Goal: Book appointment/travel/reservation

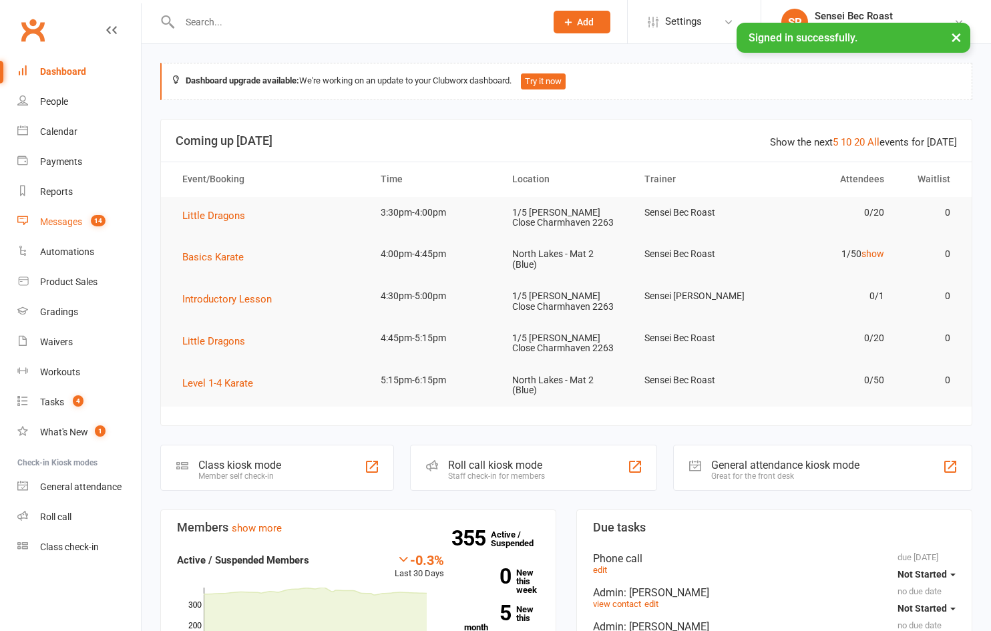
click at [53, 222] on div "Messages" at bounding box center [61, 221] width 42 height 11
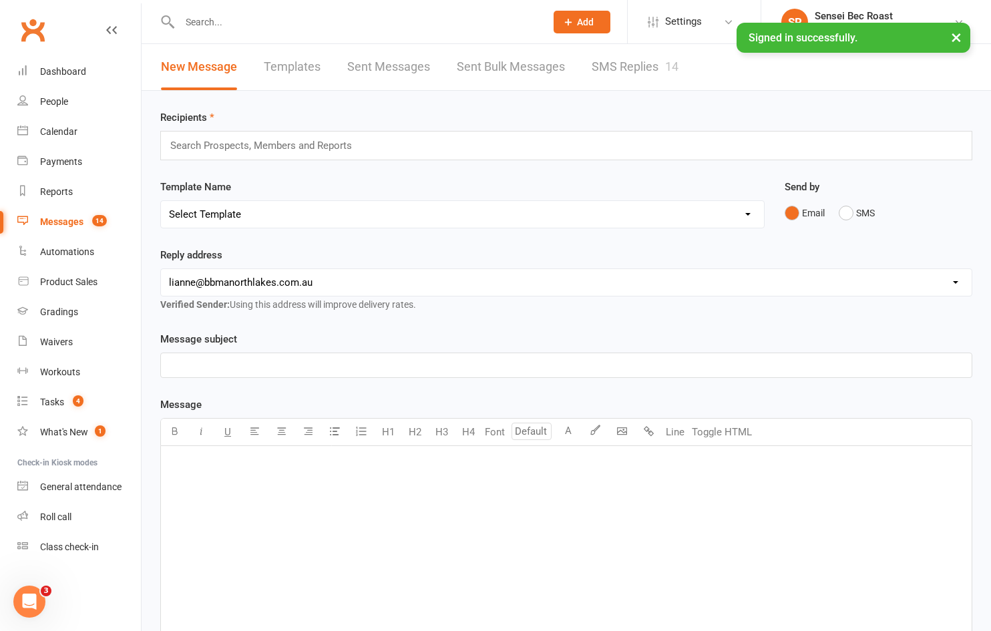
click at [641, 65] on link "SMS Replies 14" at bounding box center [635, 67] width 87 height 46
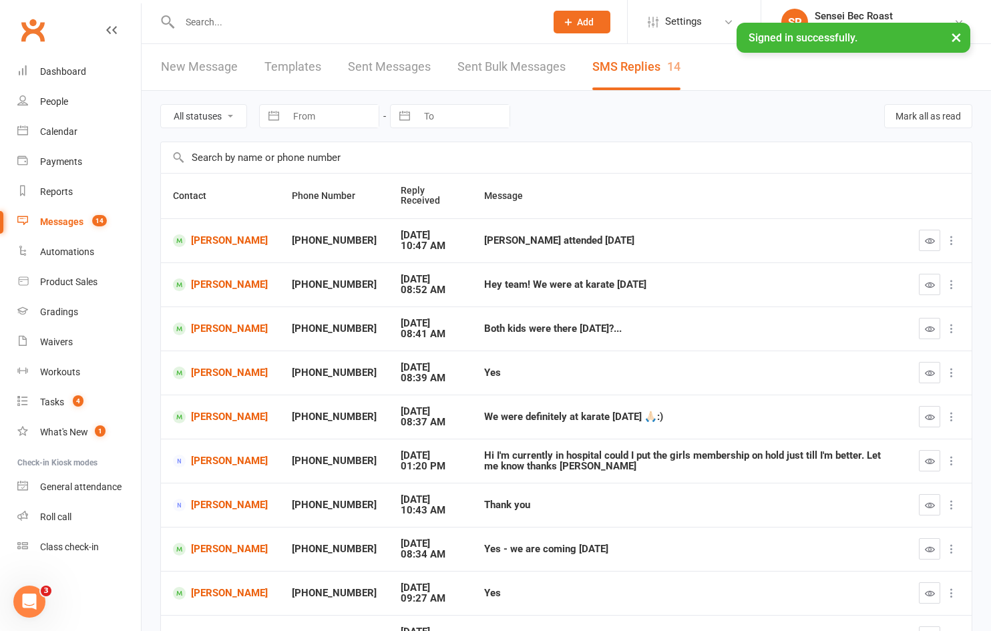
click at [245, 23] on input "text" at bounding box center [356, 22] width 361 height 19
click at [64, 129] on div "Calendar" at bounding box center [58, 131] width 37 height 11
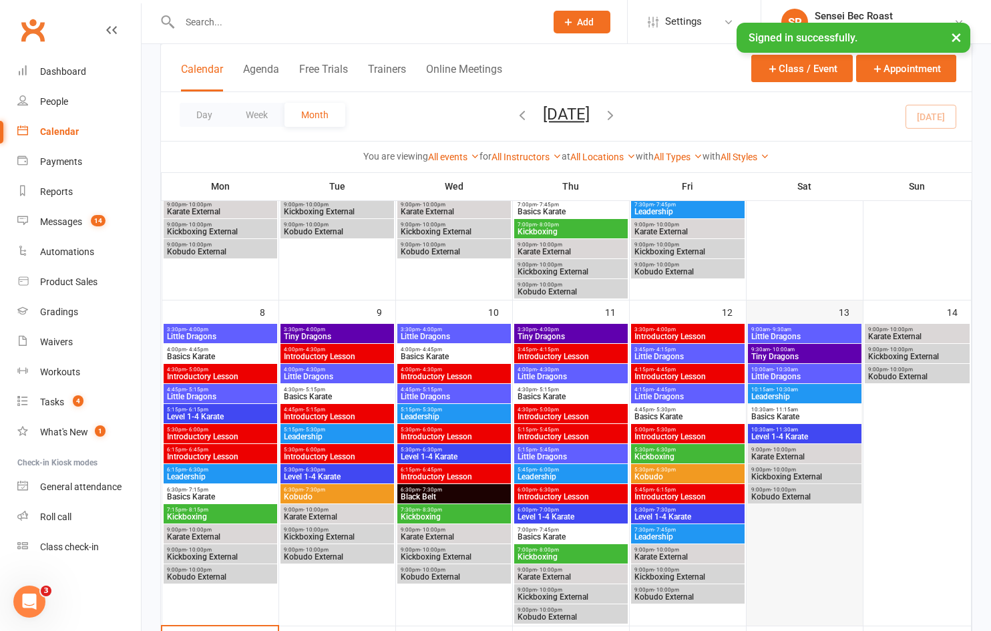
scroll to position [334, 0]
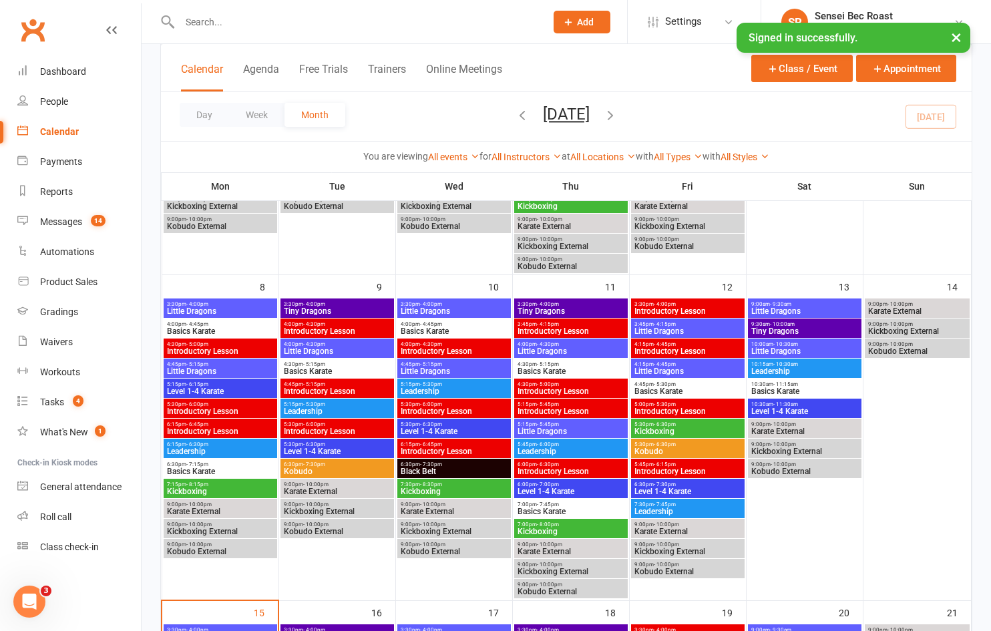
click at [800, 311] on span "Little Dragons" at bounding box center [805, 311] width 108 height 8
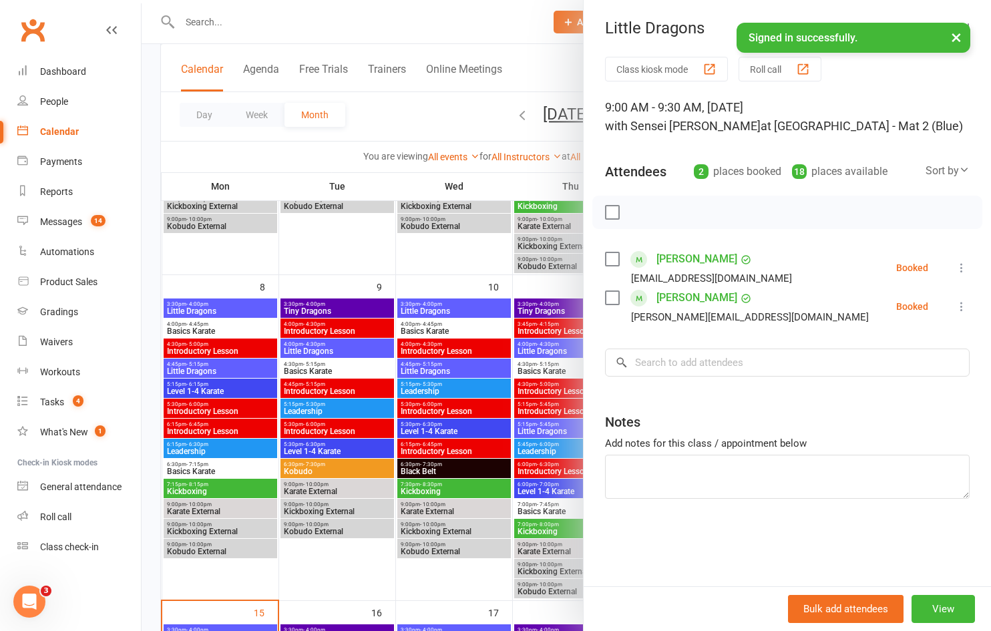
click at [424, 584] on div at bounding box center [567, 315] width 850 height 631
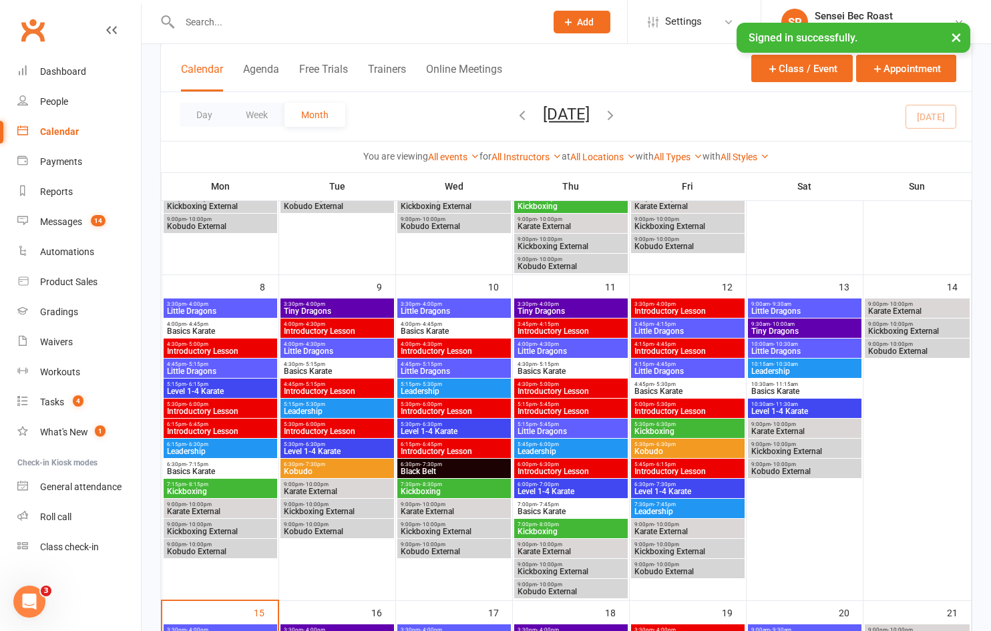
click at [775, 328] on span "Tiny Dragons" at bounding box center [805, 331] width 108 height 8
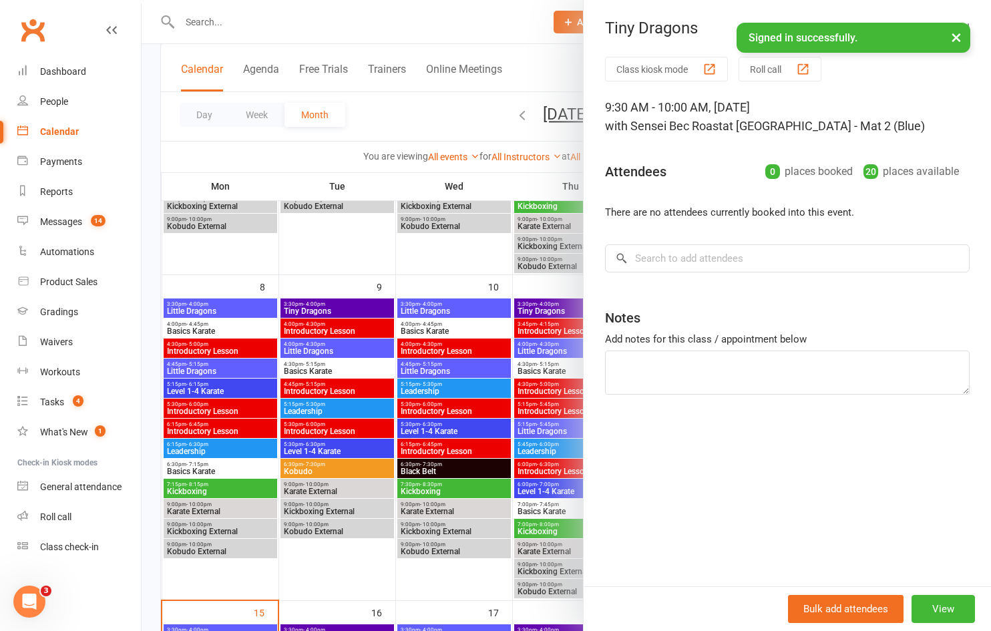
click at [427, 577] on div at bounding box center [567, 315] width 850 height 631
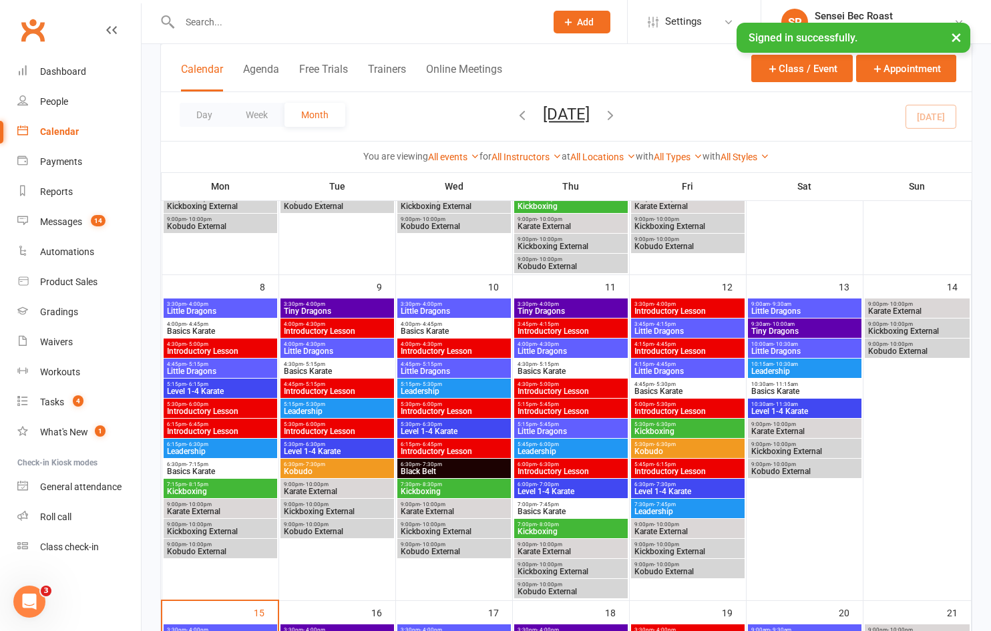
click at [802, 351] on span "Little Dragons" at bounding box center [805, 351] width 108 height 8
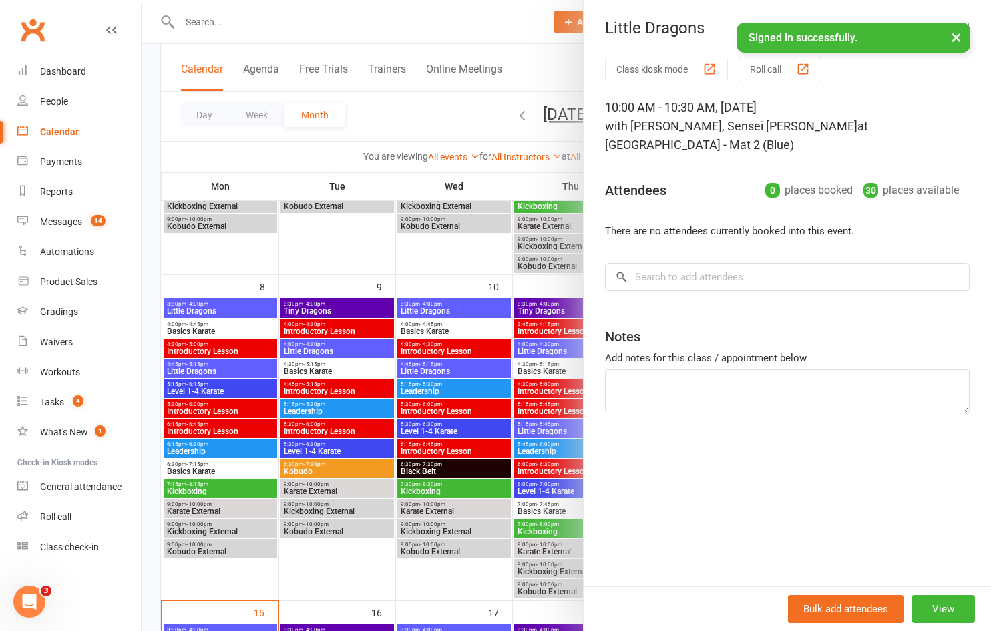
click at [308, 570] on div at bounding box center [567, 315] width 850 height 631
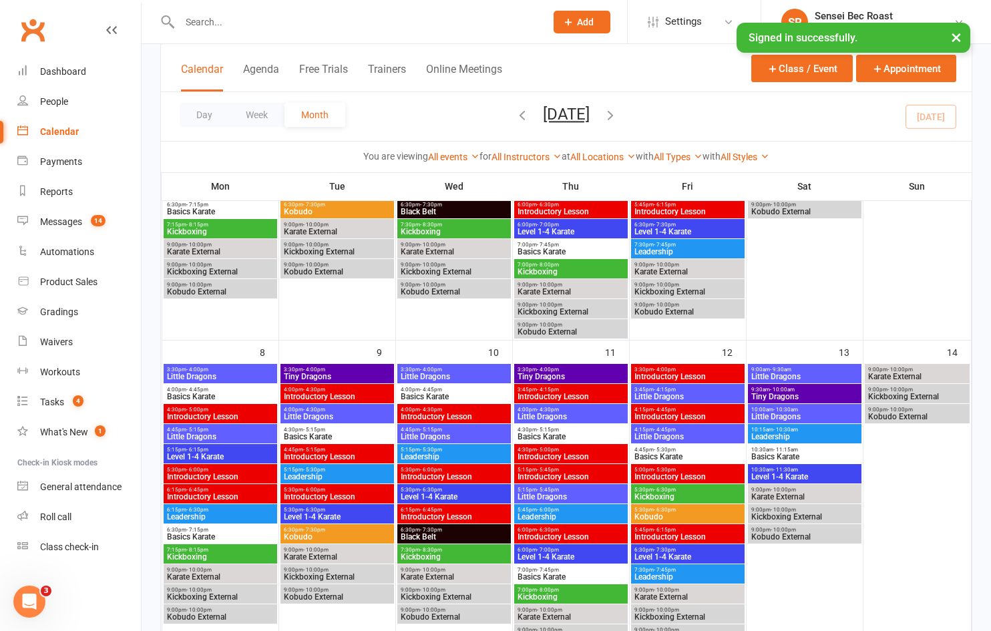
scroll to position [267, 0]
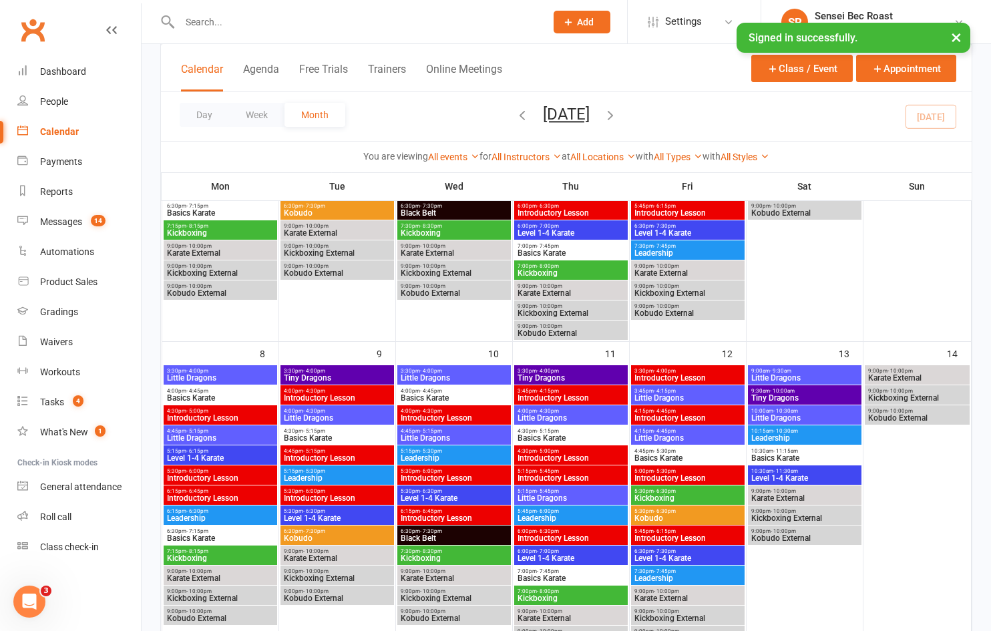
click at [775, 372] on span "- 9:30am" at bounding box center [780, 371] width 21 height 6
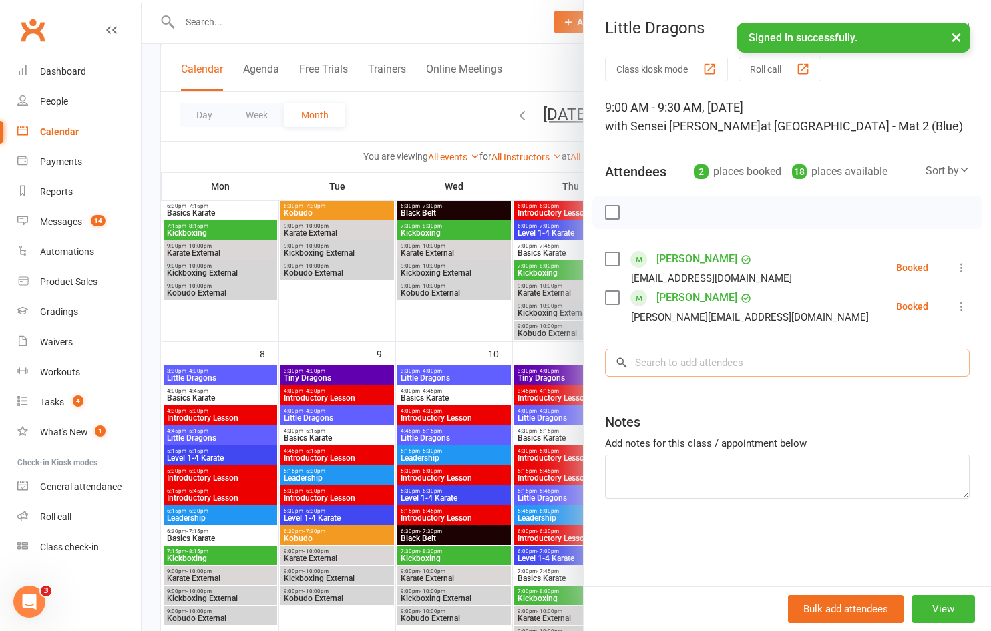
click at [763, 370] on input "search" at bounding box center [787, 363] width 365 height 28
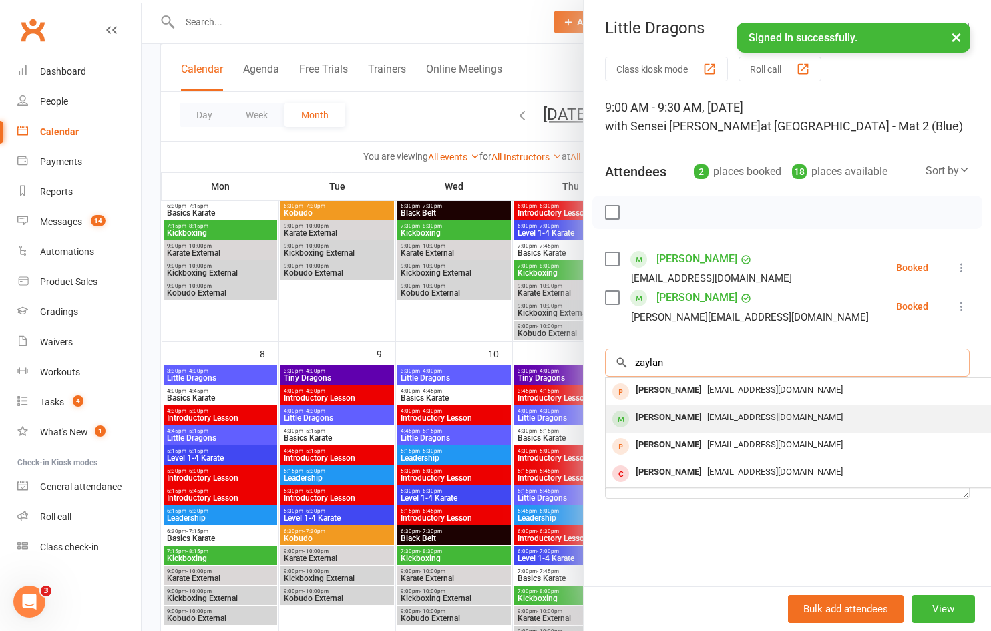
type input "zaylan"
click at [751, 412] on span "[EMAIL_ADDRESS][DOMAIN_NAME]" at bounding box center [775, 417] width 136 height 10
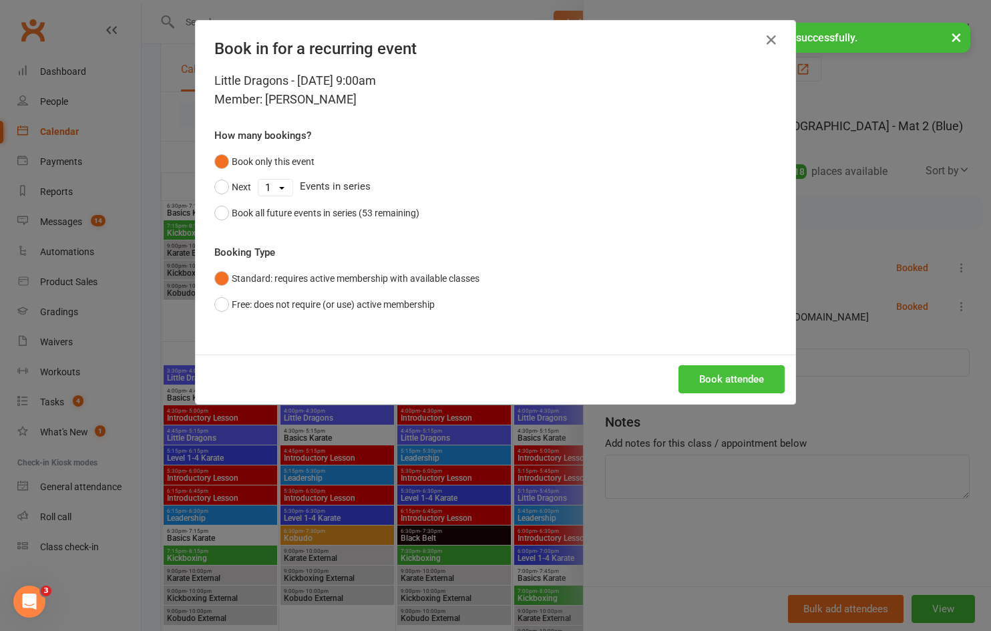
click at [746, 379] on button "Book attendee" at bounding box center [732, 379] width 106 height 28
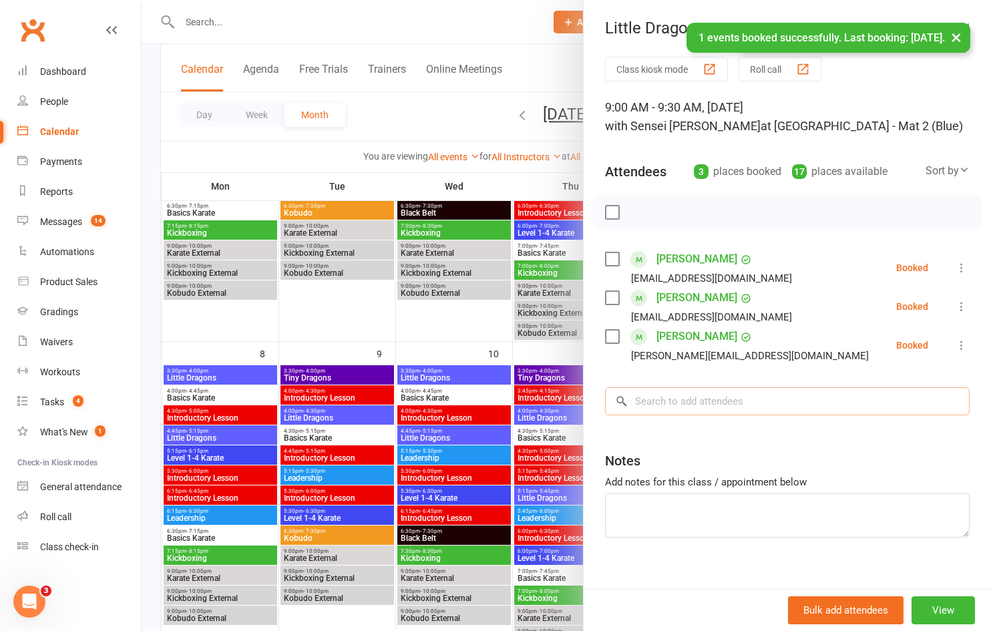
click at [745, 398] on input "search" at bounding box center [787, 401] width 365 height 28
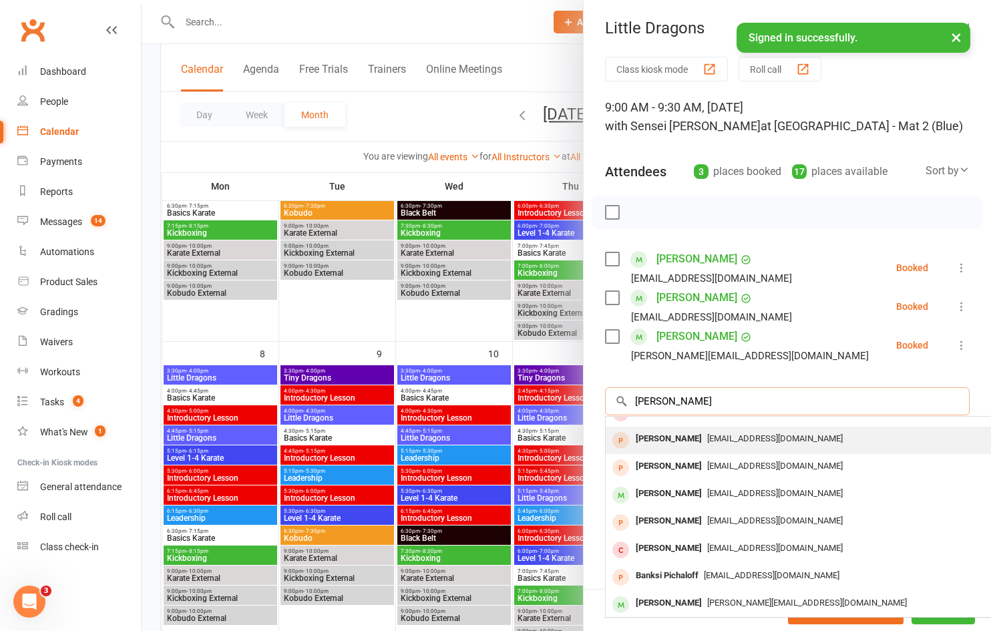
scroll to position [73, 0]
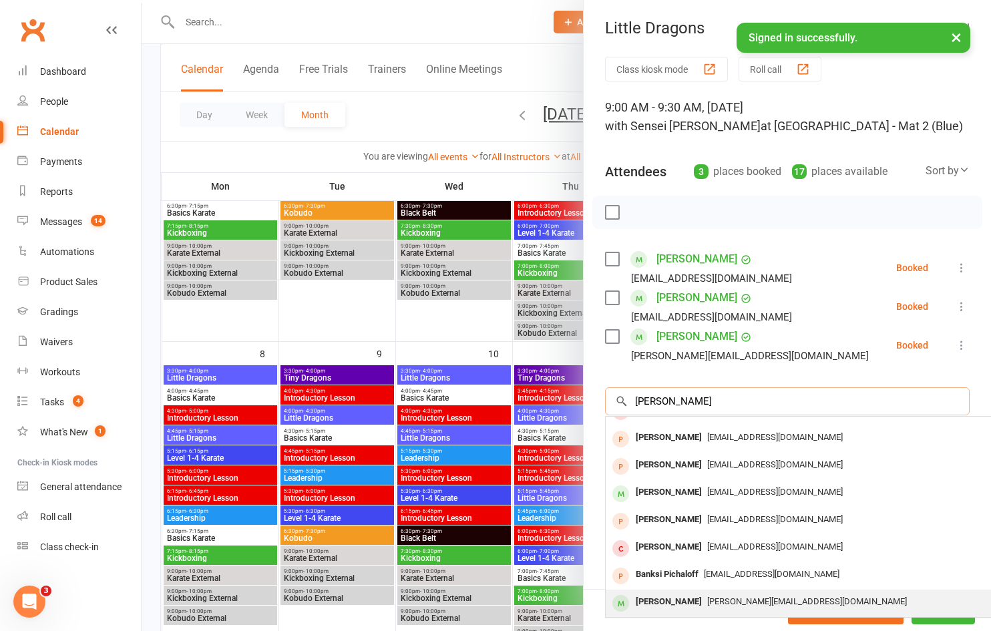
type input "[PERSON_NAME]"
click at [718, 596] on span "[PERSON_NAME][EMAIL_ADDRESS][DOMAIN_NAME]" at bounding box center [807, 601] width 200 height 10
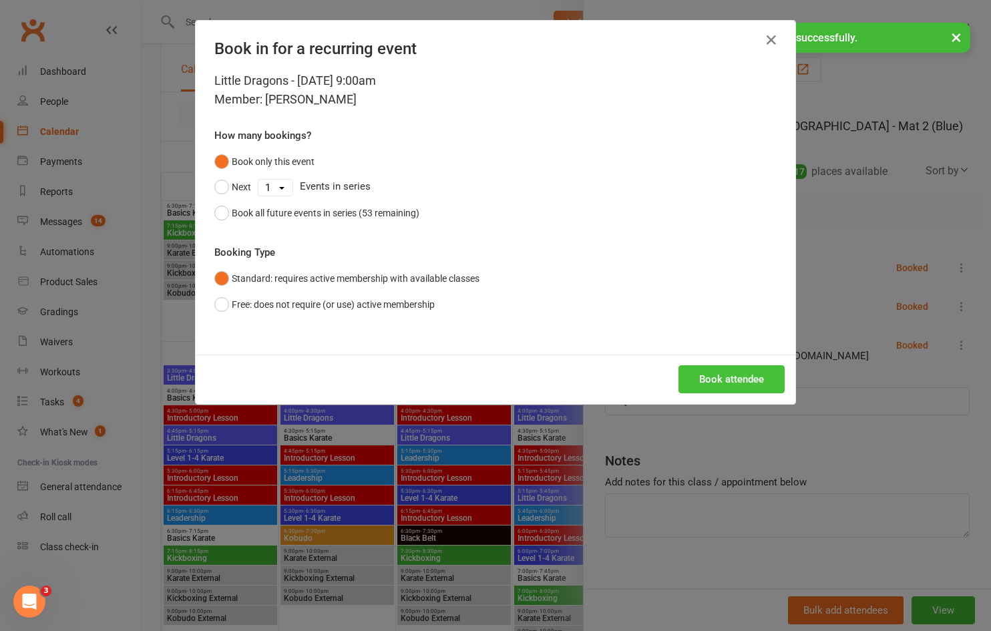
click at [709, 387] on button "Book attendee" at bounding box center [732, 379] width 106 height 28
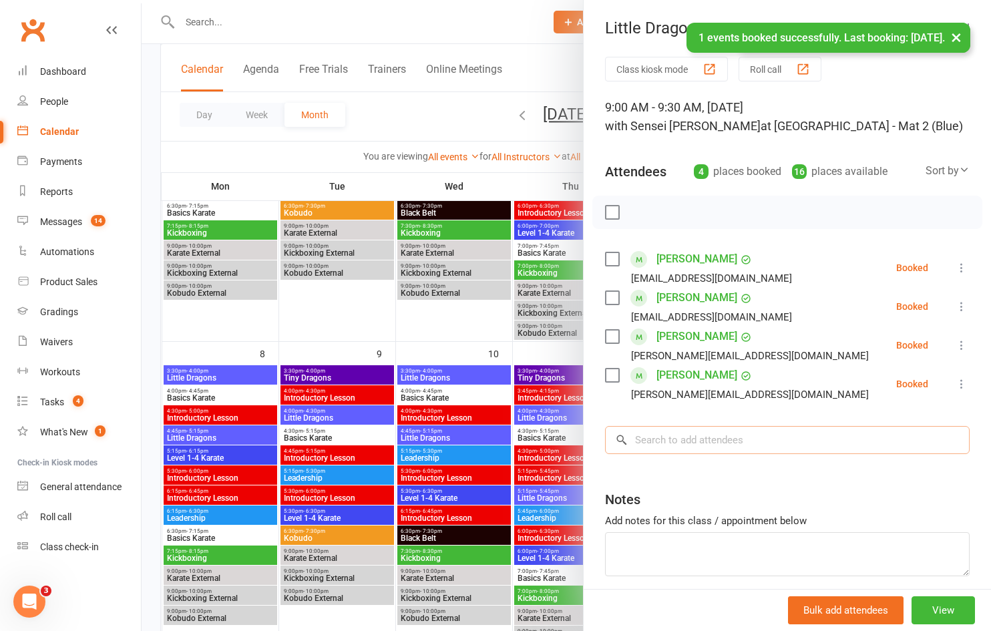
click at [708, 444] on input "search" at bounding box center [787, 440] width 365 height 28
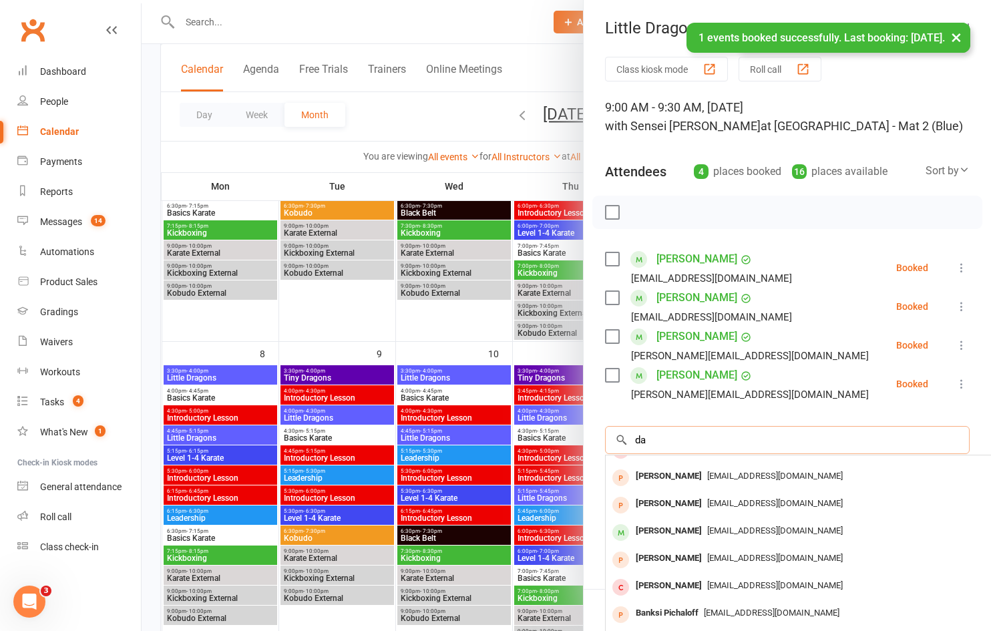
scroll to position [0, 0]
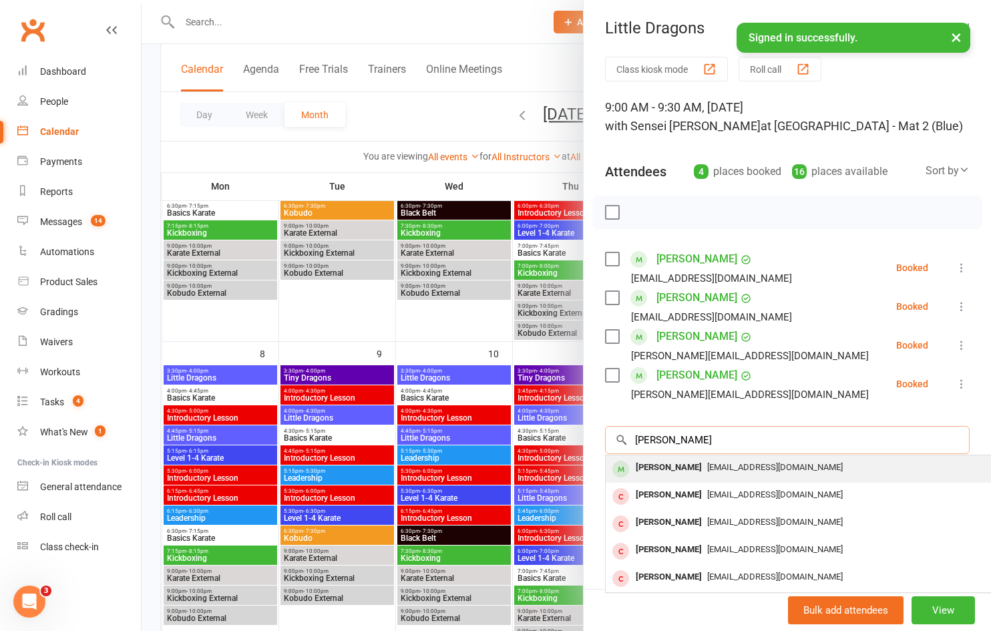
type input "[PERSON_NAME]"
click at [709, 464] on span "[EMAIL_ADDRESS][DOMAIN_NAME]" at bounding box center [775, 467] width 136 height 10
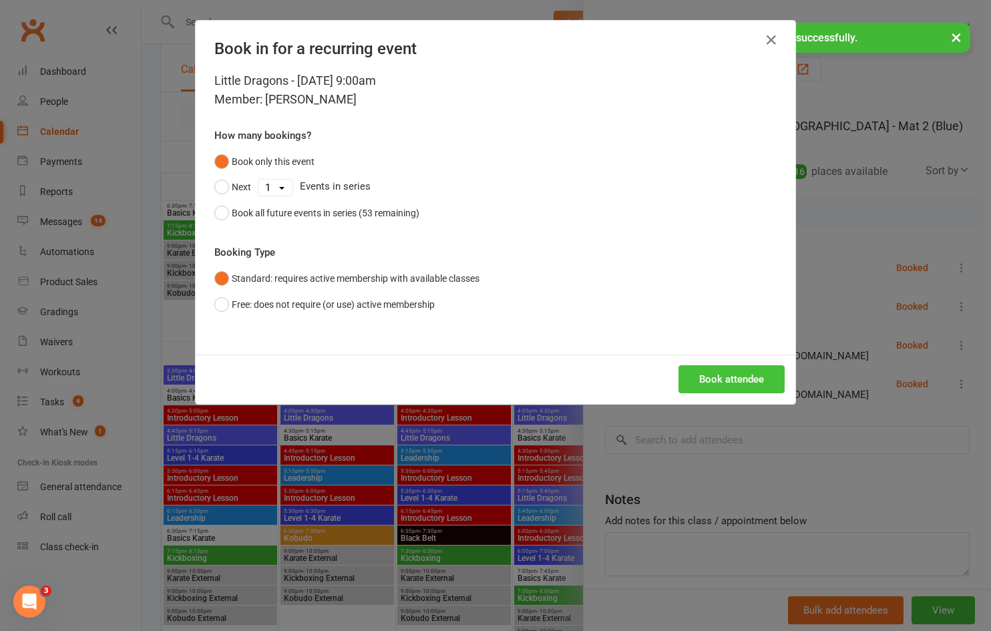
click at [714, 380] on button "Book attendee" at bounding box center [732, 379] width 106 height 28
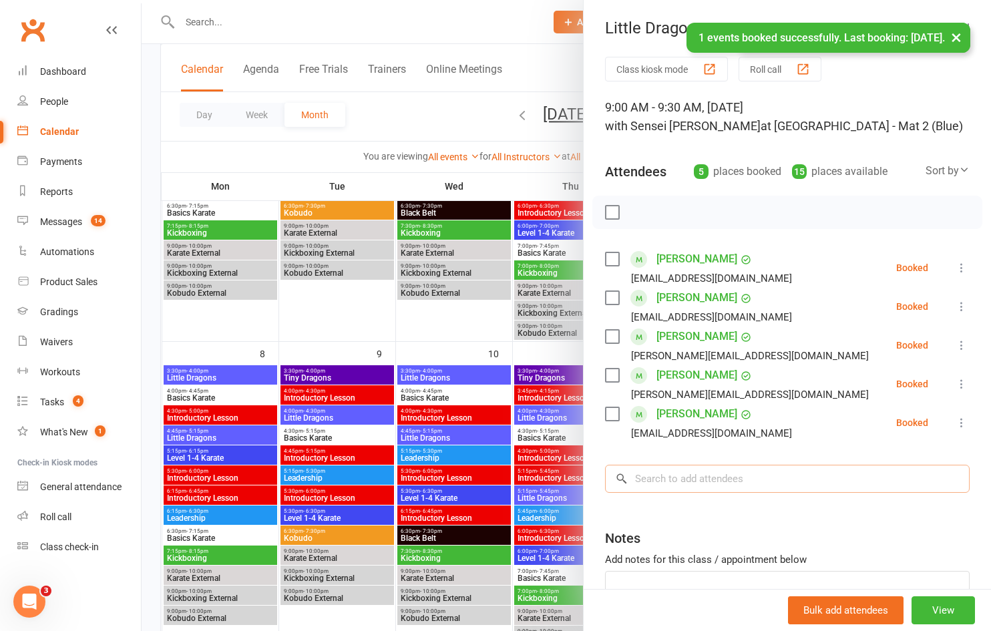
click at [690, 483] on input "search" at bounding box center [787, 479] width 365 height 28
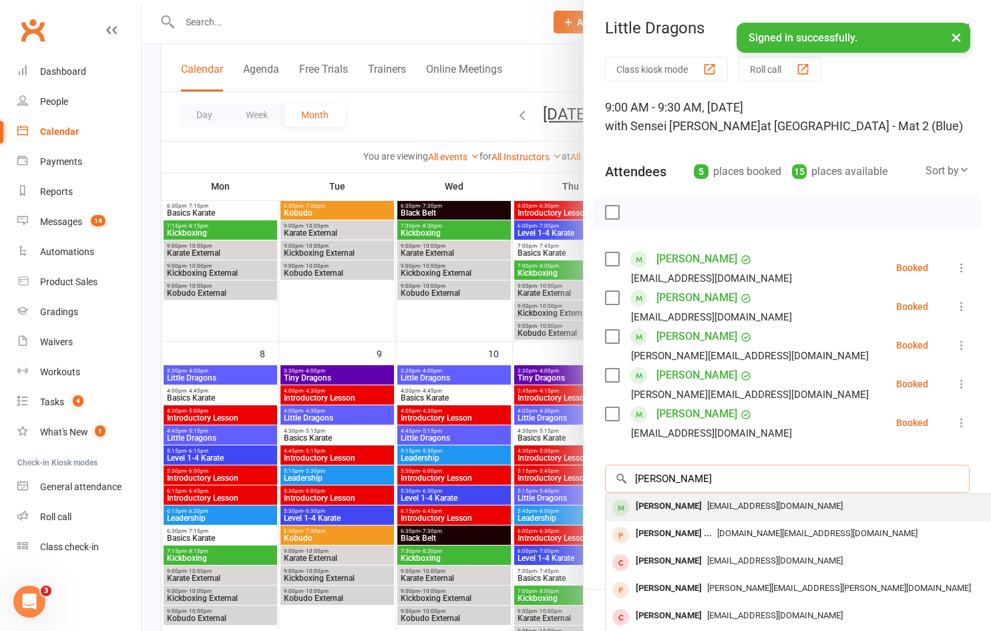
type input "[PERSON_NAME]"
click at [685, 500] on div "[EMAIL_ADDRESS][DOMAIN_NAME]" at bounding box center [805, 506] width 389 height 19
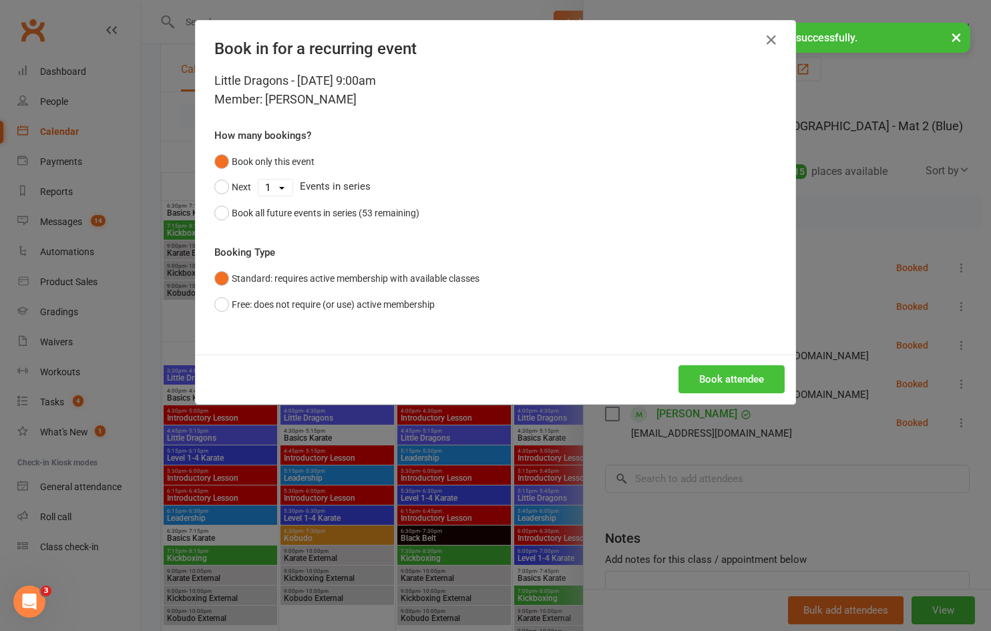
click at [704, 375] on button "Book attendee" at bounding box center [732, 379] width 106 height 28
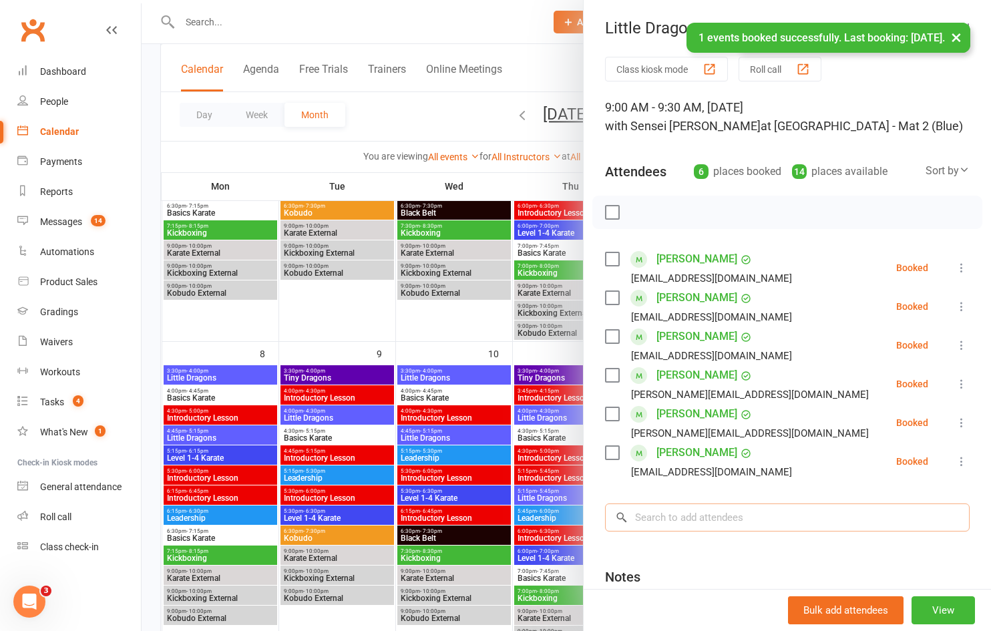
click at [676, 513] on input "search" at bounding box center [787, 518] width 365 height 28
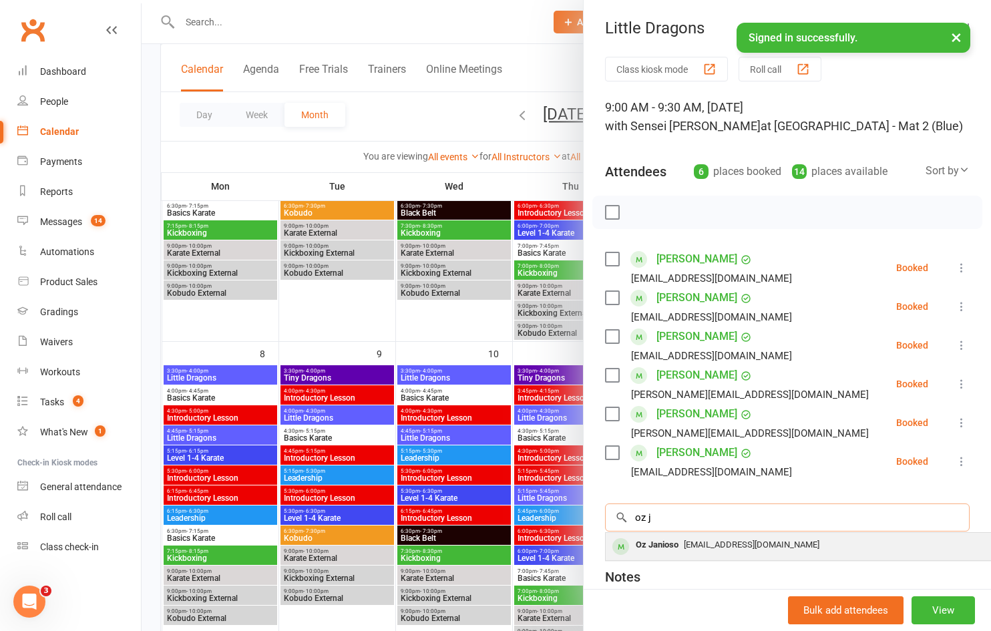
type input "oz j"
click at [701, 544] on span "[EMAIL_ADDRESS][DOMAIN_NAME]" at bounding box center [752, 545] width 136 height 10
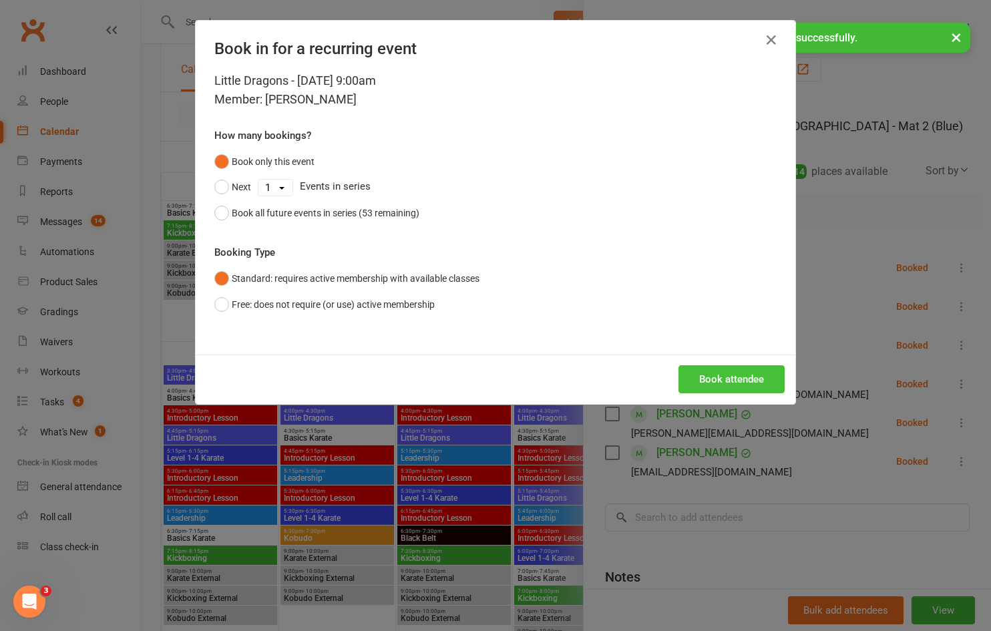
click at [709, 379] on button "Book attendee" at bounding box center [732, 379] width 106 height 28
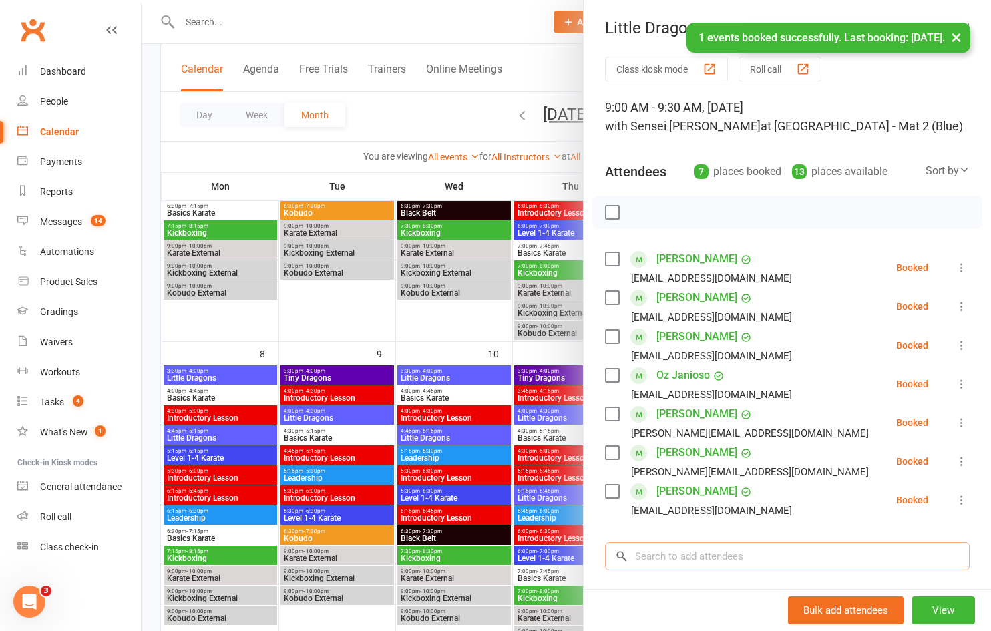
click at [704, 551] on input "search" at bounding box center [787, 556] width 365 height 28
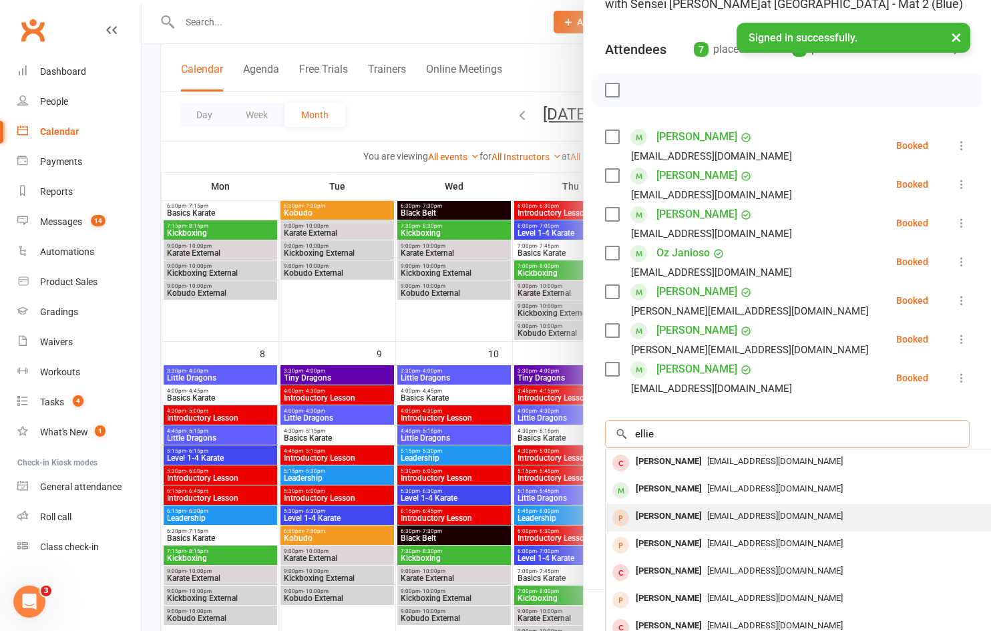
scroll to position [134, 0]
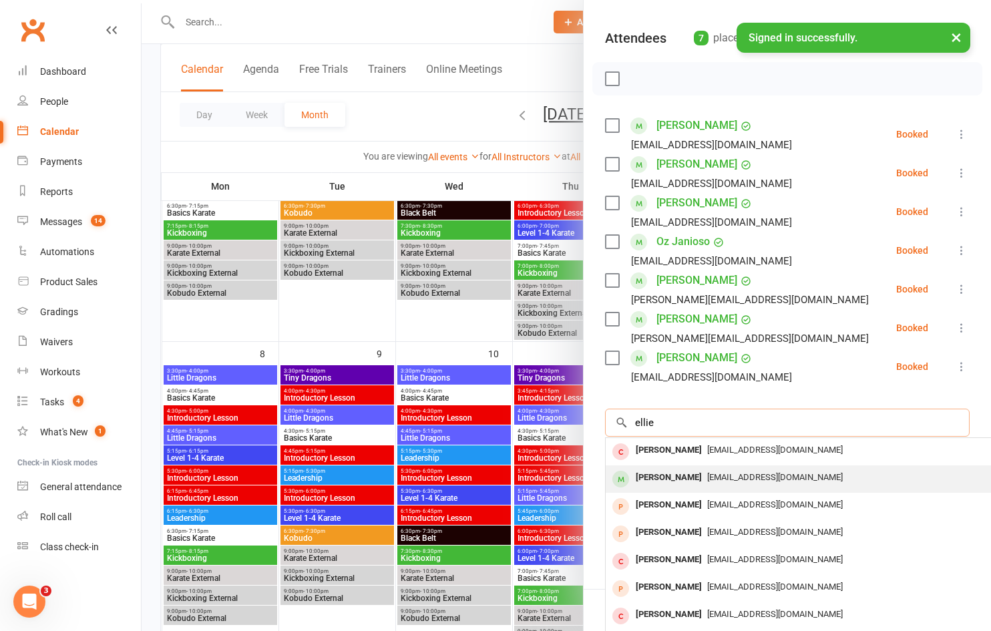
type input "ellie"
click at [707, 478] on span "[EMAIL_ADDRESS][DOMAIN_NAME]" at bounding box center [775, 477] width 136 height 10
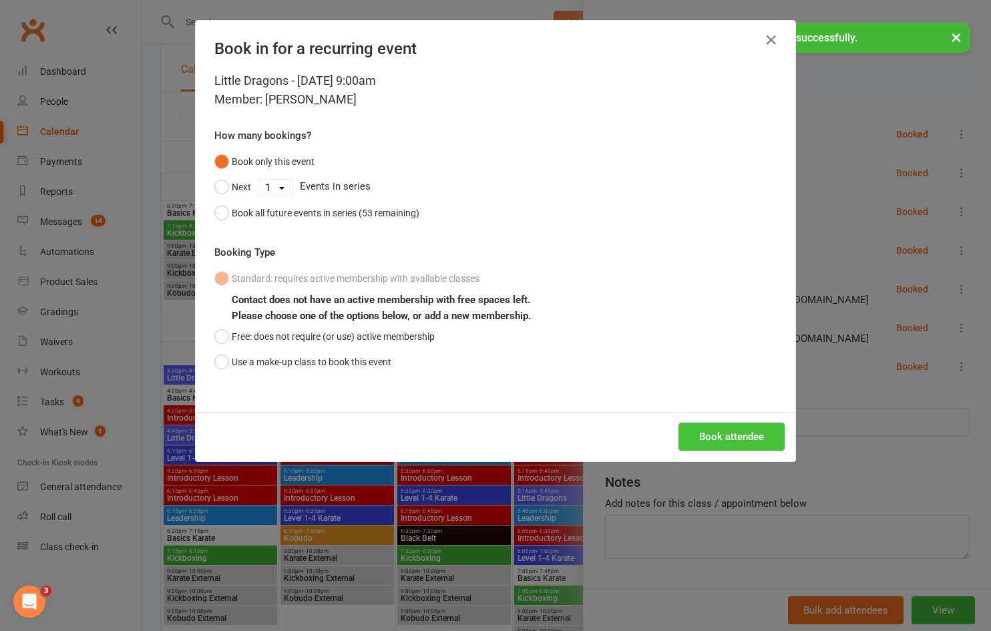
click at [718, 438] on button "Book attendee" at bounding box center [732, 437] width 106 height 28
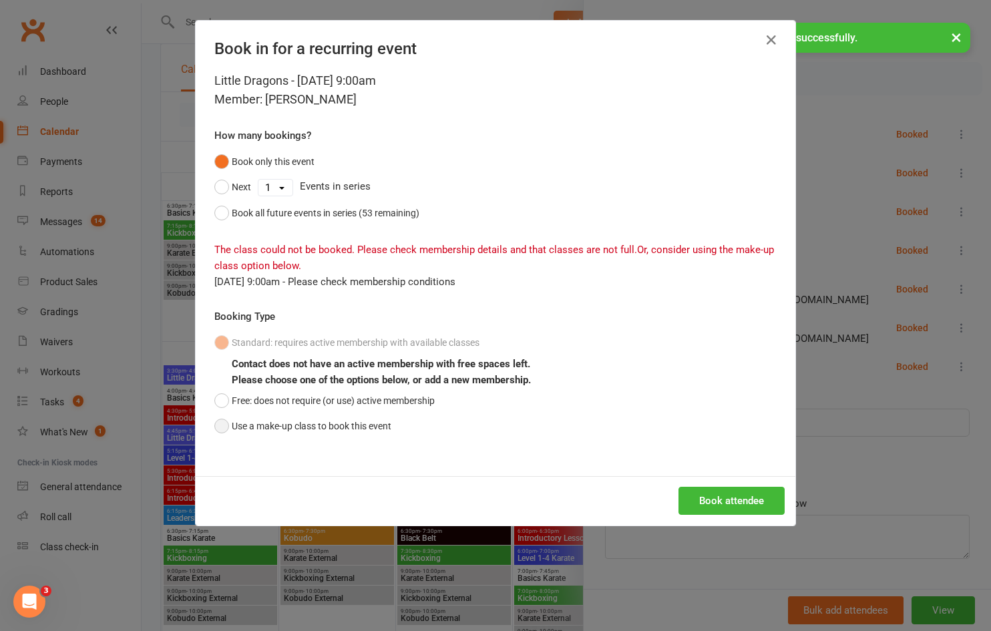
click at [358, 426] on button "Use a make-up class to book this event" at bounding box center [302, 425] width 177 height 25
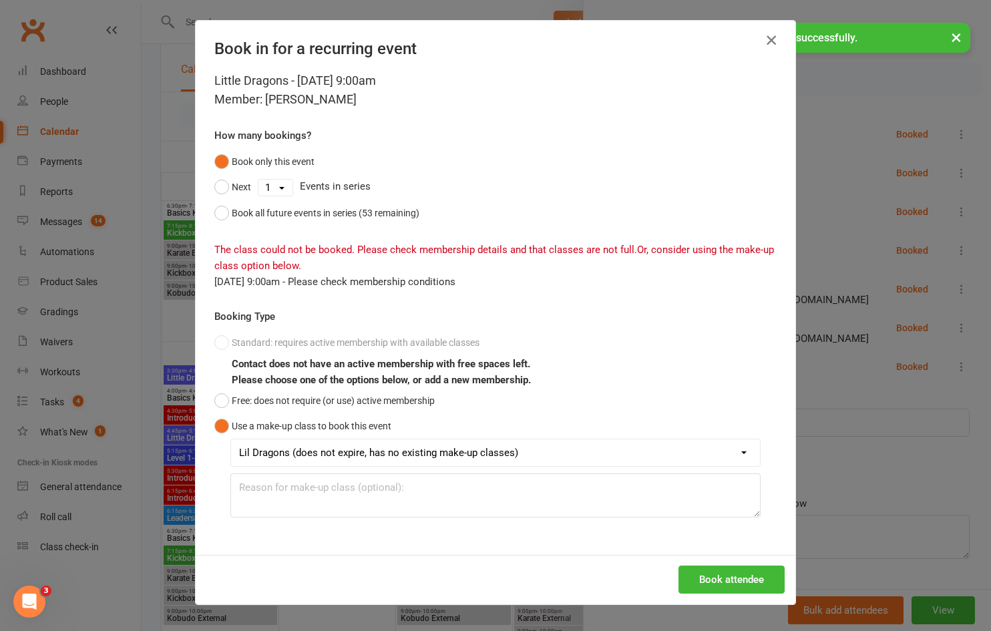
click at [773, 44] on icon "button" at bounding box center [771, 40] width 16 height 16
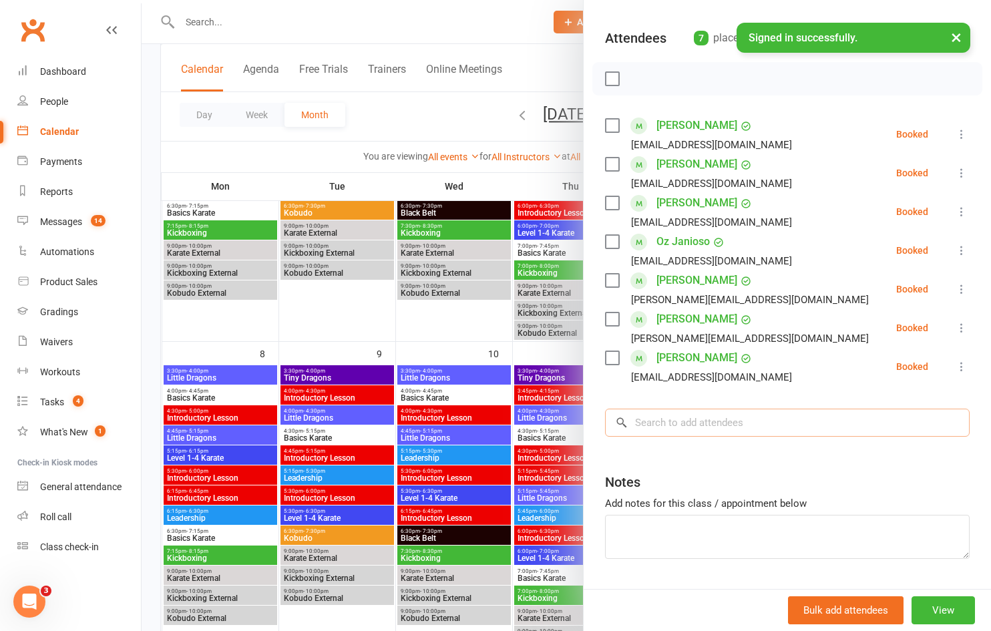
click at [666, 430] on input "search" at bounding box center [787, 423] width 365 height 28
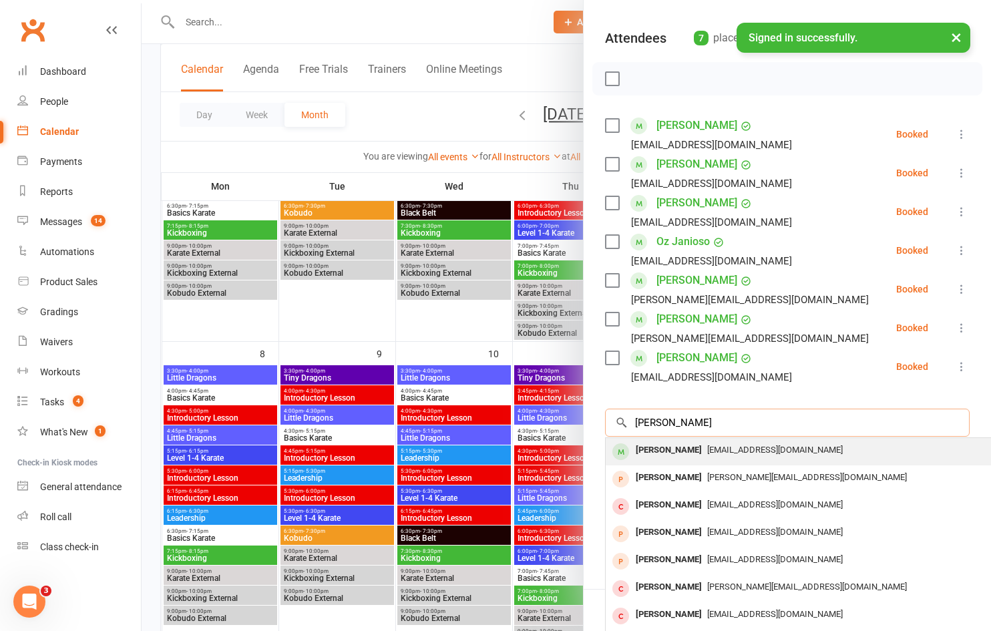
type input "[PERSON_NAME]"
click at [707, 452] on span "[EMAIL_ADDRESS][DOMAIN_NAME]" at bounding box center [775, 450] width 136 height 10
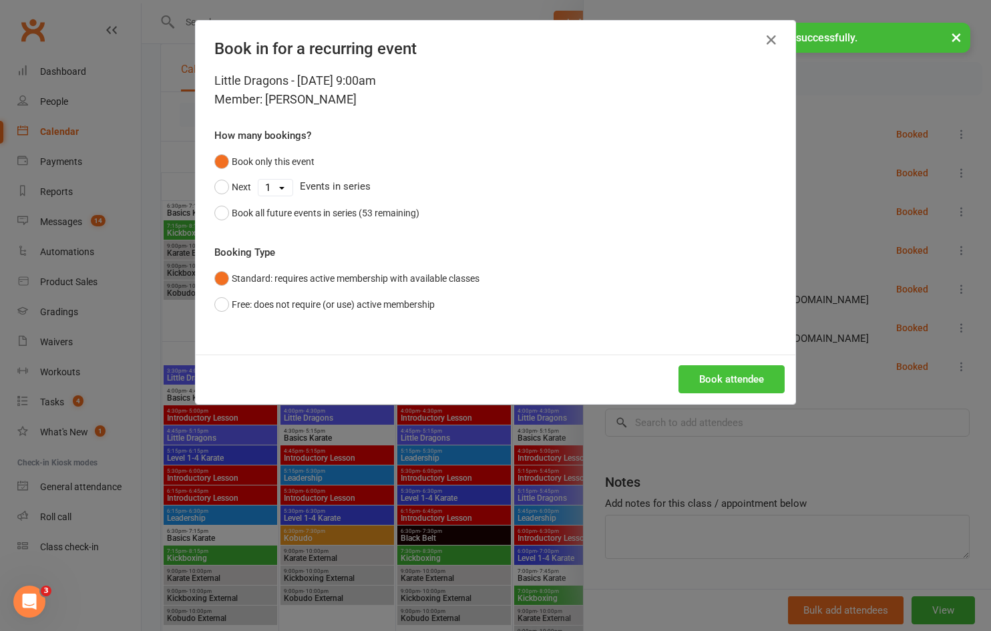
click at [709, 386] on button "Book attendee" at bounding box center [732, 379] width 106 height 28
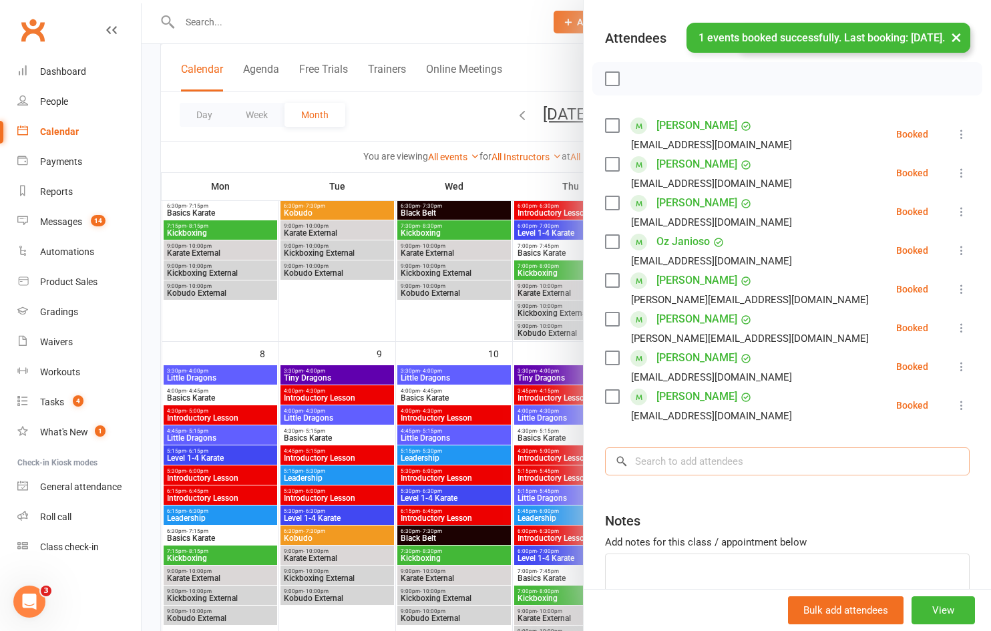
click at [677, 464] on input "search" at bounding box center [787, 462] width 365 height 28
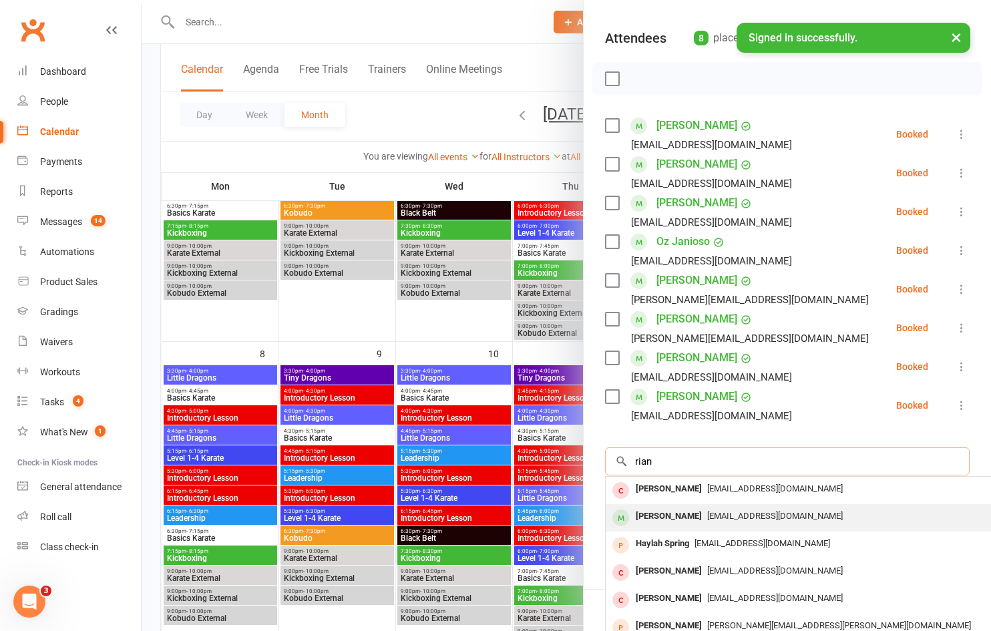
type input "rian"
click at [707, 520] on span "[EMAIL_ADDRESS][DOMAIN_NAME]" at bounding box center [775, 516] width 136 height 10
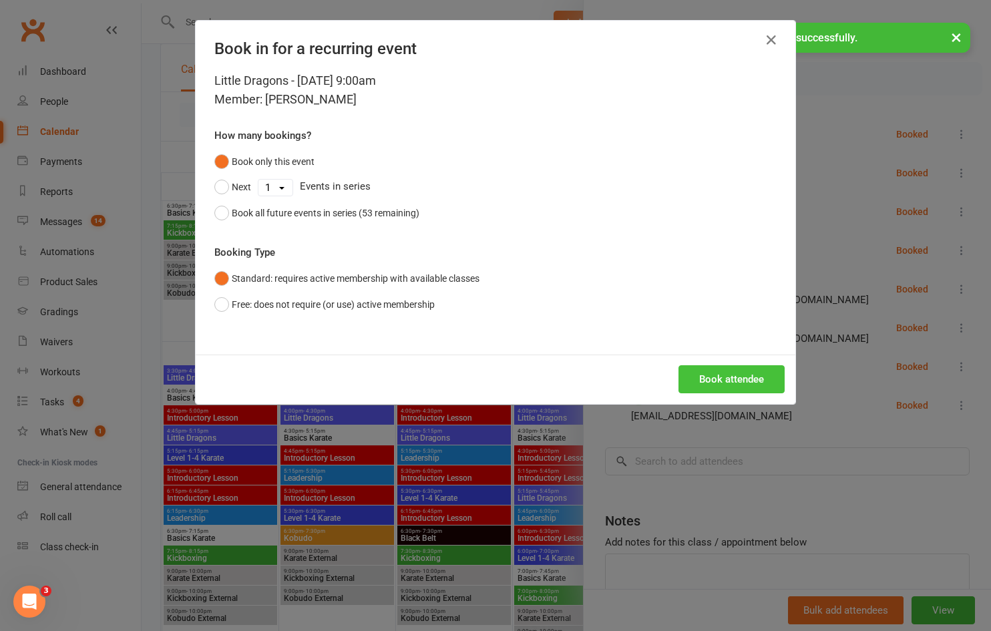
click at [719, 373] on button "Book attendee" at bounding box center [732, 379] width 106 height 28
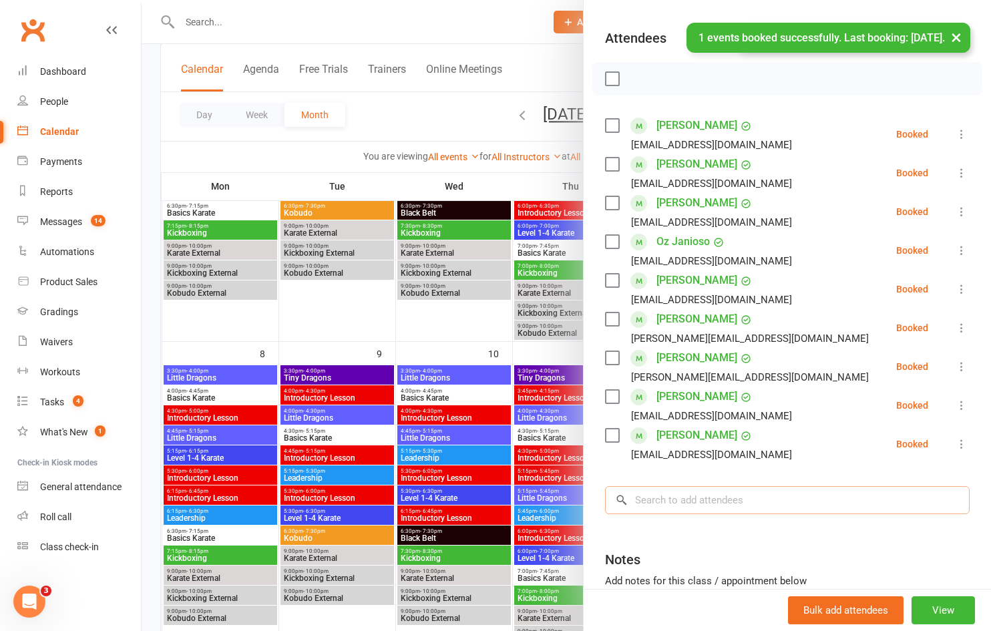
click at [705, 496] on input "search" at bounding box center [787, 500] width 365 height 28
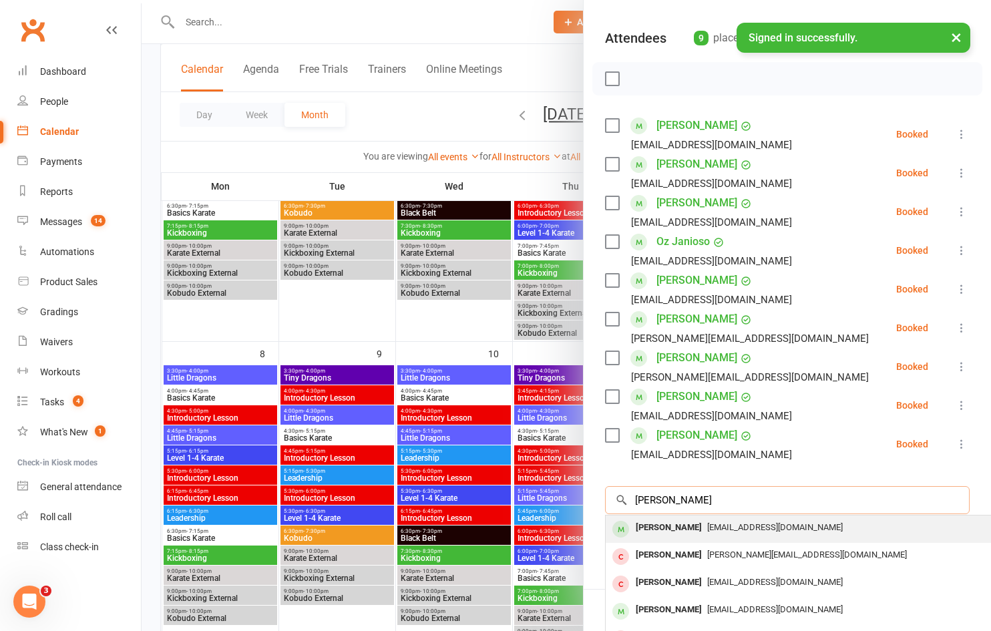
type input "[PERSON_NAME]"
click at [707, 523] on span "[EMAIL_ADDRESS][DOMAIN_NAME]" at bounding box center [775, 527] width 136 height 10
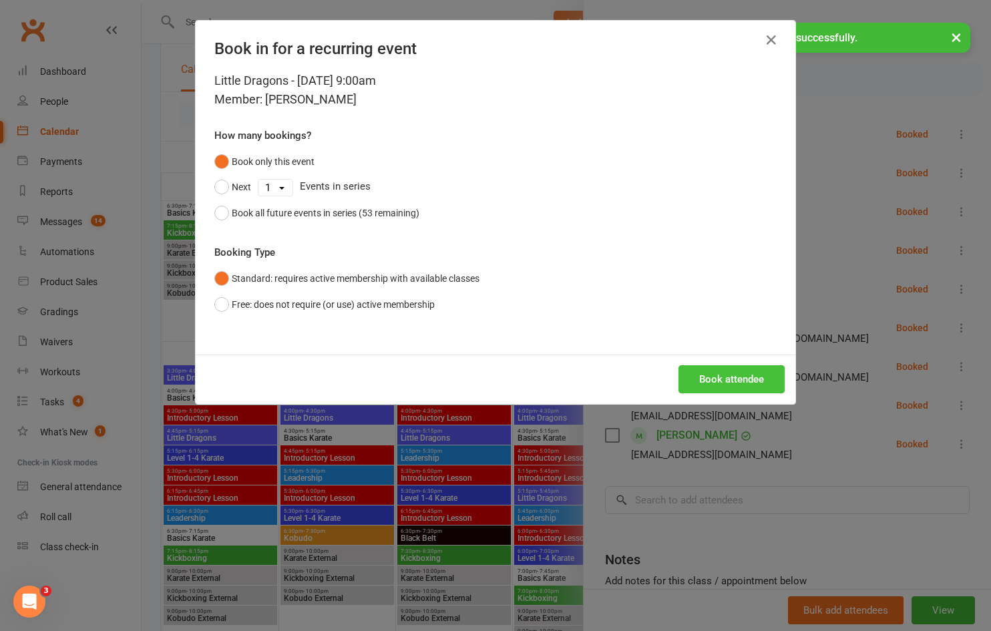
click at [727, 374] on button "Book attendee" at bounding box center [732, 379] width 106 height 28
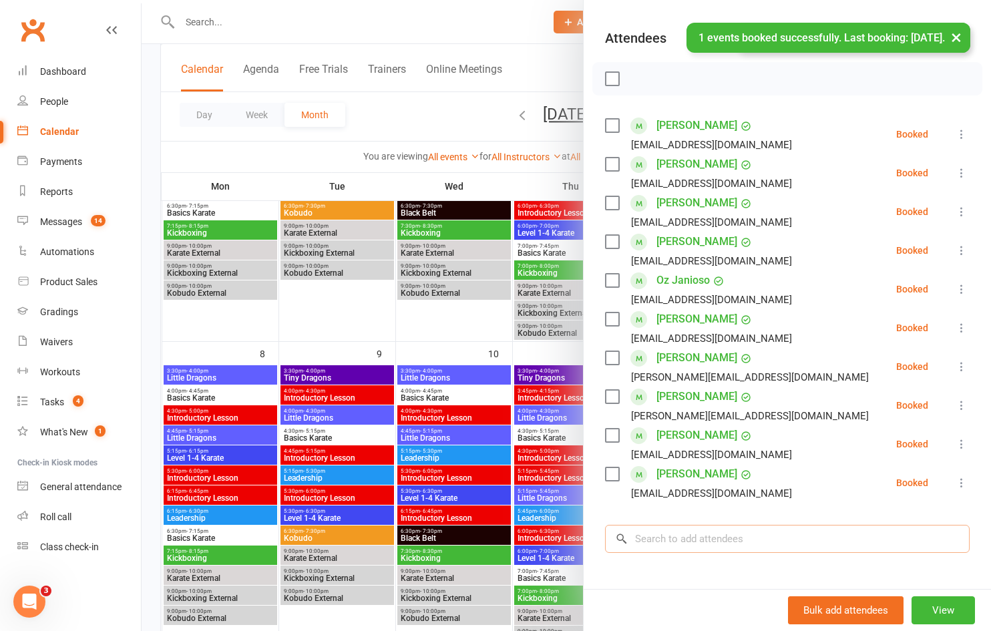
click at [703, 536] on input "search" at bounding box center [787, 539] width 365 height 28
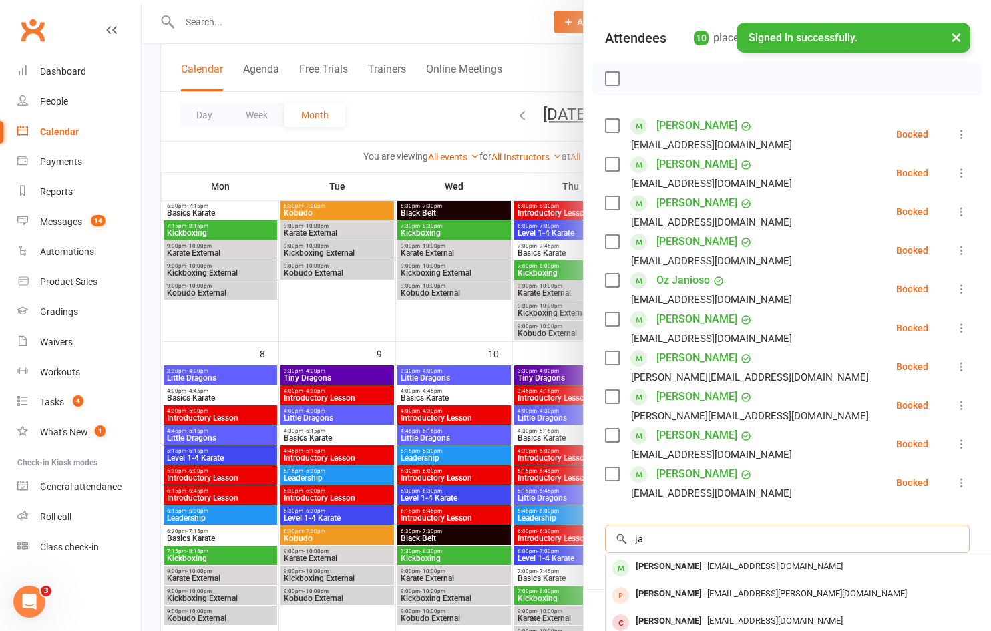
type input "j"
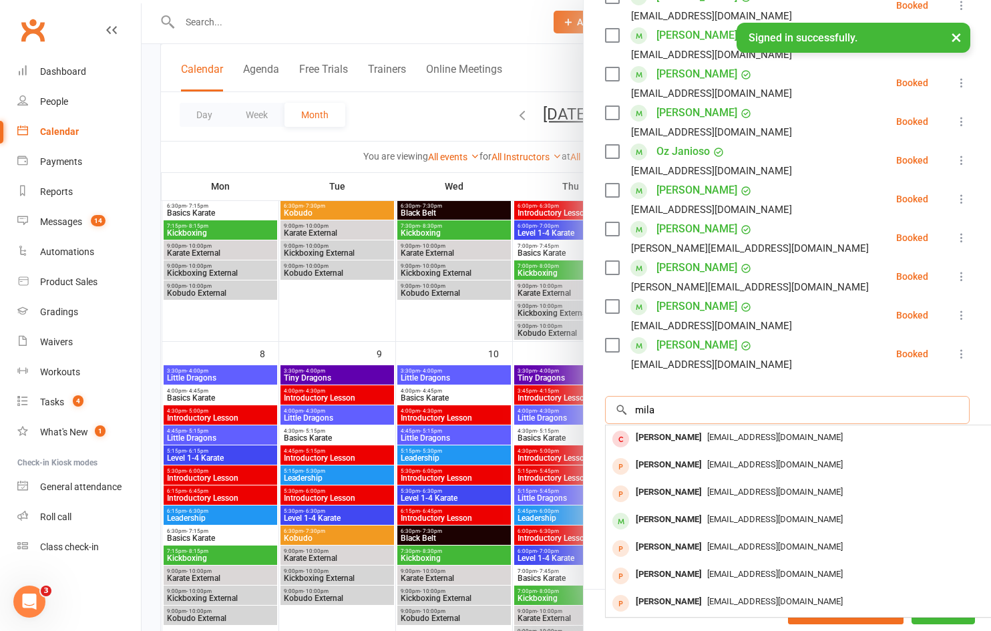
scroll to position [267, 0]
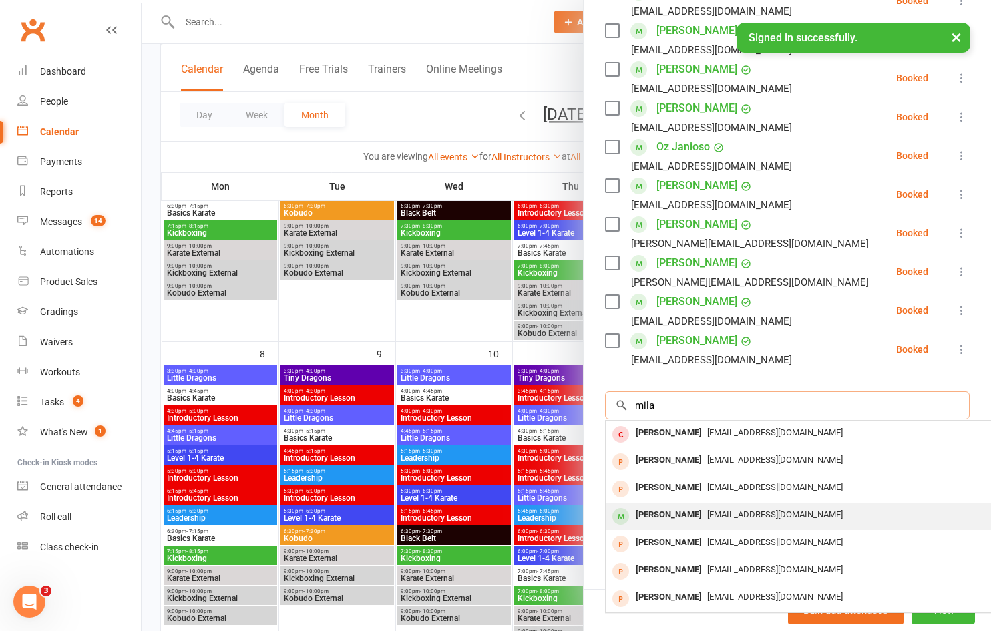
type input "mila"
click at [705, 523] on div "[EMAIL_ADDRESS][DOMAIN_NAME]" at bounding box center [805, 515] width 389 height 19
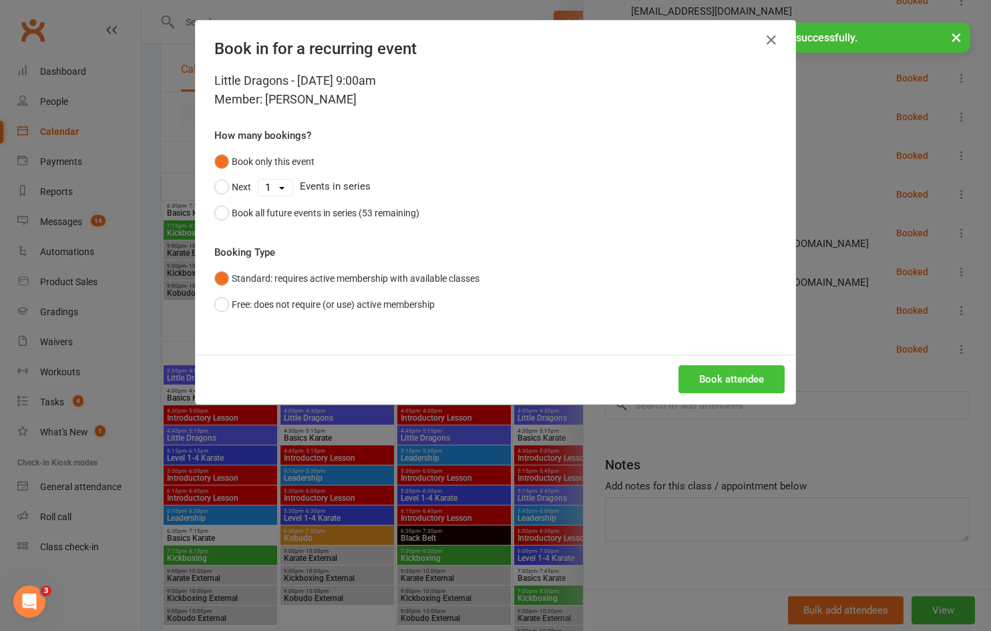
click at [751, 383] on button "Book attendee" at bounding box center [732, 379] width 106 height 28
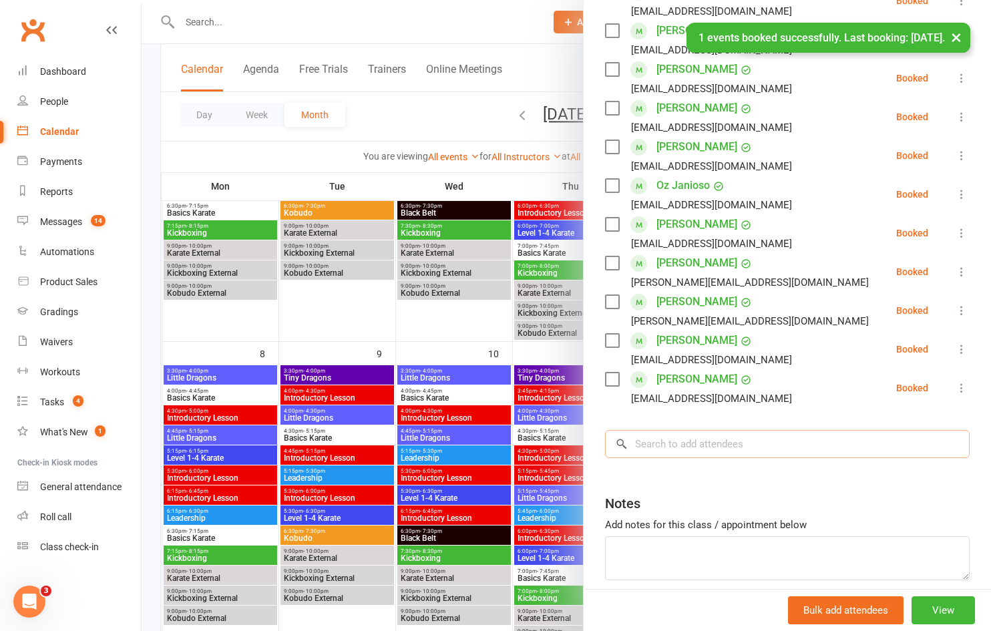
click at [697, 440] on input "search" at bounding box center [787, 444] width 365 height 28
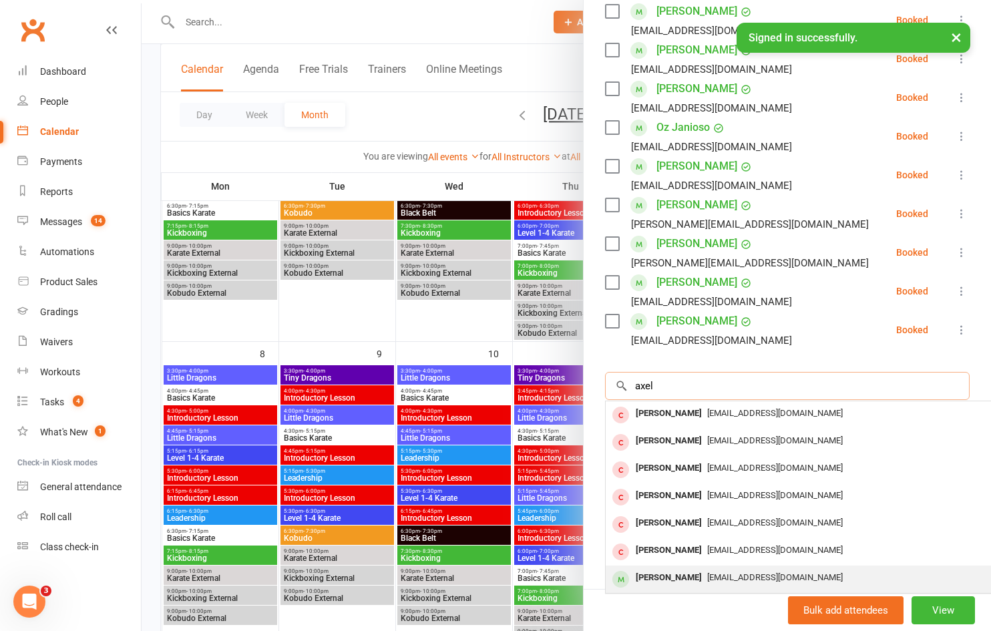
type input "axel"
click at [677, 574] on div "[PERSON_NAME]" at bounding box center [669, 577] width 77 height 19
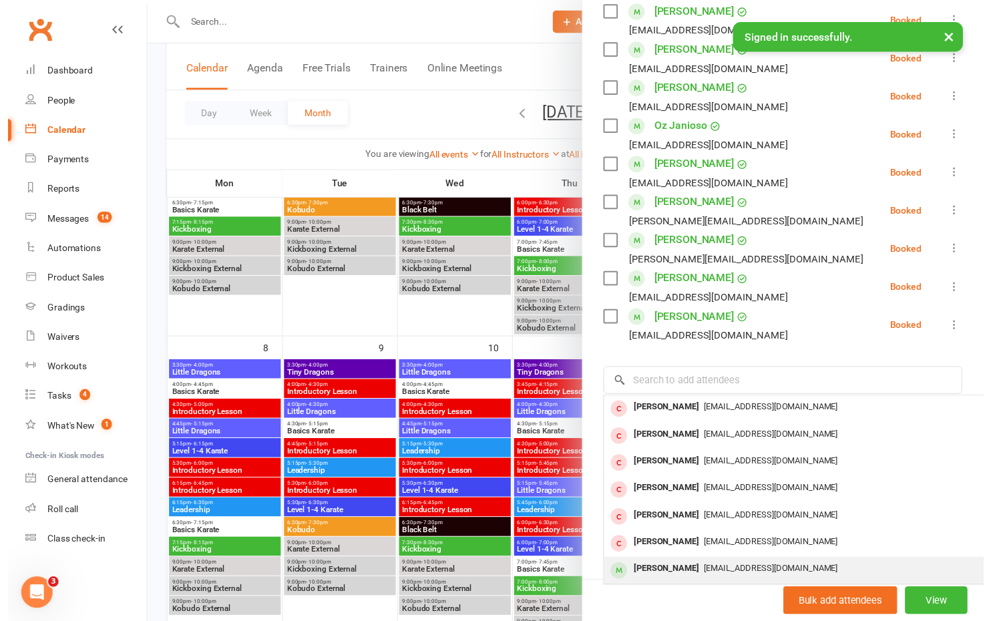
scroll to position [325, 0]
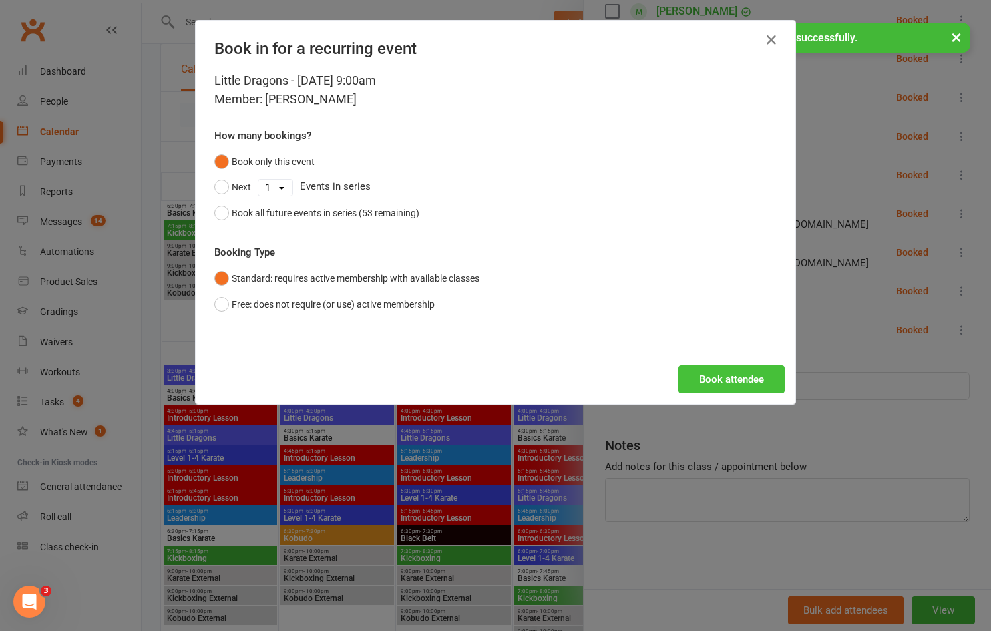
click at [707, 379] on button "Book attendee" at bounding box center [732, 379] width 106 height 28
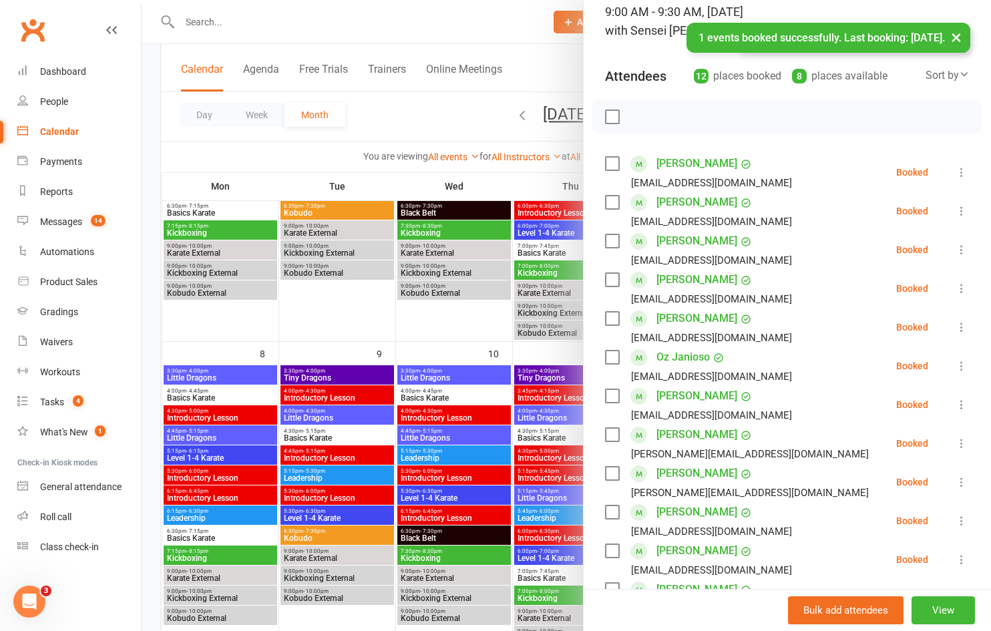
scroll to position [68, 0]
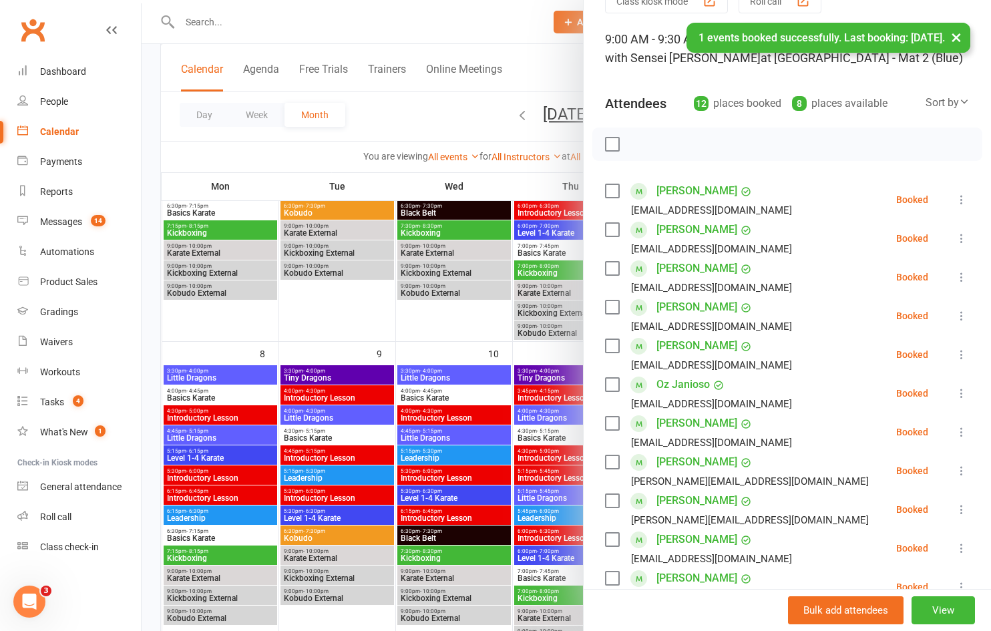
click at [610, 144] on label at bounding box center [611, 144] width 13 height 13
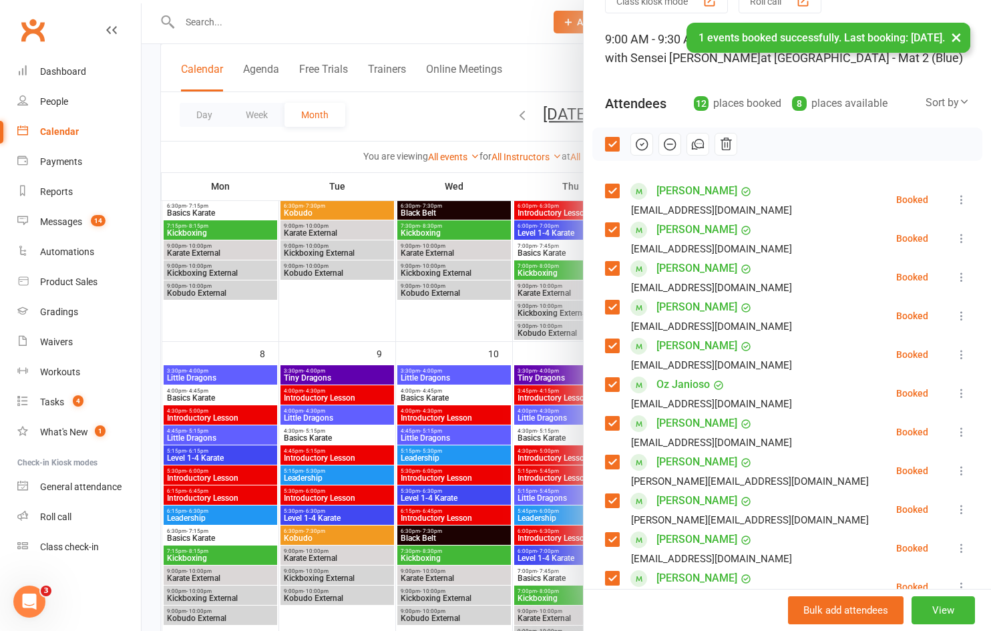
click at [635, 143] on icon "button" at bounding box center [642, 144] width 15 height 15
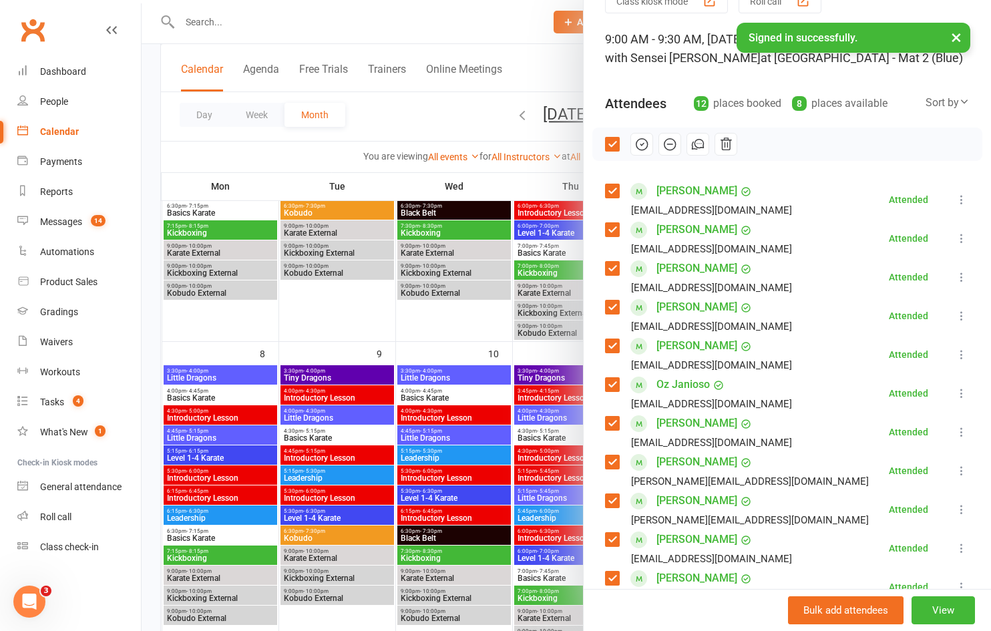
click at [610, 140] on label at bounding box center [611, 144] width 13 height 13
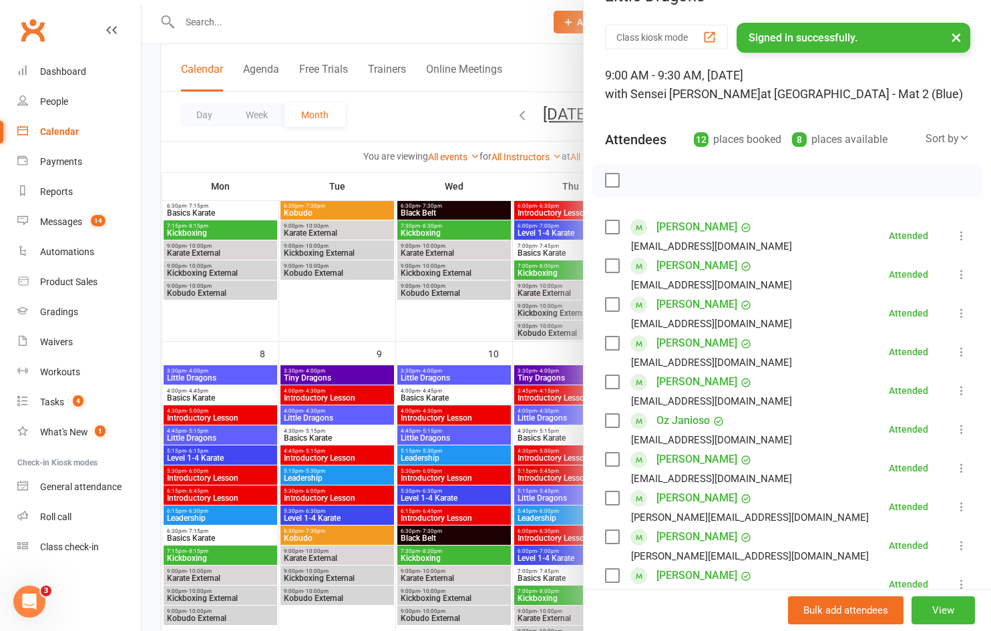
scroll to position [0, 0]
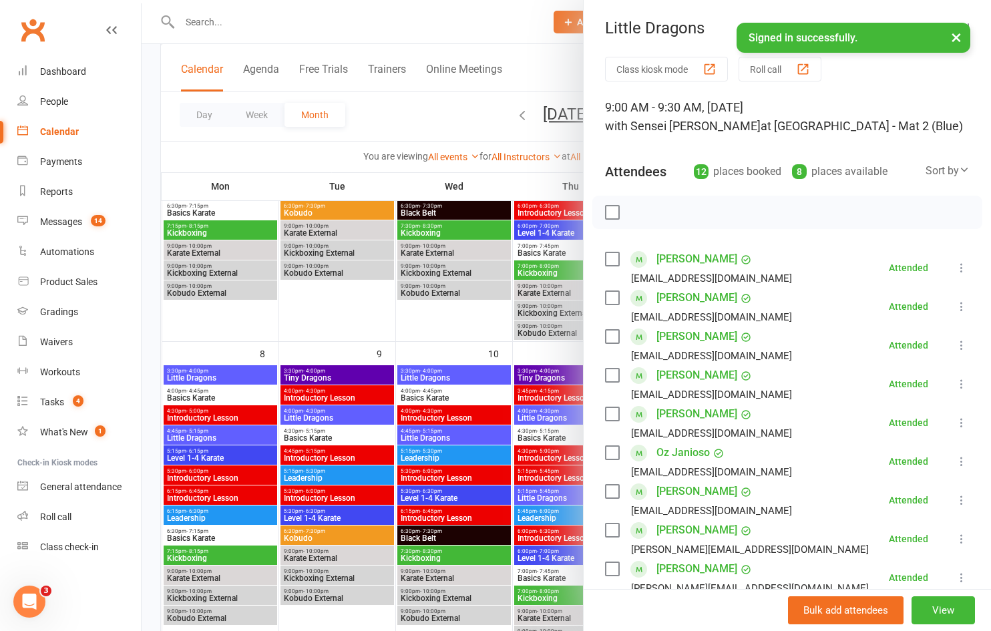
click at [959, 40] on button "×" at bounding box center [956, 37] width 24 height 29
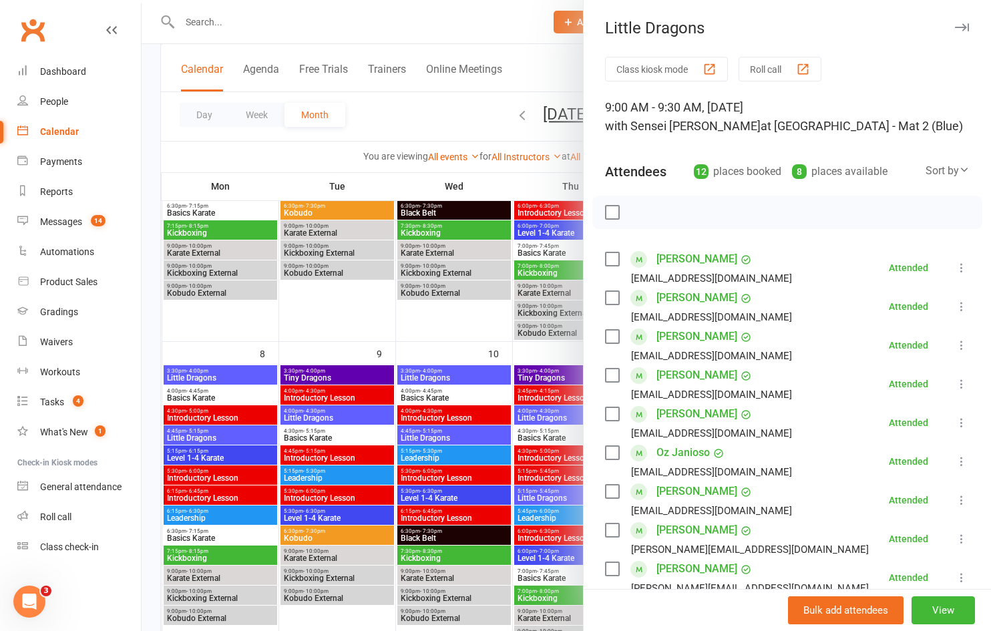
click at [955, 27] on icon "button" at bounding box center [962, 27] width 14 height 8
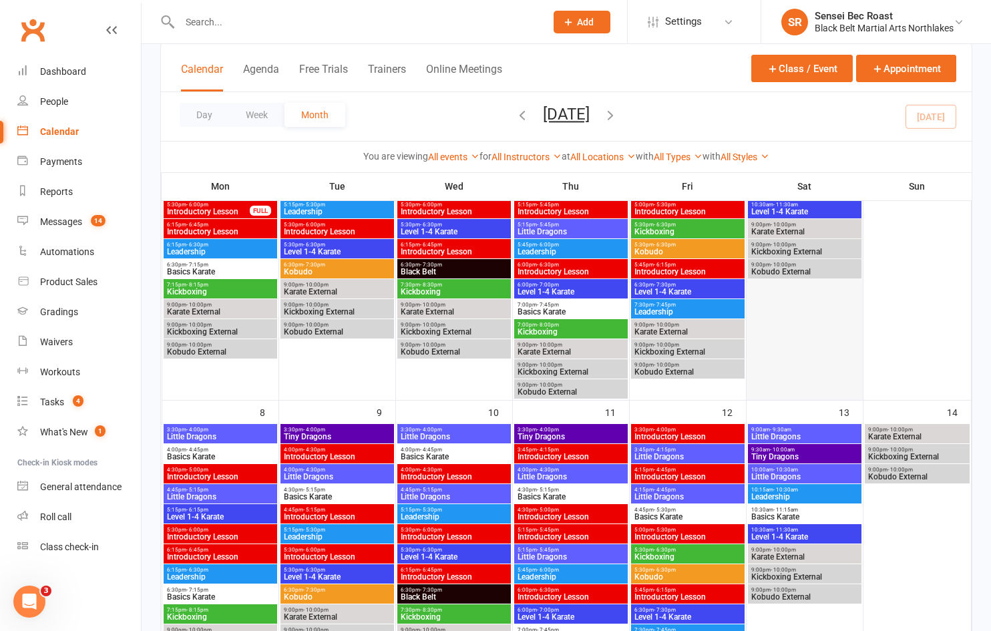
scroll to position [200, 0]
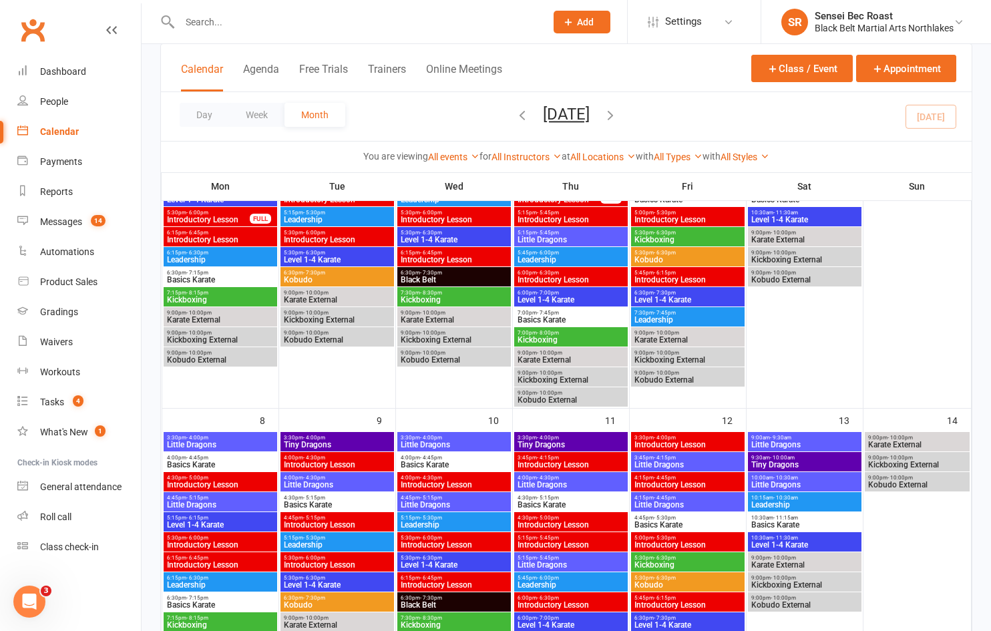
click at [788, 459] on span "- 10:00am" at bounding box center [782, 458] width 25 height 6
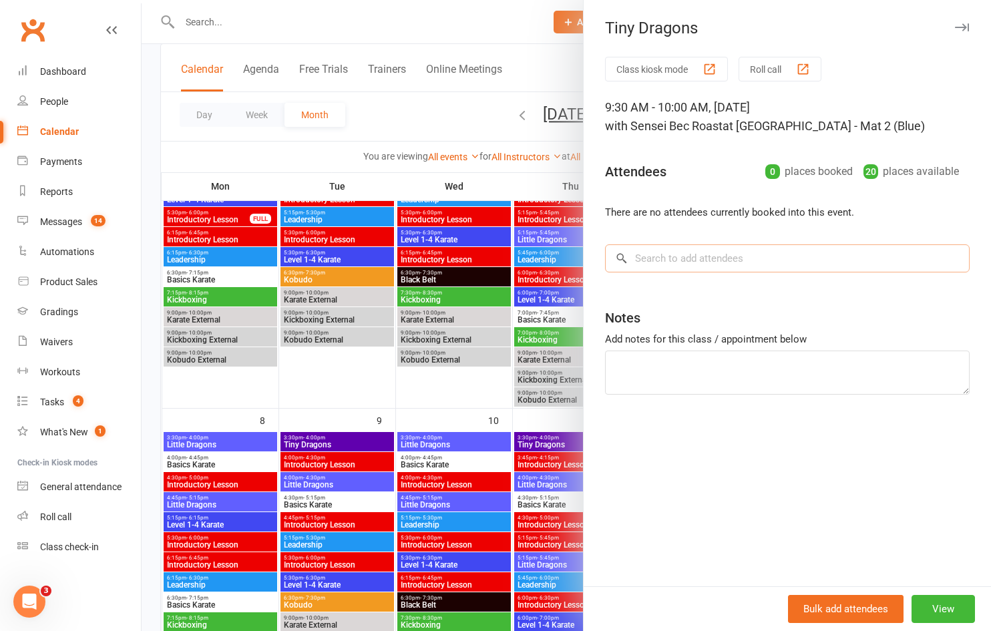
click at [720, 256] on input "search" at bounding box center [787, 258] width 365 height 28
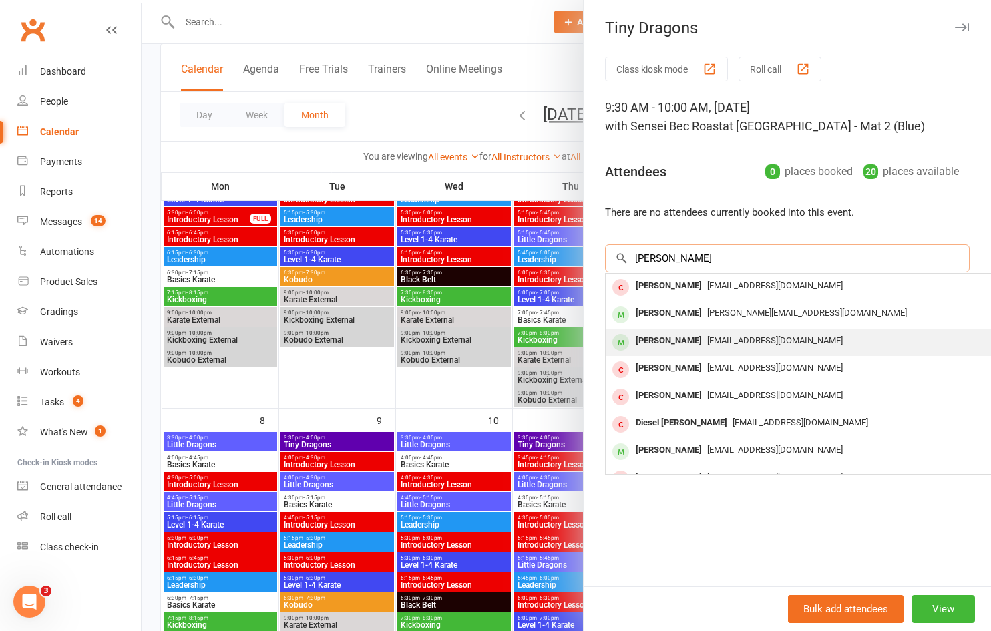
type input "[PERSON_NAME]"
click at [707, 343] on span "[EMAIL_ADDRESS][DOMAIN_NAME]" at bounding box center [775, 340] width 136 height 10
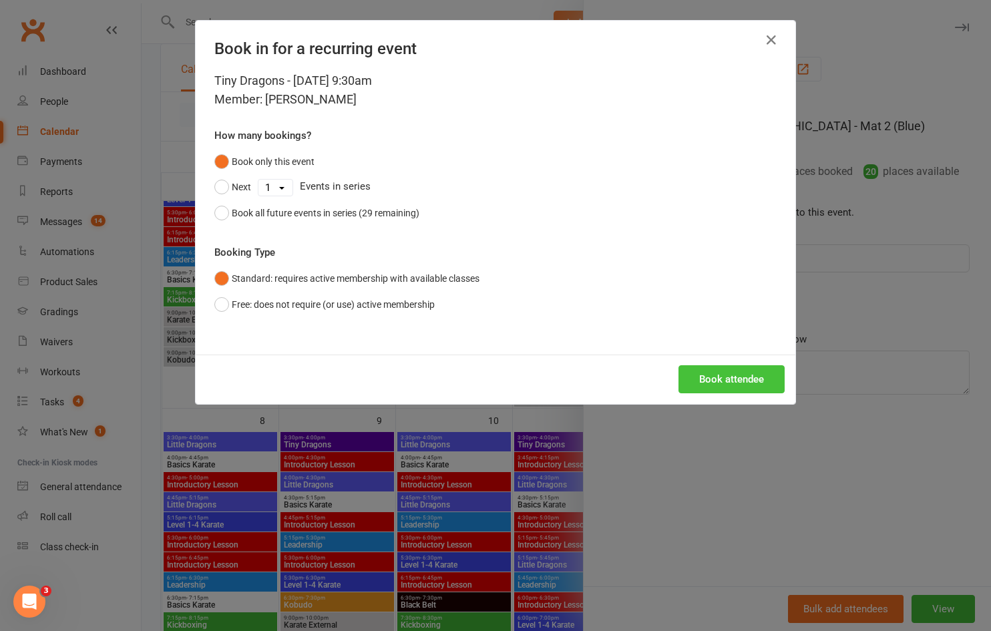
click at [697, 377] on button "Book attendee" at bounding box center [732, 379] width 106 height 28
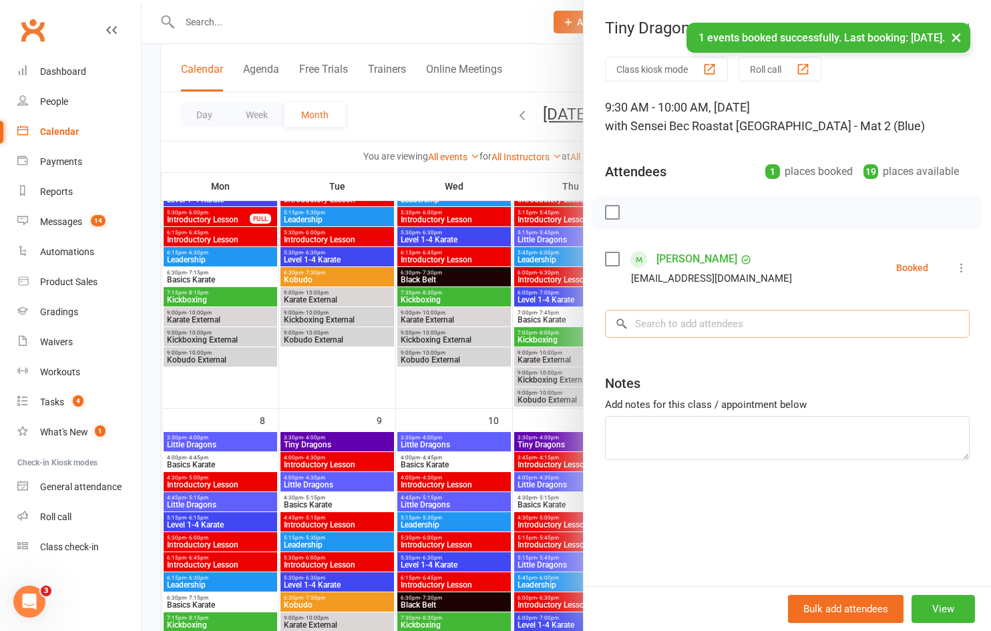
click at [681, 321] on input "search" at bounding box center [787, 324] width 365 height 28
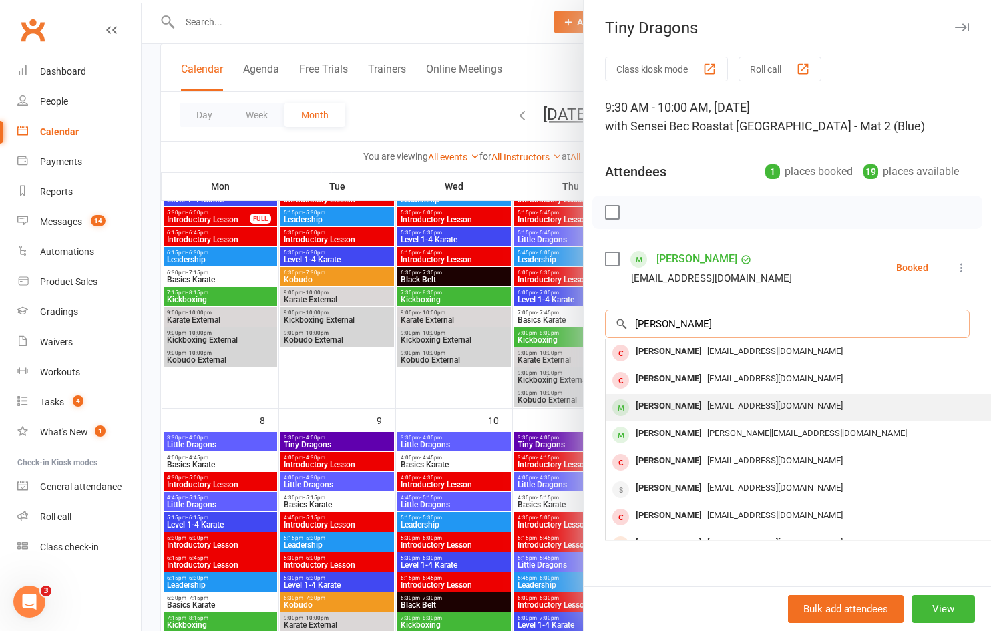
type input "[PERSON_NAME]"
click at [707, 410] on span "[EMAIL_ADDRESS][DOMAIN_NAME]" at bounding box center [775, 406] width 136 height 10
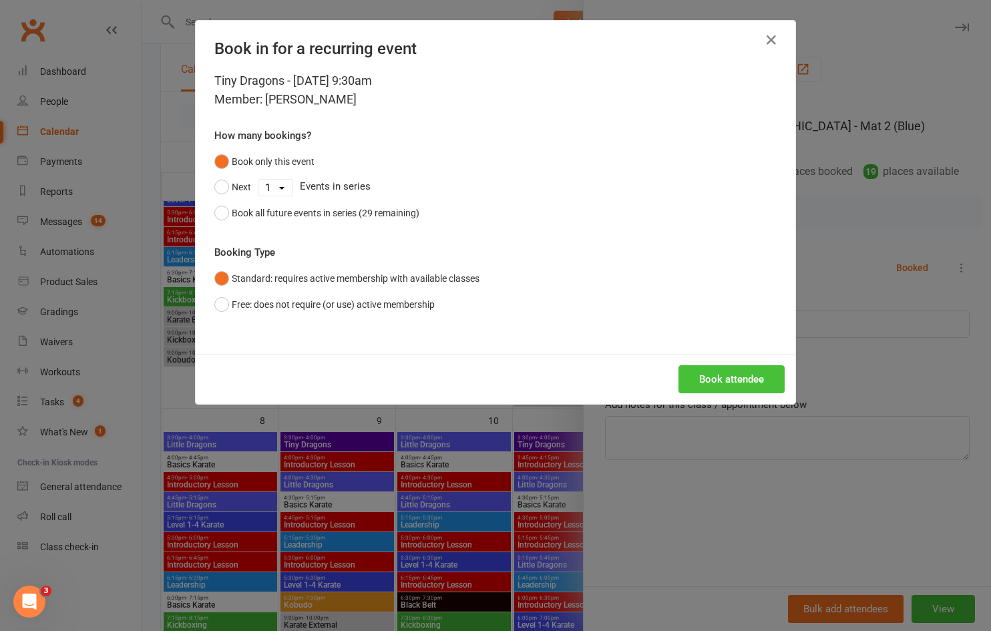
click at [699, 384] on button "Book attendee" at bounding box center [732, 379] width 106 height 28
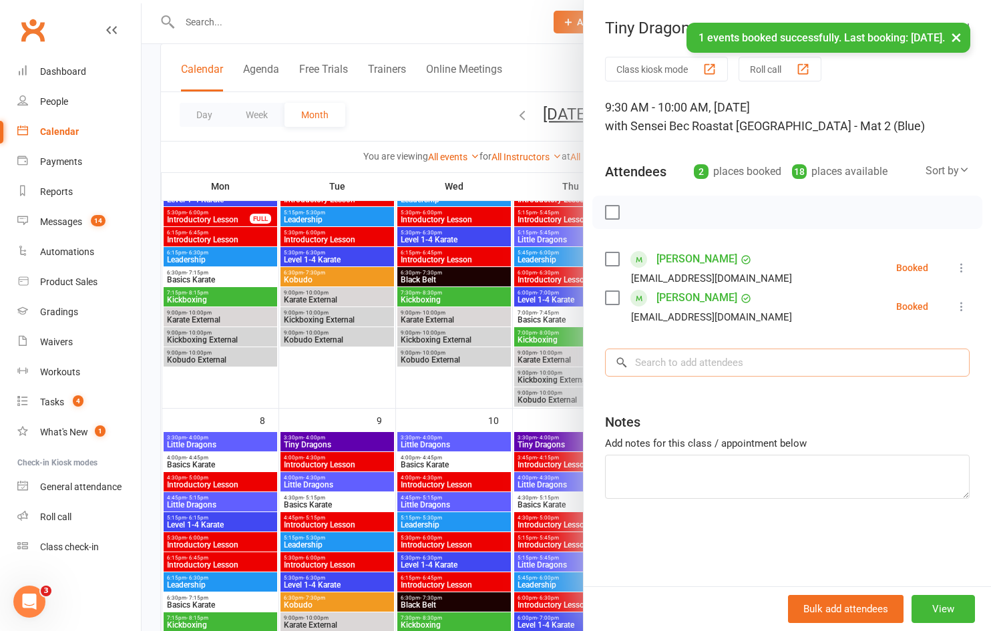
click at [695, 365] on input "search" at bounding box center [787, 363] width 365 height 28
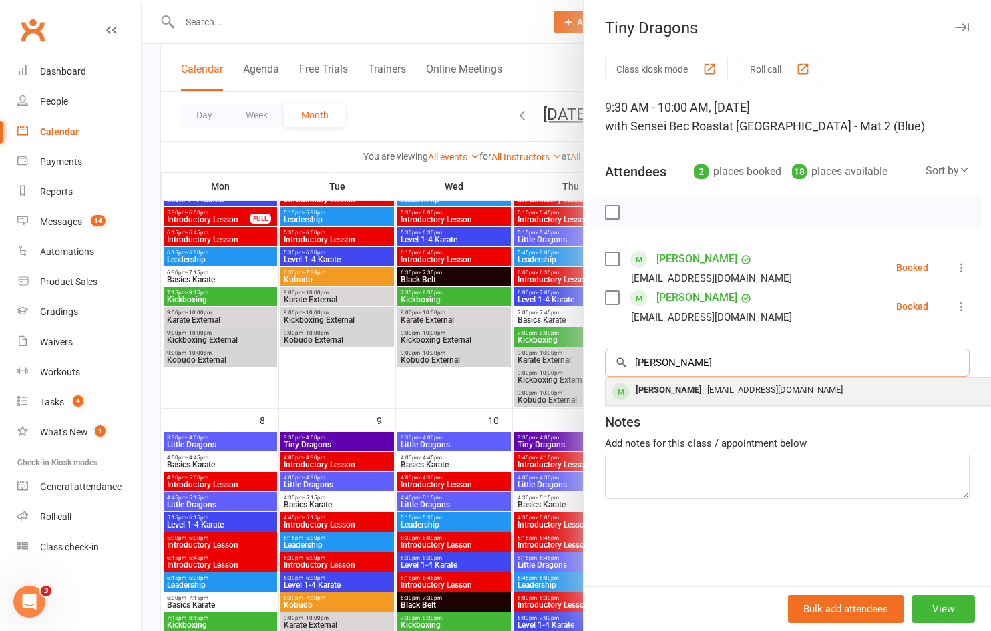
type input "[PERSON_NAME]"
click at [691, 389] on div "[PERSON_NAME]" at bounding box center [669, 390] width 77 height 19
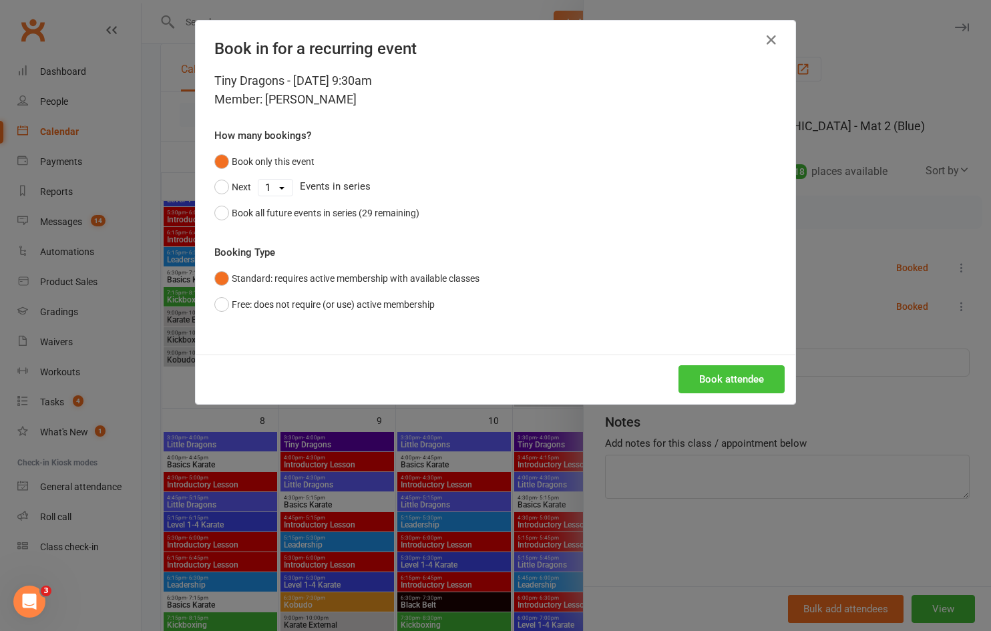
click at [697, 379] on button "Book attendee" at bounding box center [732, 379] width 106 height 28
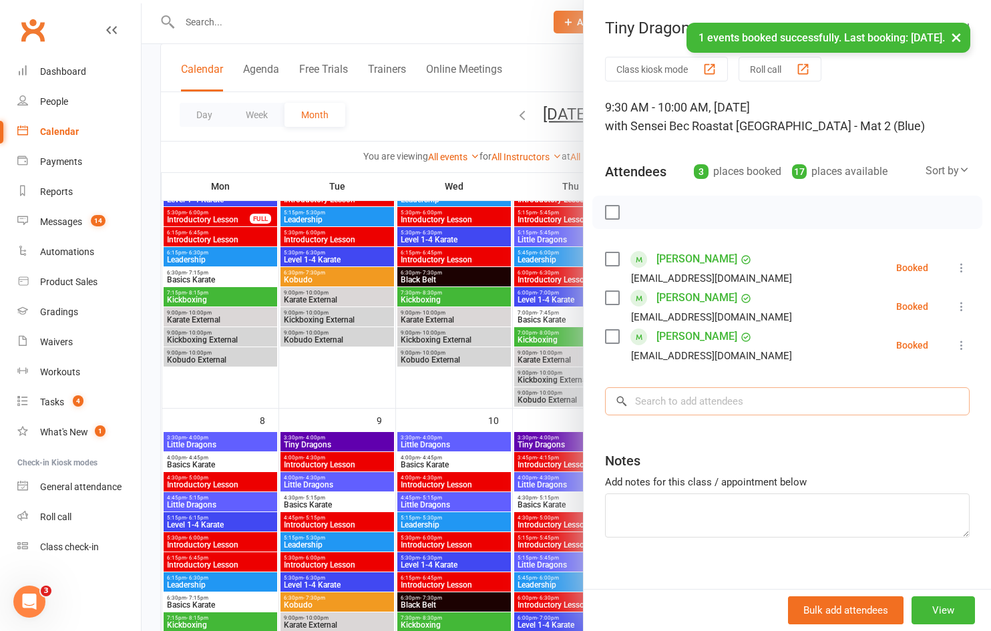
click at [692, 403] on input "search" at bounding box center [787, 401] width 365 height 28
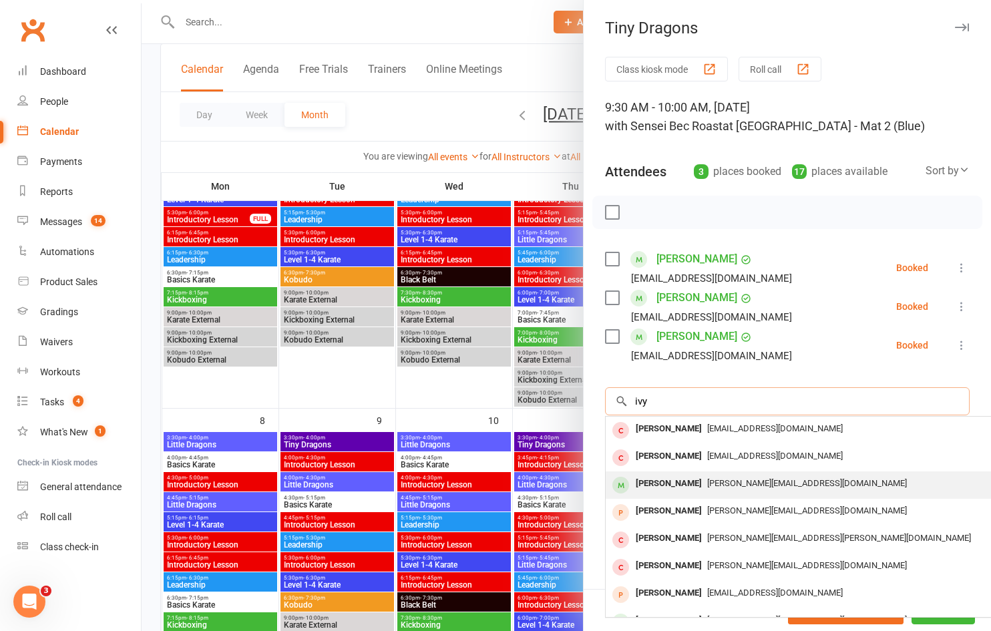
type input "ivy"
click at [707, 483] on span "[PERSON_NAME][EMAIL_ADDRESS][DOMAIN_NAME]" at bounding box center [807, 483] width 200 height 10
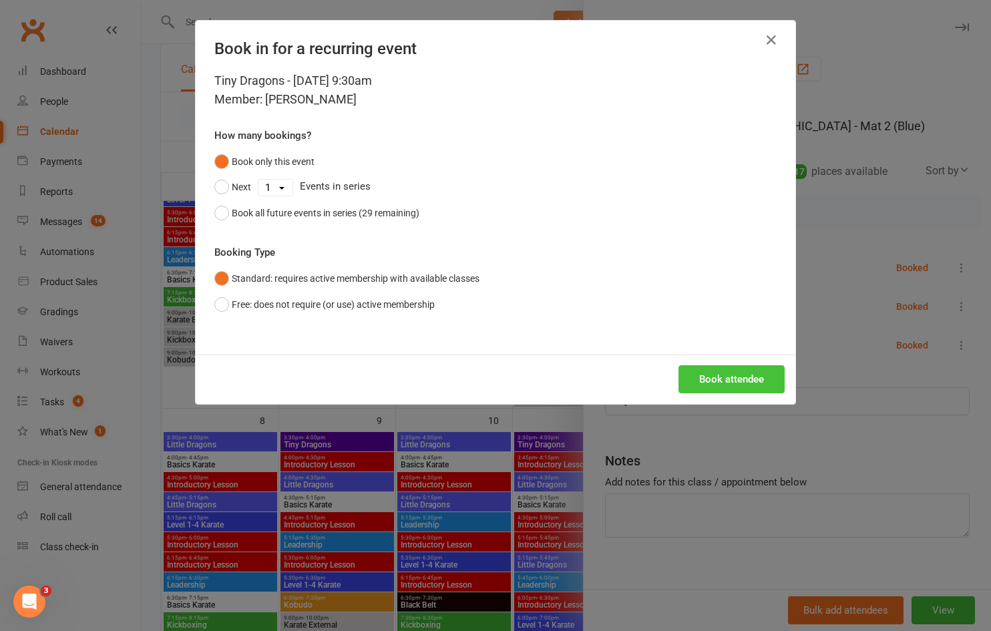
click at [723, 382] on button "Book attendee" at bounding box center [732, 379] width 106 height 28
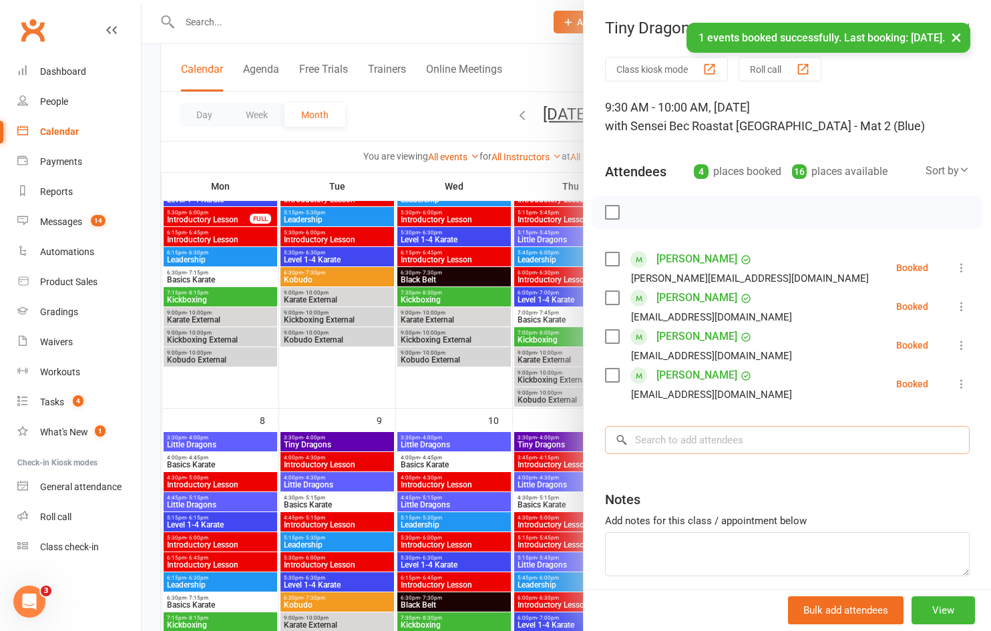
click at [709, 441] on input "search" at bounding box center [787, 440] width 365 height 28
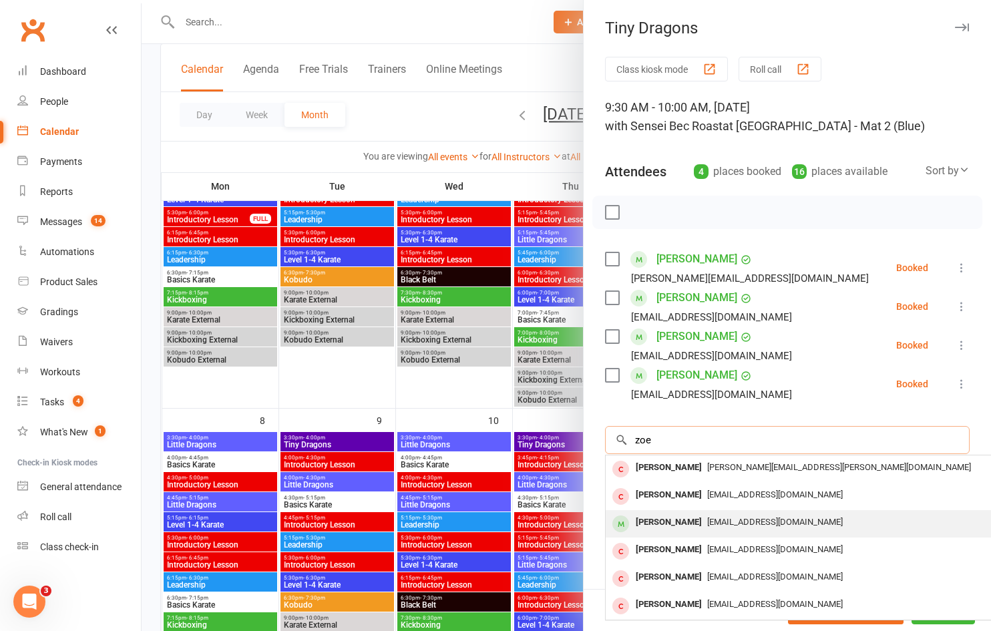
type input "zoe"
click at [713, 520] on span "[EMAIL_ADDRESS][DOMAIN_NAME]" at bounding box center [775, 522] width 136 height 10
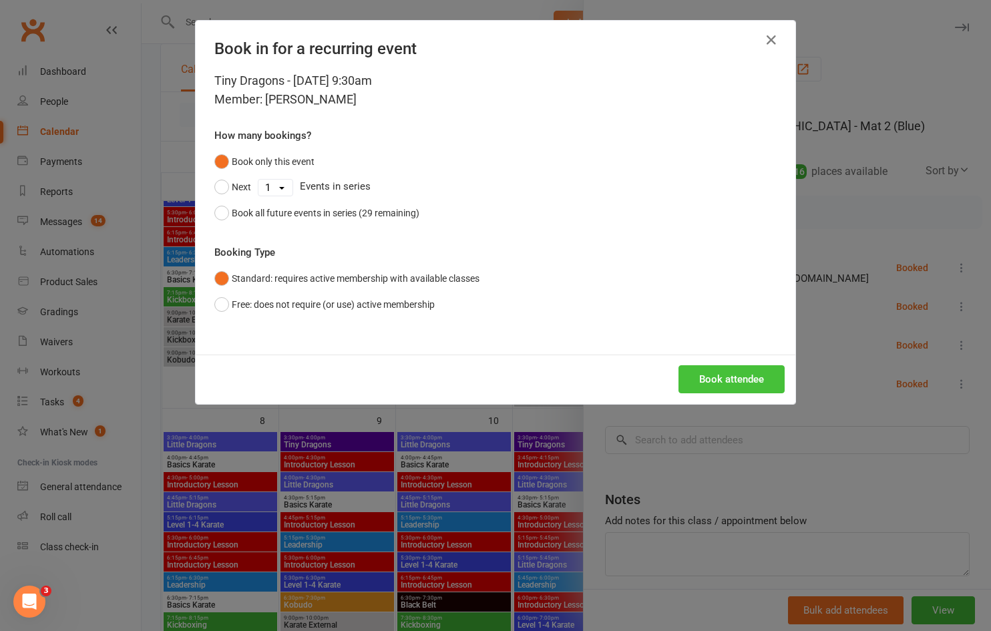
click at [730, 375] on button "Book attendee" at bounding box center [732, 379] width 106 height 28
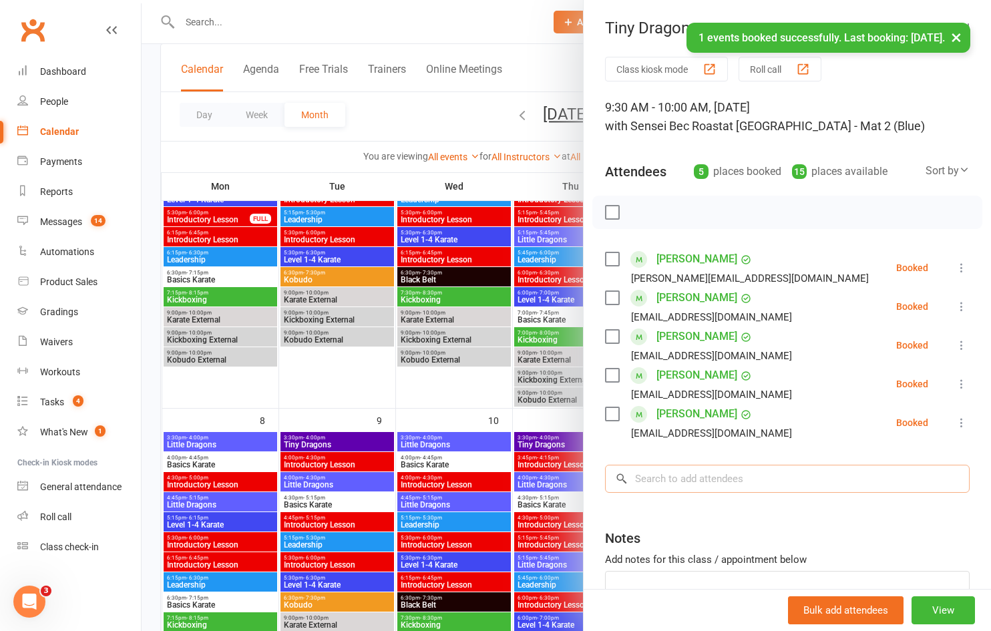
click at [716, 472] on input "search" at bounding box center [787, 479] width 365 height 28
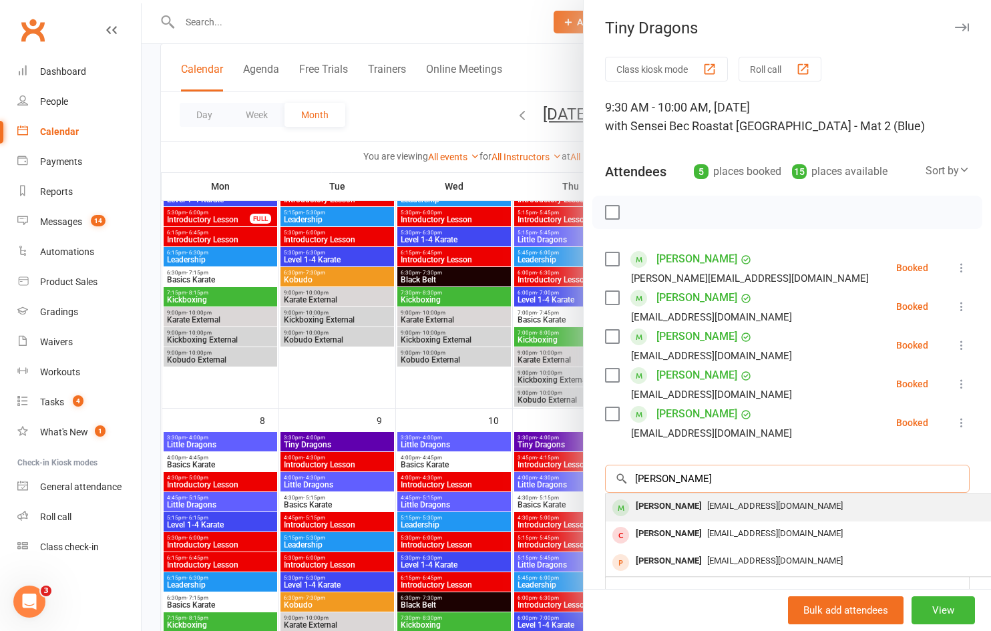
type input "[PERSON_NAME]"
click at [719, 507] on span "[EMAIL_ADDRESS][DOMAIN_NAME]" at bounding box center [775, 506] width 136 height 10
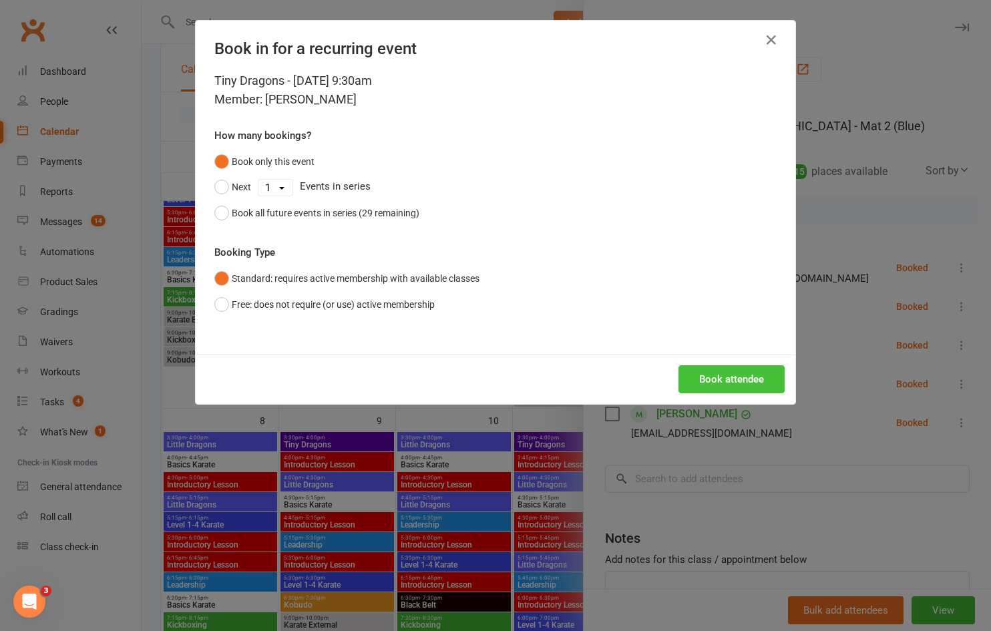
click at [722, 385] on button "Book attendee" at bounding box center [732, 379] width 106 height 28
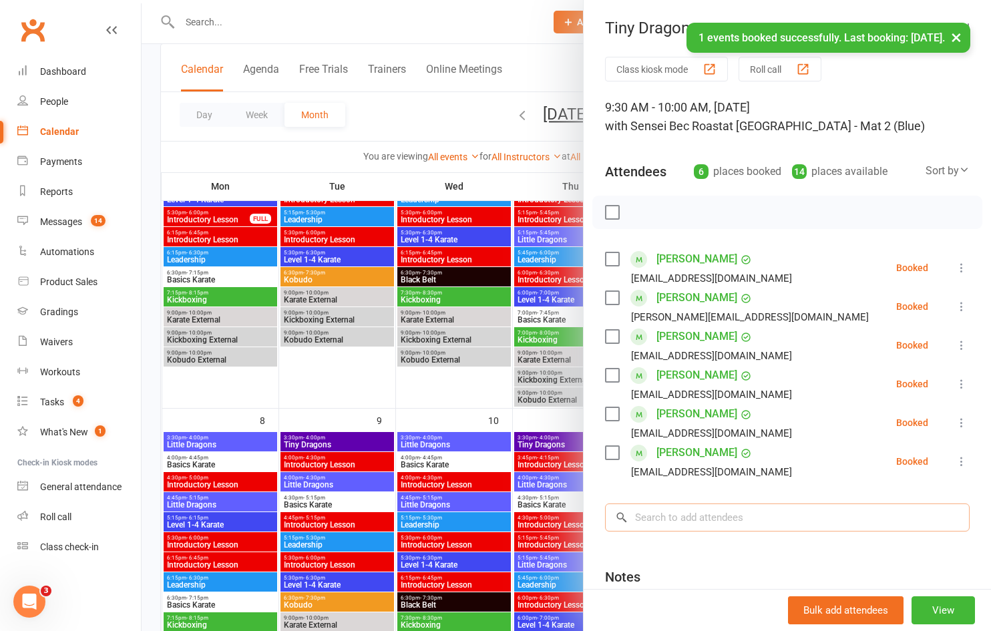
click at [702, 515] on input "search" at bounding box center [787, 518] width 365 height 28
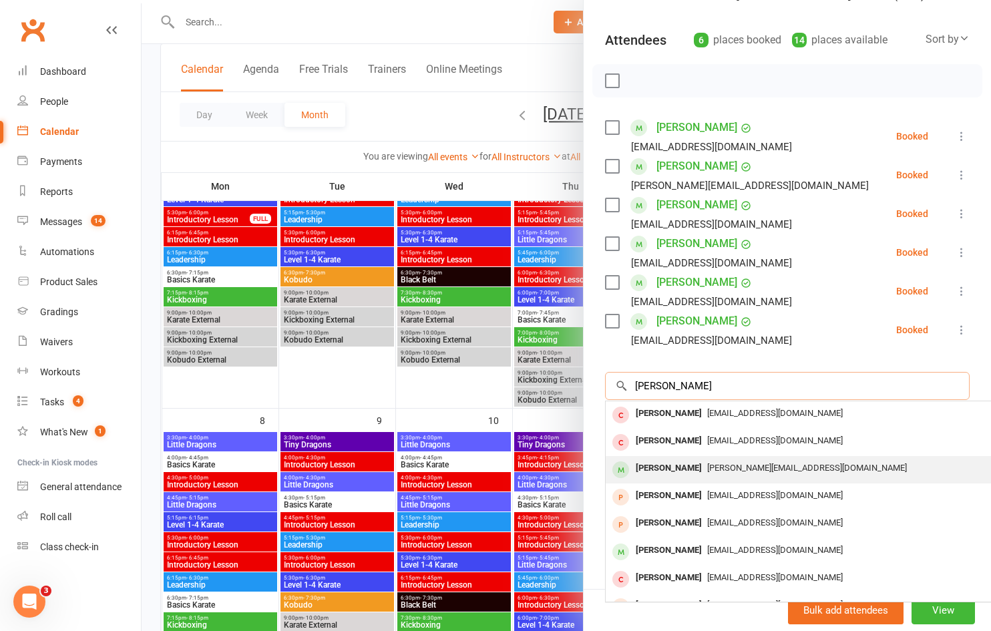
type input "[PERSON_NAME]"
click at [711, 468] on span "[PERSON_NAME][EMAIL_ADDRESS][DOMAIN_NAME]" at bounding box center [807, 468] width 200 height 10
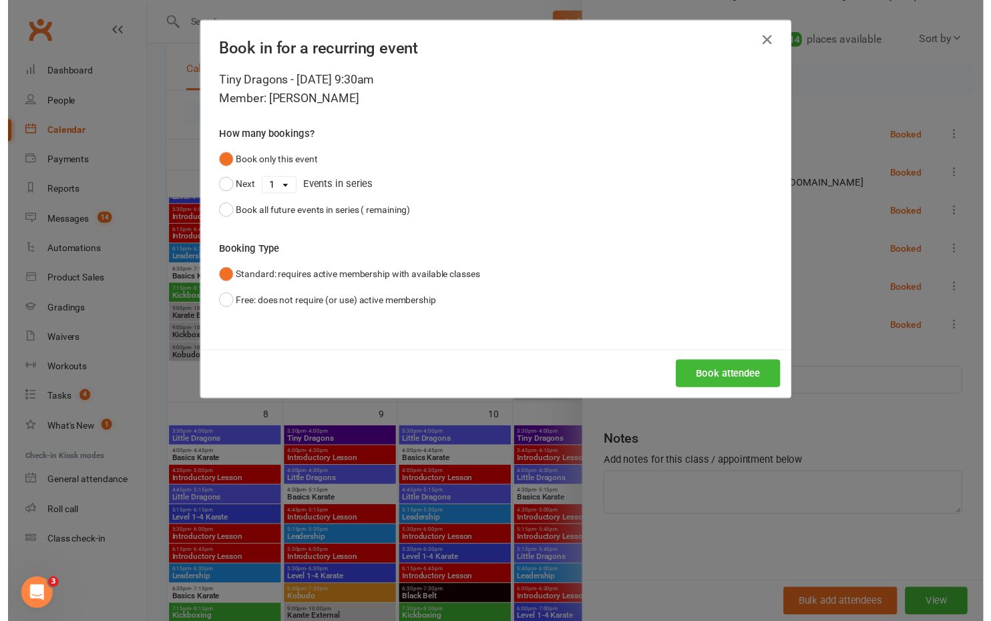
scroll to position [132, 0]
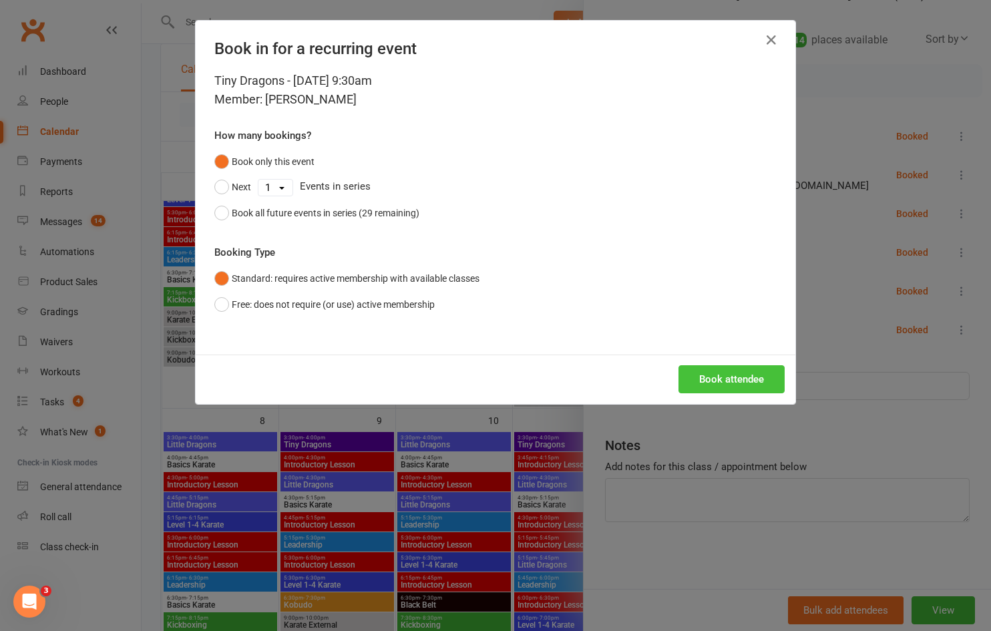
click at [707, 386] on button "Book attendee" at bounding box center [732, 379] width 106 height 28
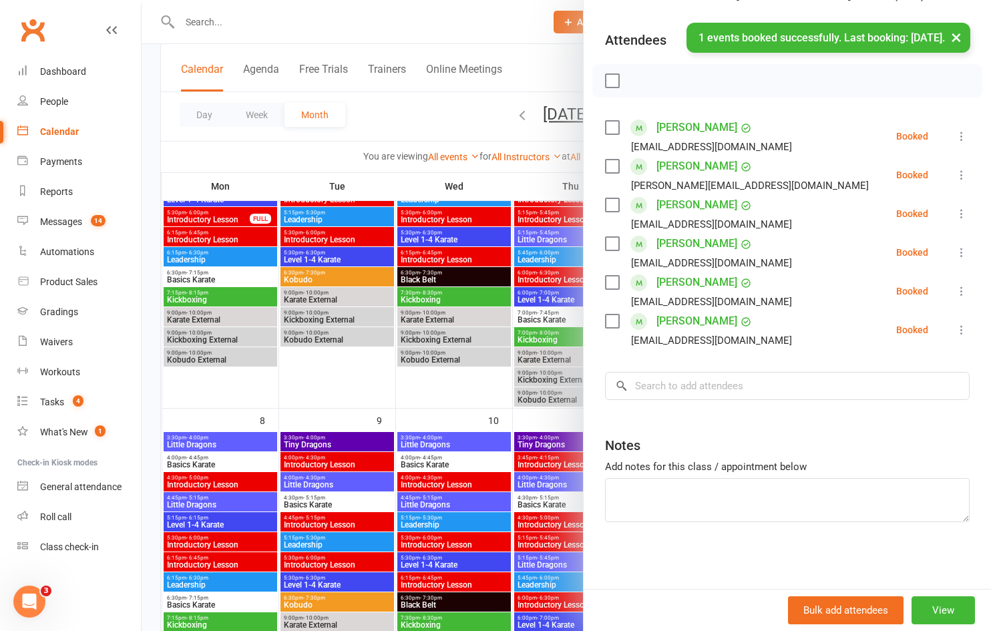
scroll to position [134, 0]
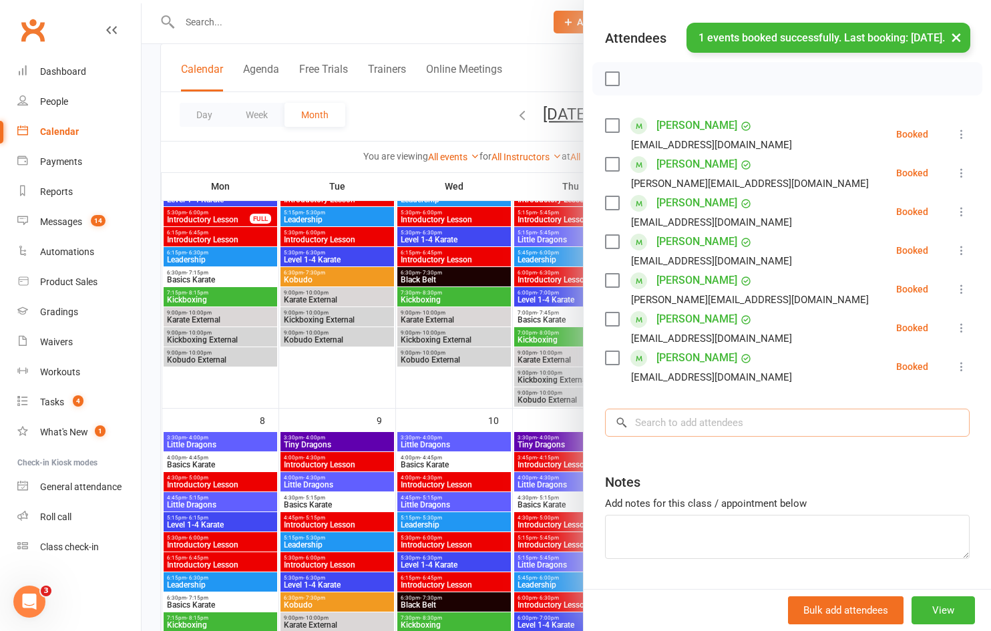
click at [733, 425] on input "search" at bounding box center [787, 423] width 365 height 28
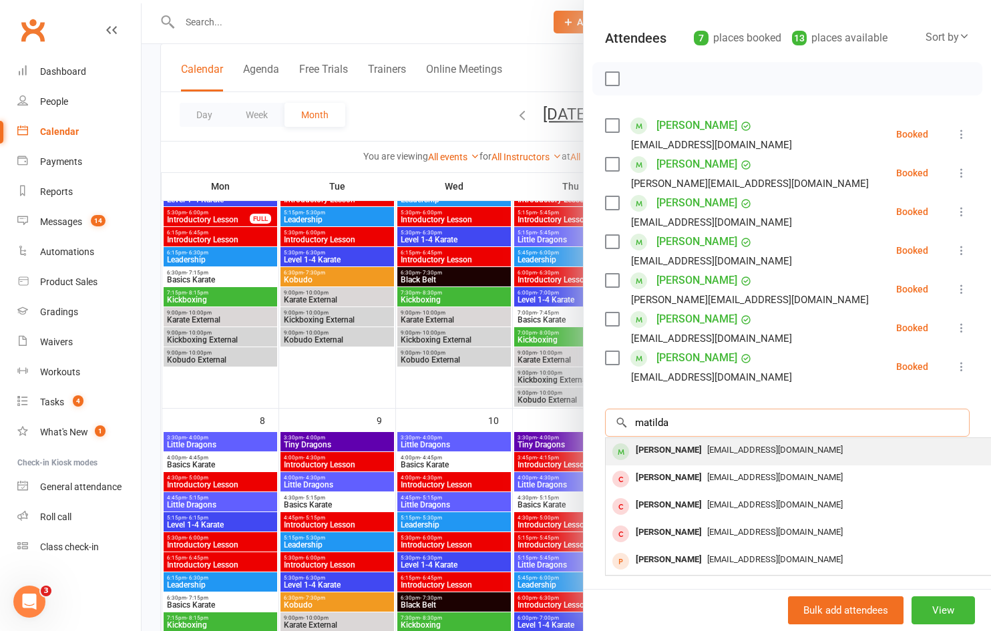
type input "matilda"
click at [731, 449] on span "[EMAIL_ADDRESS][DOMAIN_NAME]" at bounding box center [775, 450] width 136 height 10
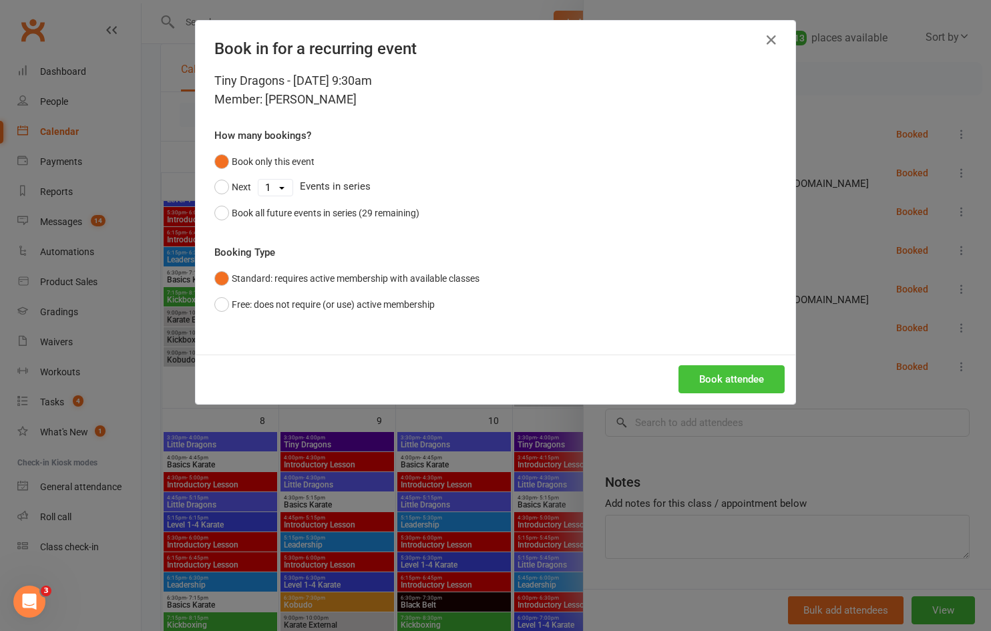
click at [720, 383] on button "Book attendee" at bounding box center [732, 379] width 106 height 28
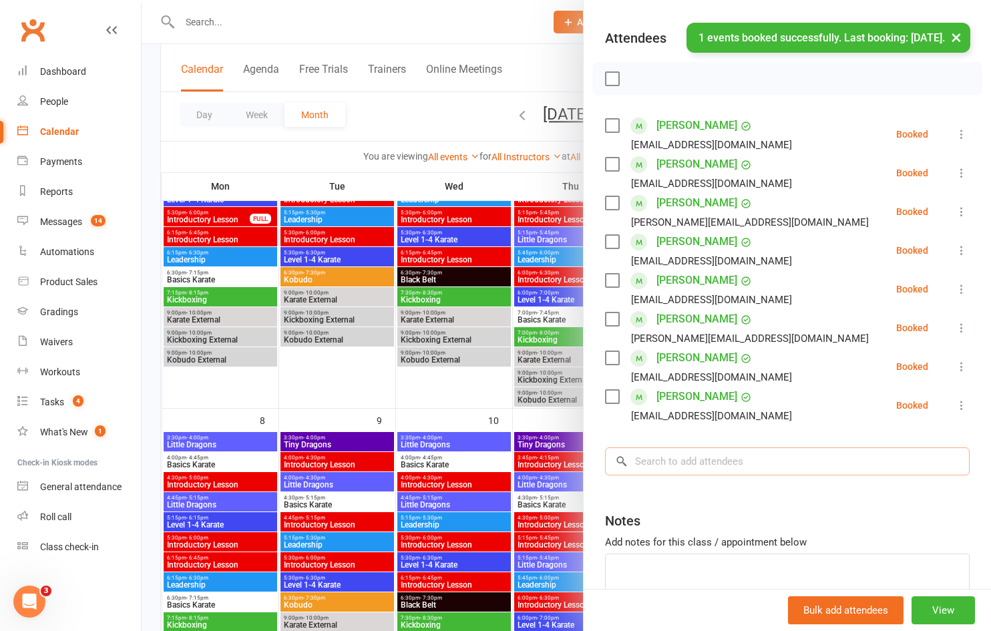
click at [743, 460] on input "search" at bounding box center [787, 462] width 365 height 28
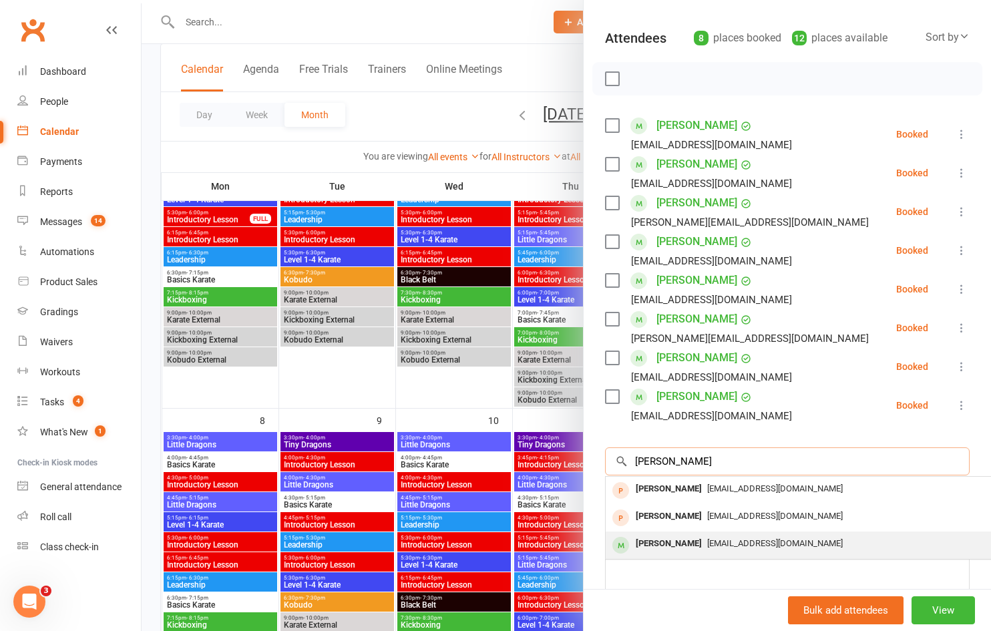
type input "[PERSON_NAME]"
click at [734, 537] on div "[EMAIL_ADDRESS][DOMAIN_NAME]" at bounding box center [805, 543] width 389 height 19
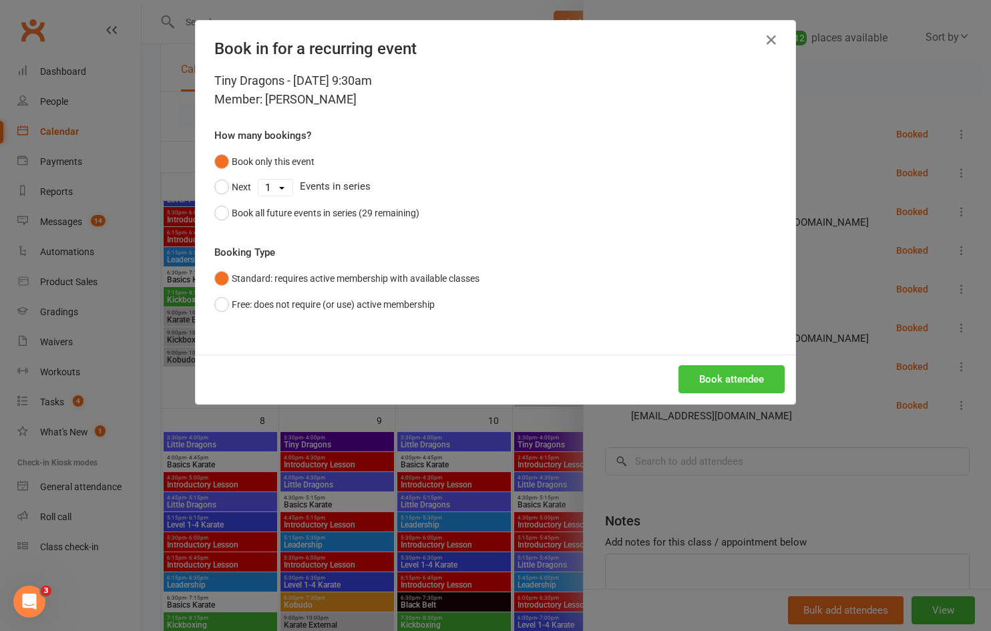
click at [728, 380] on button "Book attendee" at bounding box center [732, 379] width 106 height 28
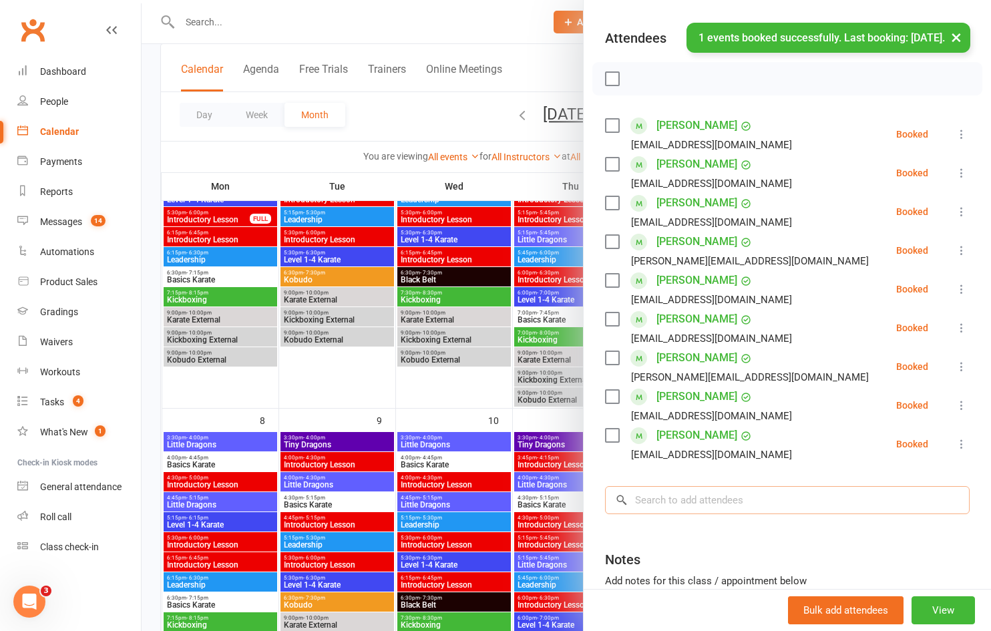
click at [723, 497] on input "search" at bounding box center [787, 500] width 365 height 28
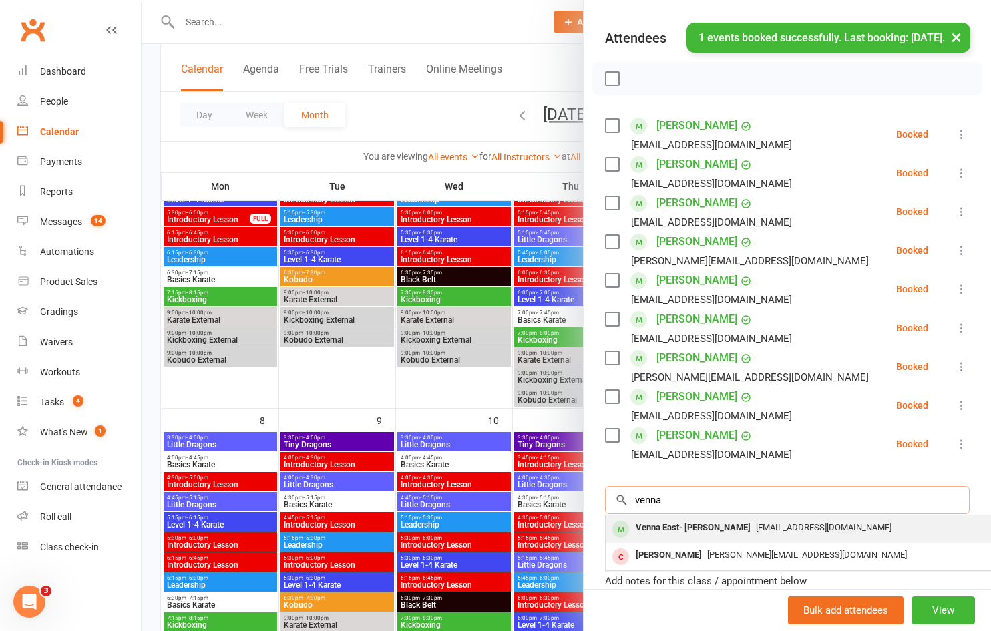
type input "venna"
click at [701, 525] on div "Venna East- [PERSON_NAME]" at bounding box center [694, 527] width 126 height 19
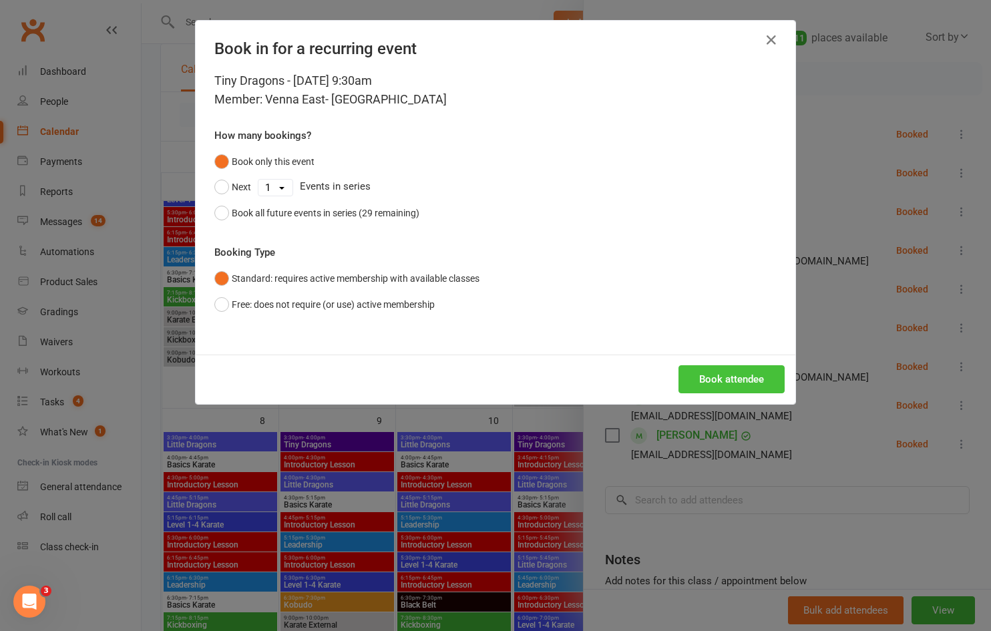
click at [713, 374] on button "Book attendee" at bounding box center [732, 379] width 106 height 28
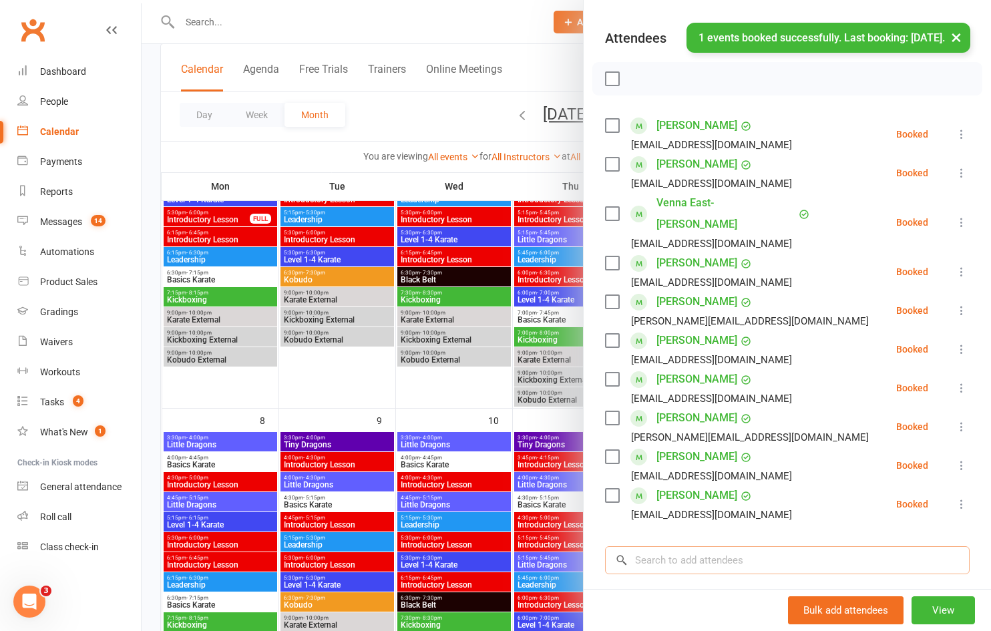
click at [703, 546] on input "search" at bounding box center [787, 560] width 365 height 28
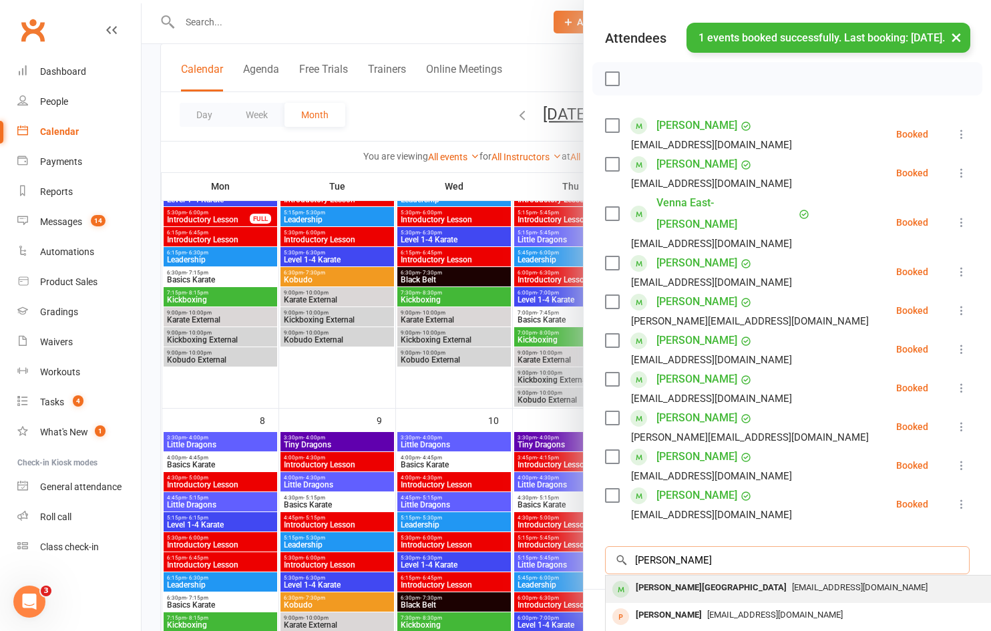
type input "[PERSON_NAME]"
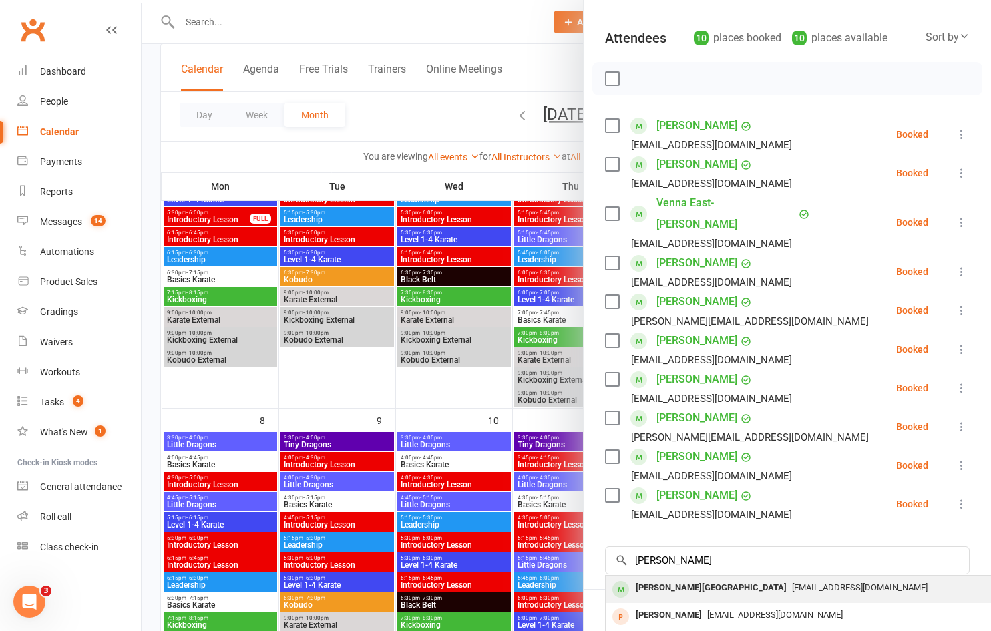
click at [792, 582] on span "[EMAIL_ADDRESS][DOMAIN_NAME]" at bounding box center [860, 587] width 136 height 10
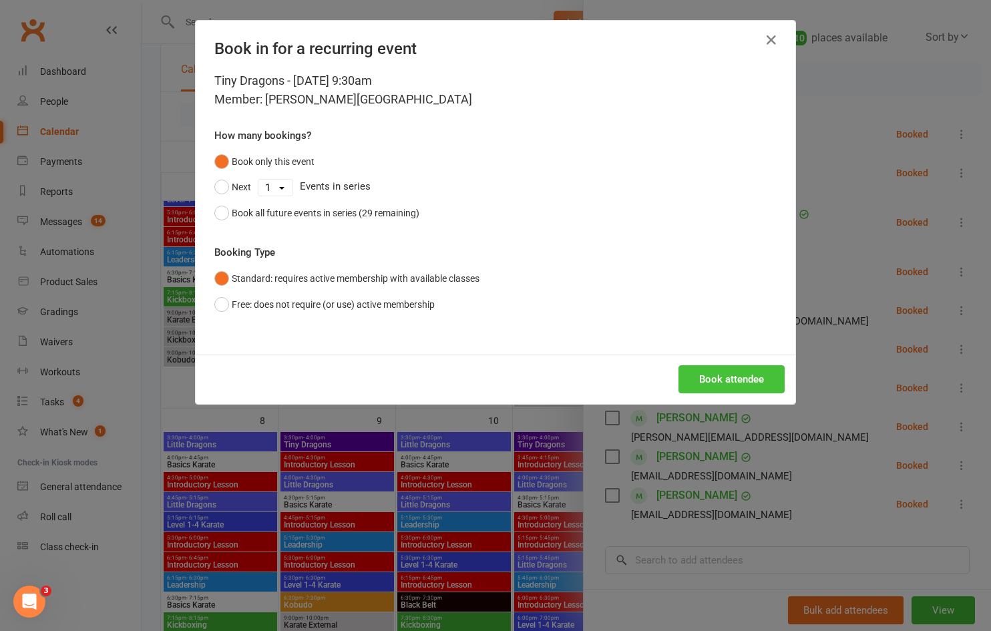
click at [730, 379] on button "Book attendee" at bounding box center [732, 379] width 106 height 28
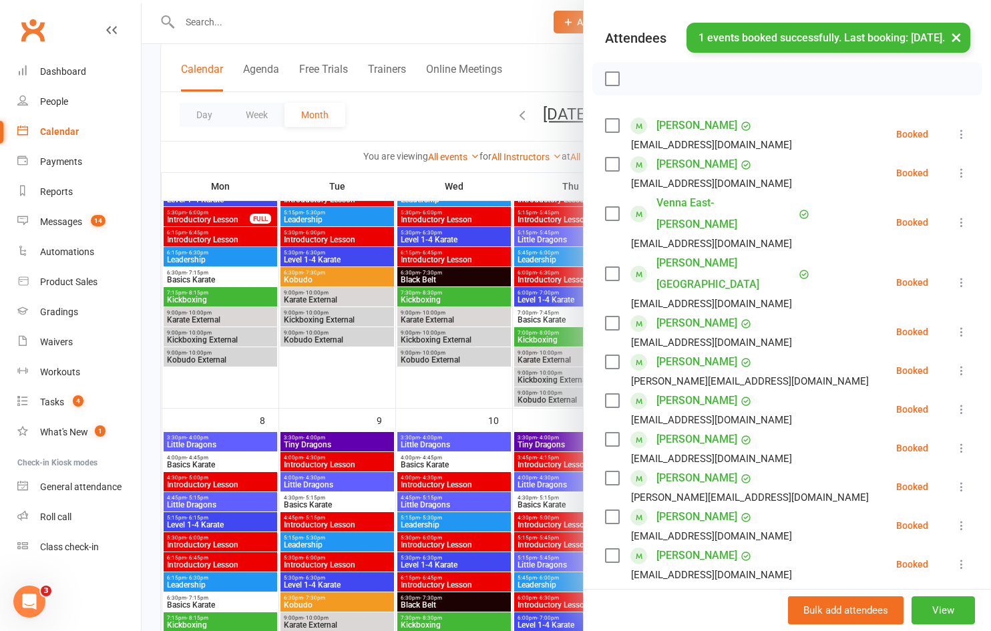
click at [733, 607] on input "search" at bounding box center [787, 621] width 365 height 28
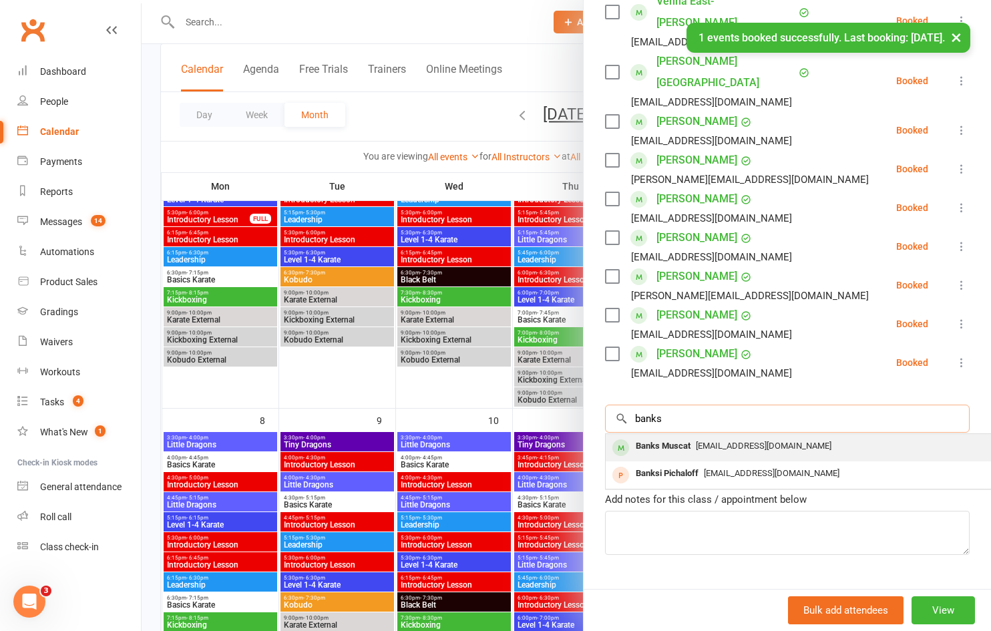
type input "banks"
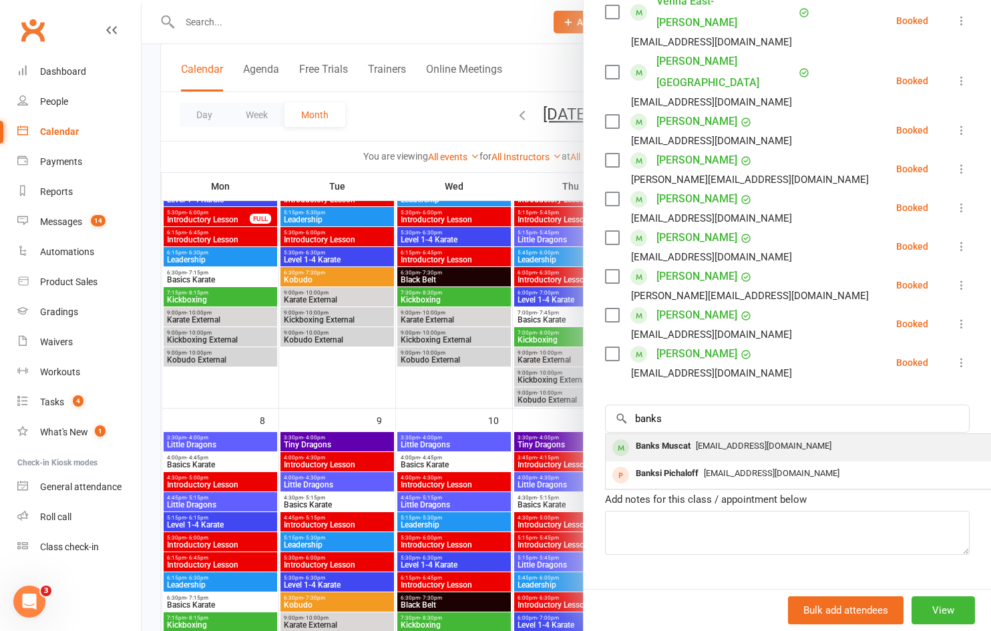
click at [738, 437] on div "[EMAIL_ADDRESS][DOMAIN_NAME]" at bounding box center [805, 446] width 389 height 19
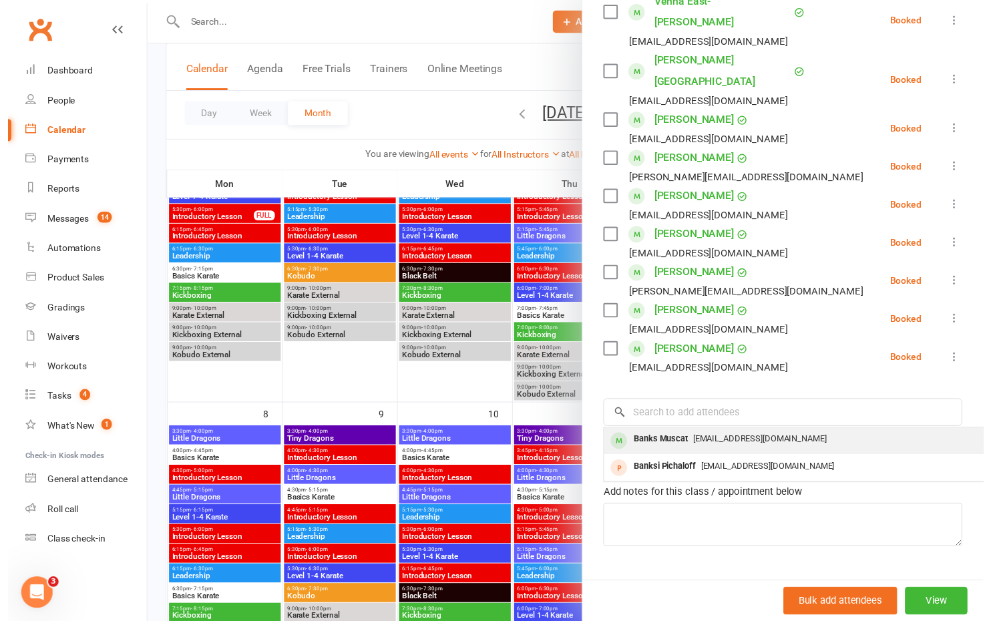
scroll to position [325, 0]
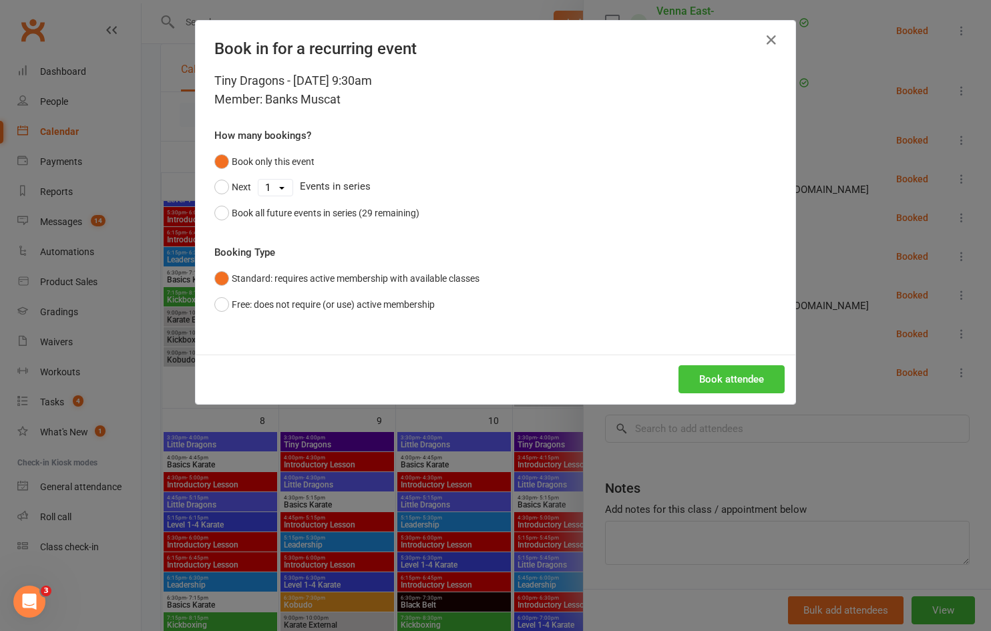
click at [741, 379] on button "Book attendee" at bounding box center [732, 379] width 106 height 28
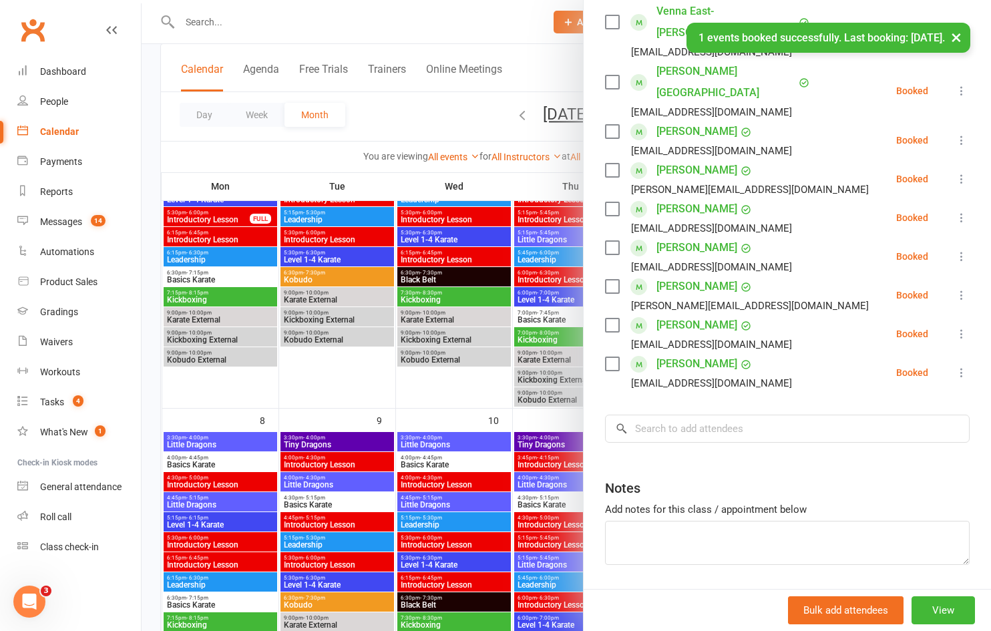
scroll to position [335, 0]
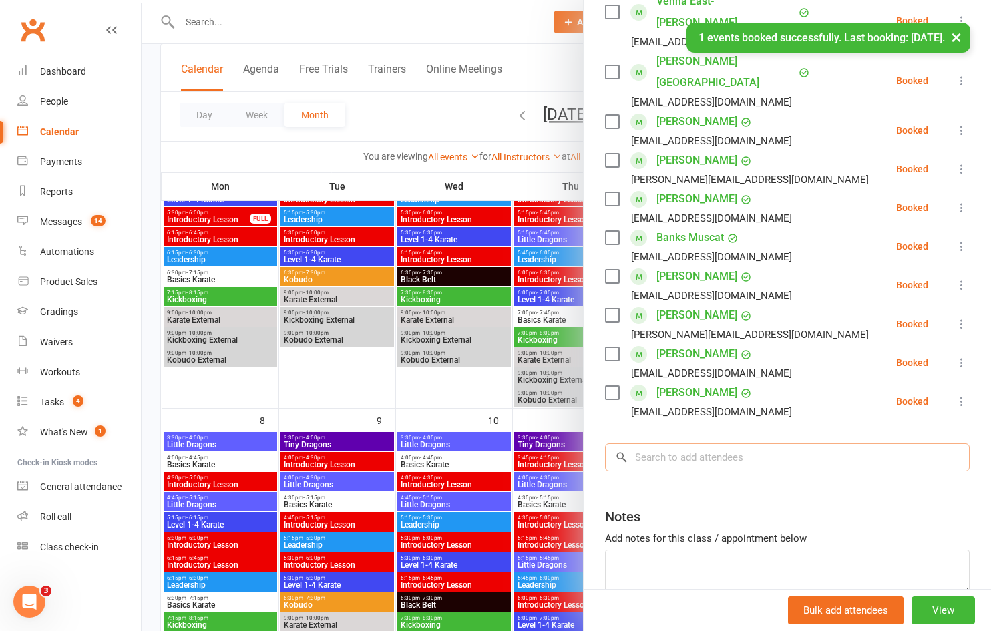
click at [740, 444] on input "search" at bounding box center [787, 458] width 365 height 28
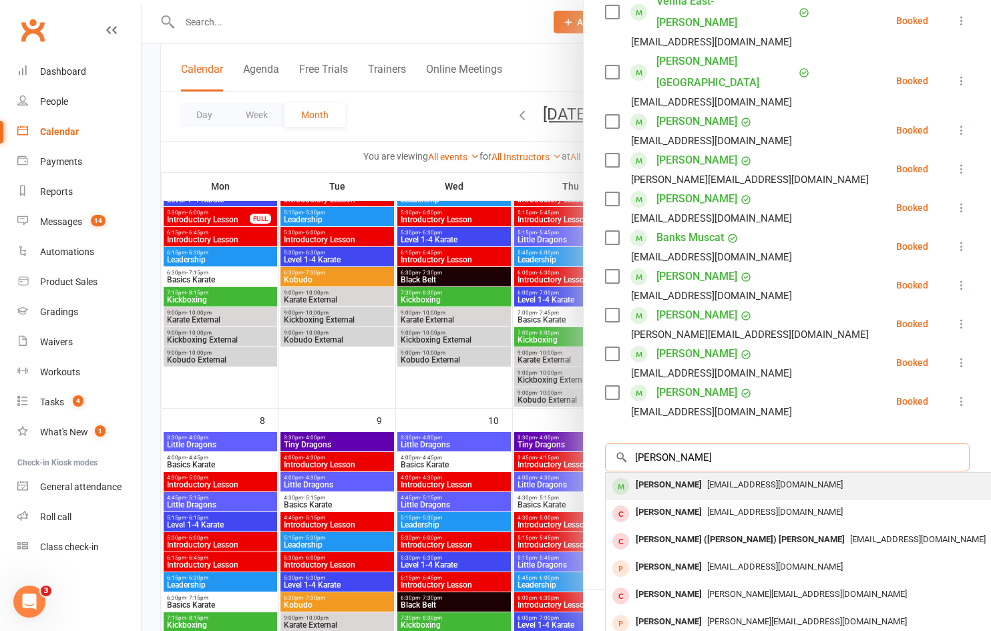
type input "[PERSON_NAME]"
click at [712, 476] on div "[EMAIL_ADDRESS][DOMAIN_NAME]" at bounding box center [805, 485] width 389 height 19
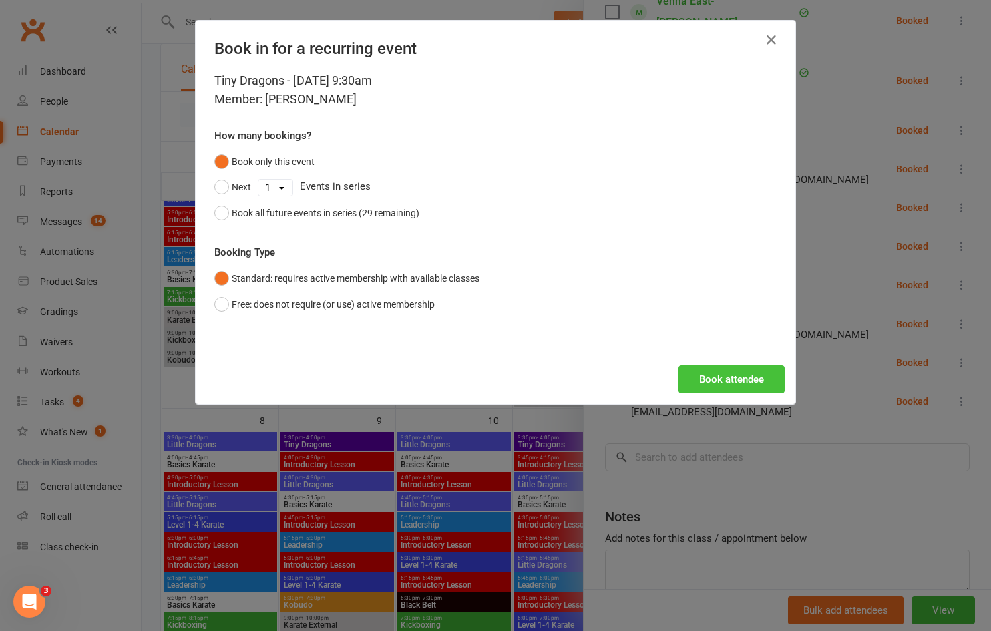
click at [739, 377] on button "Book attendee" at bounding box center [732, 379] width 106 height 28
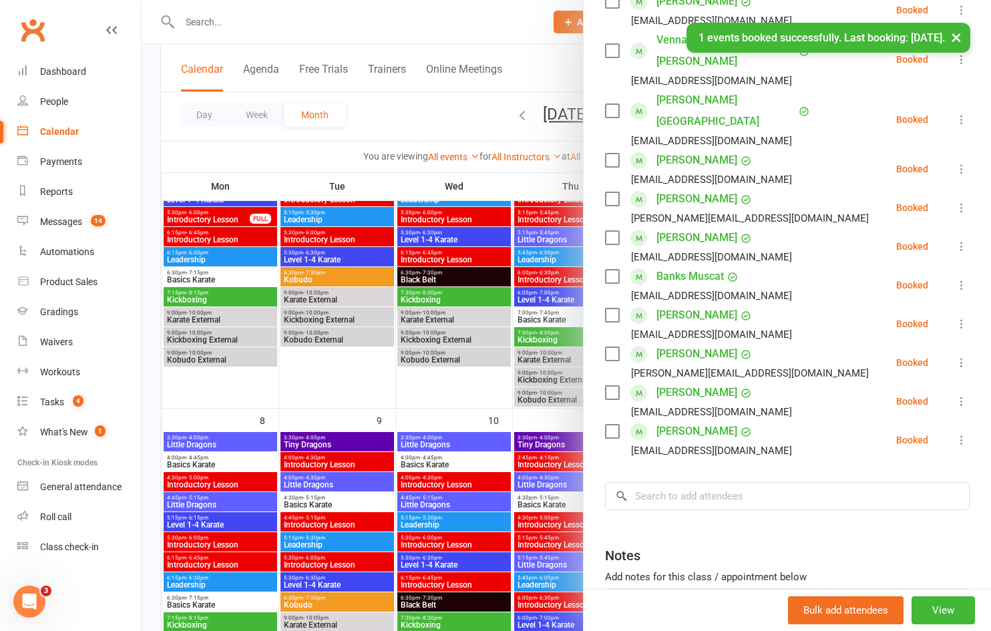
scroll to position [374, 0]
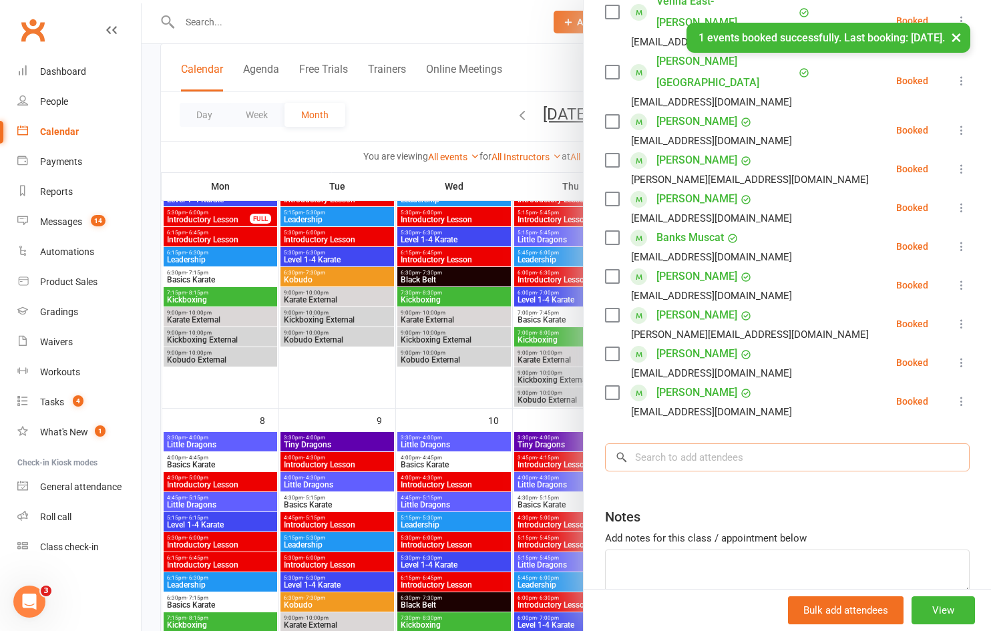
click at [709, 444] on input "search" at bounding box center [787, 458] width 365 height 28
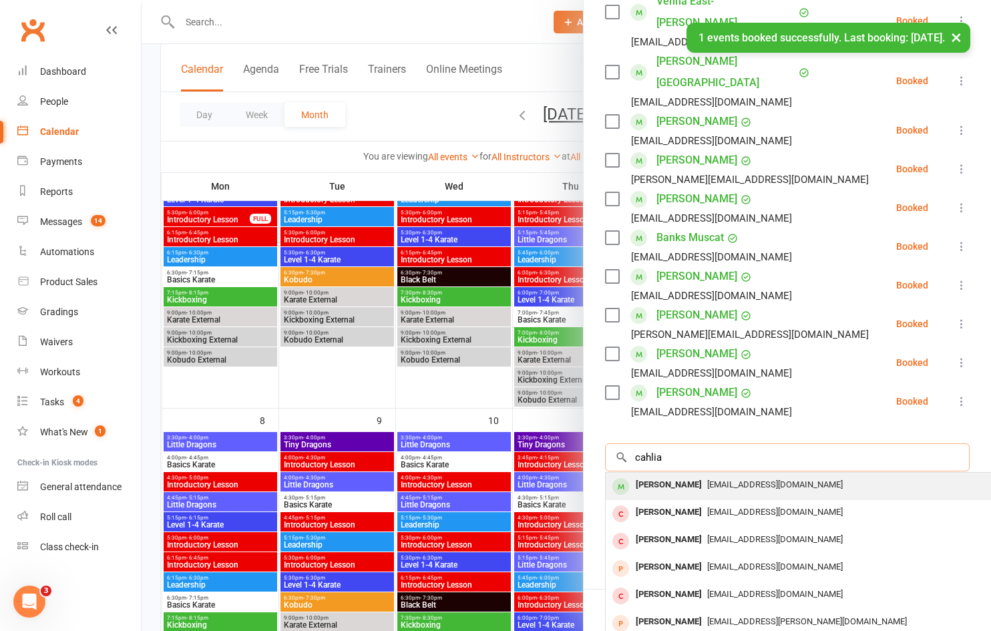
type input "cahlia"
click at [707, 480] on span "[EMAIL_ADDRESS][DOMAIN_NAME]" at bounding box center [775, 485] width 136 height 10
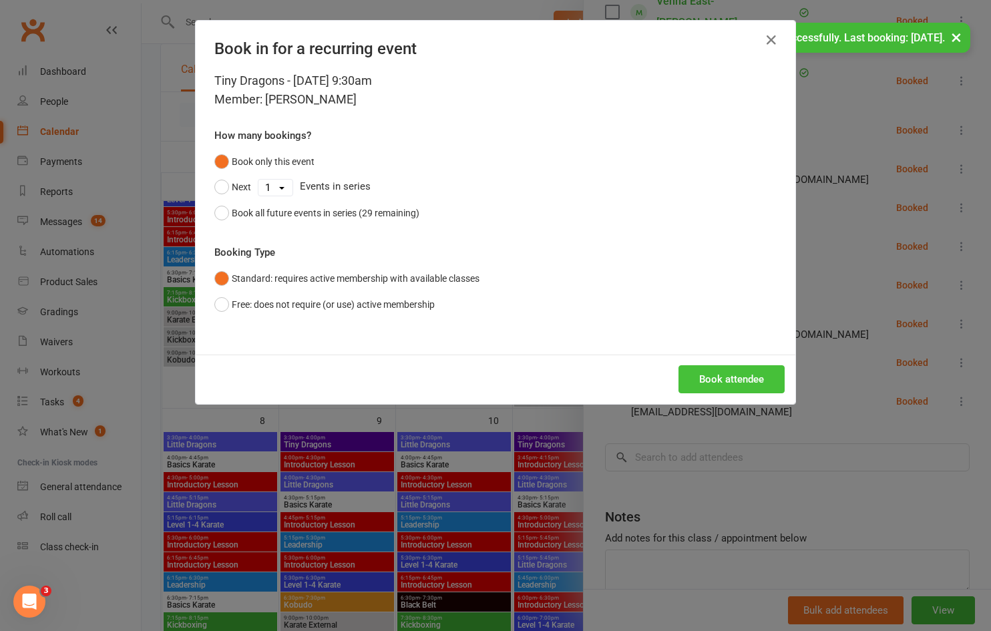
click at [722, 373] on button "Book attendee" at bounding box center [732, 379] width 106 height 28
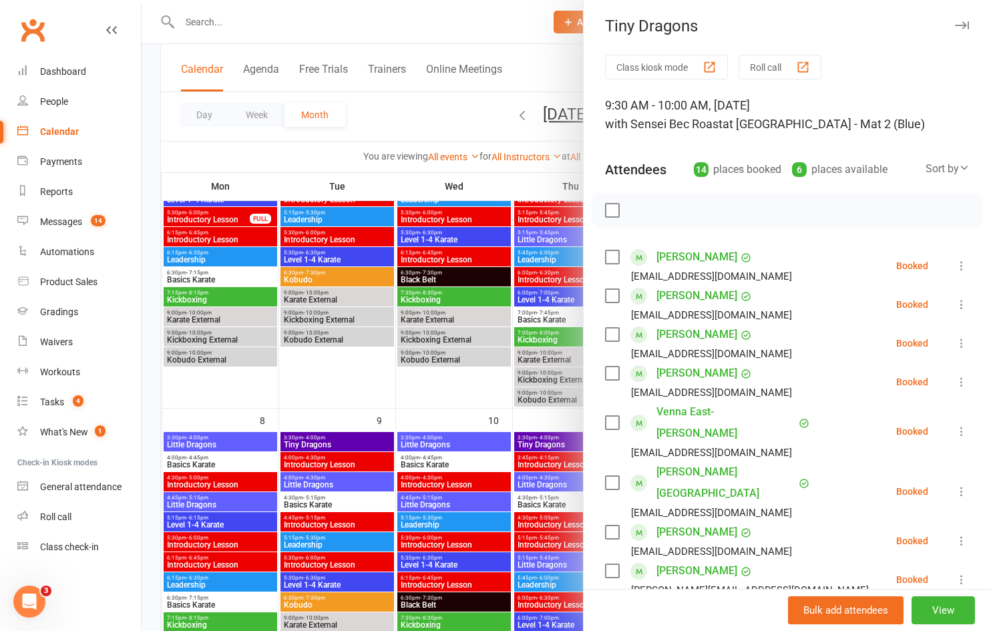
scroll to position [0, 0]
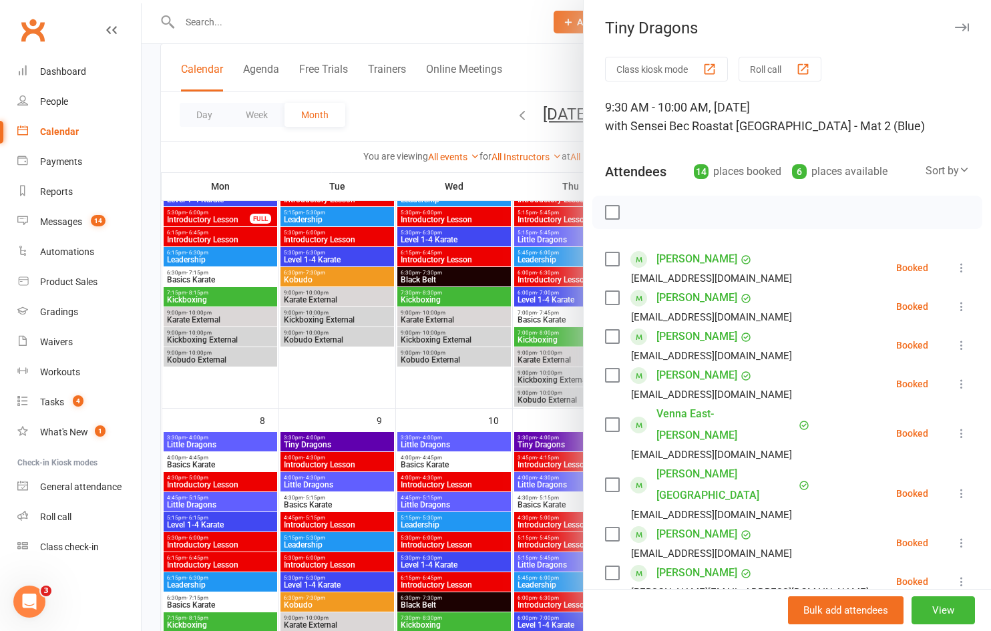
click at [919, 62] on div "Class kiosk mode Roll call" at bounding box center [787, 69] width 365 height 25
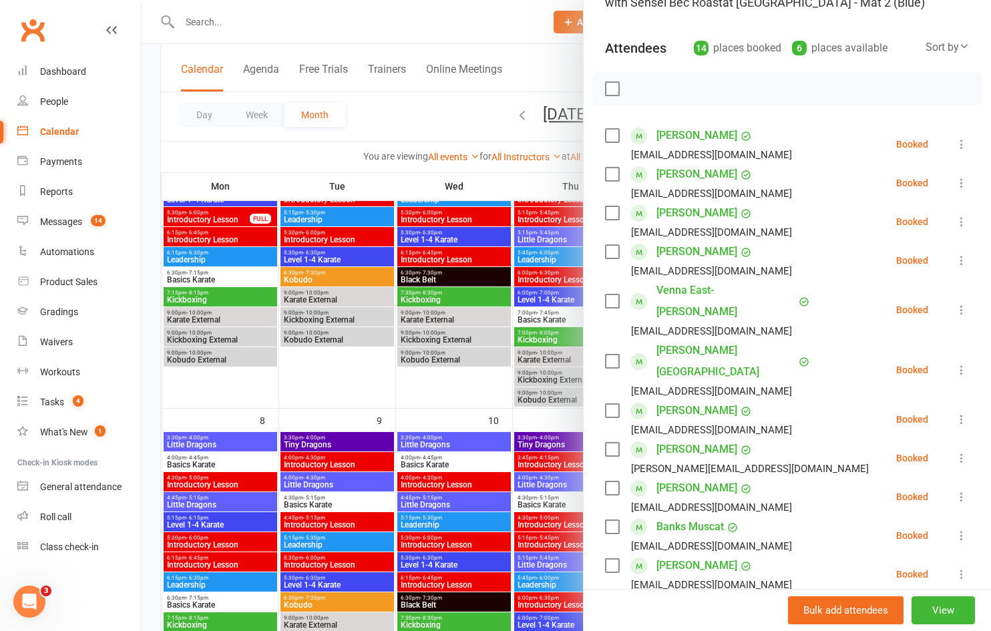
scroll to position [442, 0]
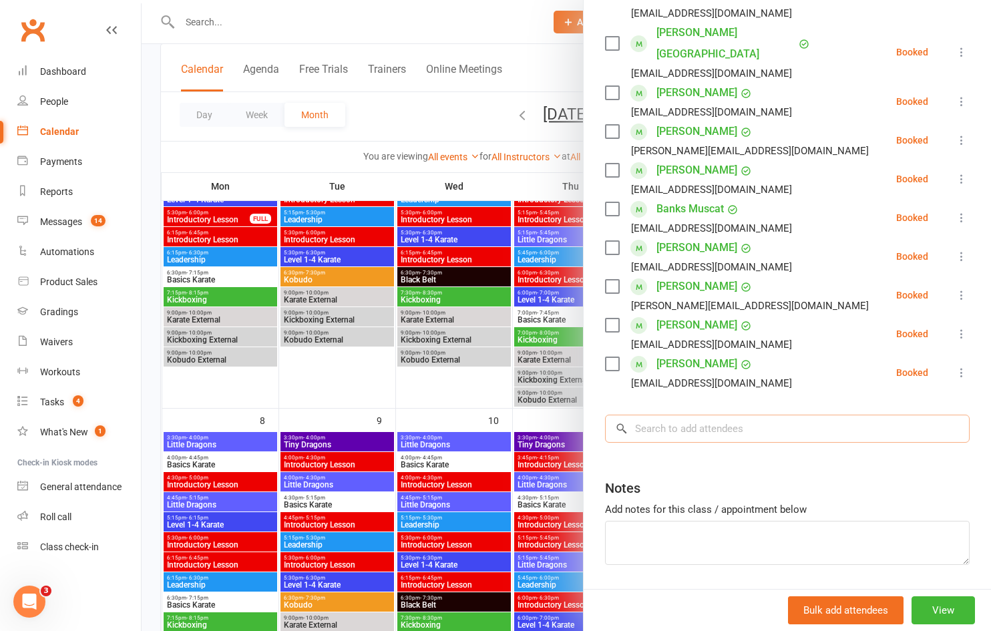
click at [708, 415] on input "search" at bounding box center [787, 429] width 365 height 28
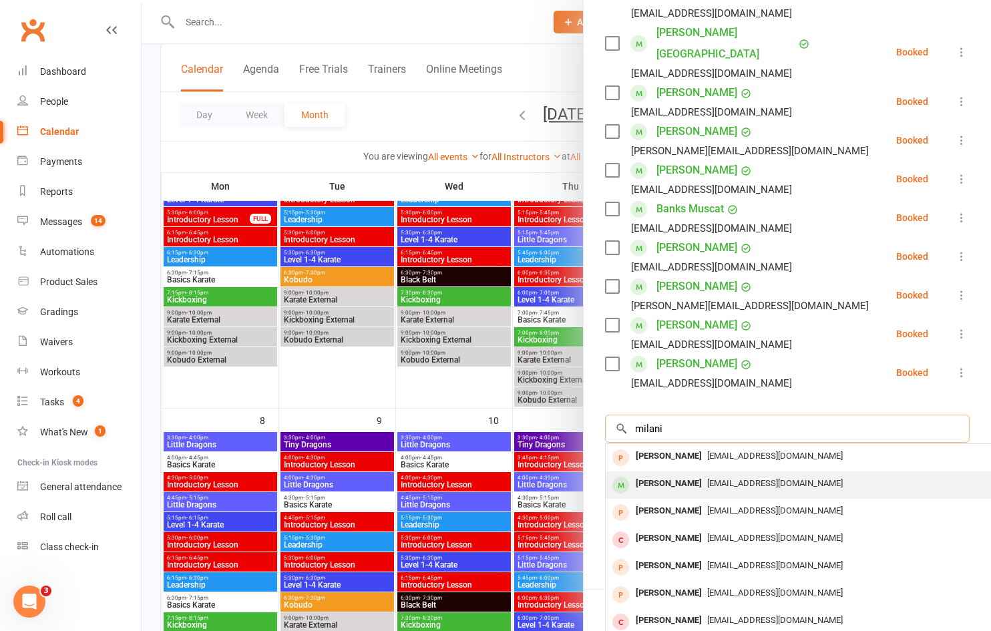
type input "milani"
click at [704, 474] on div "[EMAIL_ADDRESS][DOMAIN_NAME]" at bounding box center [805, 483] width 389 height 19
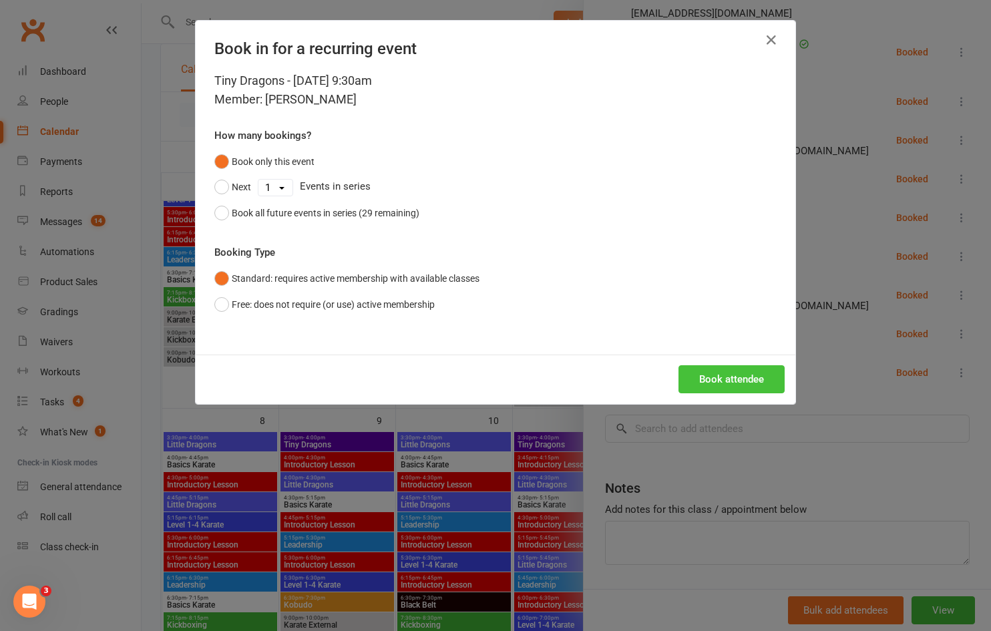
click at [711, 378] on button "Book attendee" at bounding box center [732, 379] width 106 height 28
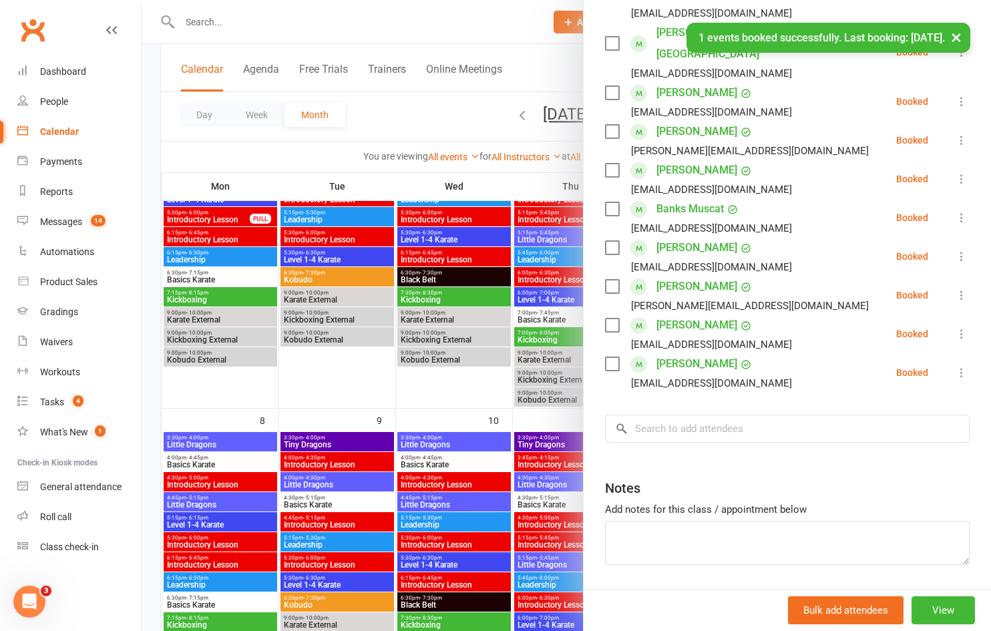
scroll to position [480, 0]
click at [711, 415] on input "search" at bounding box center [787, 429] width 365 height 28
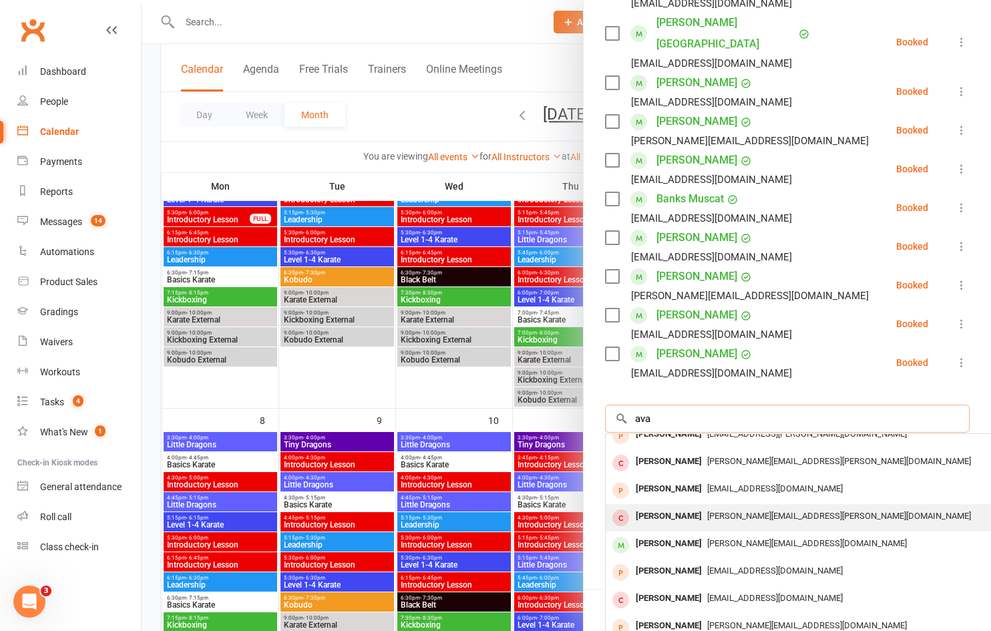
scroll to position [0, 0]
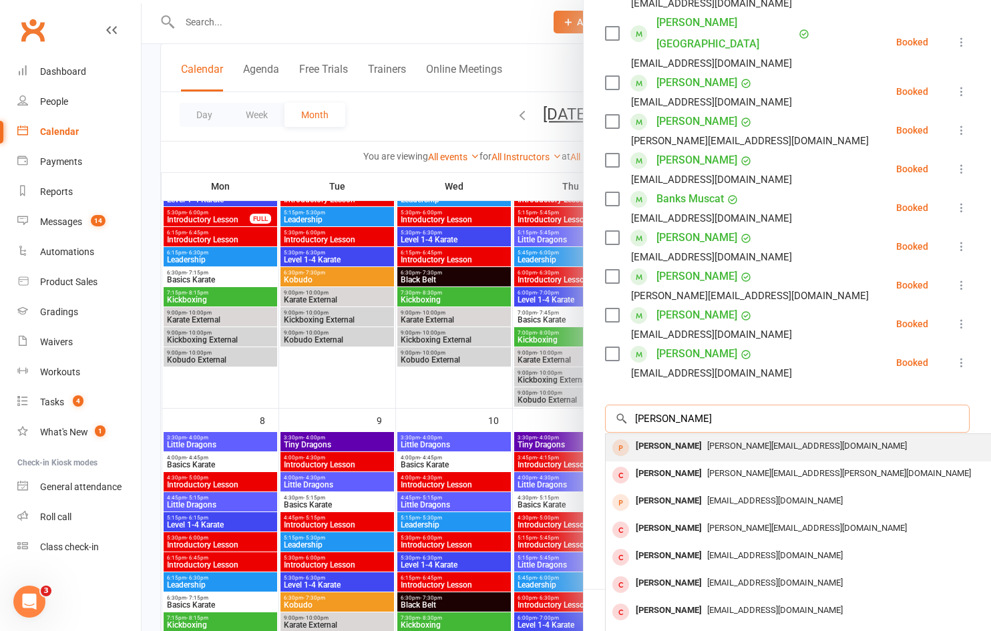
type input "[PERSON_NAME]"
click at [733, 441] on span "[PERSON_NAME][EMAIL_ADDRESS][DOMAIN_NAME]" at bounding box center [807, 446] width 200 height 10
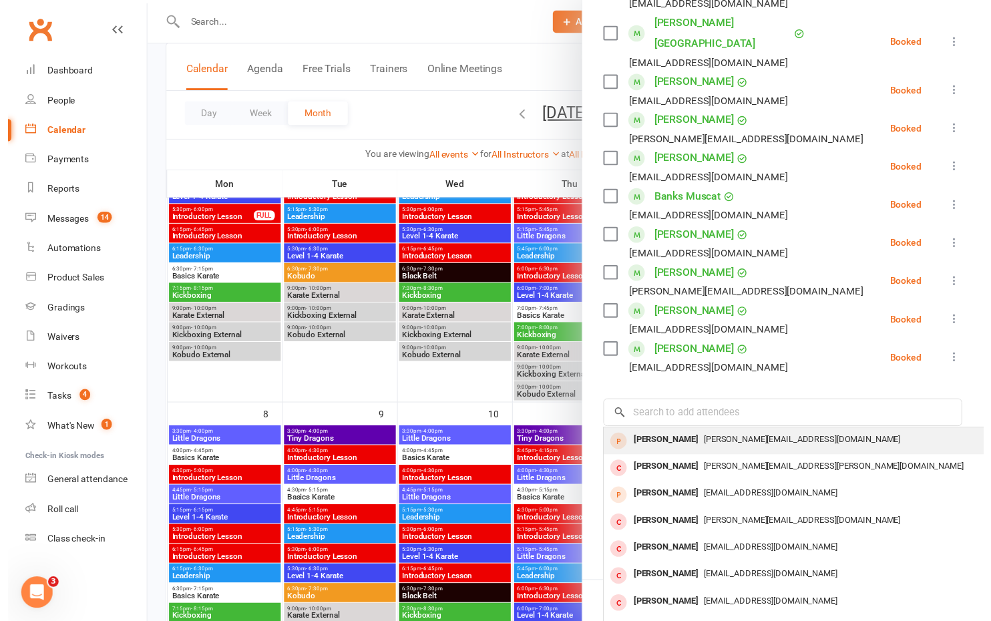
scroll to position [480, 0]
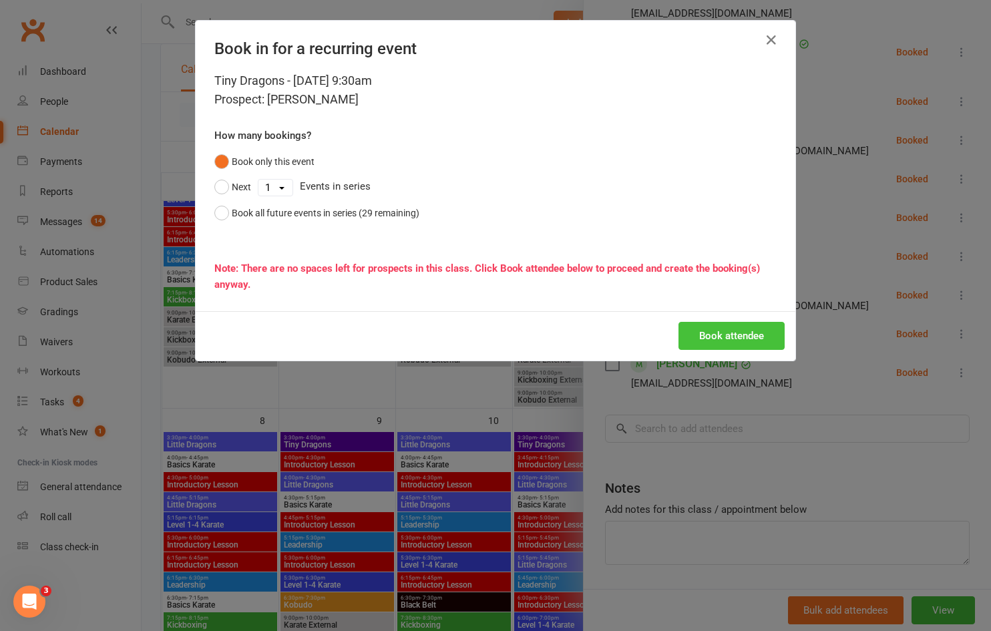
click at [699, 335] on button "Book attendee" at bounding box center [732, 336] width 106 height 28
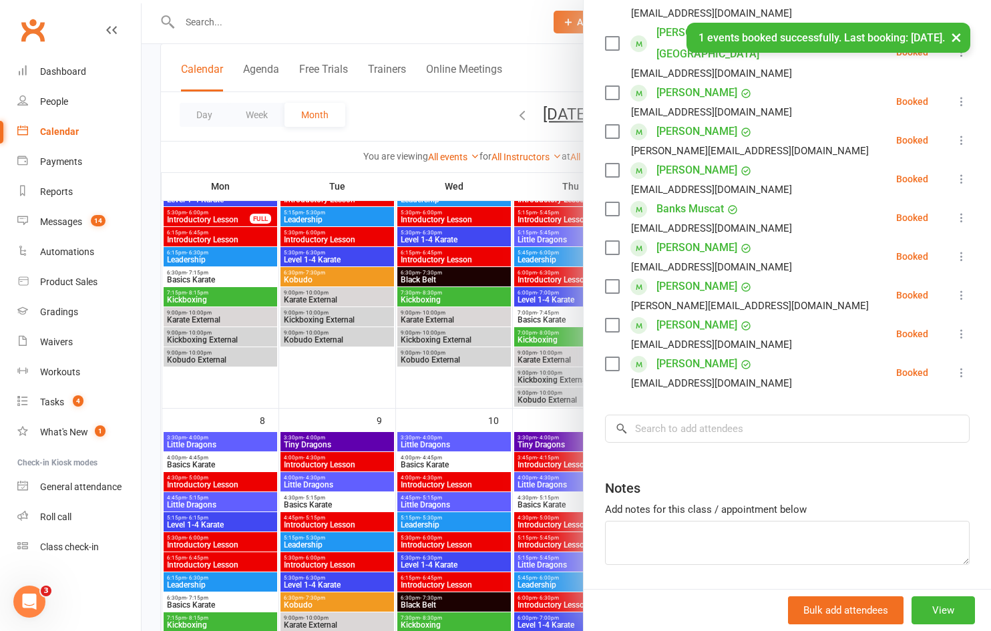
scroll to position [490, 0]
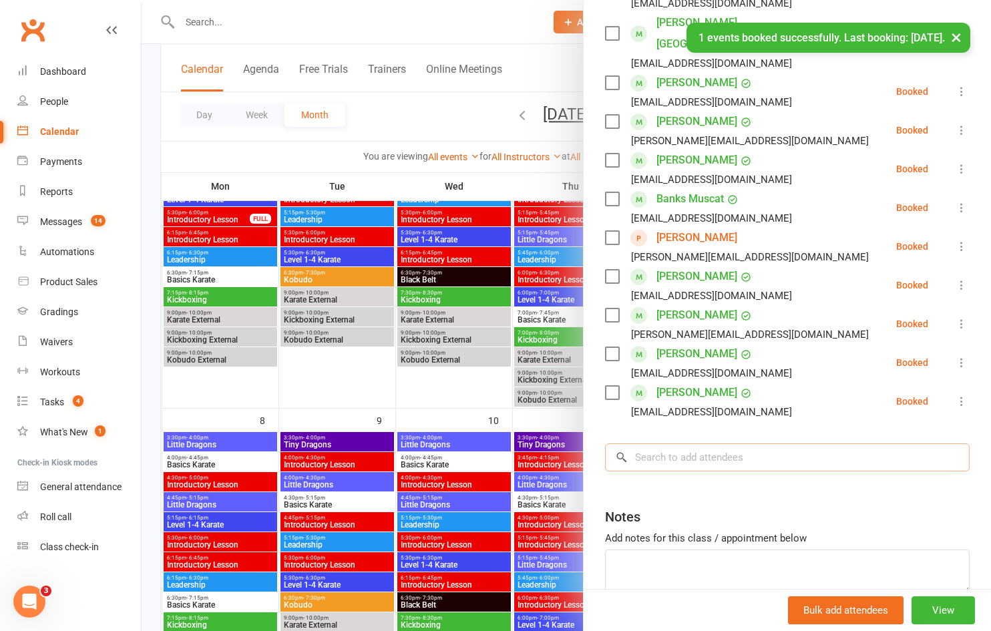
click at [693, 444] on input "search" at bounding box center [787, 458] width 365 height 28
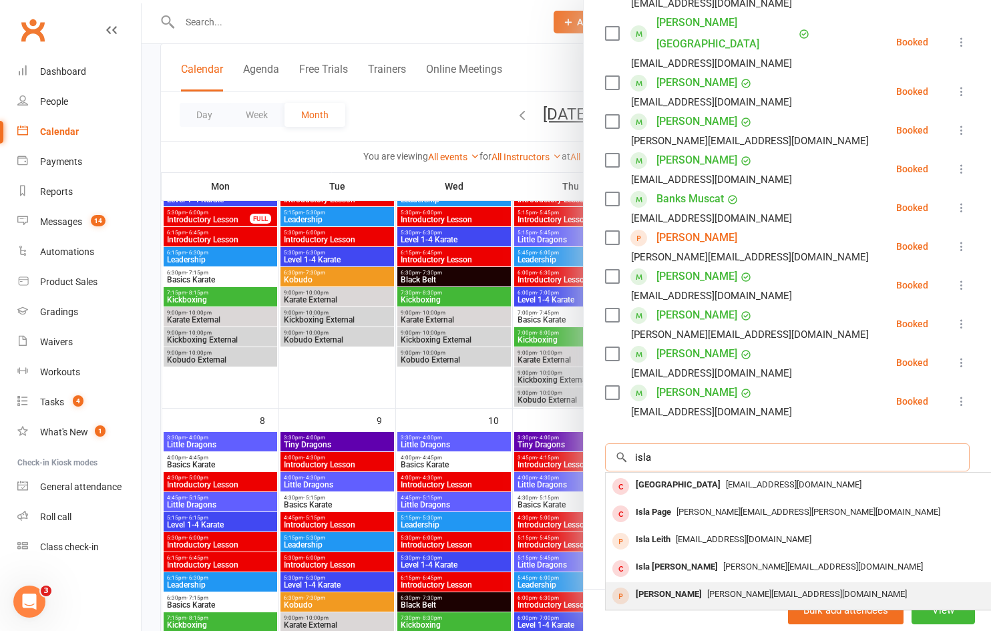
type input "isla"
click at [715, 589] on span "[PERSON_NAME][EMAIL_ADDRESS][DOMAIN_NAME]" at bounding box center [807, 594] width 200 height 10
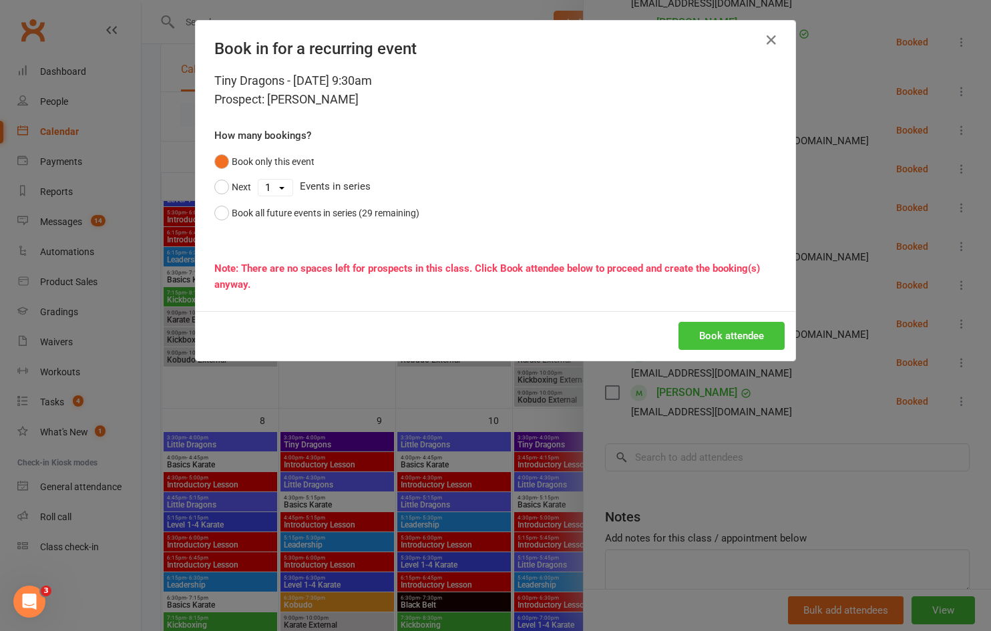
click at [733, 335] on button "Book attendee" at bounding box center [732, 336] width 106 height 28
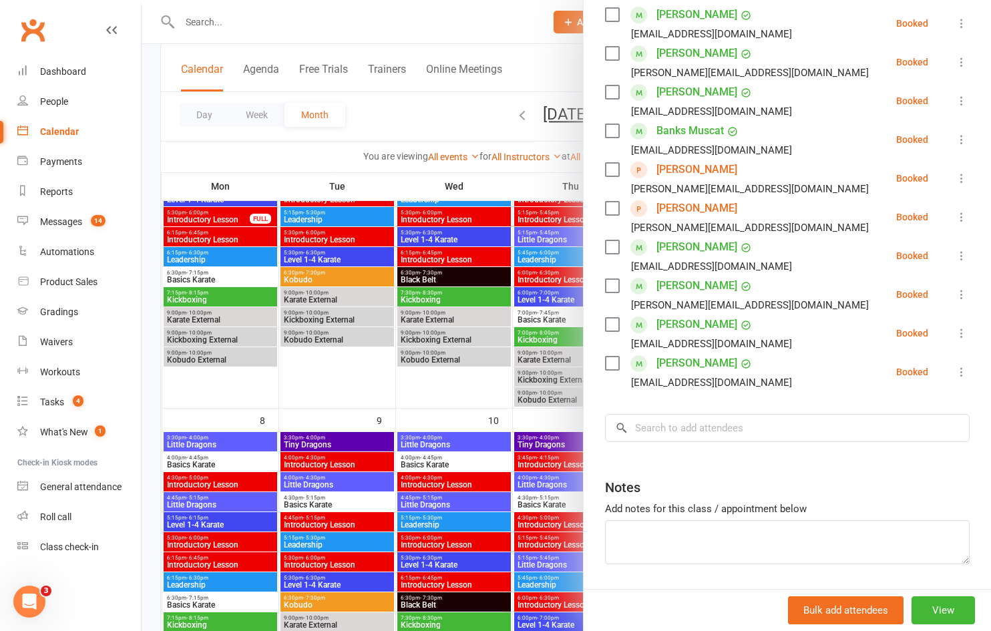
scroll to position [91, 0]
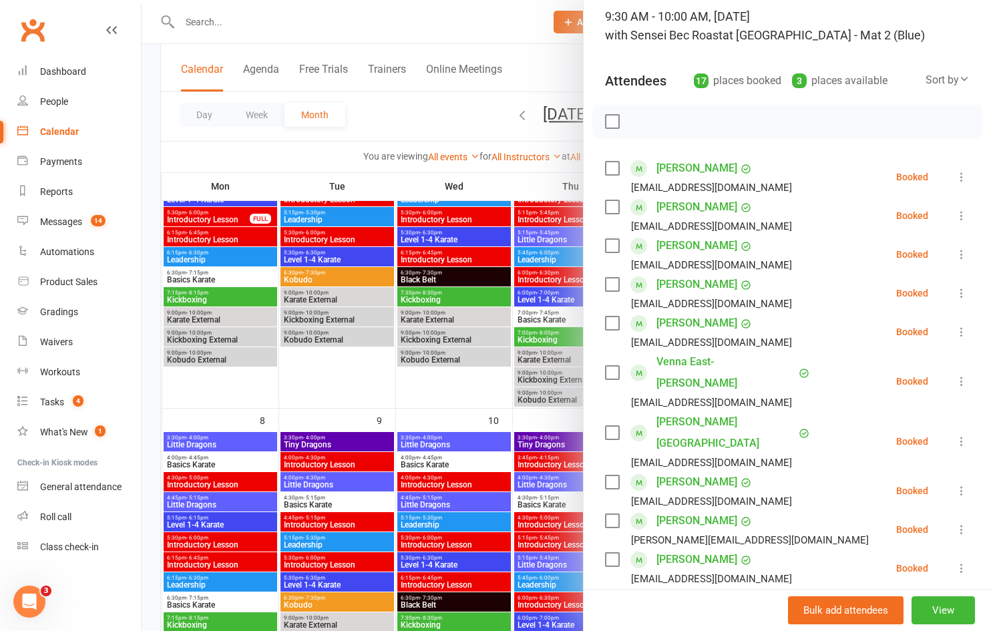
click at [610, 124] on label at bounding box center [611, 121] width 13 height 13
click at [635, 122] on icon "button" at bounding box center [642, 121] width 15 height 15
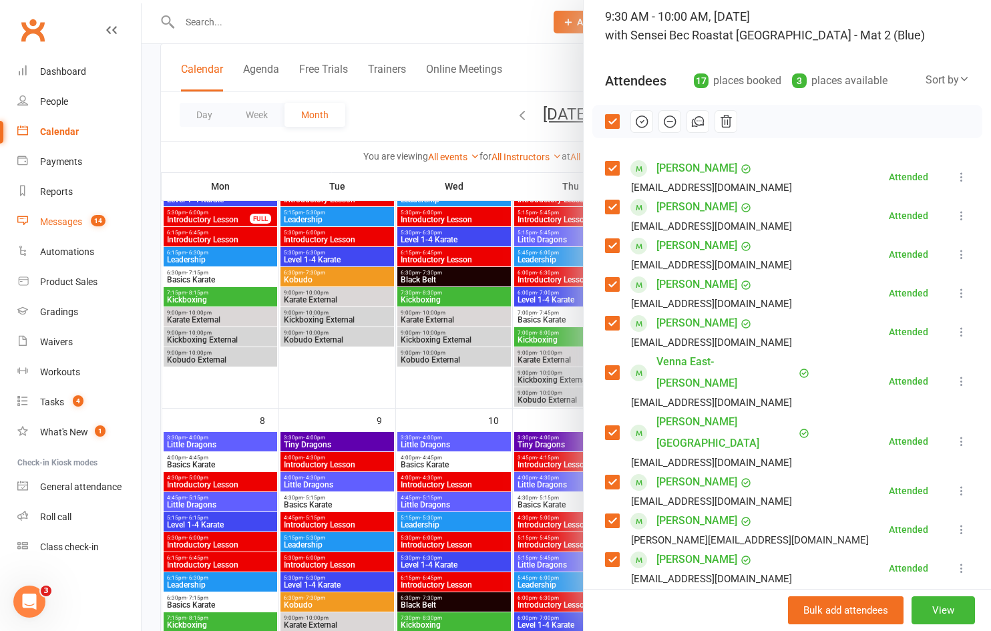
click at [74, 223] on div "Messages" at bounding box center [61, 221] width 42 height 11
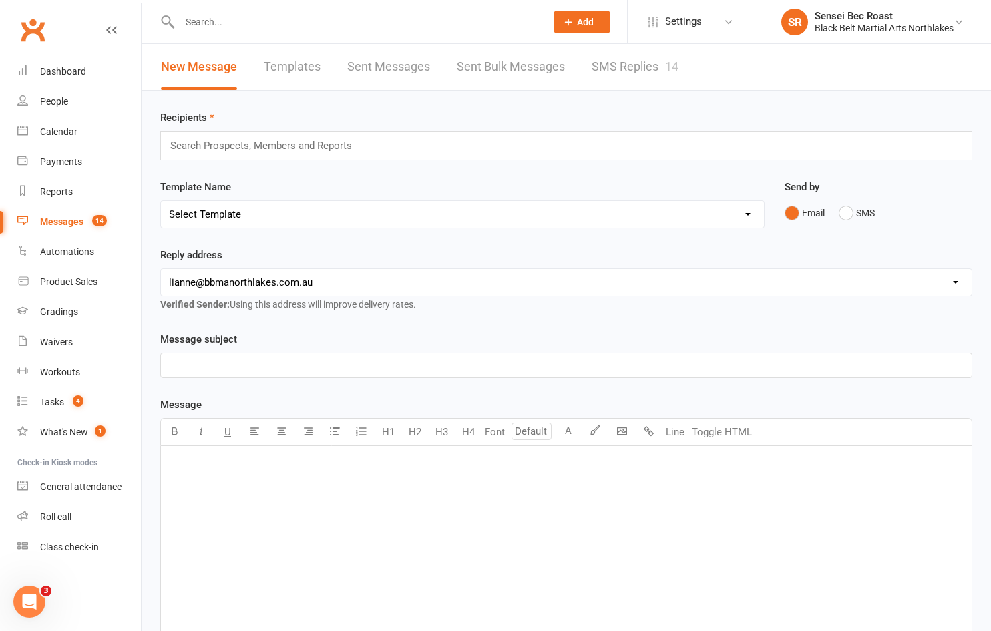
click at [592, 63] on link "SMS Replies 14" at bounding box center [635, 67] width 87 height 46
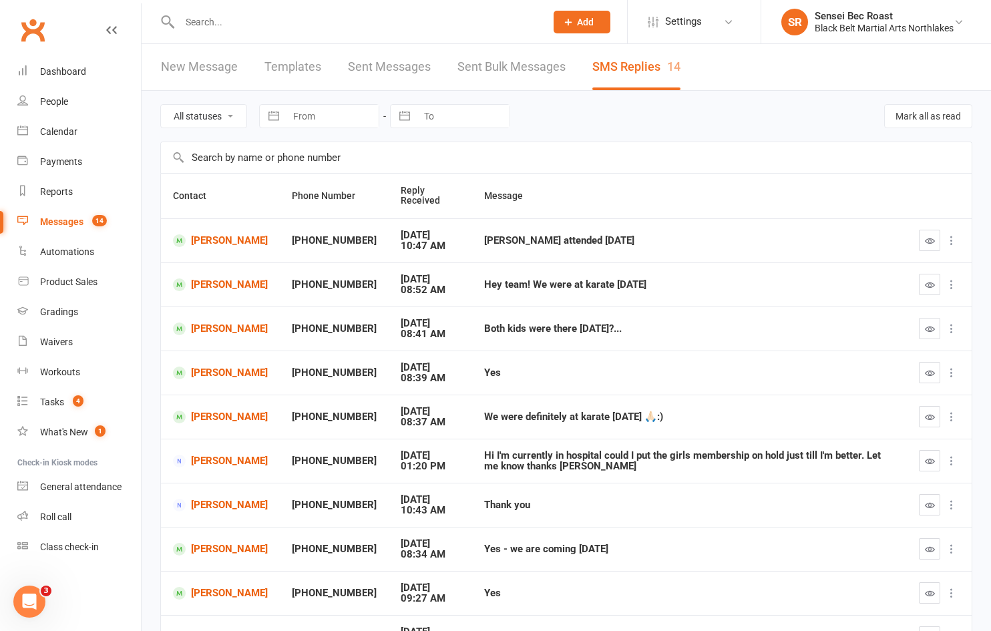
scroll to position [67, 0]
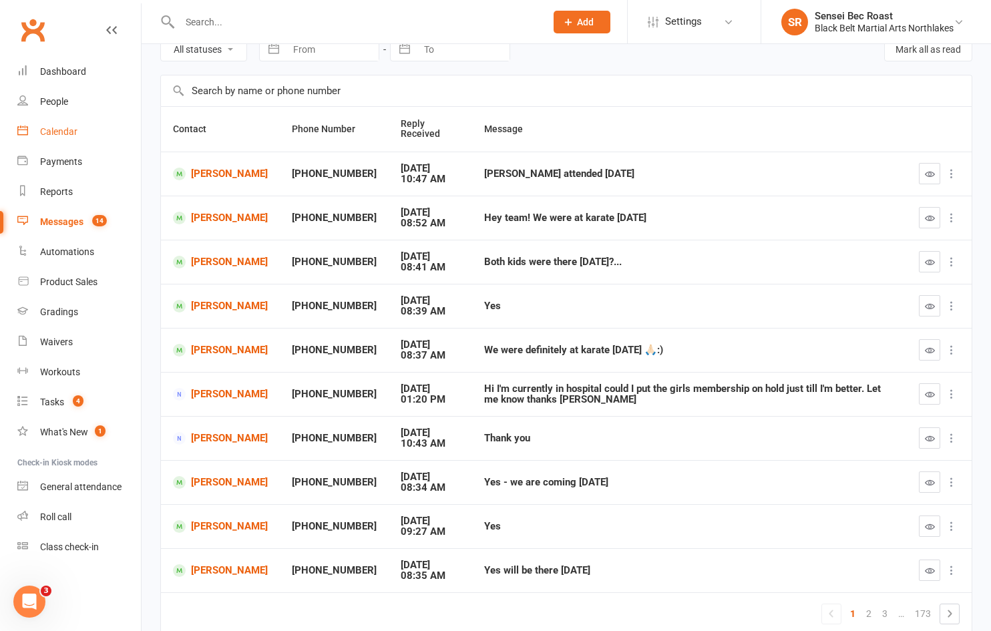
click at [67, 131] on div "Calendar" at bounding box center [58, 131] width 37 height 11
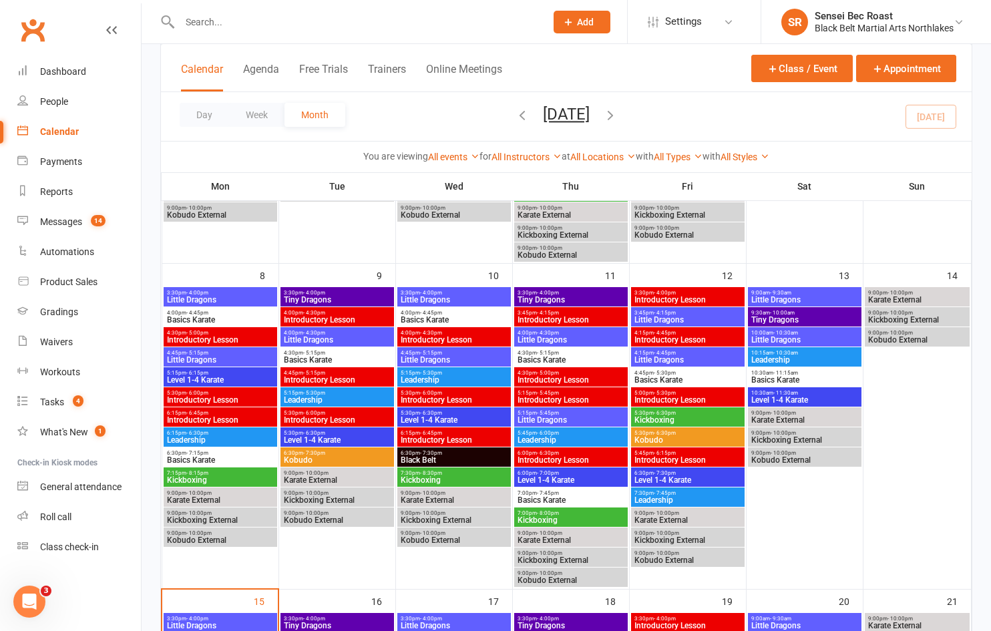
scroll to position [334, 0]
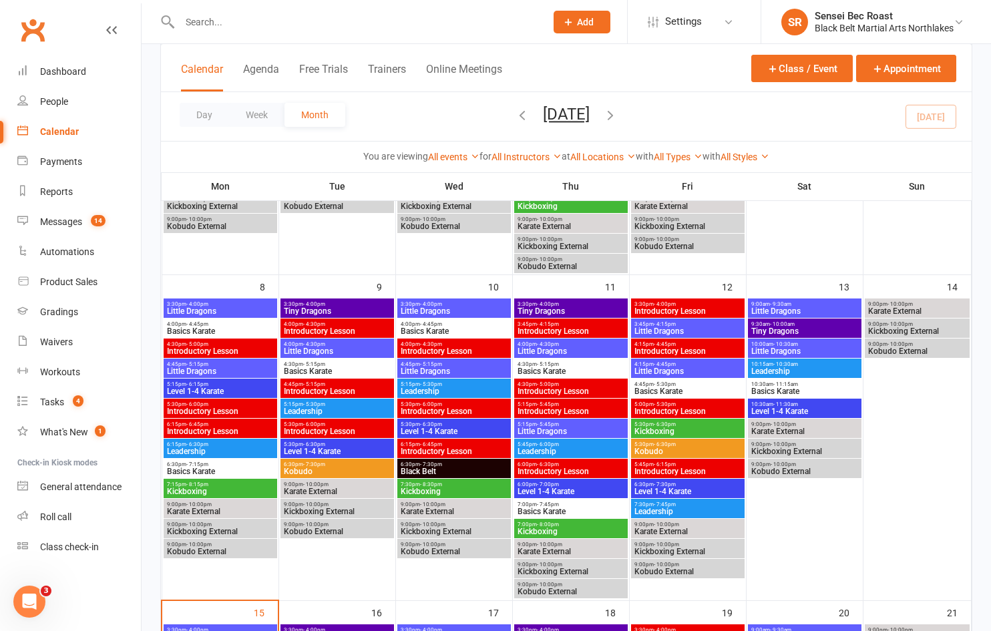
click at [787, 347] on span "Little Dragons" at bounding box center [805, 351] width 108 height 8
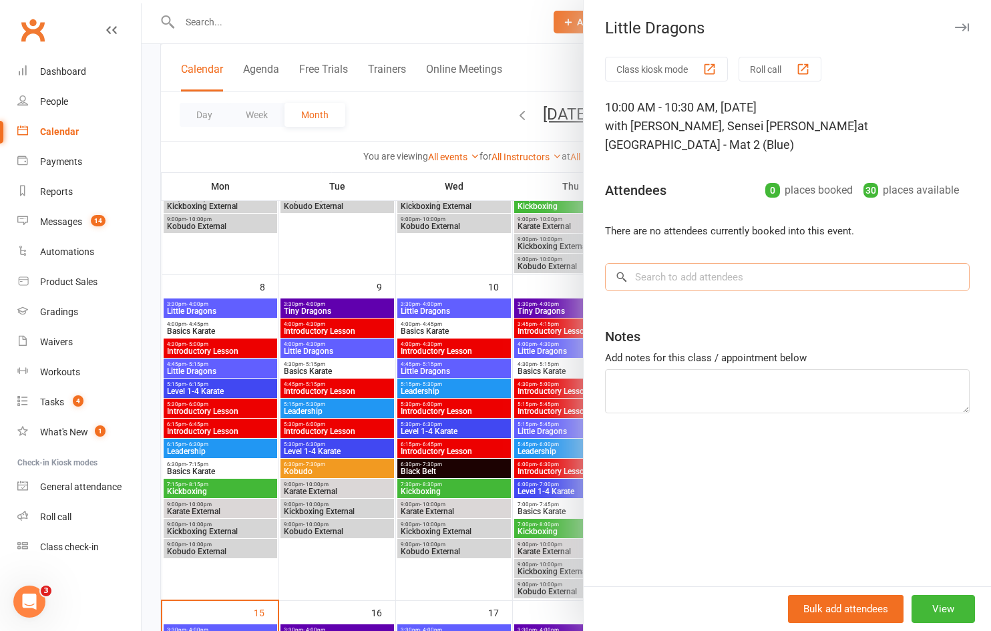
click at [746, 279] on input "search" at bounding box center [787, 277] width 365 height 28
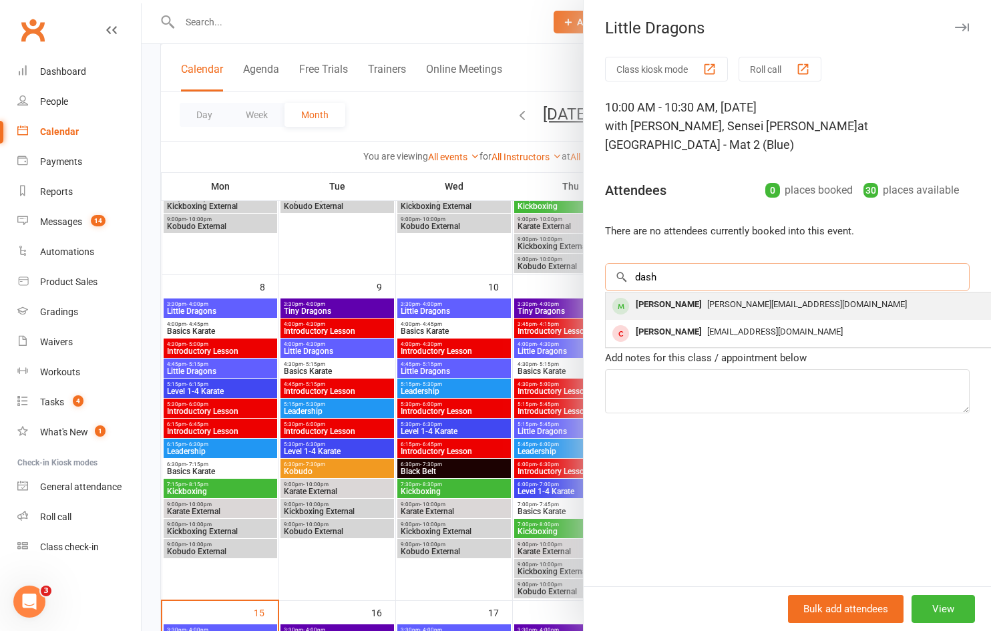
type input "dash"
click at [707, 306] on span "[PERSON_NAME][EMAIL_ADDRESS][DOMAIN_NAME]" at bounding box center [807, 304] width 200 height 10
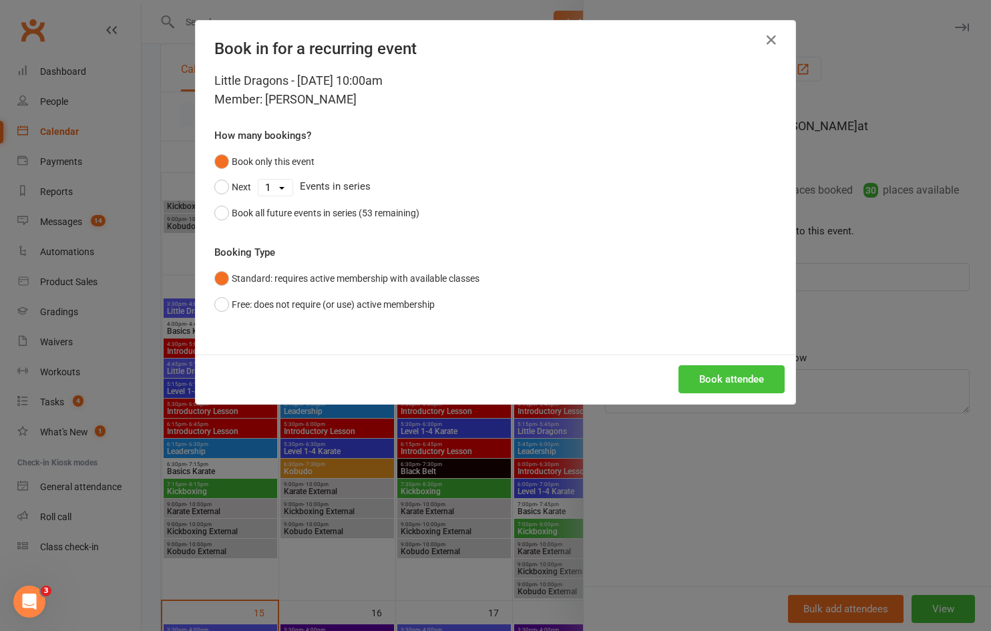
click at [714, 380] on button "Book attendee" at bounding box center [732, 379] width 106 height 28
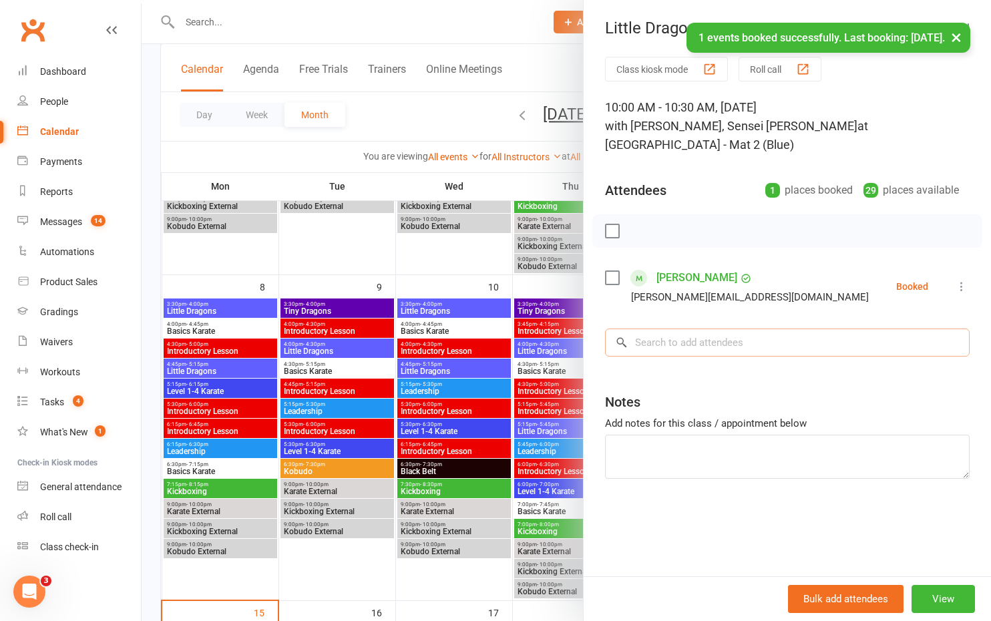
click at [708, 340] on input "search" at bounding box center [787, 343] width 365 height 28
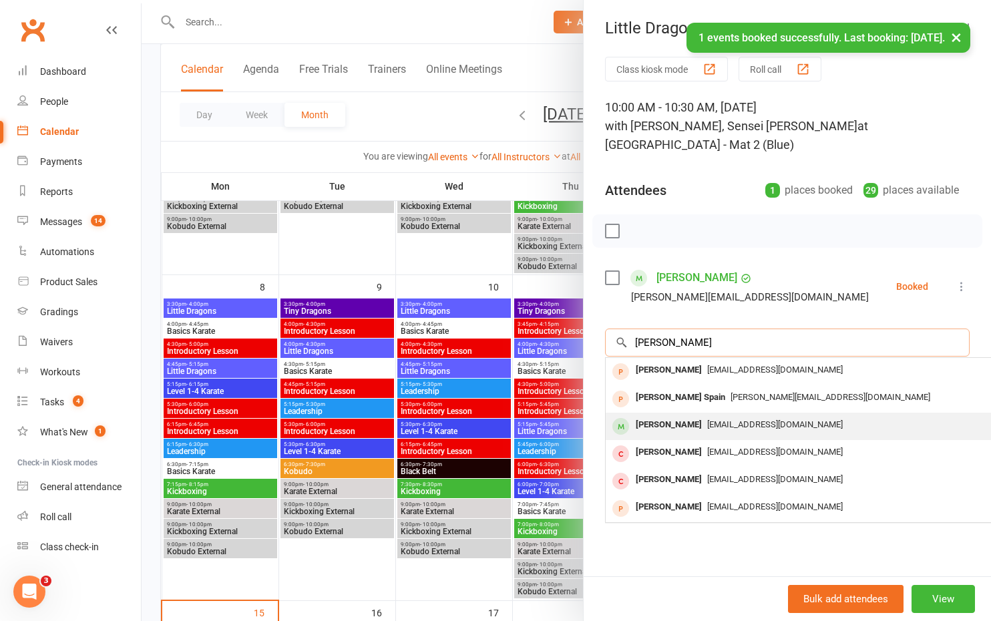
type input "[PERSON_NAME]"
click at [717, 421] on span "[EMAIL_ADDRESS][DOMAIN_NAME]" at bounding box center [775, 424] width 136 height 10
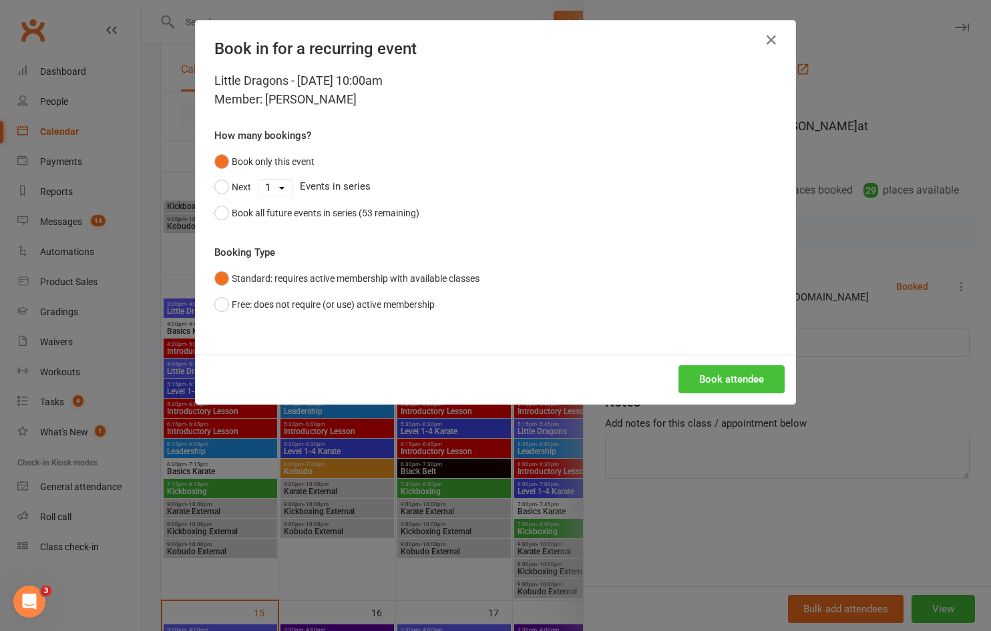
click at [709, 382] on button "Book attendee" at bounding box center [732, 379] width 106 height 28
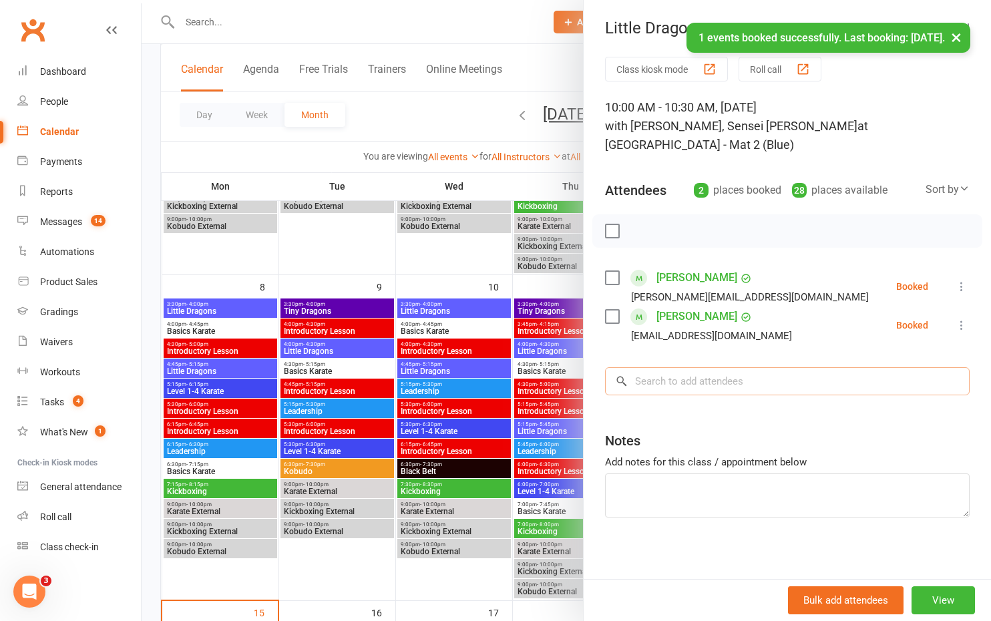
click at [699, 384] on input "search" at bounding box center [787, 381] width 365 height 28
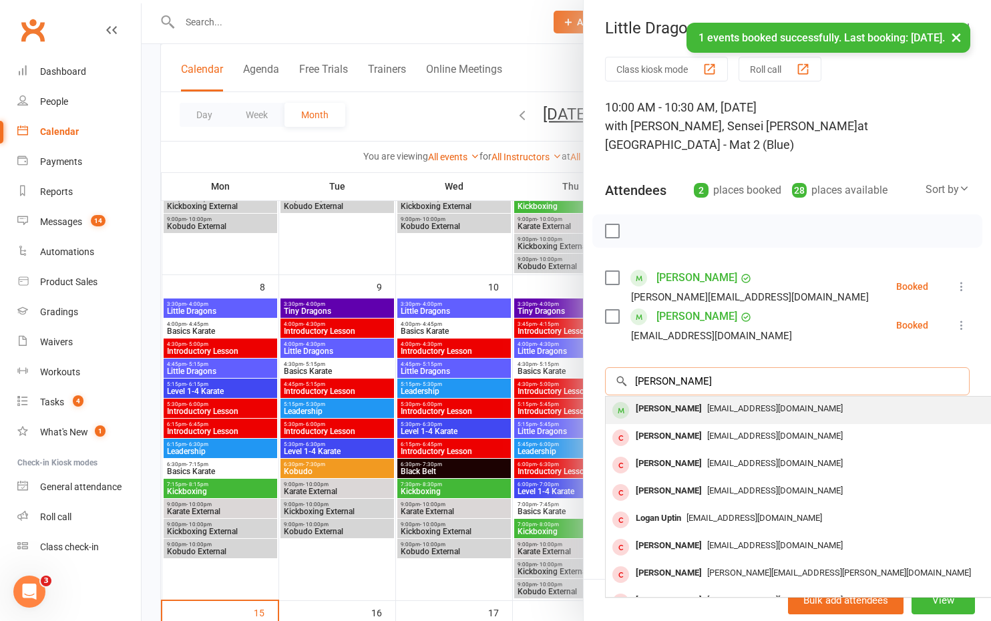
type input "[PERSON_NAME]"
click at [707, 405] on span "[EMAIL_ADDRESS][DOMAIN_NAME]" at bounding box center [775, 408] width 136 height 10
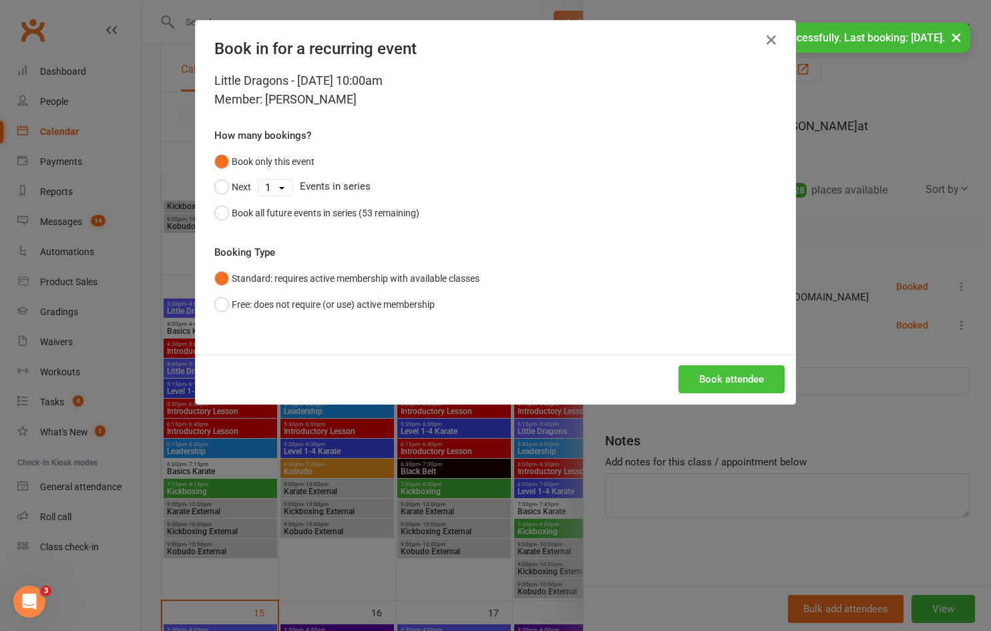
click at [713, 379] on button "Book attendee" at bounding box center [732, 379] width 106 height 28
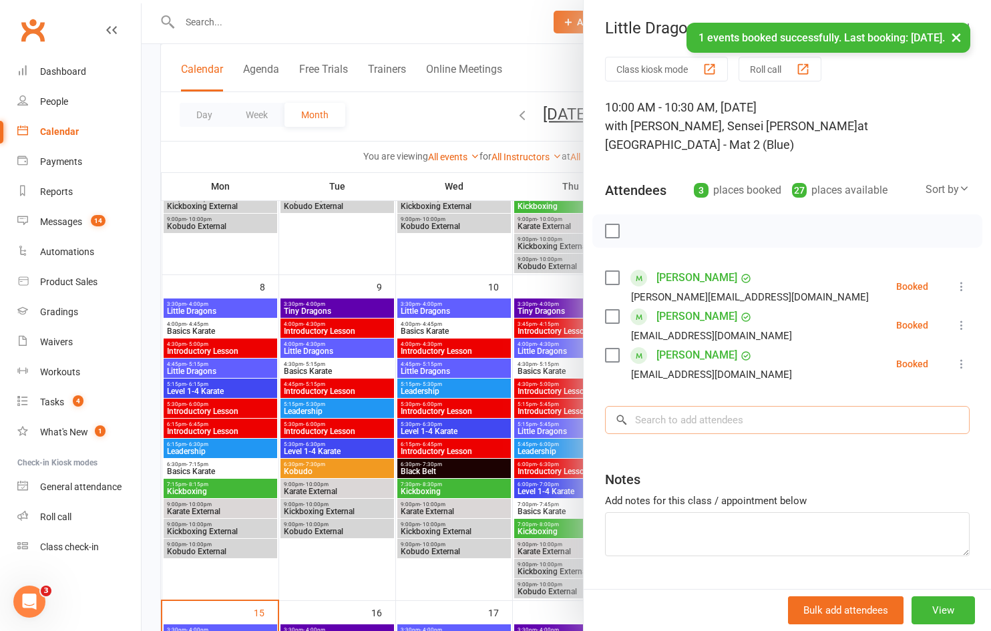
click at [703, 421] on input "search" at bounding box center [787, 420] width 365 height 28
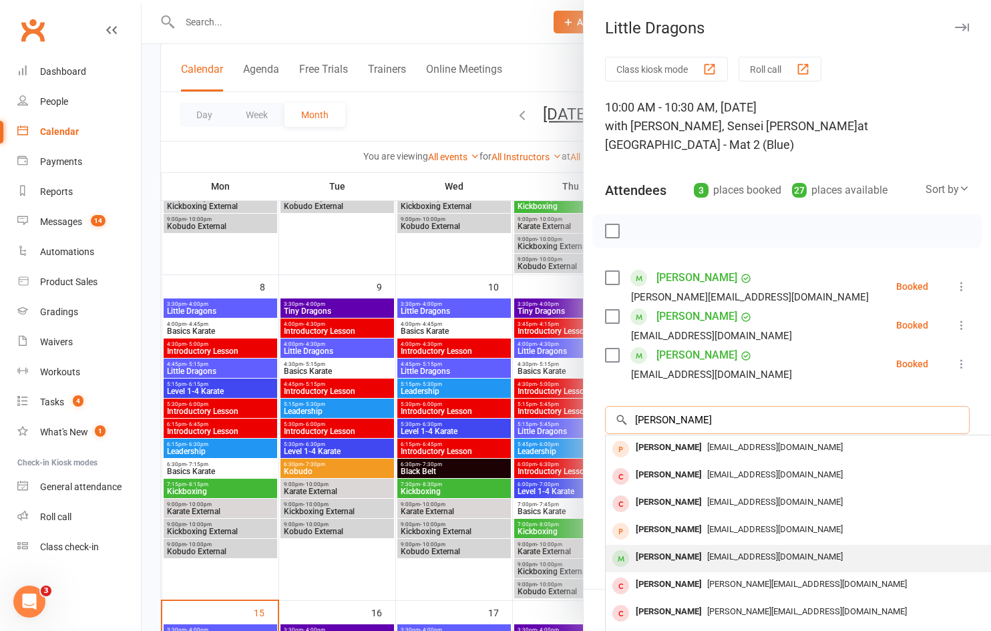
type input "[PERSON_NAME]"
click at [721, 548] on div "[EMAIL_ADDRESS][DOMAIN_NAME]" at bounding box center [805, 557] width 389 height 19
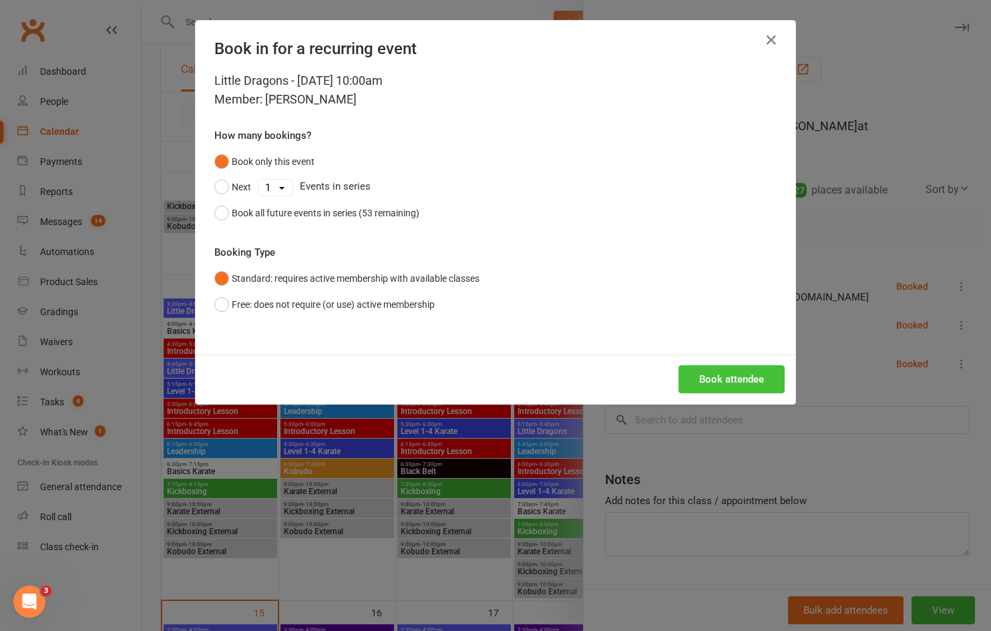
click at [739, 384] on button "Book attendee" at bounding box center [732, 379] width 106 height 28
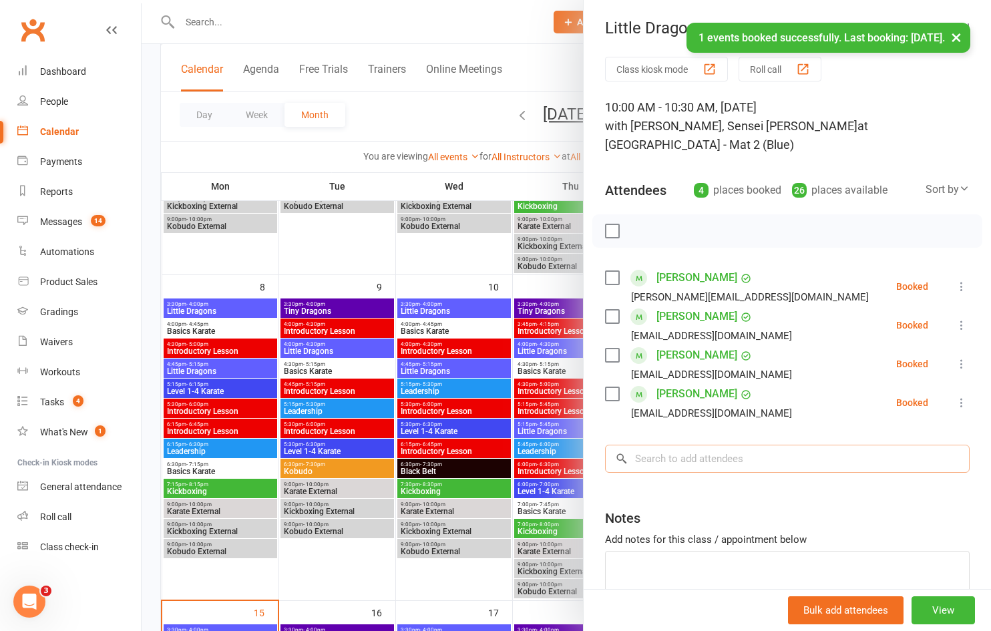
click at [675, 468] on input "search" at bounding box center [787, 459] width 365 height 28
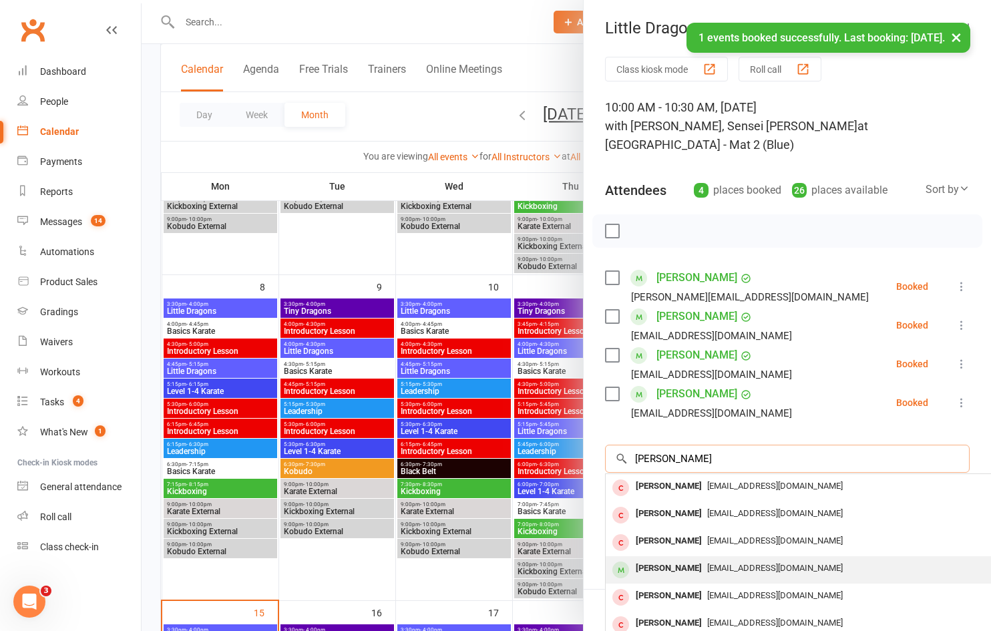
type input "[PERSON_NAME]"
click at [681, 562] on div "[PERSON_NAME]" at bounding box center [669, 568] width 77 height 19
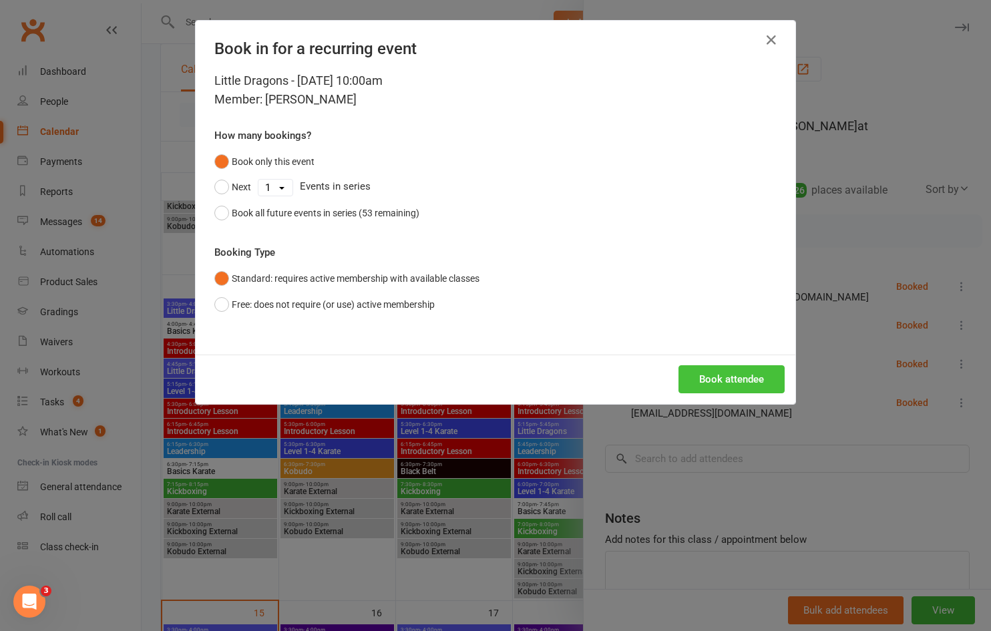
click at [736, 381] on button "Book attendee" at bounding box center [732, 379] width 106 height 28
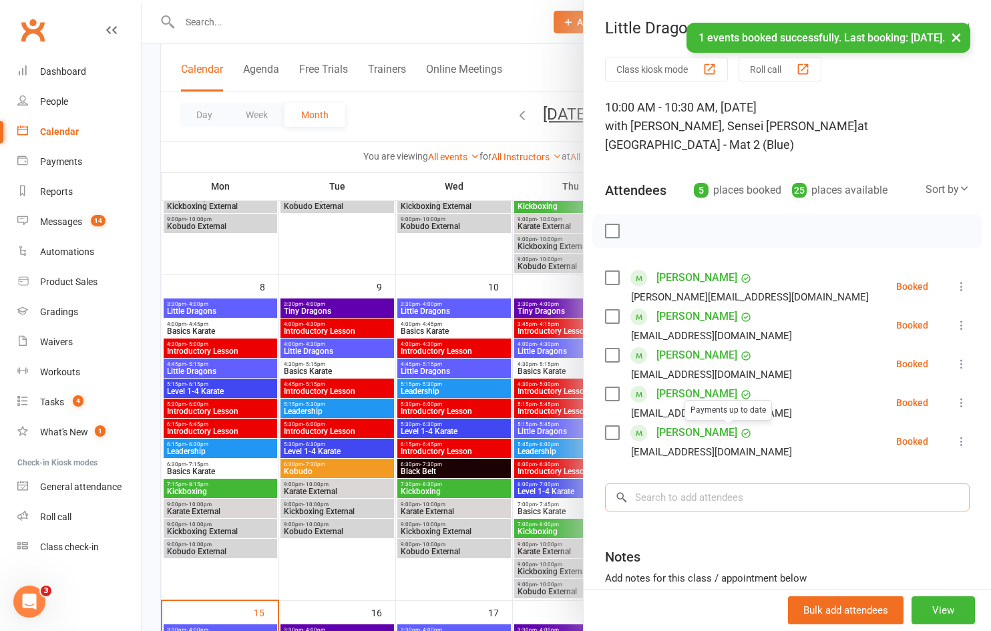
click at [713, 494] on input "search" at bounding box center [787, 498] width 365 height 28
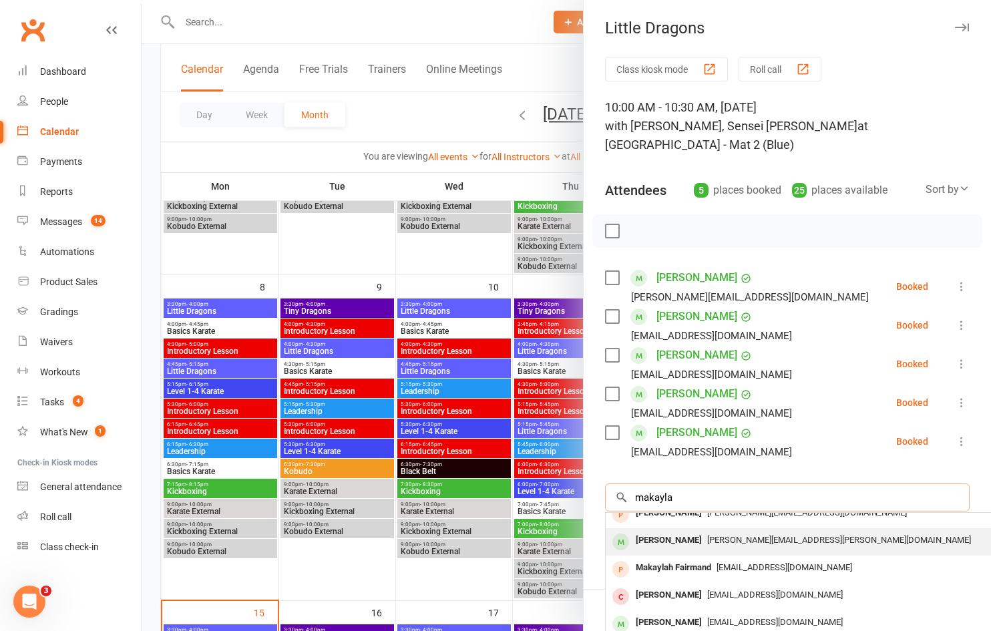
scroll to position [73, 0]
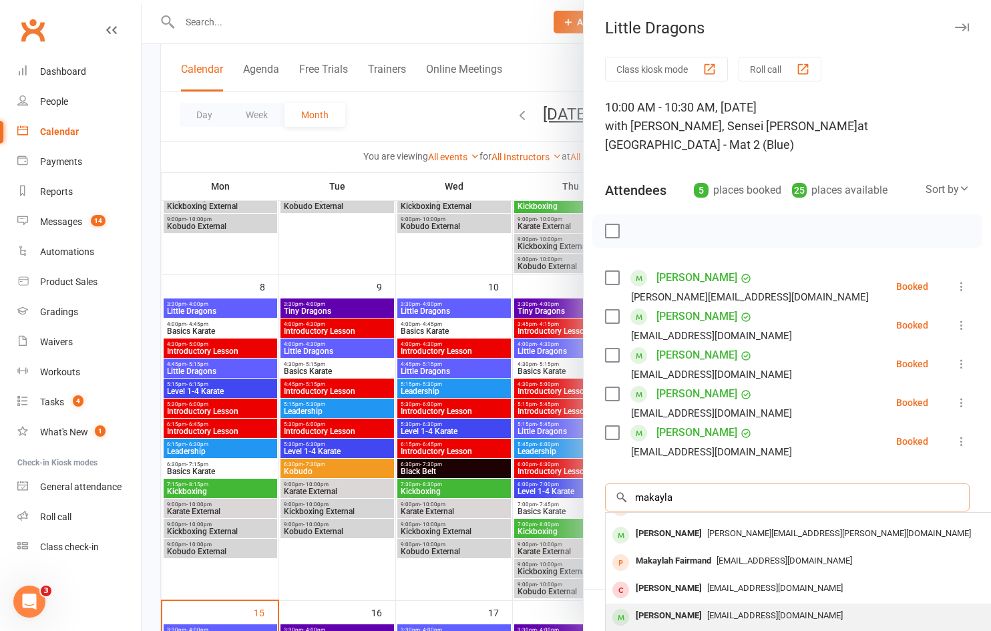
type input "makayla"
click at [703, 613] on div "[PERSON_NAME]" at bounding box center [669, 616] width 77 height 19
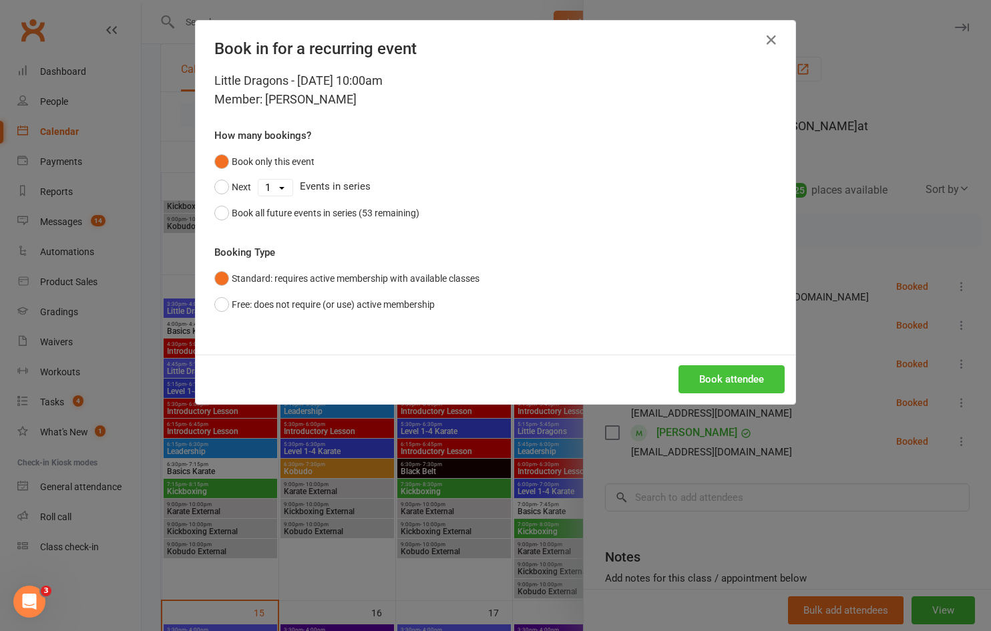
click at [723, 389] on button "Book attendee" at bounding box center [732, 379] width 106 height 28
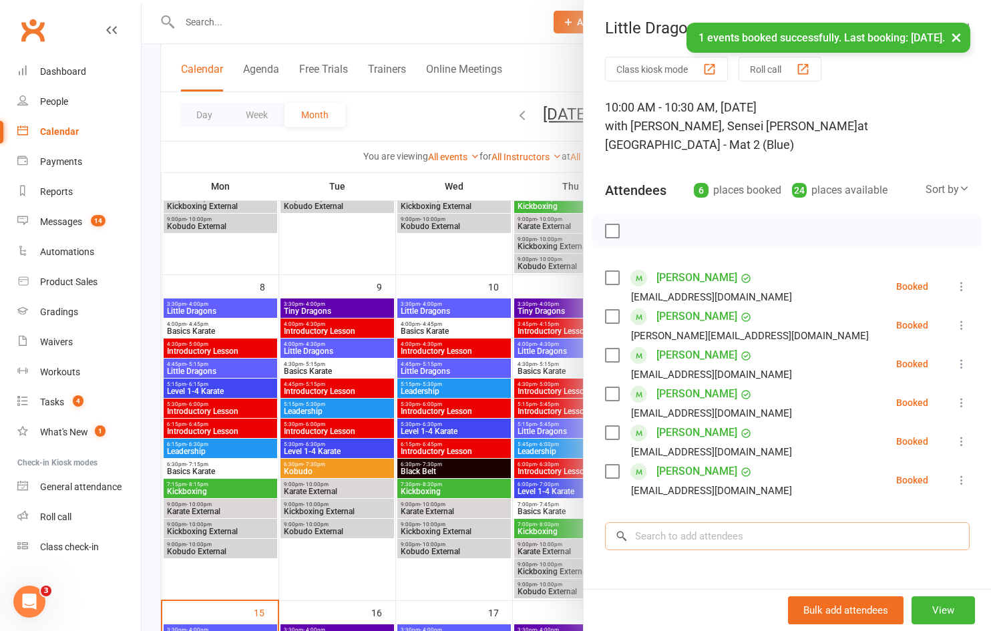
click at [689, 538] on input "search" at bounding box center [787, 536] width 365 height 28
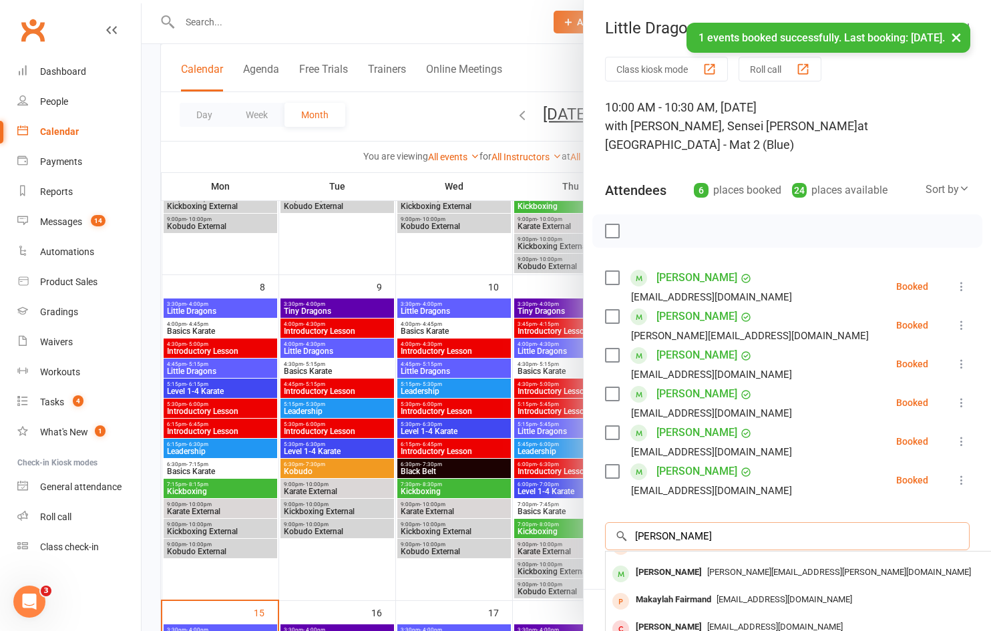
scroll to position [0, 0]
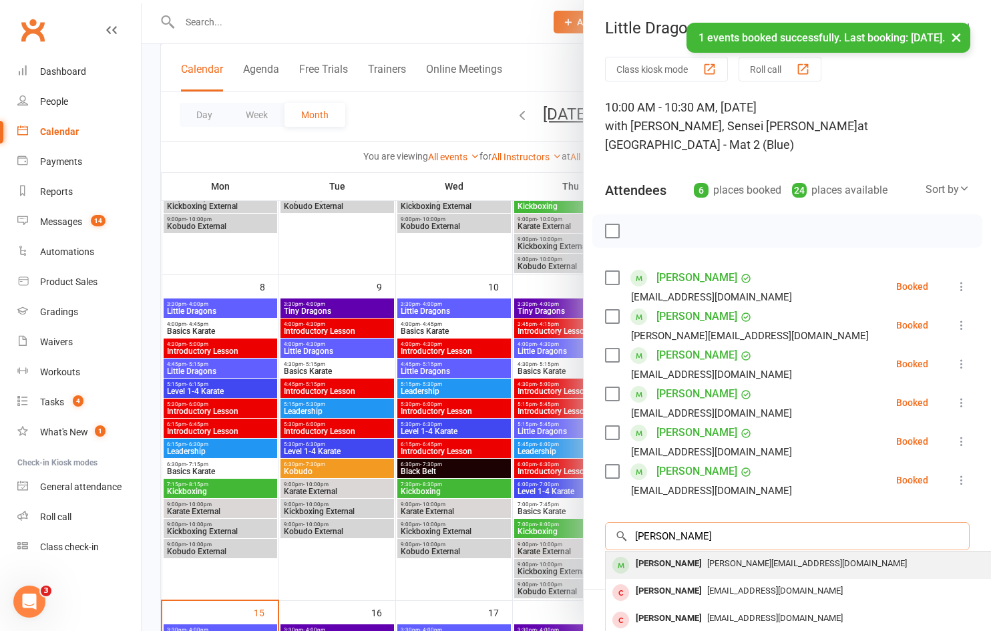
type input "[PERSON_NAME]"
click at [681, 564] on div "[PERSON_NAME]" at bounding box center [669, 563] width 77 height 19
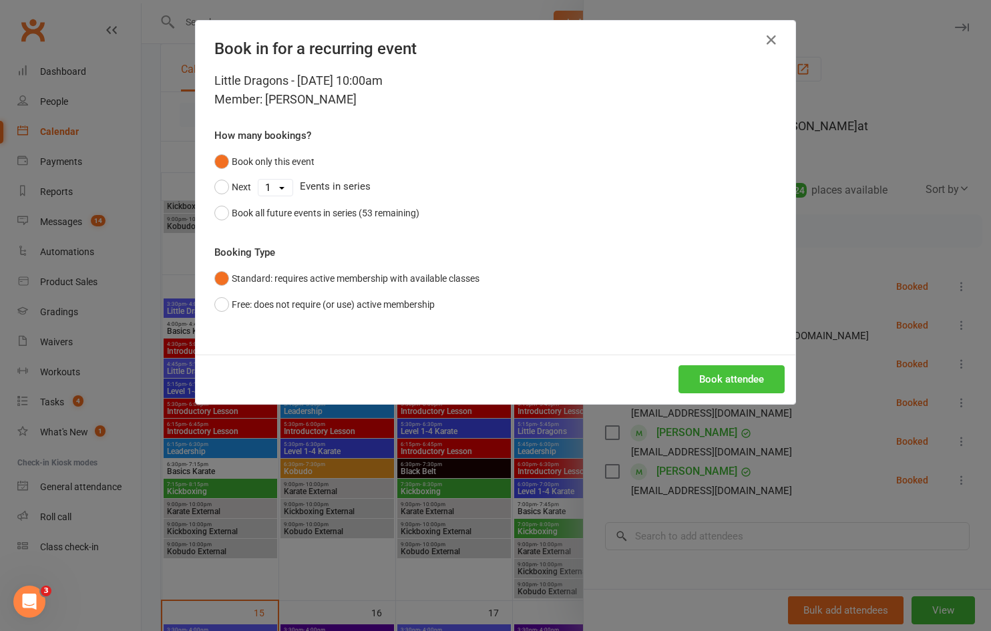
click at [711, 383] on button "Book attendee" at bounding box center [732, 379] width 106 height 28
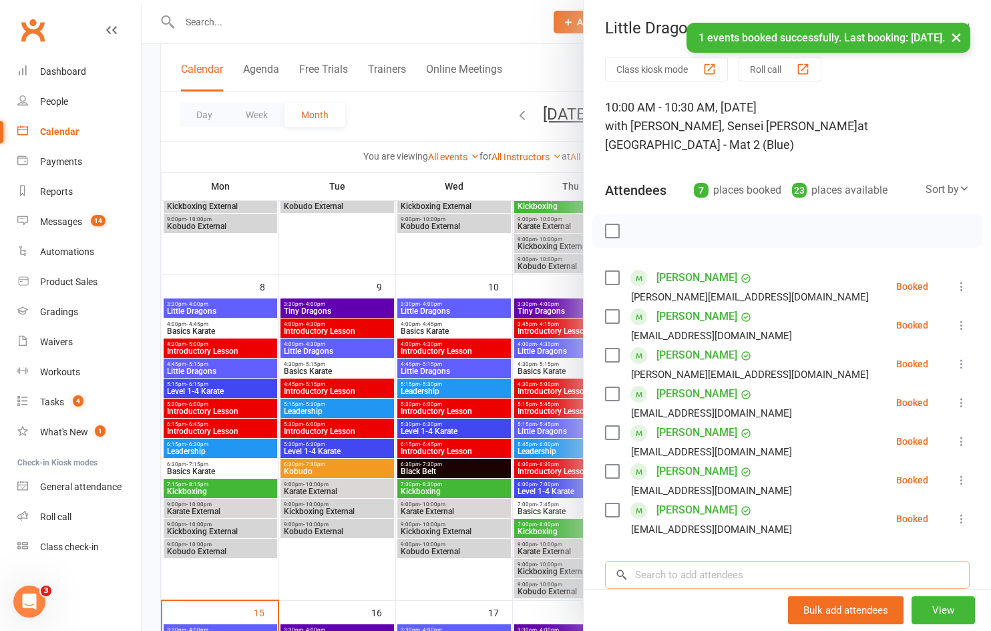
click at [682, 574] on input "search" at bounding box center [787, 575] width 365 height 28
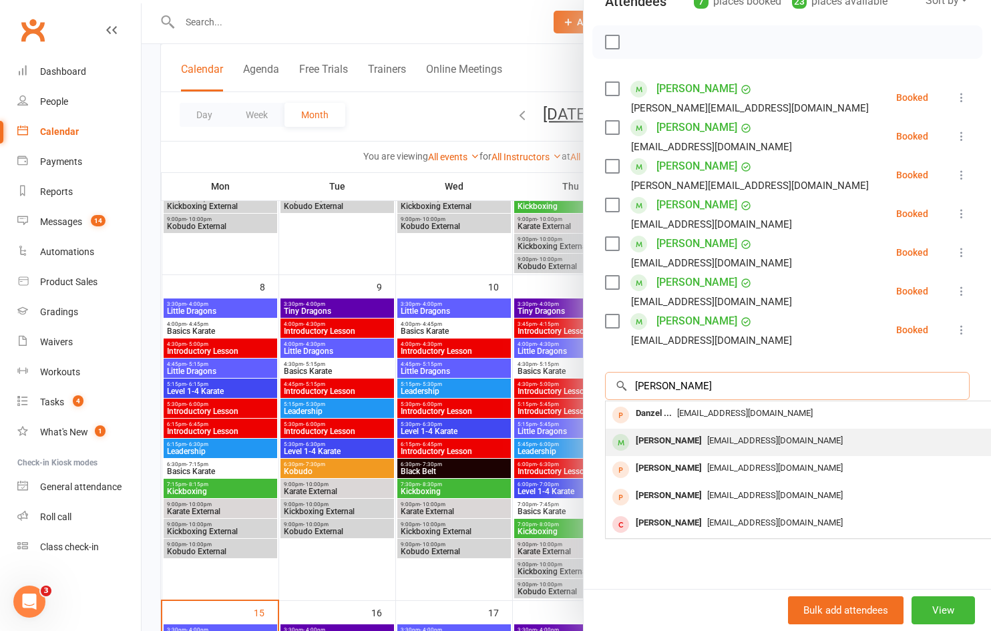
type input "[PERSON_NAME]"
click at [708, 436] on span "[EMAIL_ADDRESS][DOMAIN_NAME]" at bounding box center [775, 441] width 136 height 10
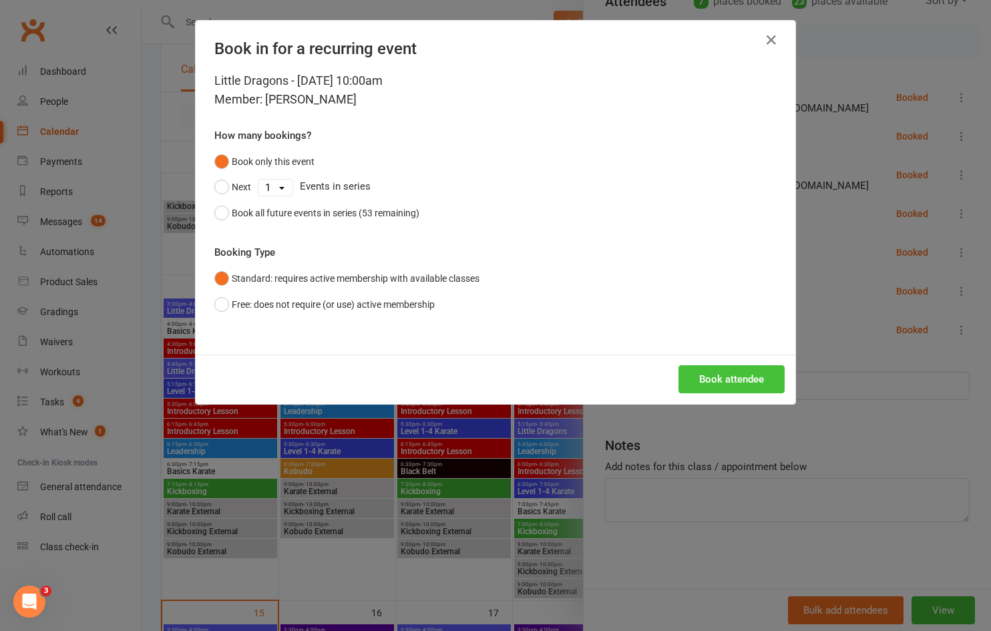
click at [707, 381] on button "Book attendee" at bounding box center [732, 379] width 106 height 28
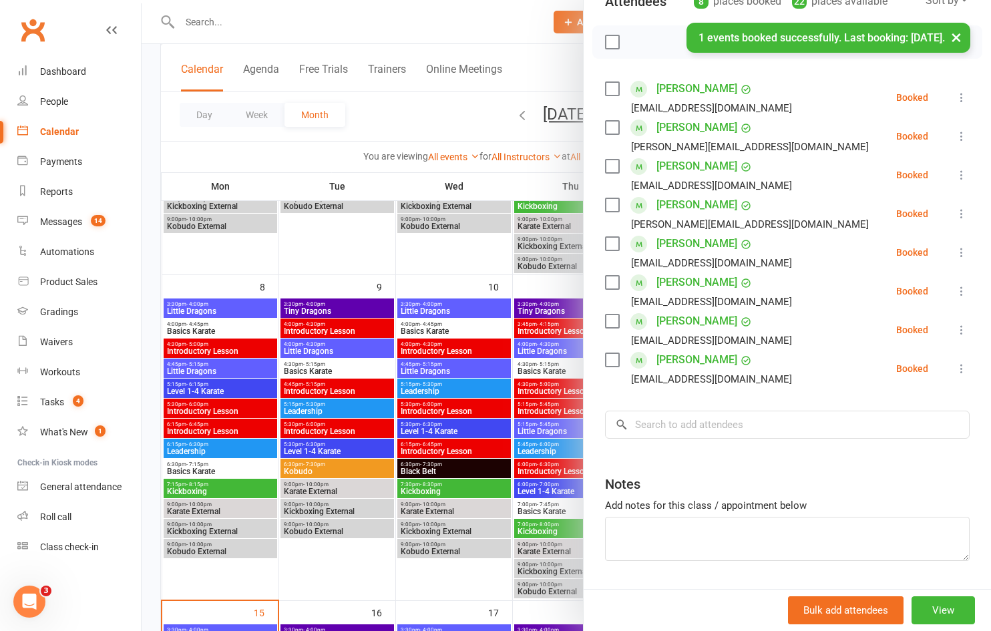
scroll to position [199, 0]
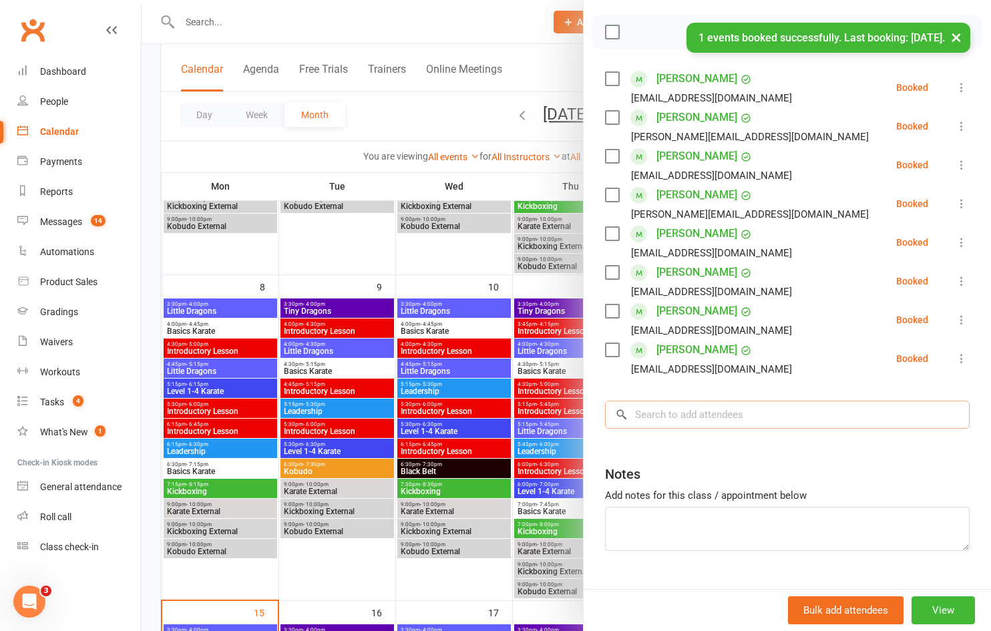
click at [699, 422] on input "search" at bounding box center [787, 415] width 365 height 28
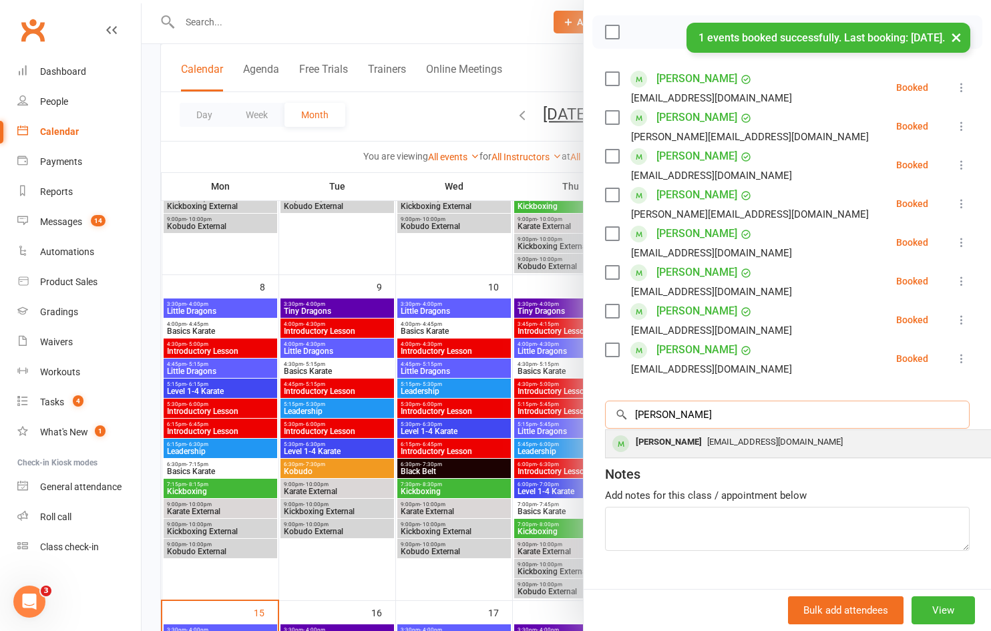
type input "[PERSON_NAME]"
click at [698, 445] on div "[PERSON_NAME]" at bounding box center [669, 442] width 77 height 19
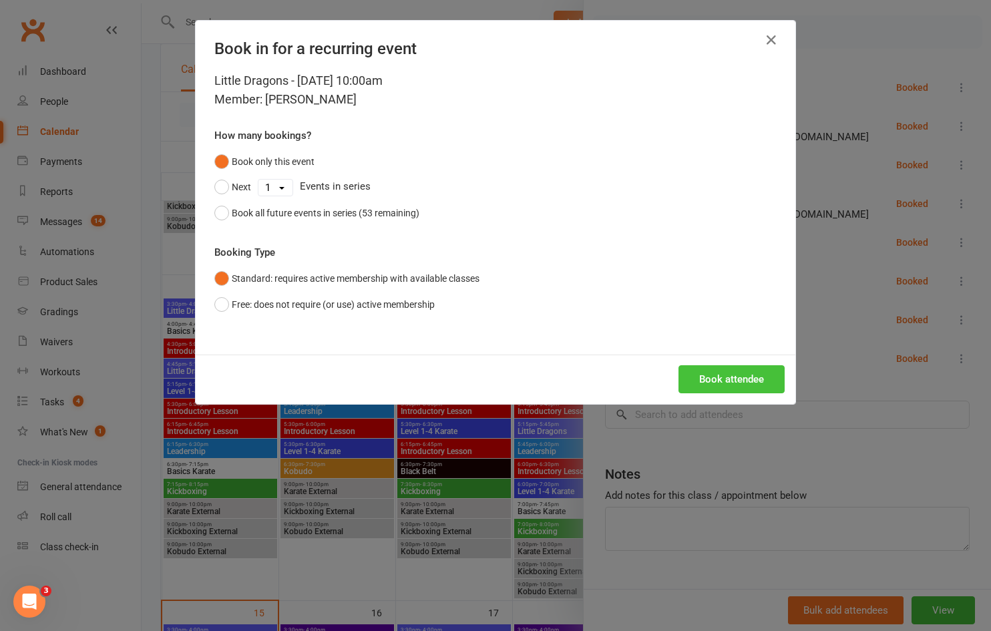
click at [723, 377] on button "Book attendee" at bounding box center [732, 379] width 106 height 28
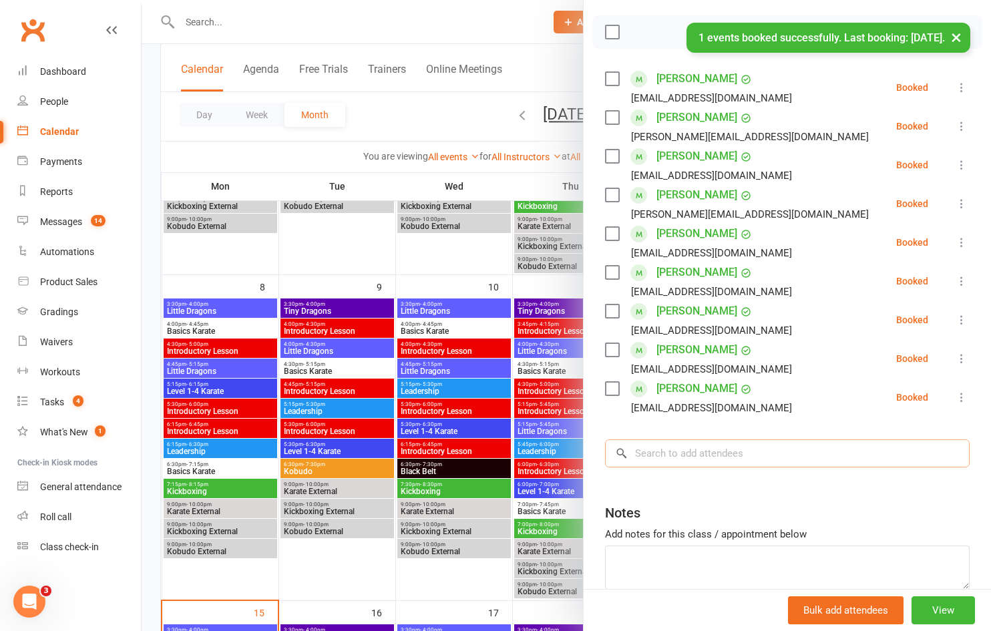
click at [693, 461] on input "search" at bounding box center [787, 454] width 365 height 28
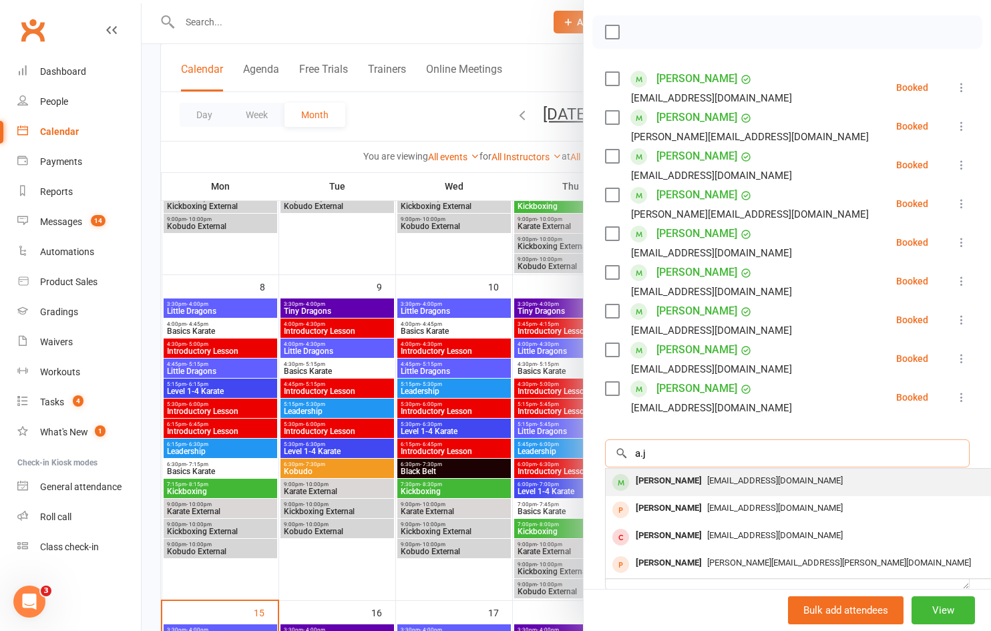
type input "a.j"
click at [707, 482] on span "[EMAIL_ADDRESS][DOMAIN_NAME]" at bounding box center [775, 481] width 136 height 10
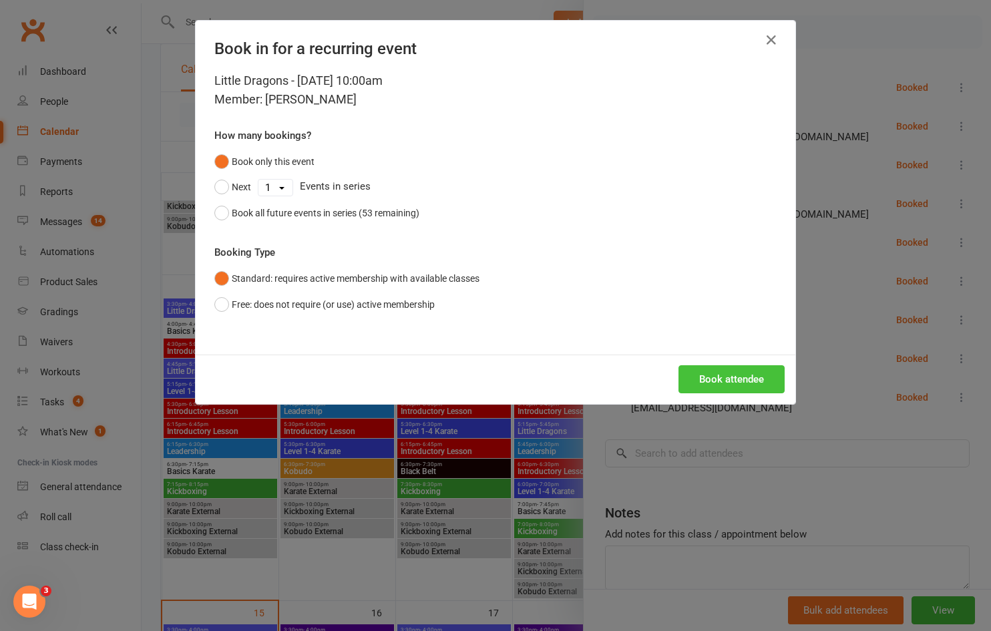
click at [715, 384] on button "Book attendee" at bounding box center [732, 379] width 106 height 28
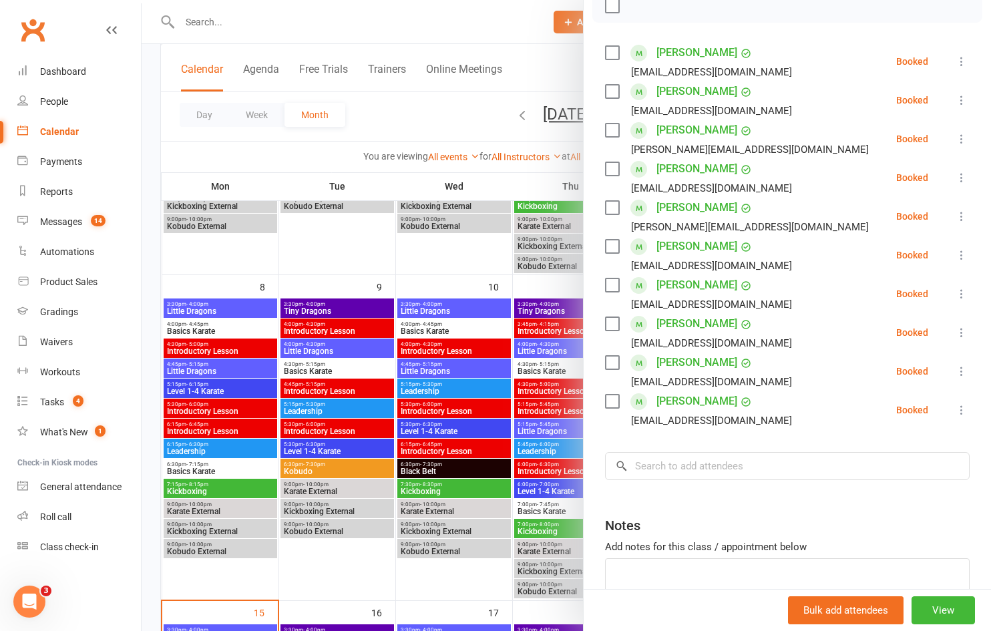
scroll to position [305, 0]
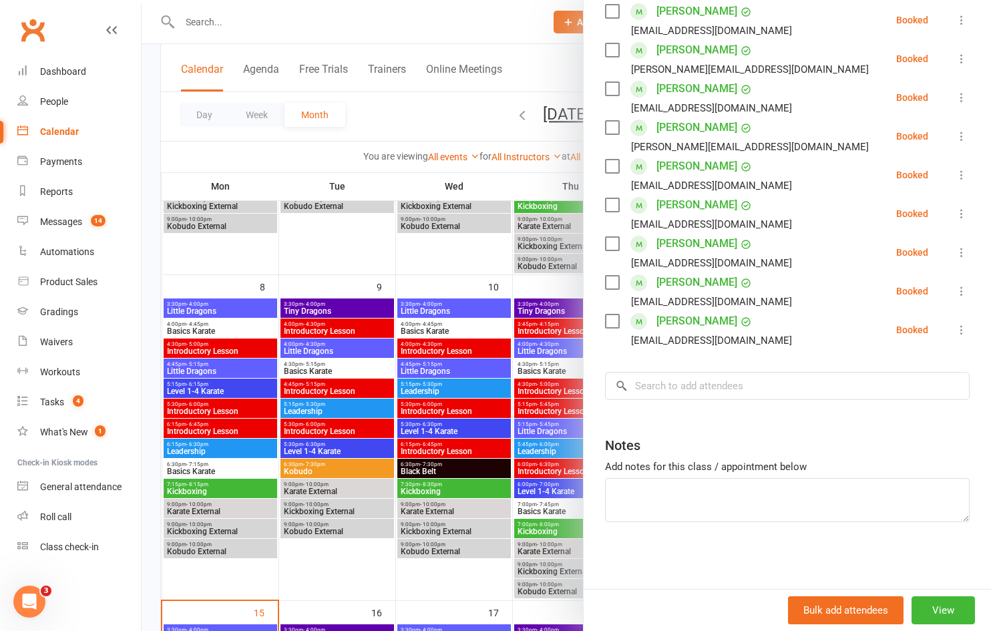
click at [739, 371] on div "Class kiosk mode Roll call 10:00 AM - 10:30 AM, [DATE] with [PERSON_NAME], Sens…" at bounding box center [787, 171] width 407 height 838
click at [736, 385] on input "search" at bounding box center [787, 386] width 365 height 28
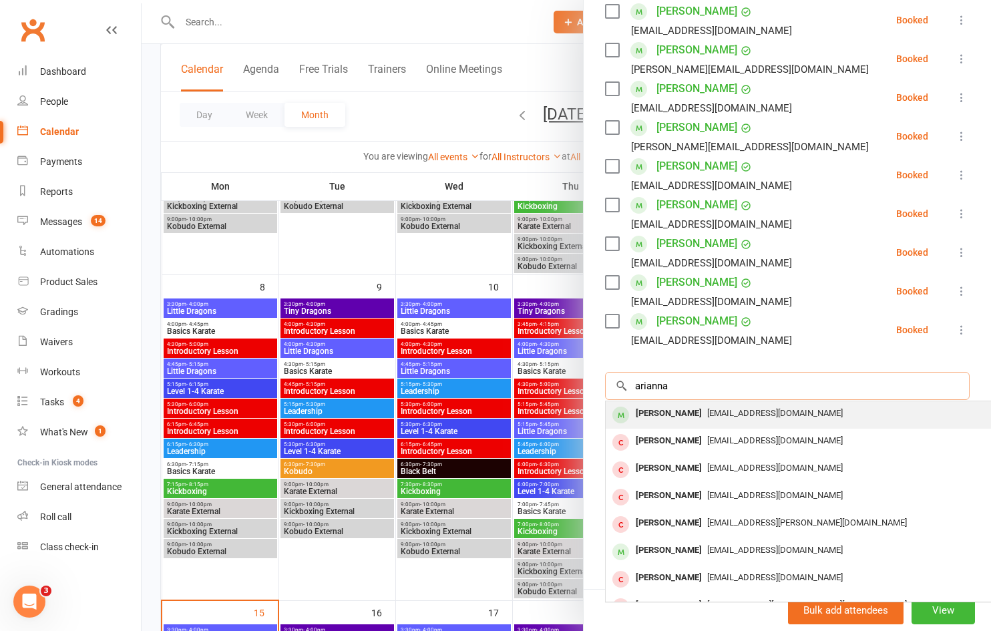
type input "arianna"
click at [712, 415] on span "[EMAIL_ADDRESS][DOMAIN_NAME]" at bounding box center [775, 413] width 136 height 10
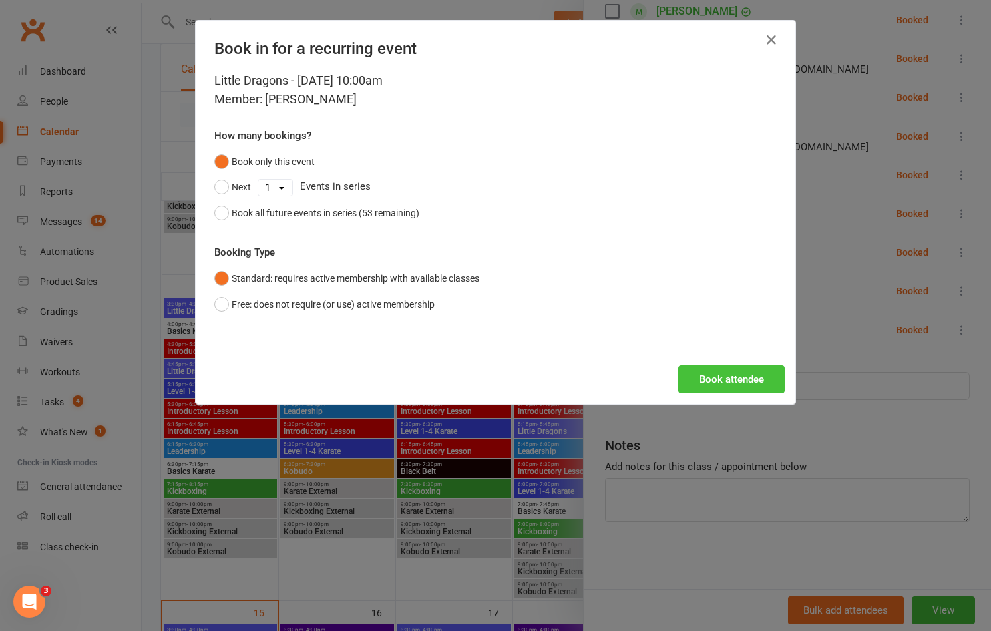
click at [709, 378] on button "Book attendee" at bounding box center [732, 379] width 106 height 28
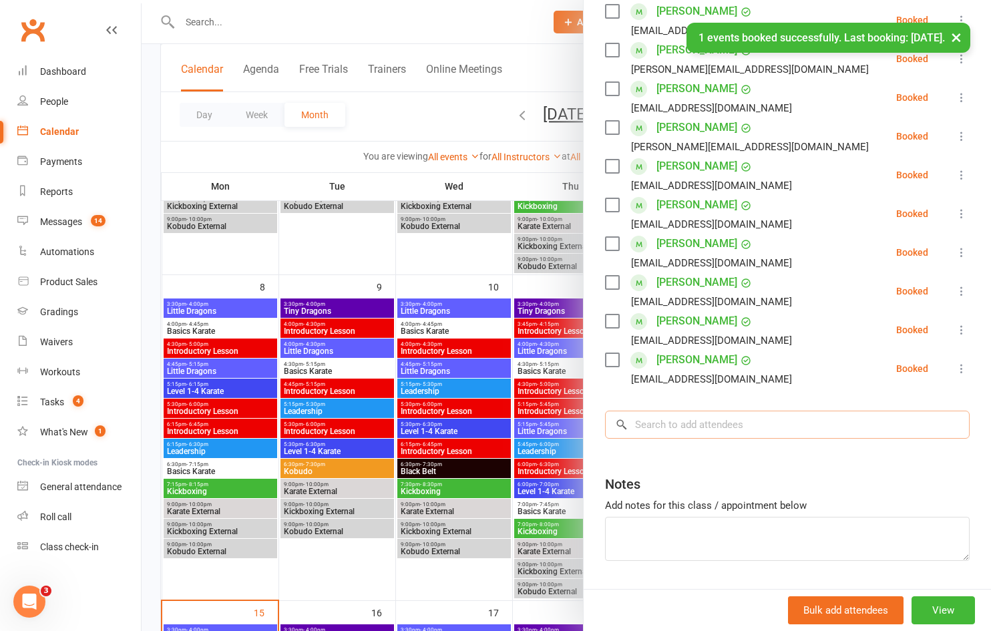
click at [701, 420] on input "search" at bounding box center [787, 425] width 365 height 28
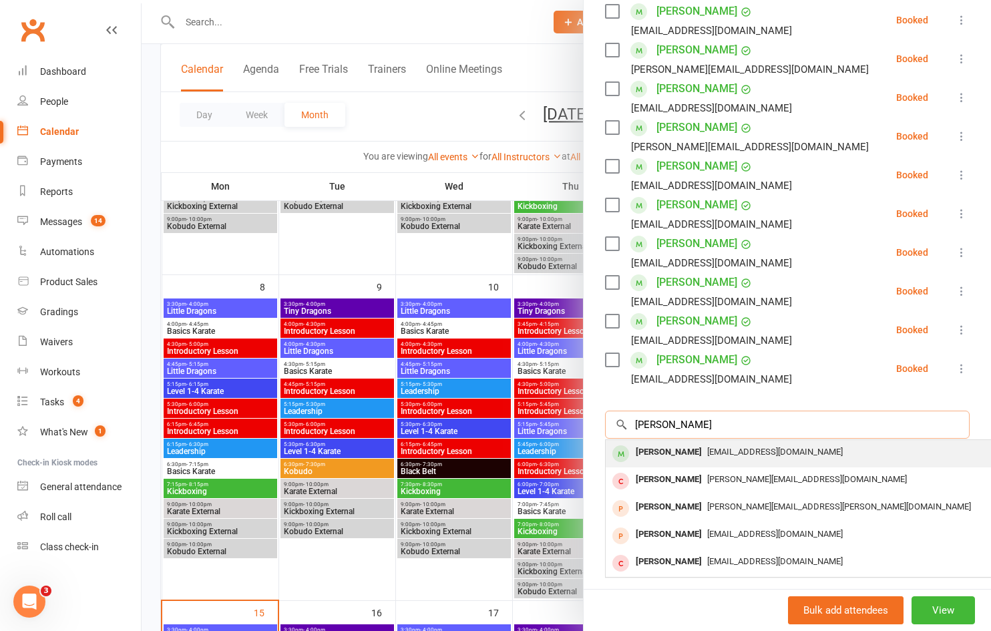
type input "[PERSON_NAME]"
click at [707, 460] on div "[EMAIL_ADDRESS][DOMAIN_NAME]" at bounding box center [805, 452] width 389 height 19
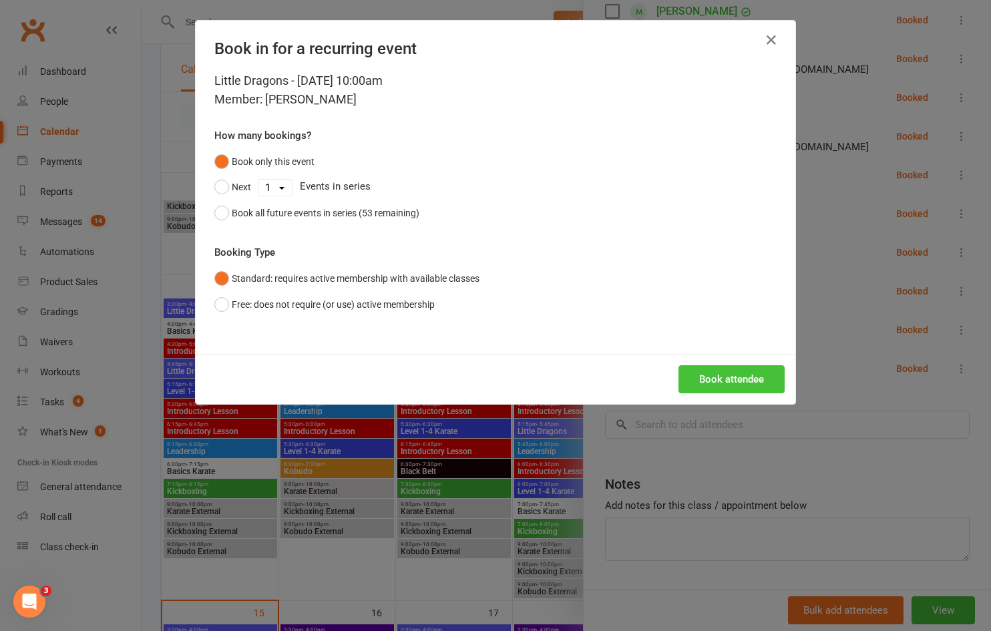
click at [715, 390] on button "Book attendee" at bounding box center [732, 379] width 106 height 28
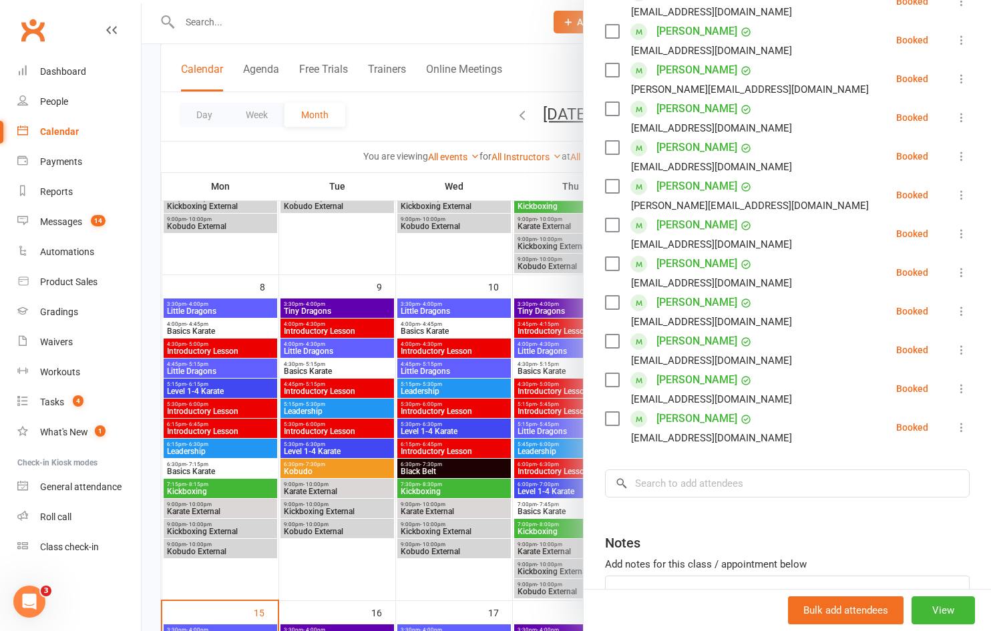
scroll to position [383, 0]
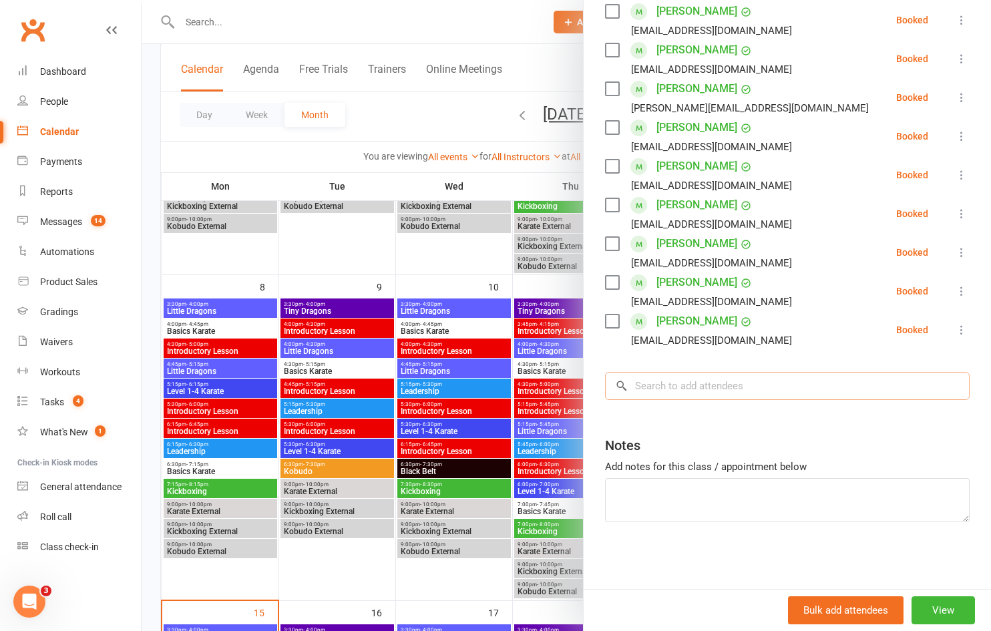
click at [719, 399] on input "search" at bounding box center [787, 386] width 365 height 28
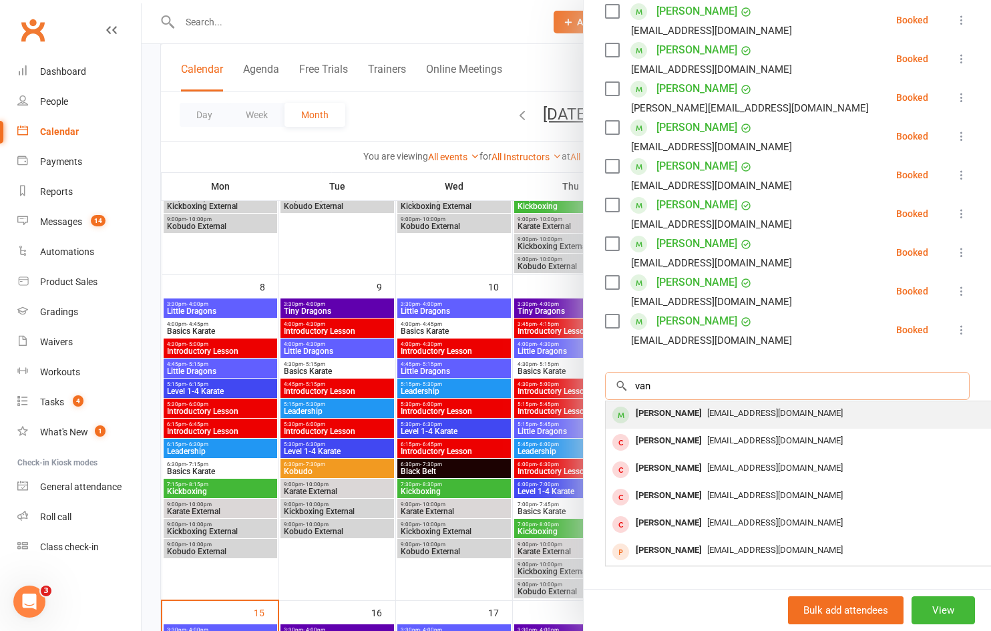
type input "van"
click at [733, 412] on span "[EMAIL_ADDRESS][DOMAIN_NAME]" at bounding box center [775, 413] width 136 height 10
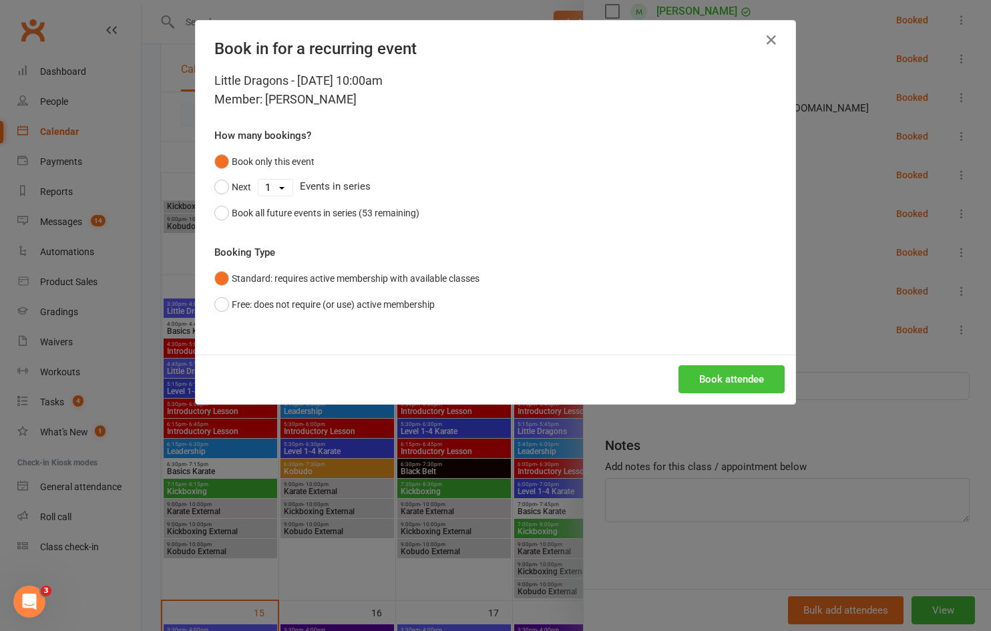
click at [728, 385] on button "Book attendee" at bounding box center [732, 379] width 106 height 28
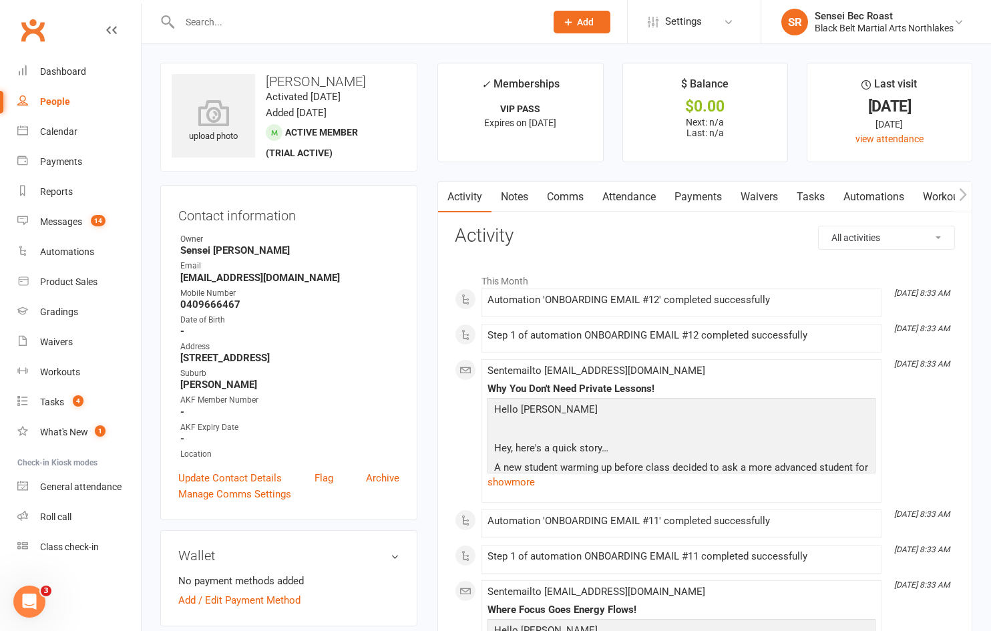
click at [518, 200] on link "Notes" at bounding box center [515, 197] width 46 height 31
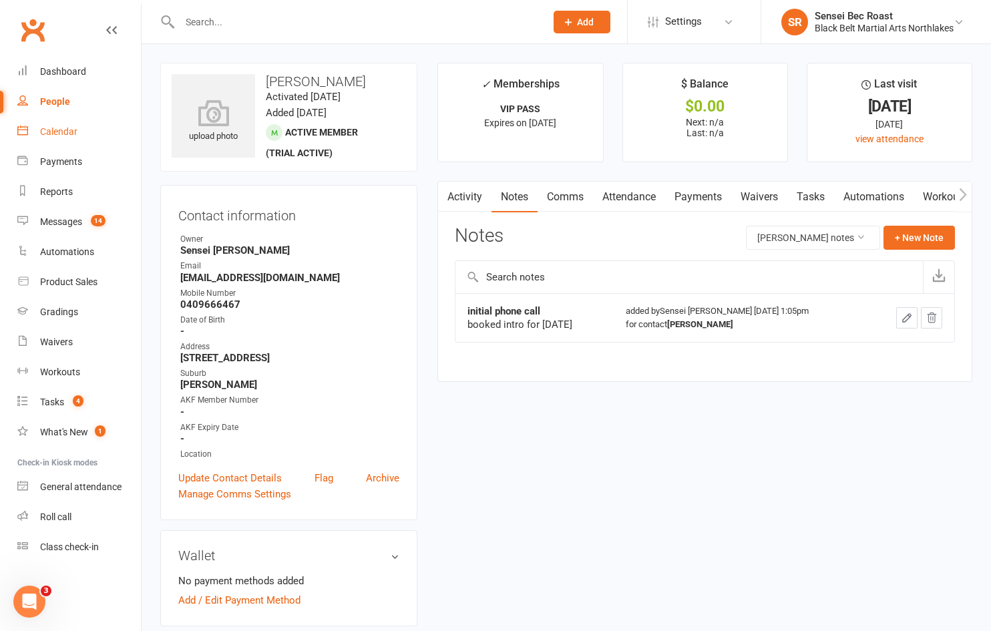
click at [60, 134] on div "Calendar" at bounding box center [58, 131] width 37 height 11
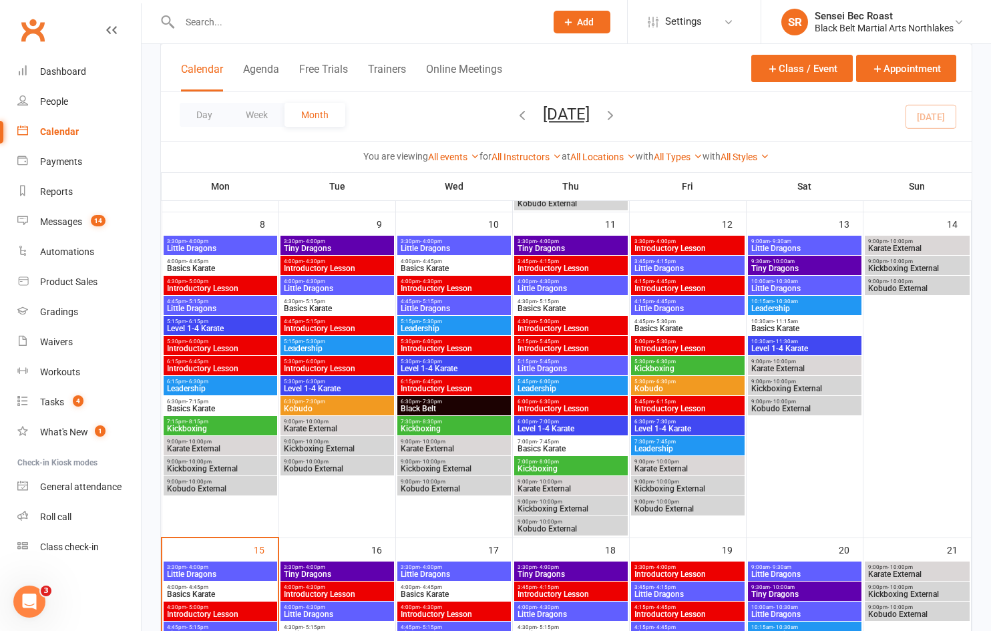
scroll to position [334, 0]
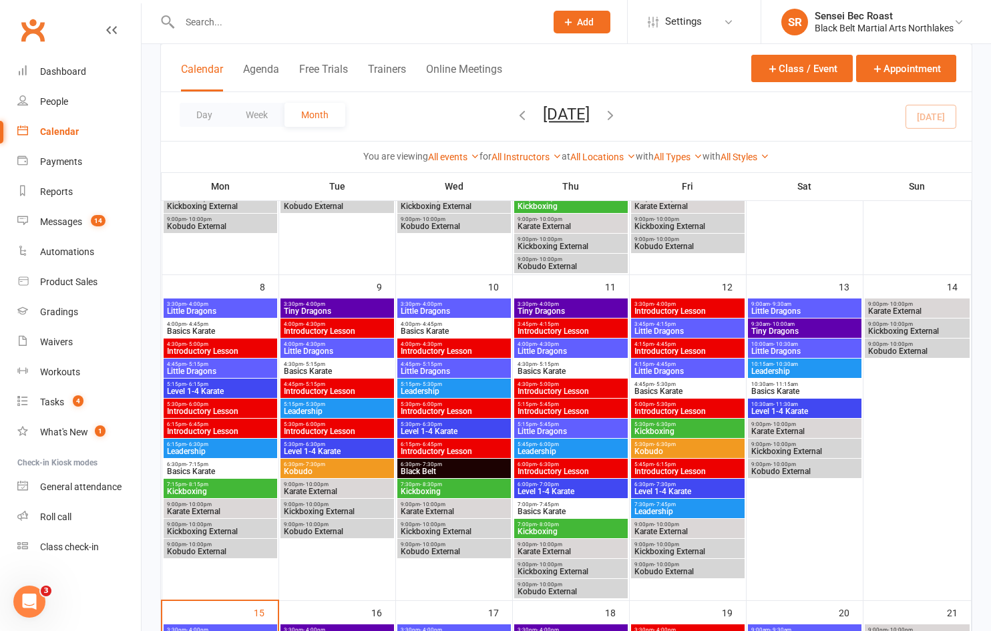
click at [798, 326] on span "9:30am - 10:00am" at bounding box center [805, 324] width 108 height 6
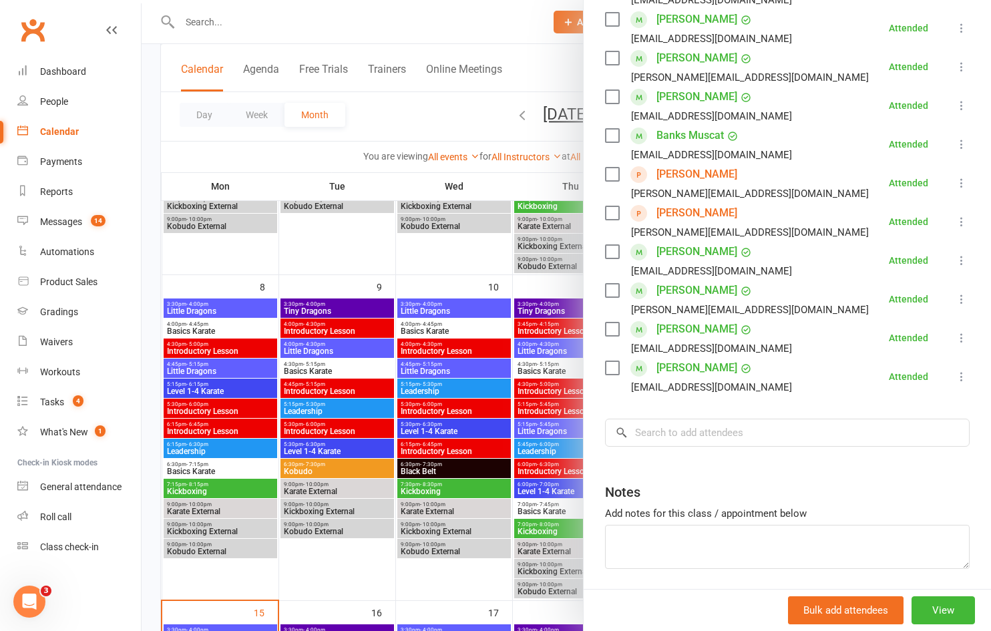
scroll to position [558, 0]
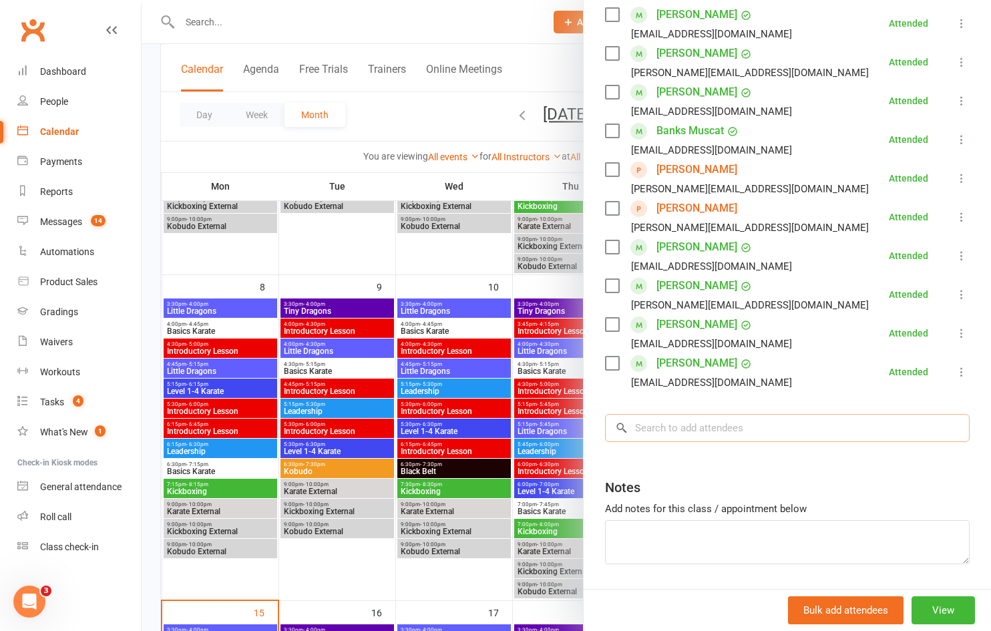
click at [716, 414] on input "search" at bounding box center [787, 428] width 365 height 28
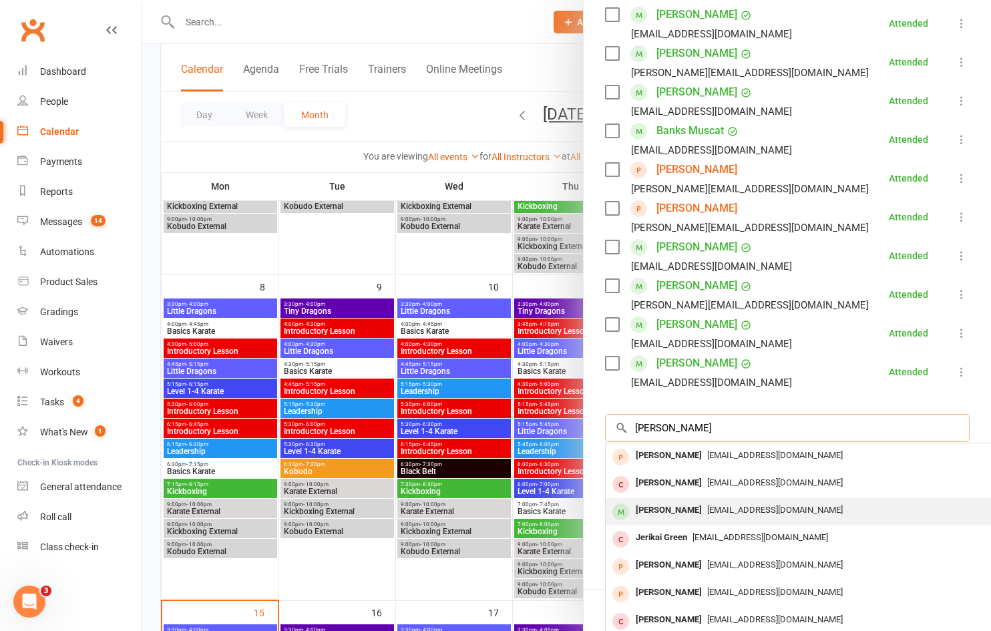
type input "sinclair"
click at [707, 505] on span "[EMAIL_ADDRESS][DOMAIN_NAME]" at bounding box center [775, 510] width 136 height 10
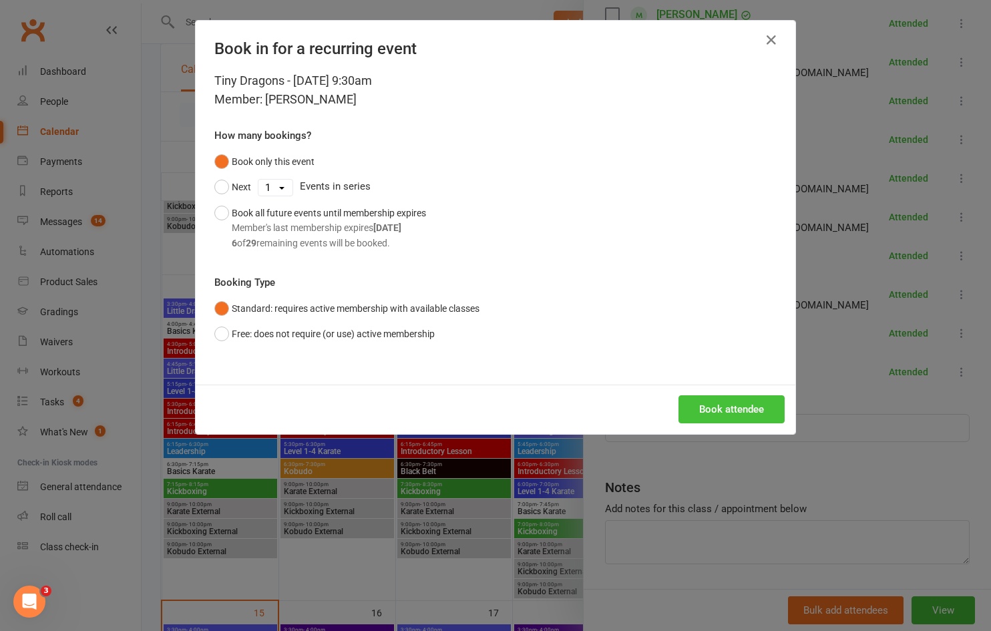
click at [712, 407] on button "Book attendee" at bounding box center [732, 409] width 106 height 28
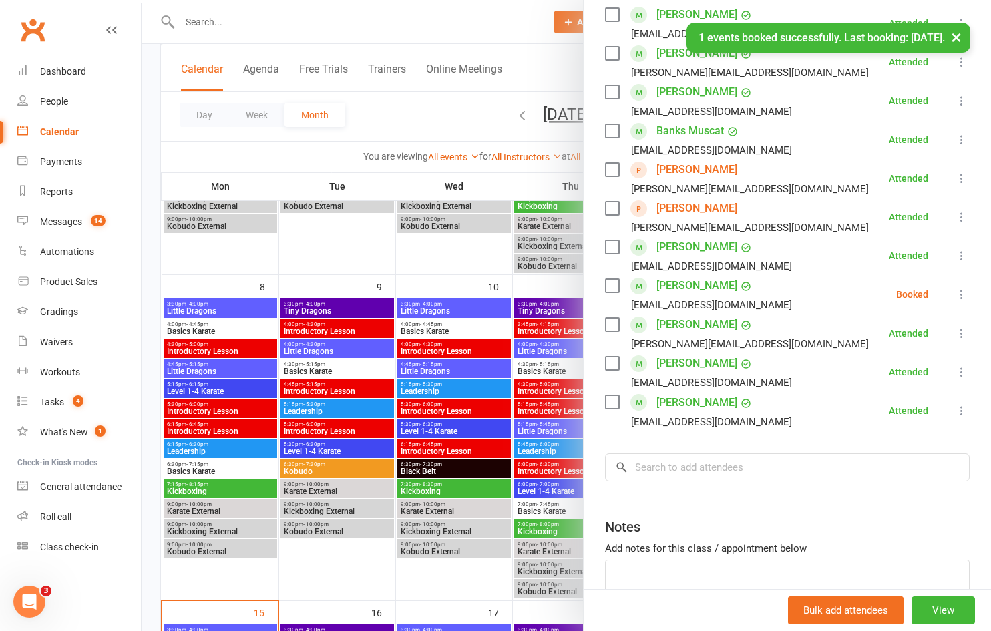
click at [955, 288] on icon at bounding box center [961, 294] width 13 height 13
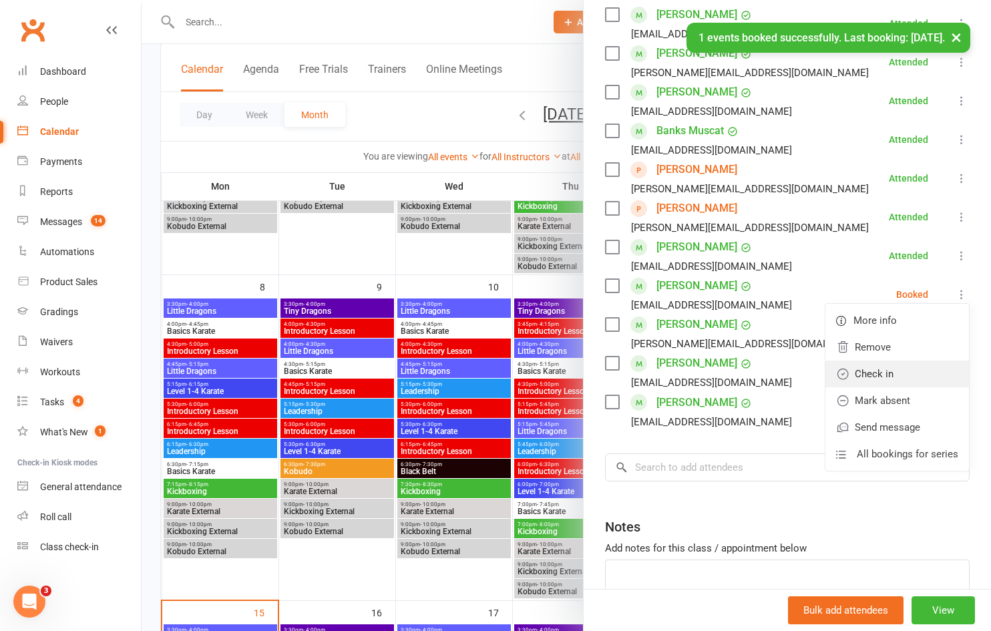
click at [883, 361] on link "Check in" at bounding box center [898, 374] width 144 height 27
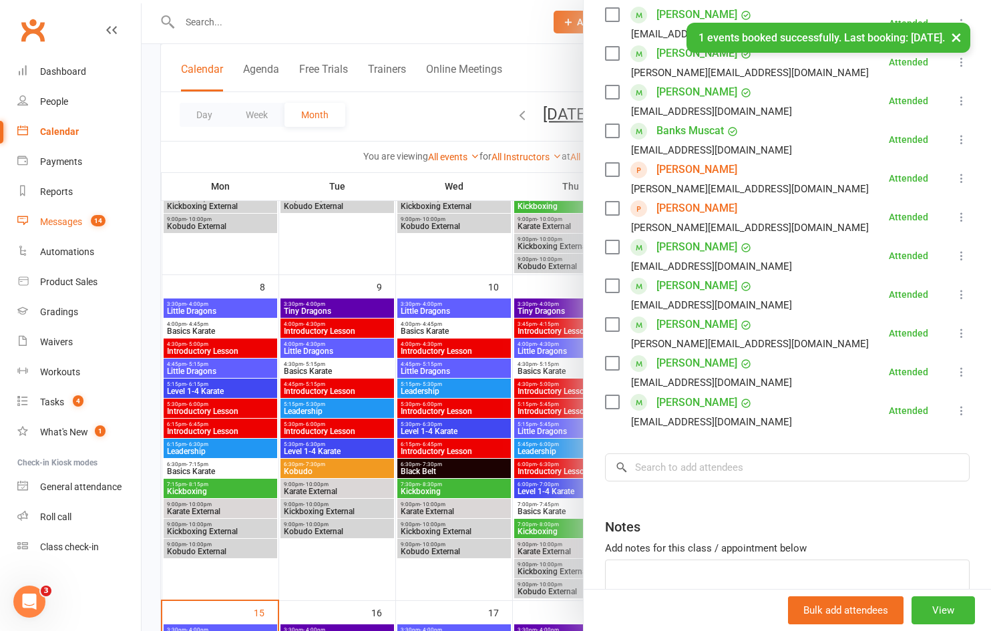
click at [67, 222] on div "Messages" at bounding box center [61, 221] width 42 height 11
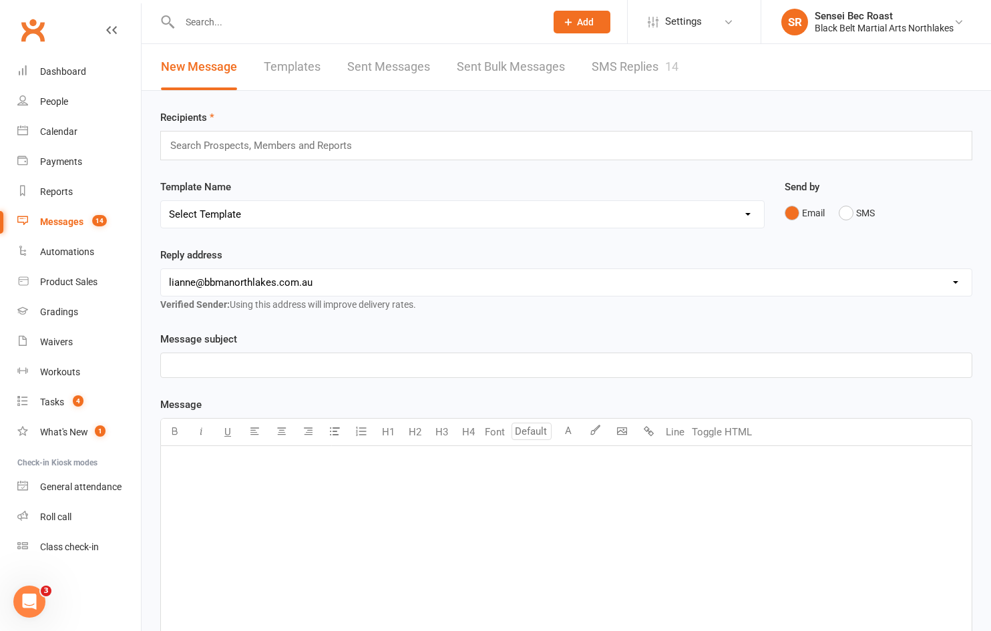
click at [642, 83] on link "SMS Replies 14" at bounding box center [635, 67] width 87 height 46
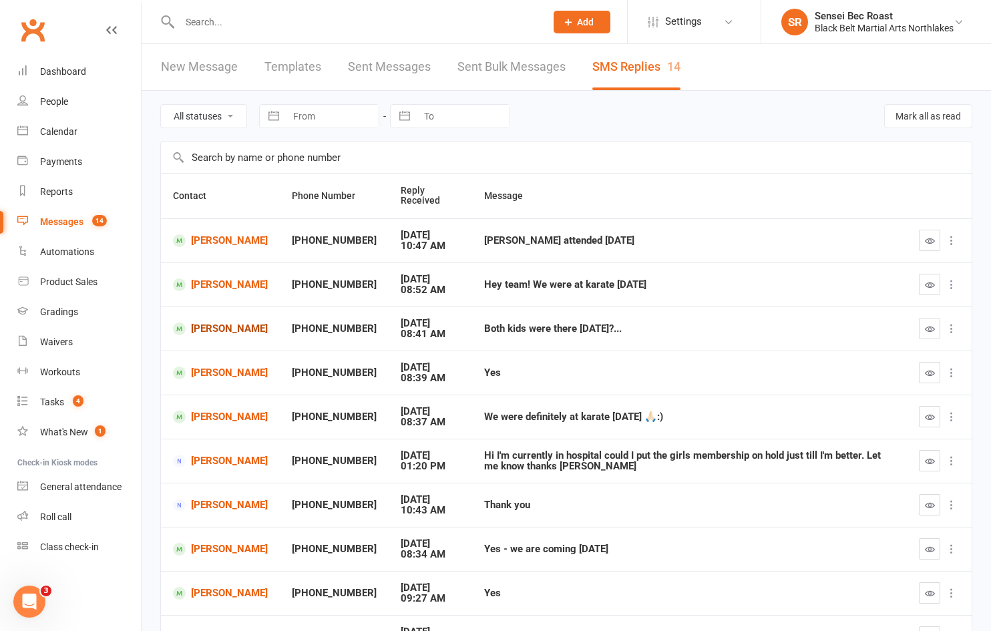
click at [226, 331] on link "[PERSON_NAME]" at bounding box center [220, 329] width 95 height 13
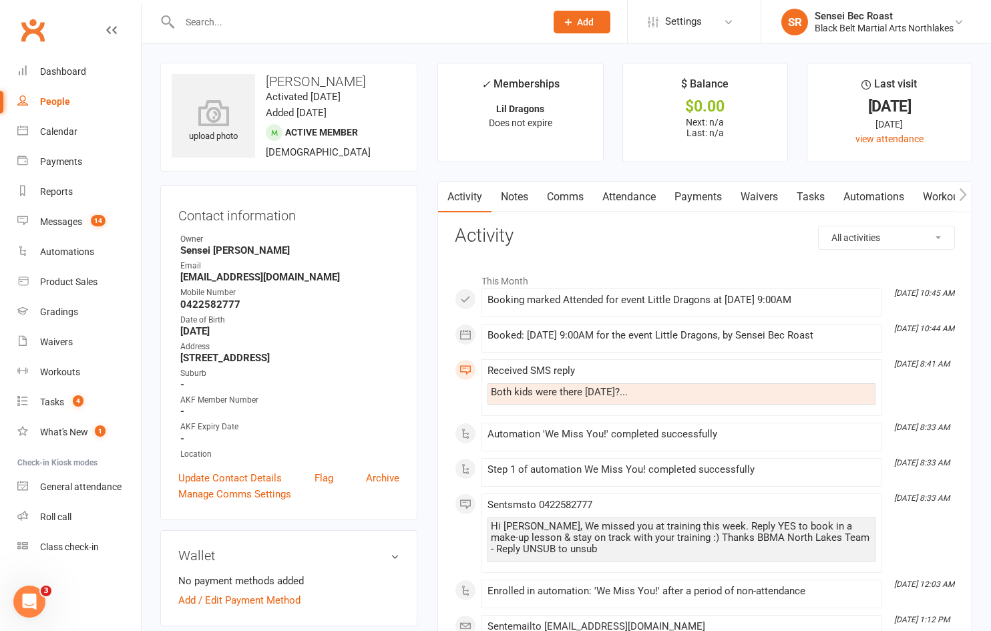
click at [577, 199] on link "Comms" at bounding box center [565, 197] width 55 height 31
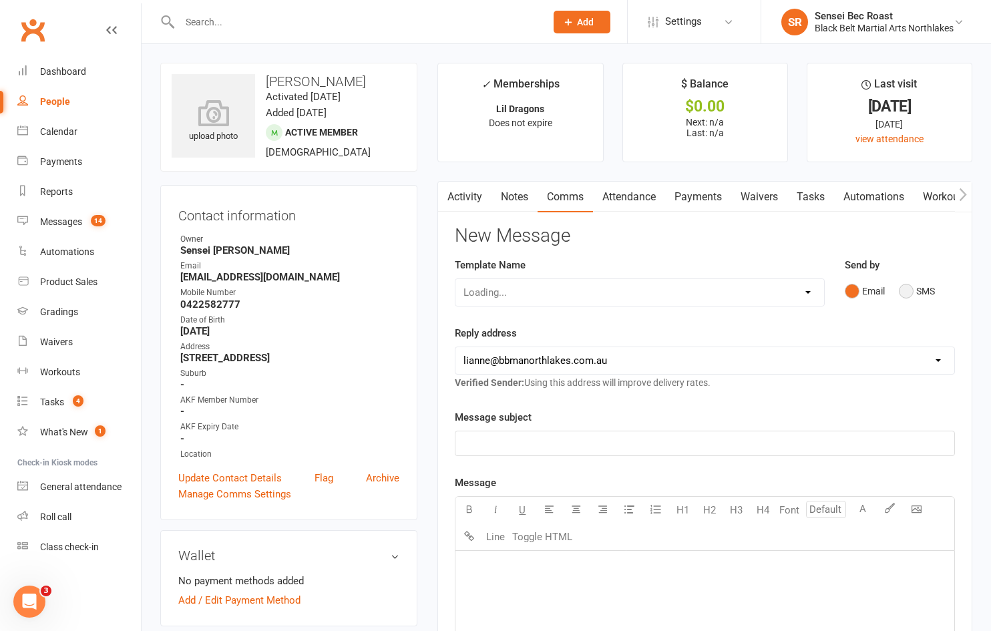
click at [906, 289] on button "SMS" at bounding box center [917, 291] width 36 height 25
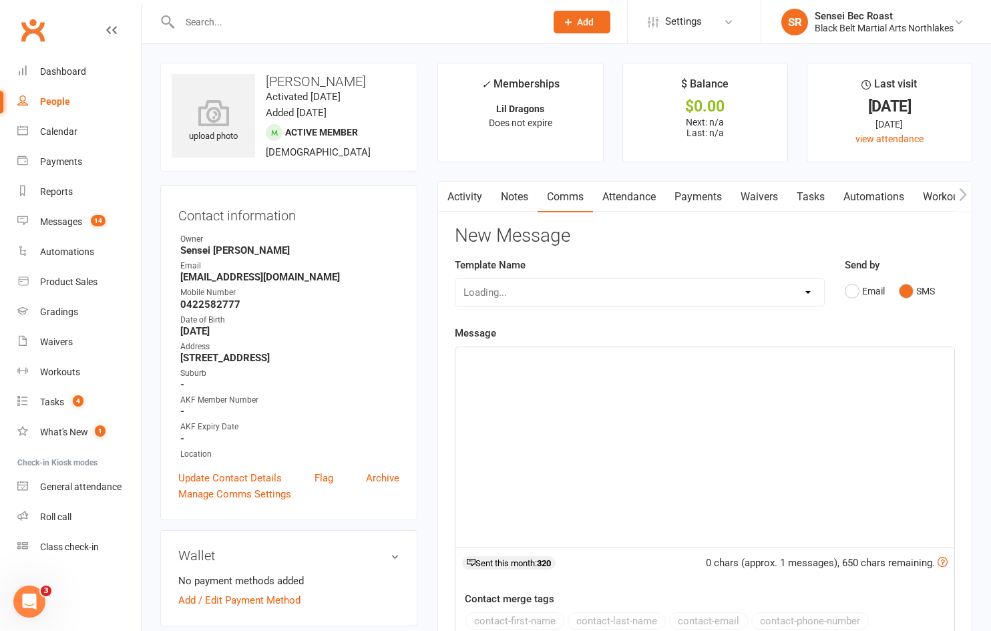
click at [564, 456] on div "﻿" at bounding box center [705, 447] width 499 height 200
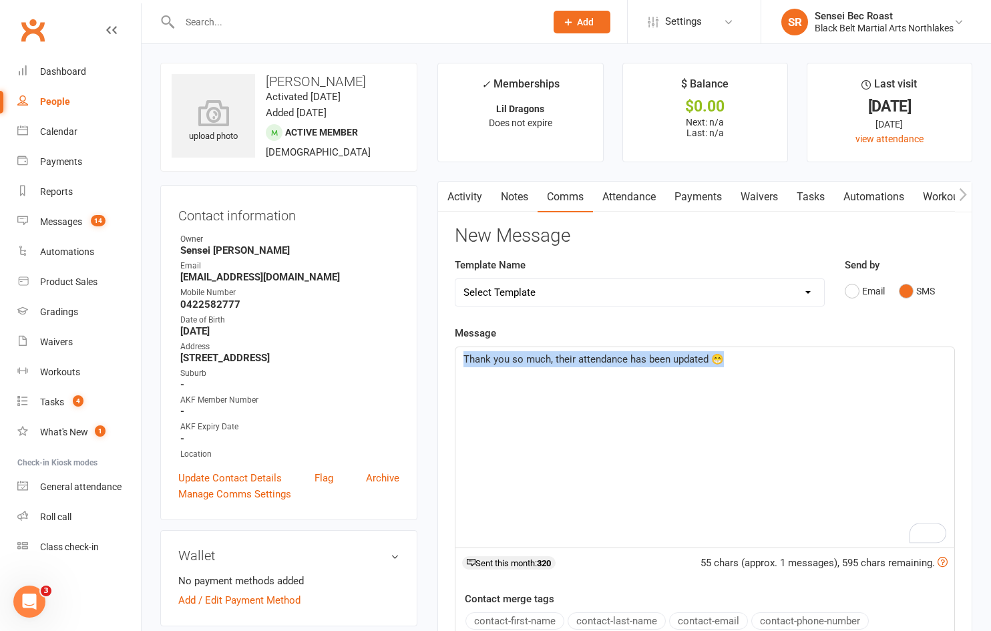
drag, startPoint x: 723, startPoint y: 363, endPoint x: 448, endPoint y: 359, distance: 274.6
click at [448, 359] on div "Activity Notes Comms Attendance Payments Waivers Tasks Automations Workouts Gra…" at bounding box center [705, 515] width 535 height 669
copy span "Thank you so much, their attendance has been updated 😁"
click at [661, 437] on div "Thank you so much, their attendance has been updated 😁" at bounding box center [705, 447] width 499 height 200
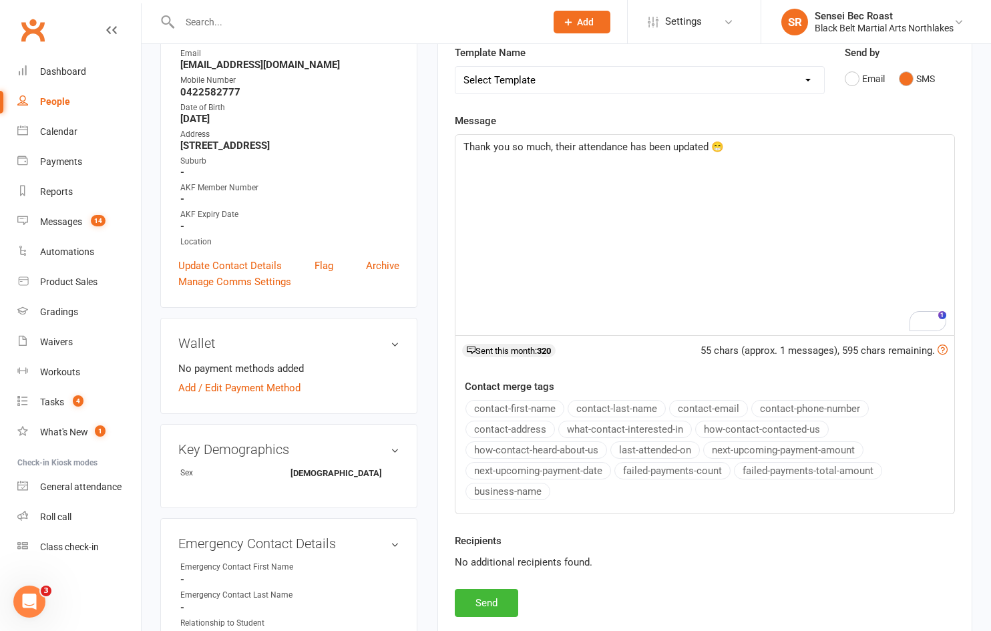
scroll to position [334, 0]
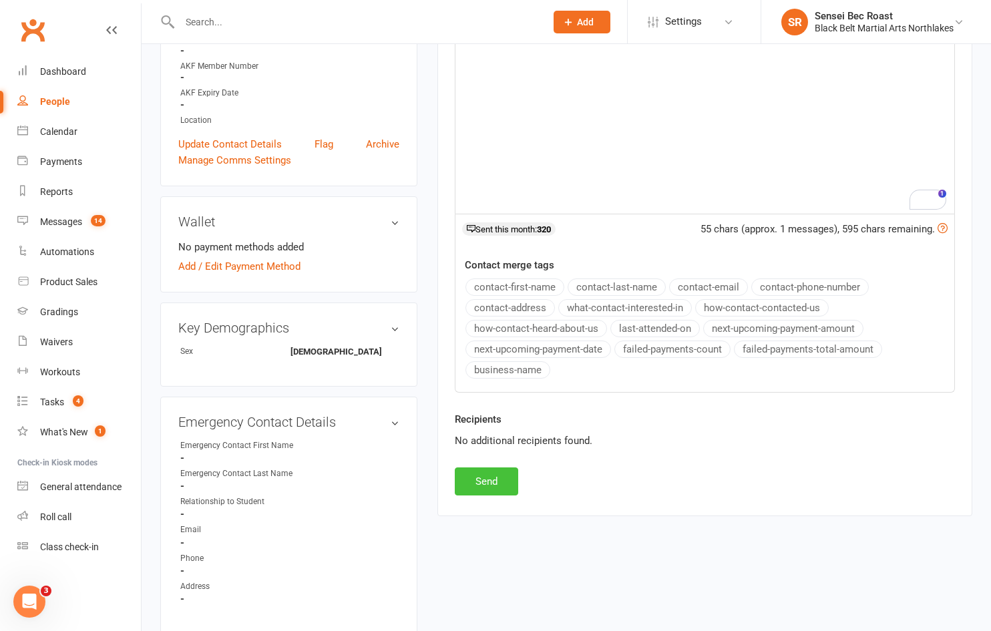
click at [487, 484] on button "Send" at bounding box center [486, 482] width 63 height 28
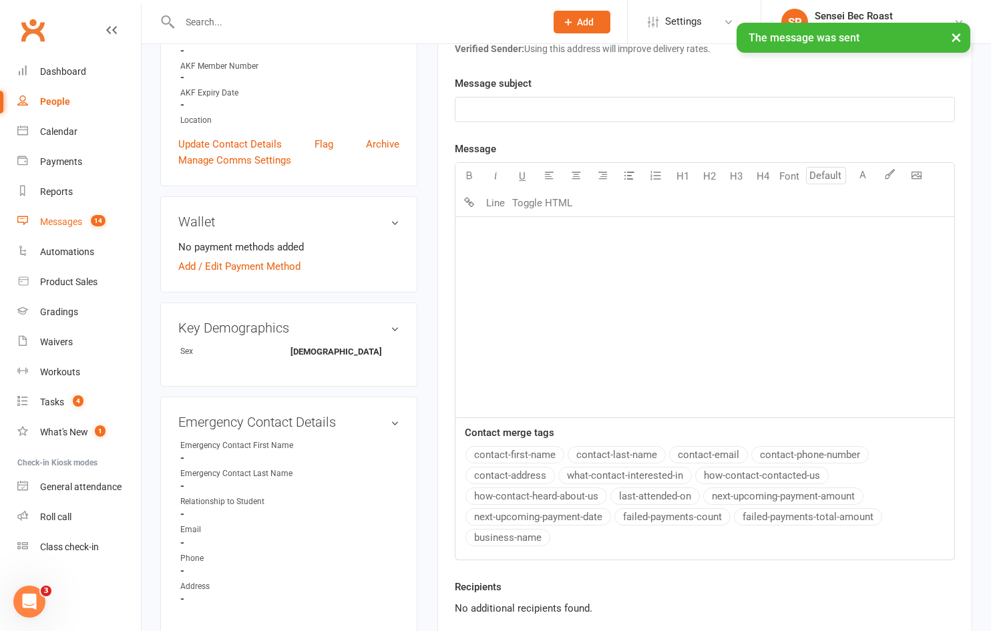
click at [70, 218] on div "Messages" at bounding box center [61, 221] width 42 height 11
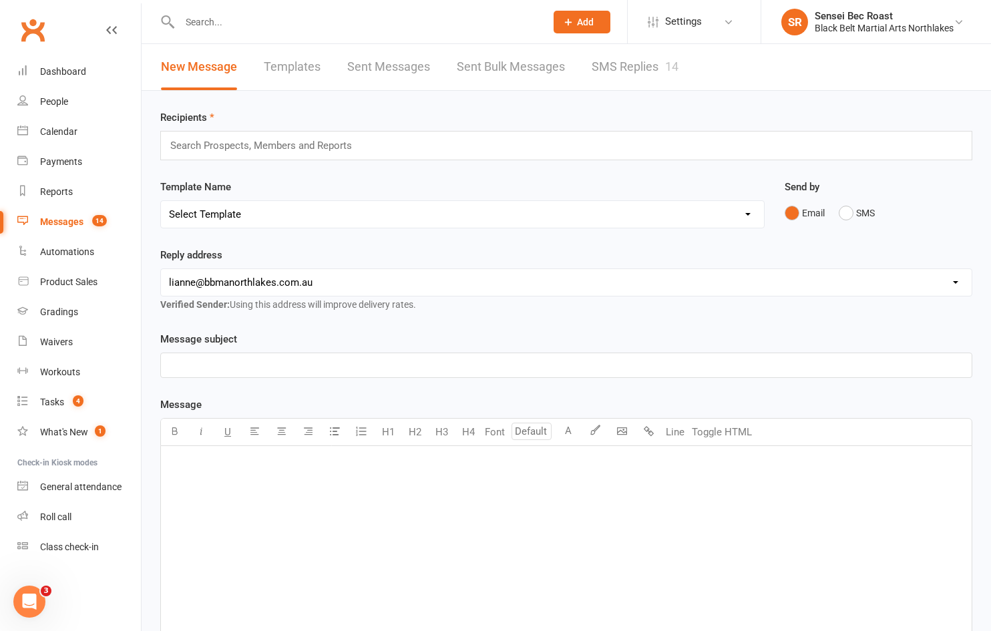
click at [629, 69] on link "SMS Replies 14" at bounding box center [635, 67] width 87 height 46
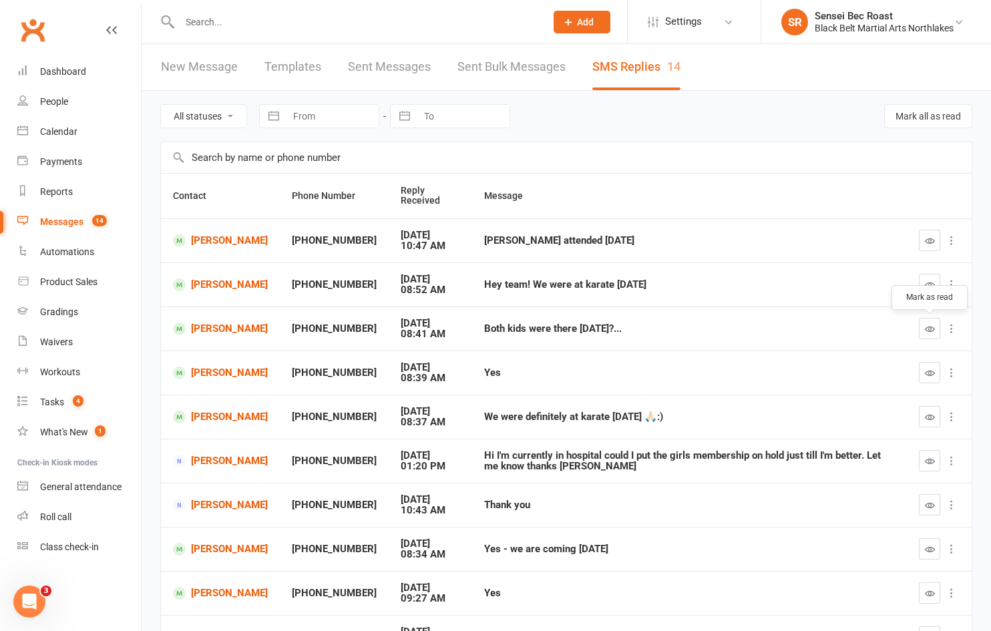
click at [934, 329] on icon "button" at bounding box center [930, 329] width 10 height 10
click at [233, 283] on link "[PERSON_NAME]" at bounding box center [220, 285] width 95 height 13
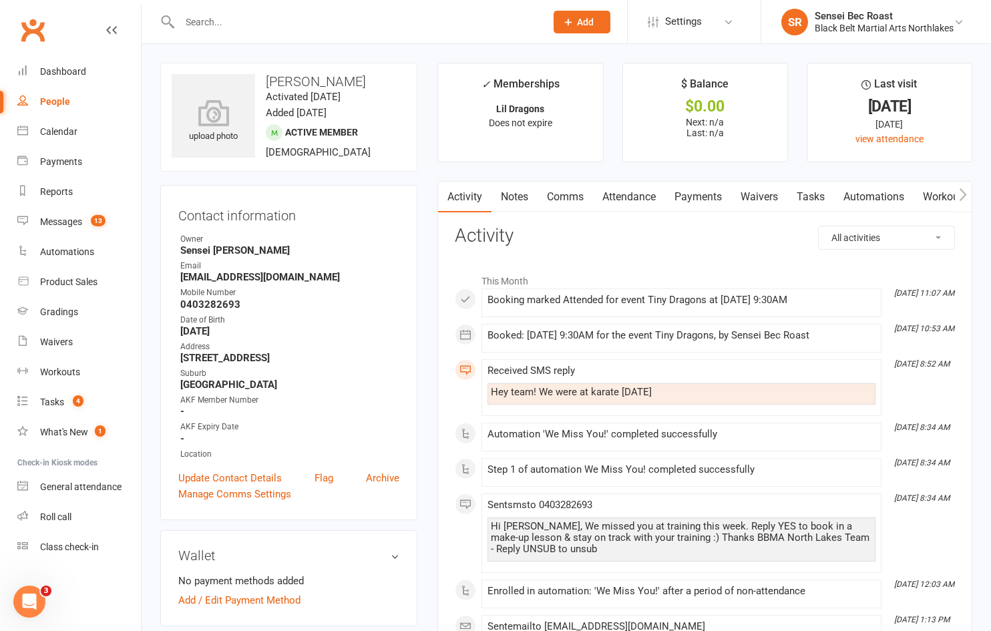
click at [562, 196] on link "Comms" at bounding box center [565, 197] width 55 height 31
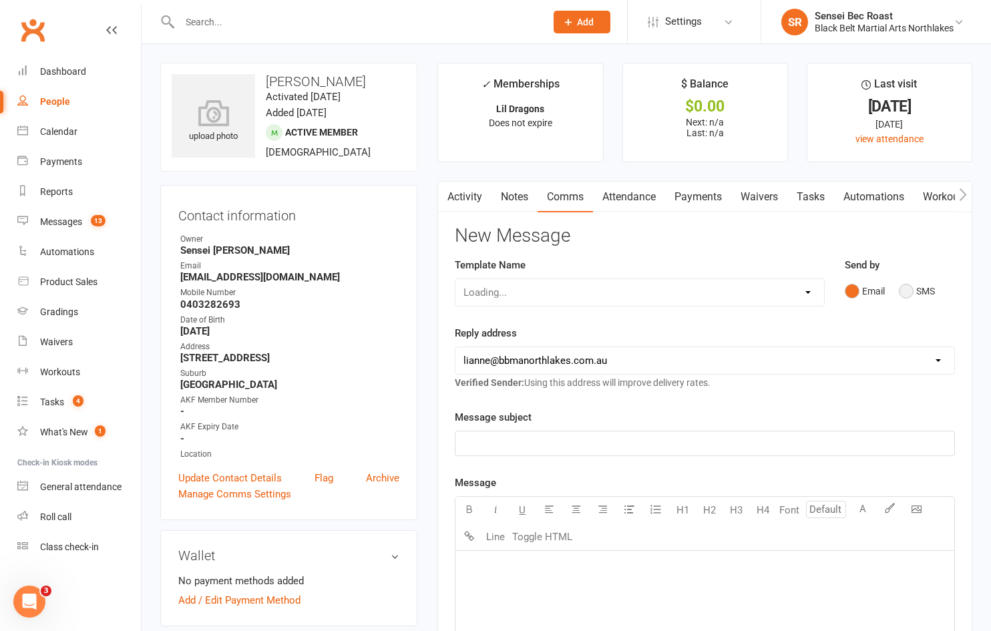
click at [906, 293] on button "SMS" at bounding box center [917, 291] width 36 height 25
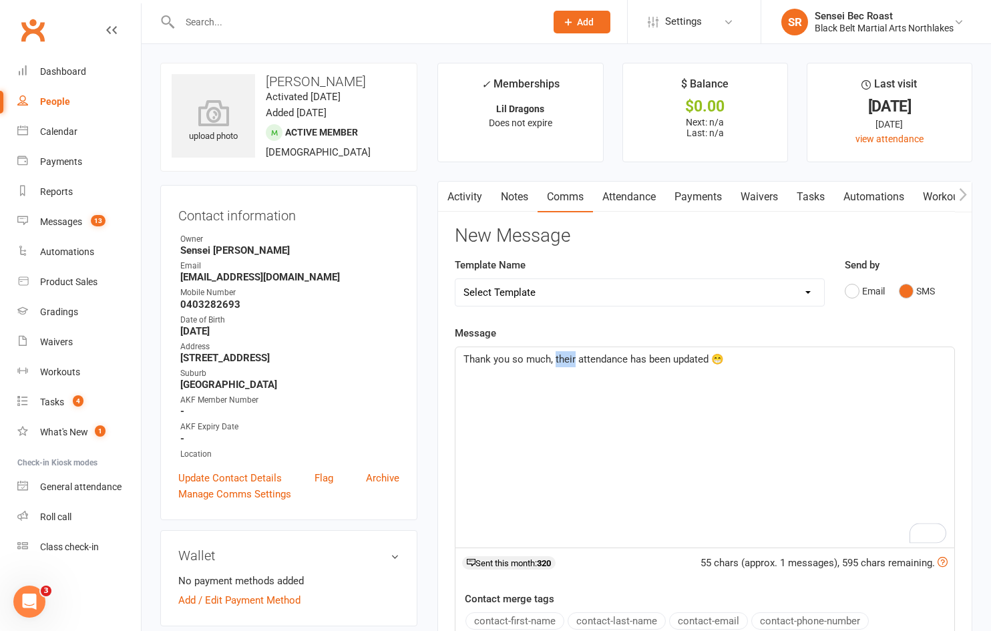
drag, startPoint x: 575, startPoint y: 358, endPoint x: 556, endPoint y: 358, distance: 19.4
click at [556, 358] on span "Thank you so much, their attendance has been updated 😁" at bounding box center [594, 359] width 261 height 12
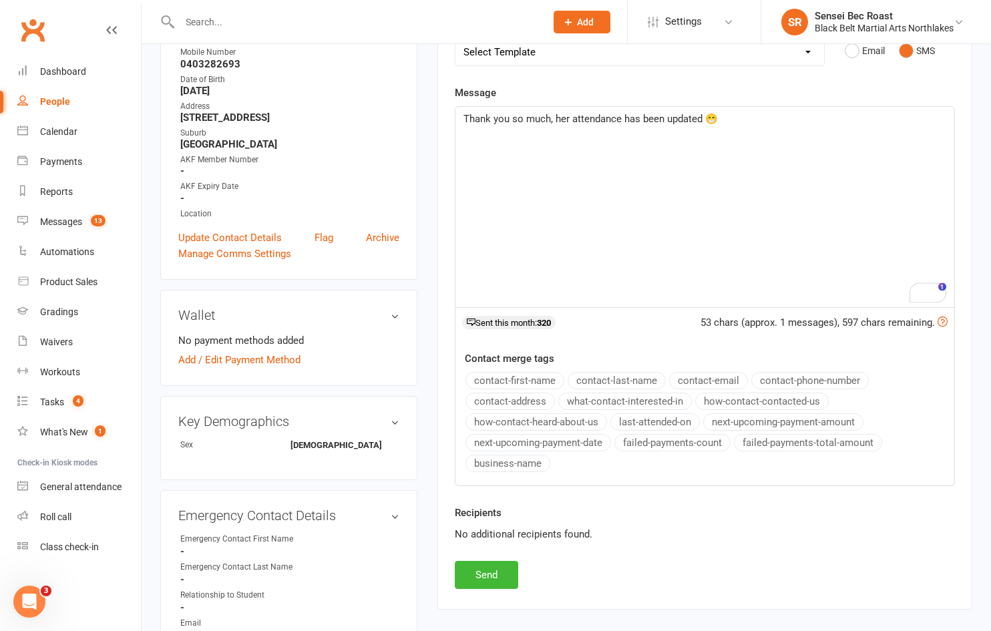
scroll to position [267, 0]
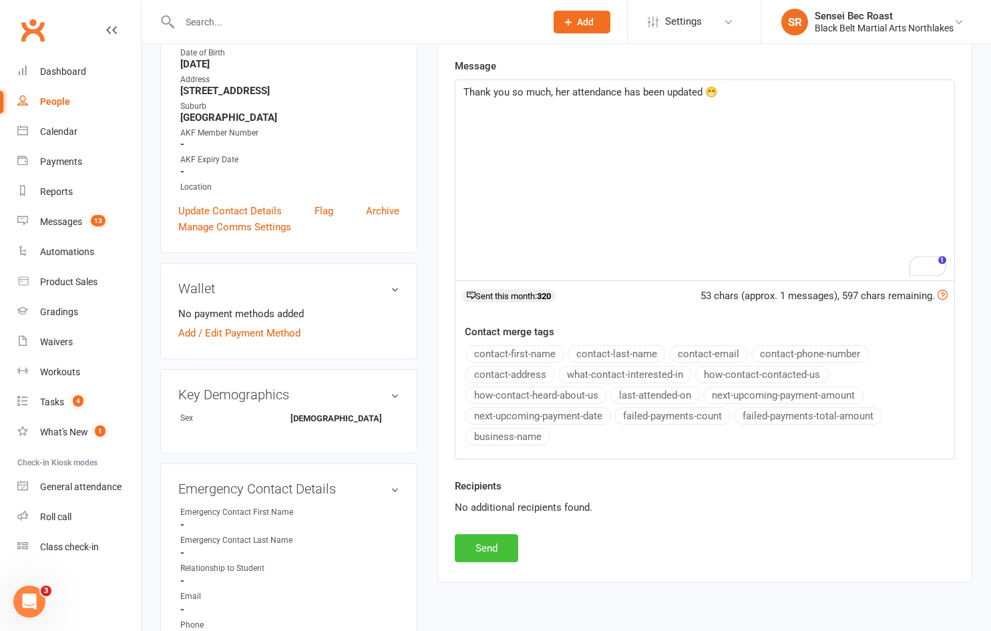
click at [488, 548] on button "Send" at bounding box center [486, 548] width 63 height 28
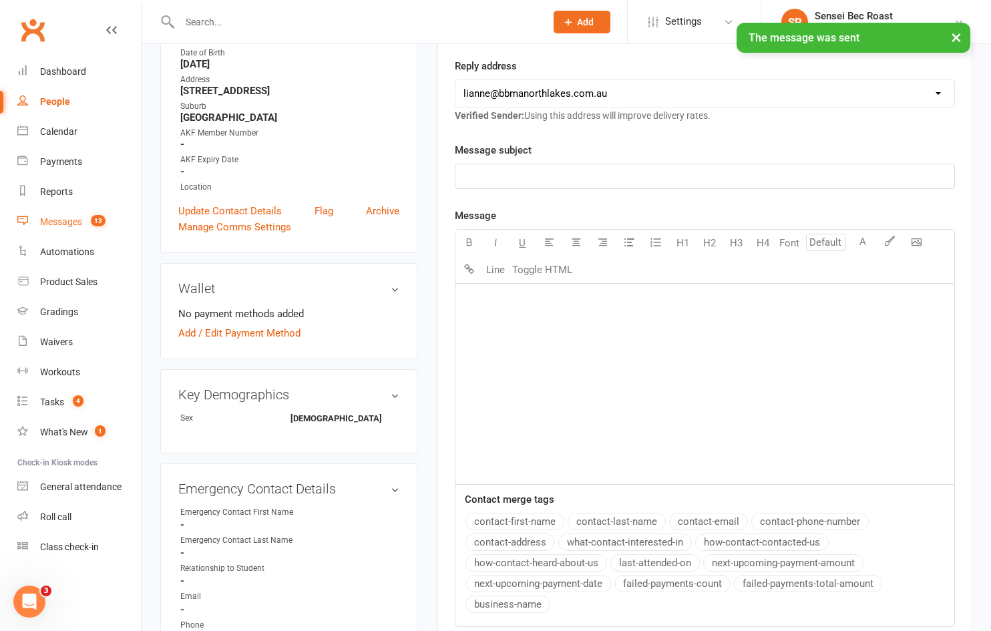
click at [73, 224] on div "Messages" at bounding box center [61, 221] width 42 height 11
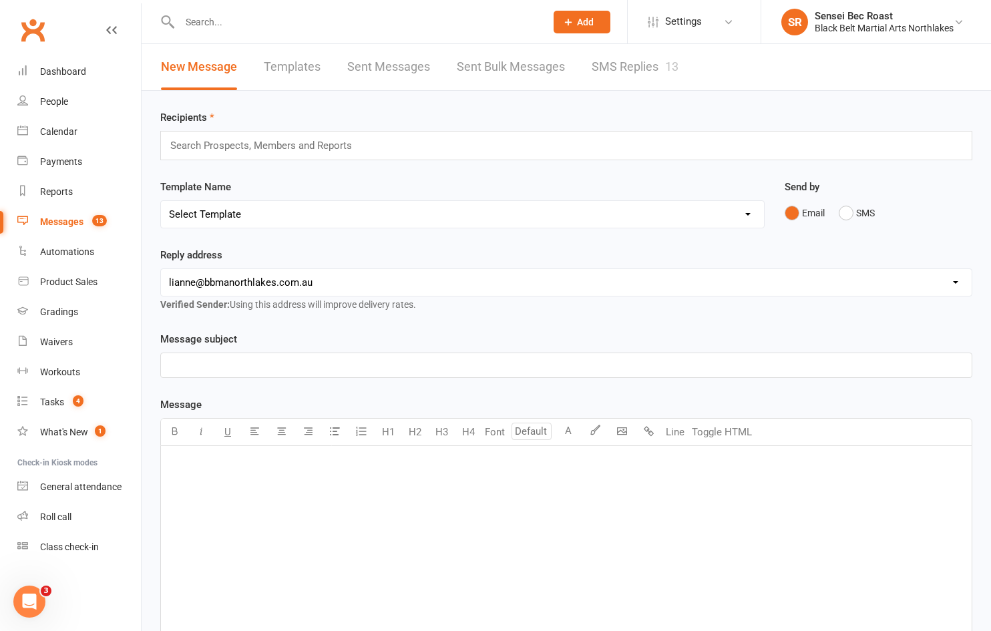
click at [647, 71] on link "SMS Replies 13" at bounding box center [635, 67] width 87 height 46
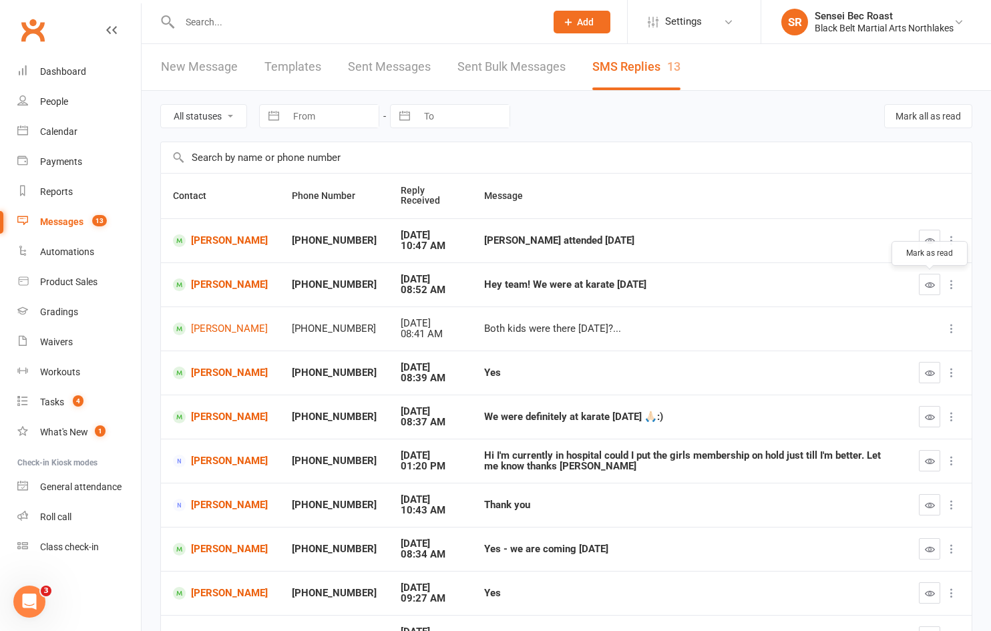
click at [924, 287] on button "button" at bounding box center [929, 284] width 21 height 21
click at [206, 238] on link "[PERSON_NAME]" at bounding box center [220, 240] width 95 height 13
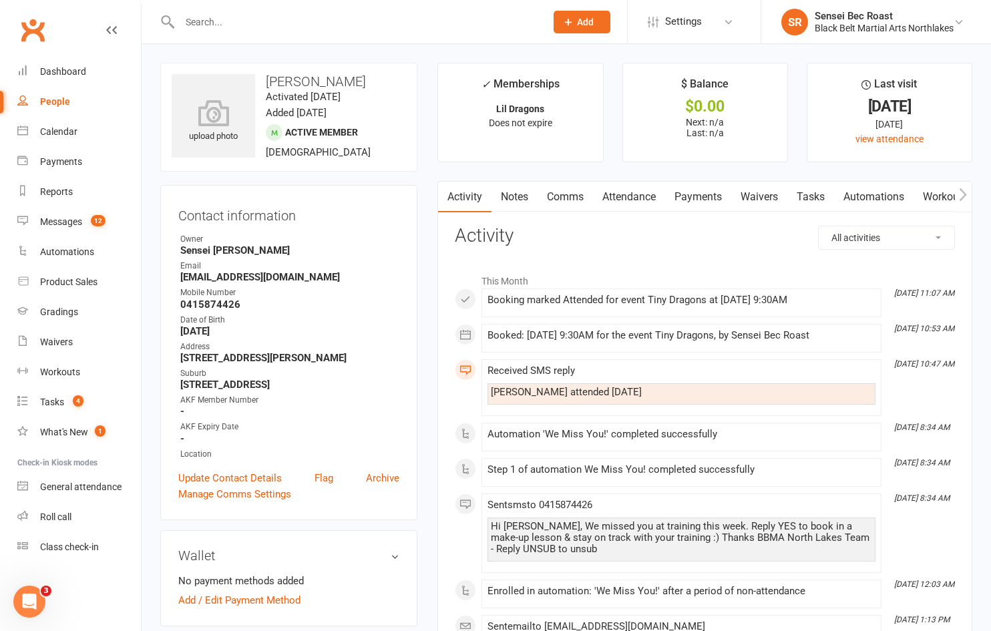
click at [571, 192] on link "Comms" at bounding box center [565, 197] width 55 height 31
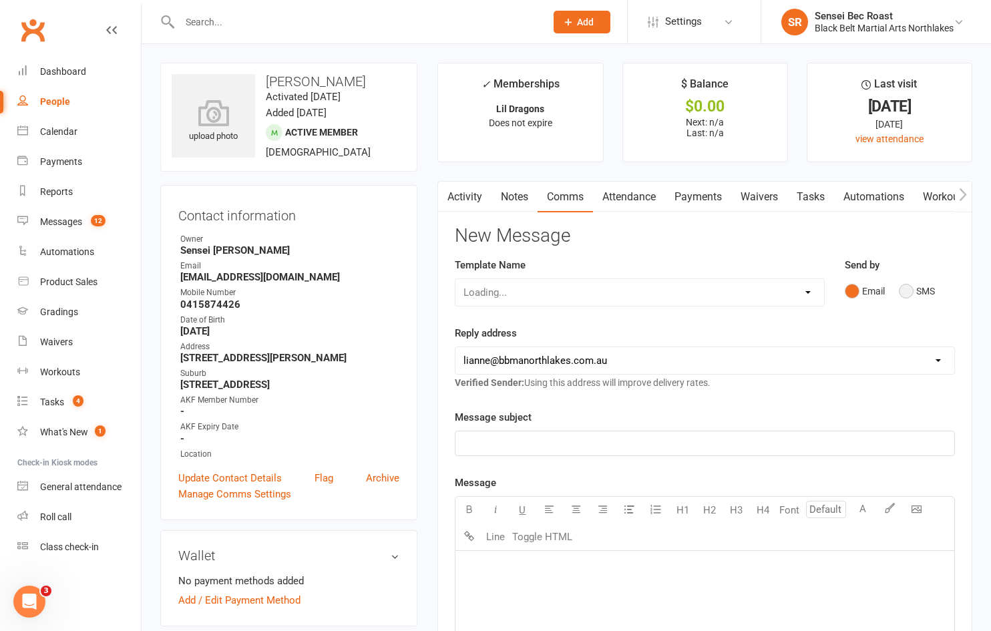
click at [912, 287] on button "SMS" at bounding box center [917, 291] width 36 height 25
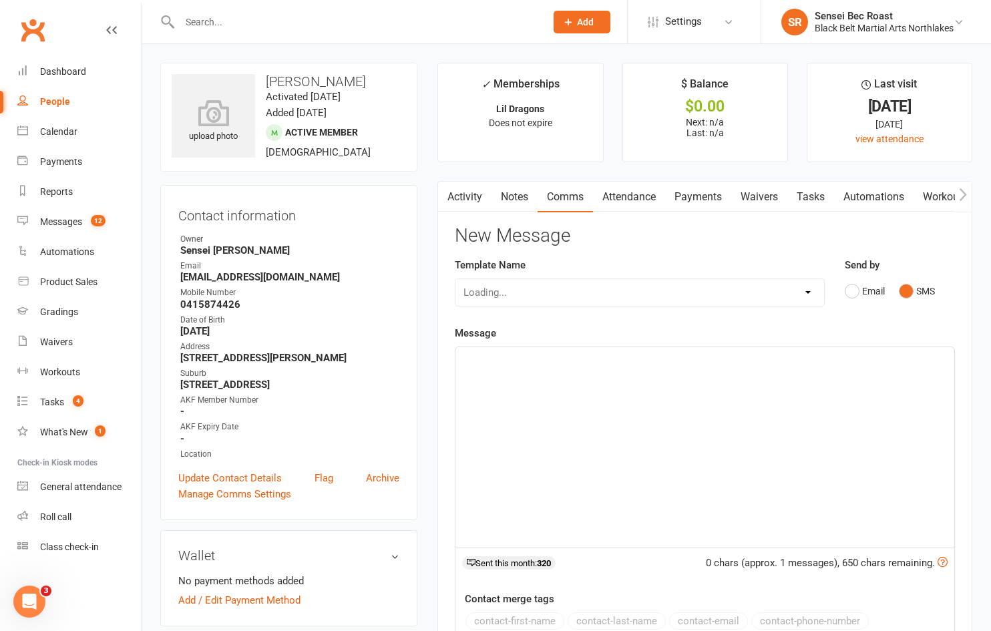
click at [507, 380] on div "﻿" at bounding box center [705, 447] width 499 height 200
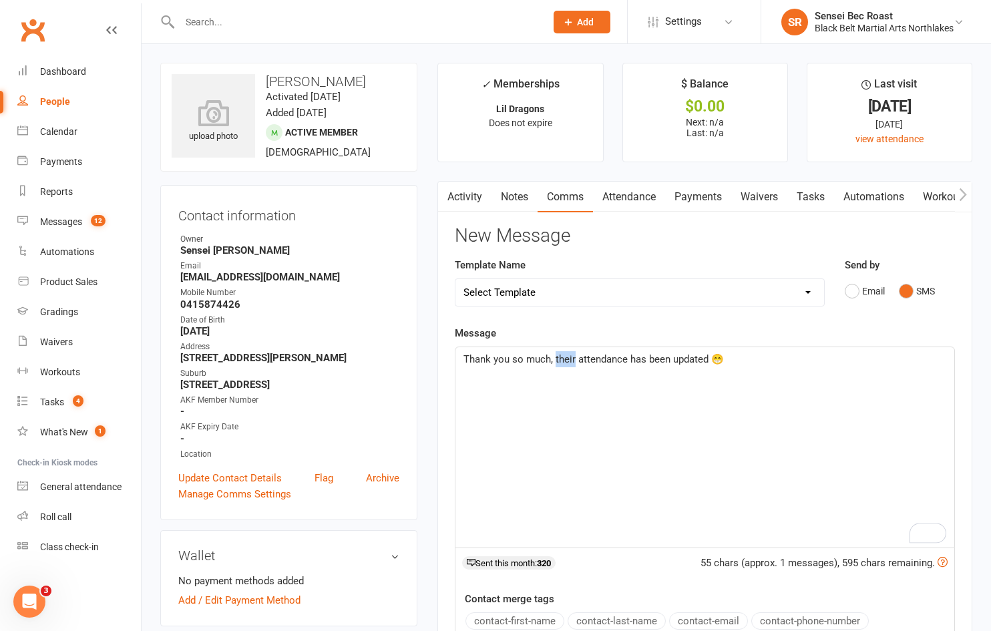
drag, startPoint x: 575, startPoint y: 361, endPoint x: 555, endPoint y: 356, distance: 20.6
click at [555, 356] on span "Thank you so much, their attendance has been updated 😁" at bounding box center [594, 359] width 261 height 12
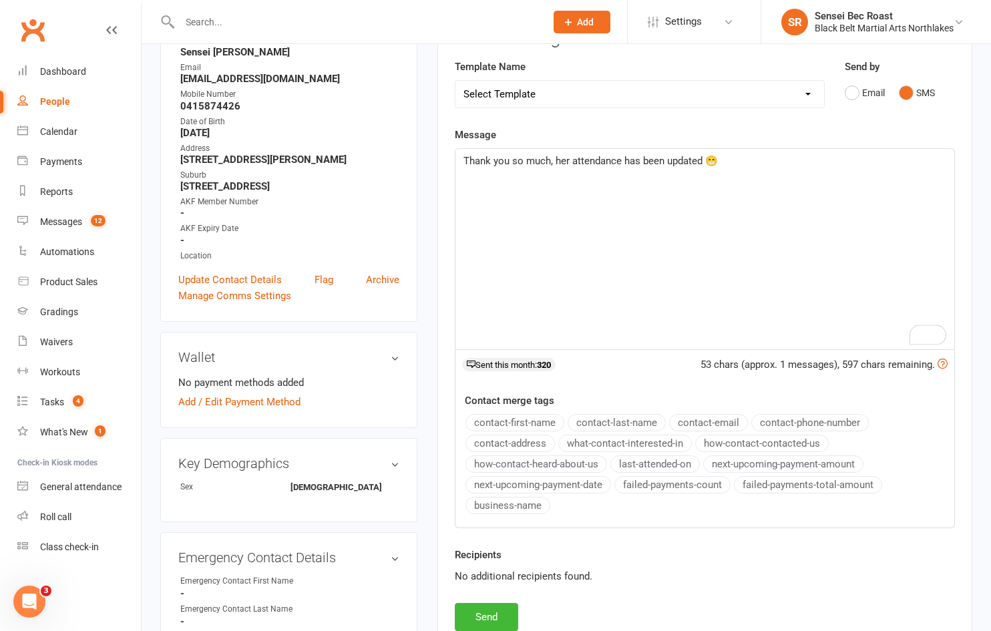
scroll to position [200, 0]
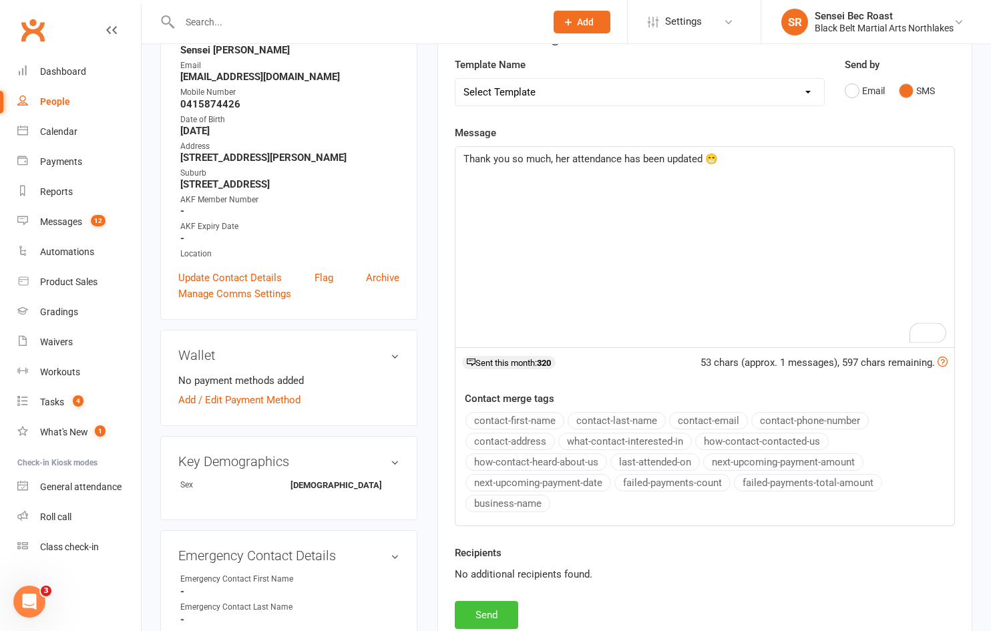
click at [490, 614] on button "Send" at bounding box center [486, 615] width 63 height 28
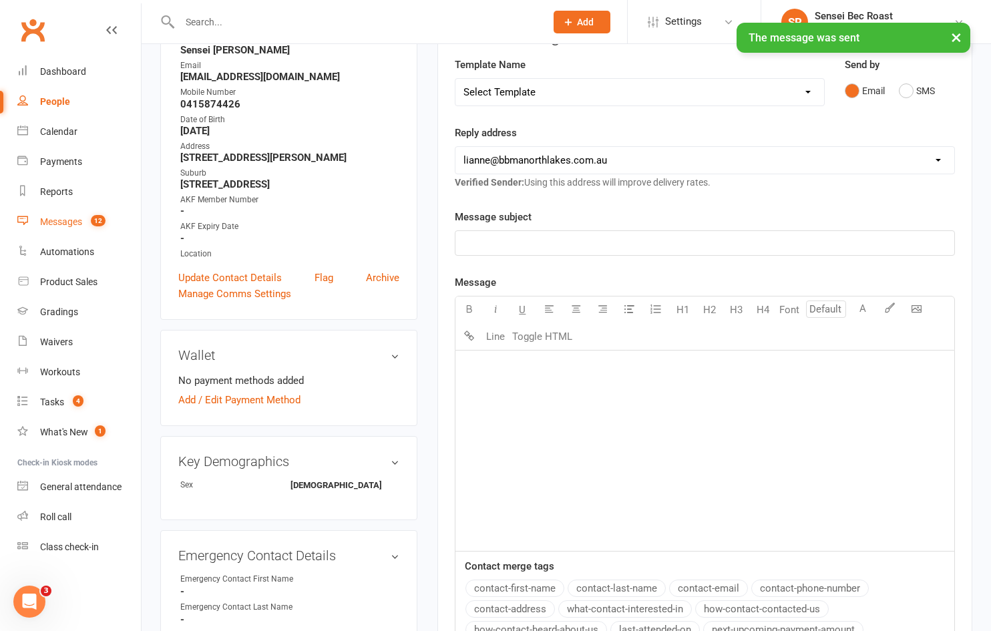
click at [69, 224] on div "Messages" at bounding box center [61, 221] width 42 height 11
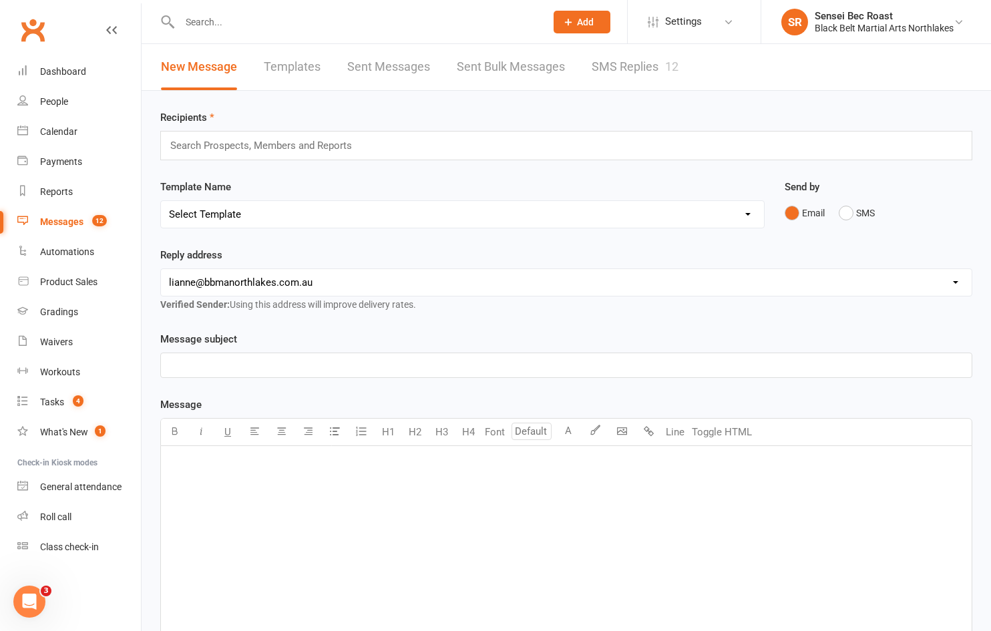
click at [662, 76] on link "SMS Replies 12" at bounding box center [635, 67] width 87 height 46
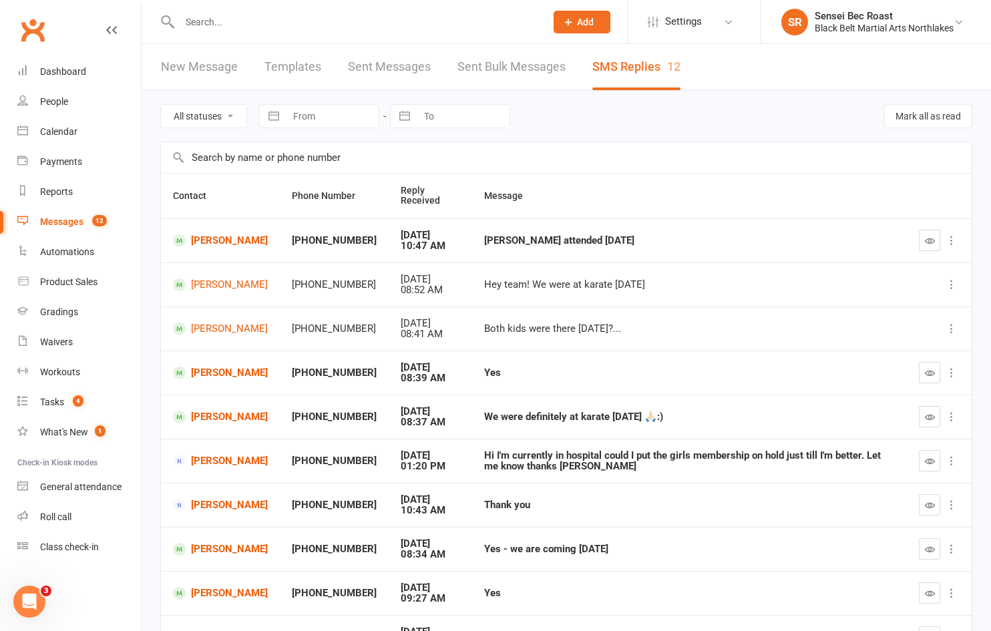
click at [927, 238] on icon "button" at bounding box center [930, 241] width 10 height 10
click at [220, 417] on link "[PERSON_NAME]" at bounding box center [220, 417] width 95 height 13
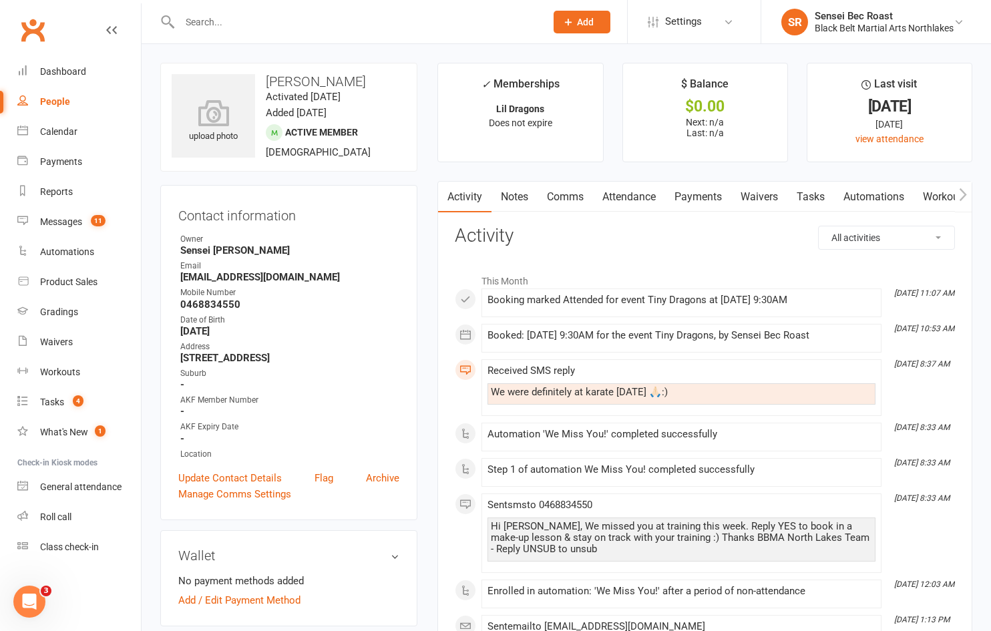
click at [573, 199] on link "Comms" at bounding box center [565, 197] width 55 height 31
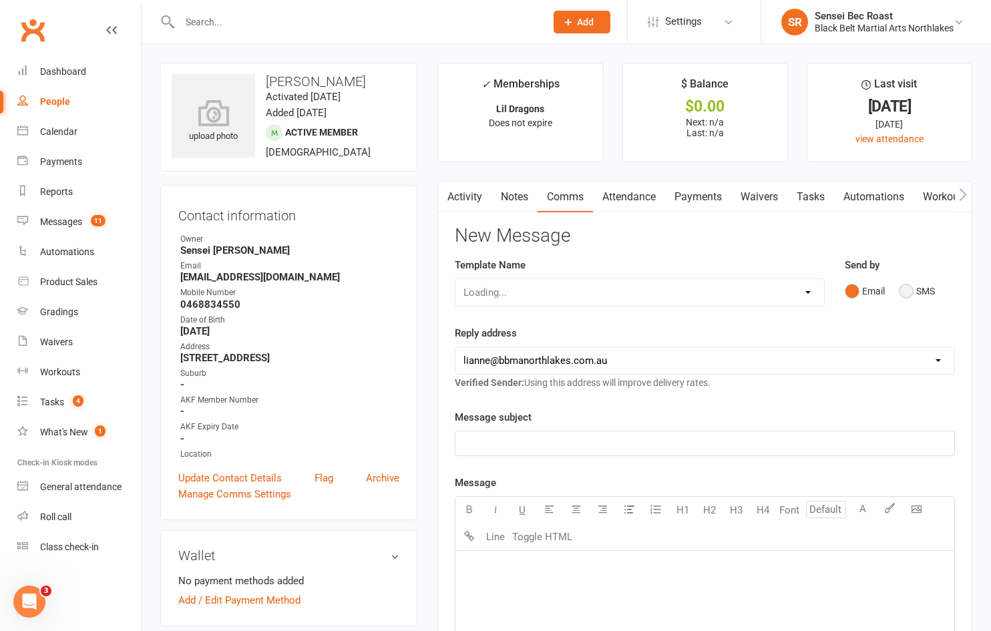
click at [904, 292] on button "SMS" at bounding box center [917, 291] width 36 height 25
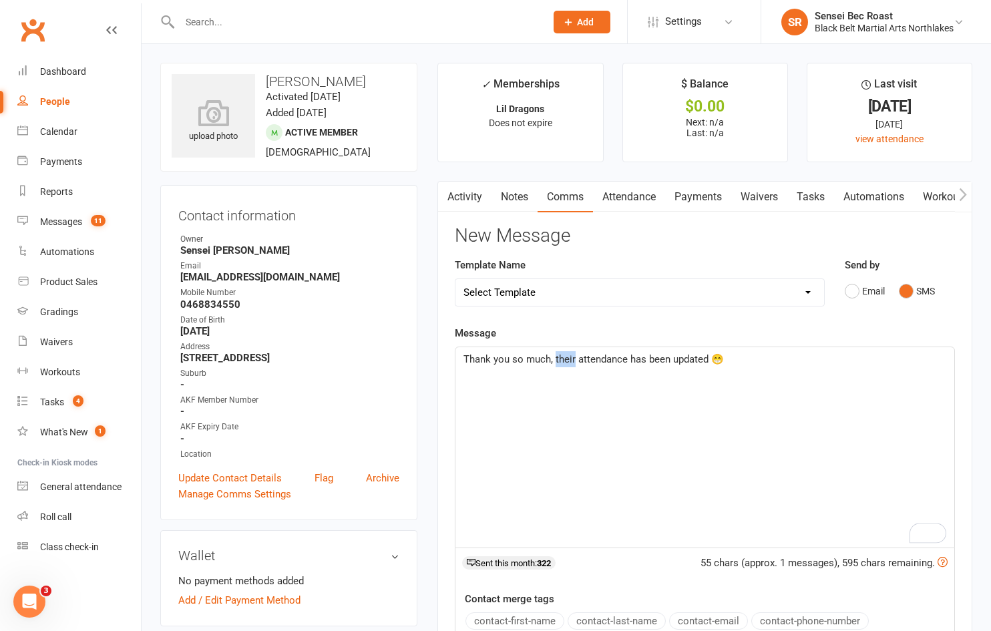
drag, startPoint x: 575, startPoint y: 357, endPoint x: 556, endPoint y: 357, distance: 19.4
click at [556, 357] on span "Thank you so much, their attendance has been updated 😁" at bounding box center [594, 359] width 261 height 12
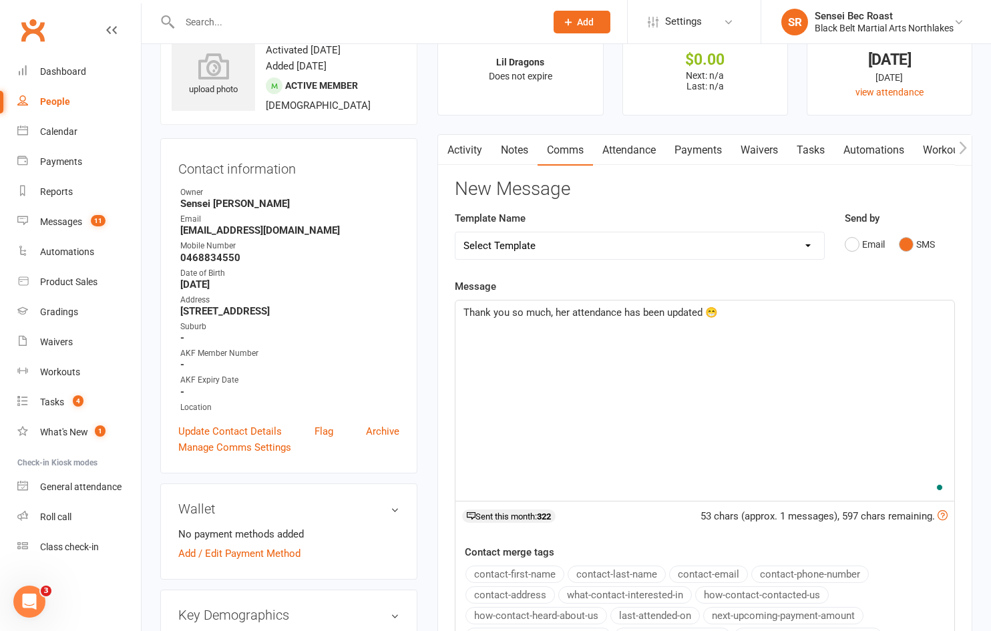
scroll to position [267, 0]
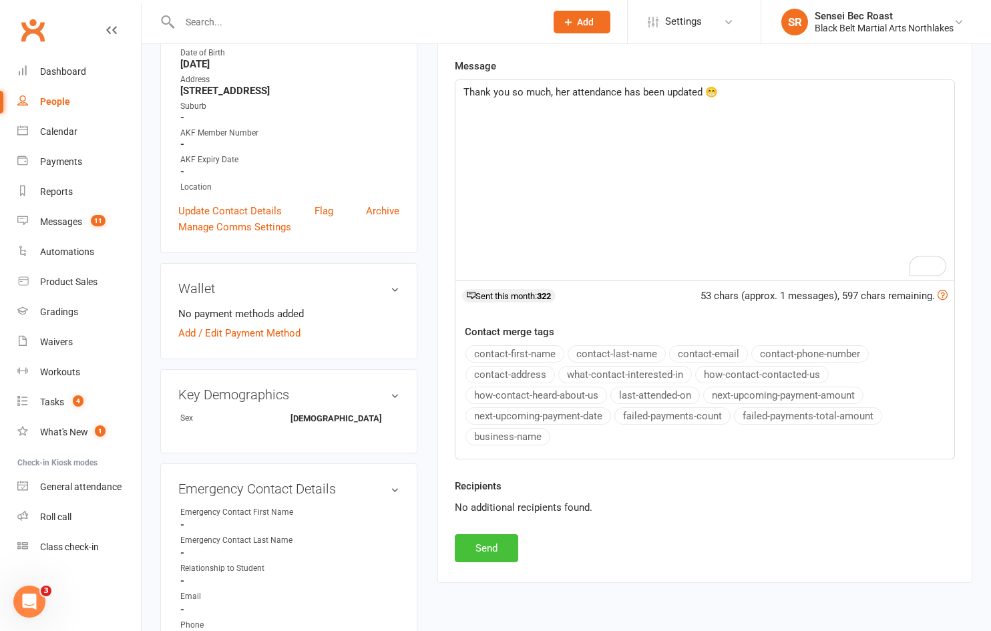
click at [478, 541] on button "Send" at bounding box center [486, 548] width 63 height 28
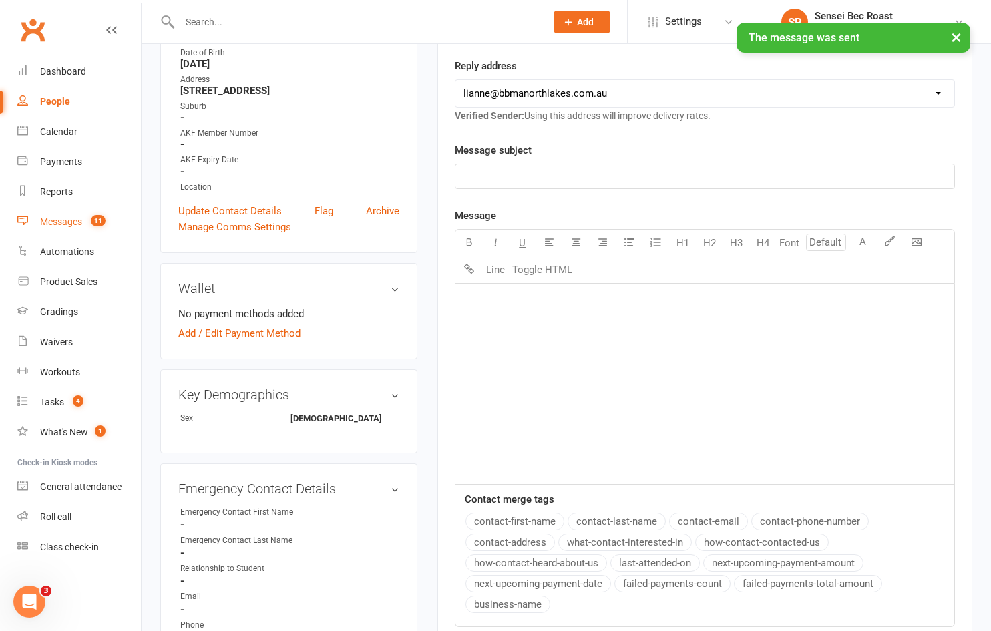
click at [45, 226] on div "Messages" at bounding box center [61, 221] width 42 height 11
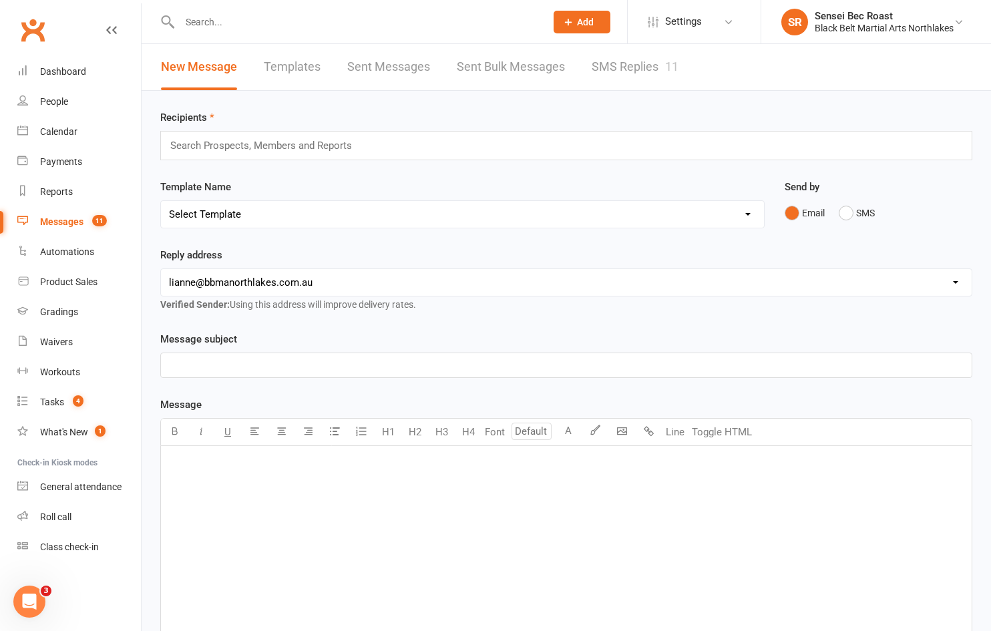
click at [649, 73] on link "SMS Replies 11" at bounding box center [635, 67] width 87 height 46
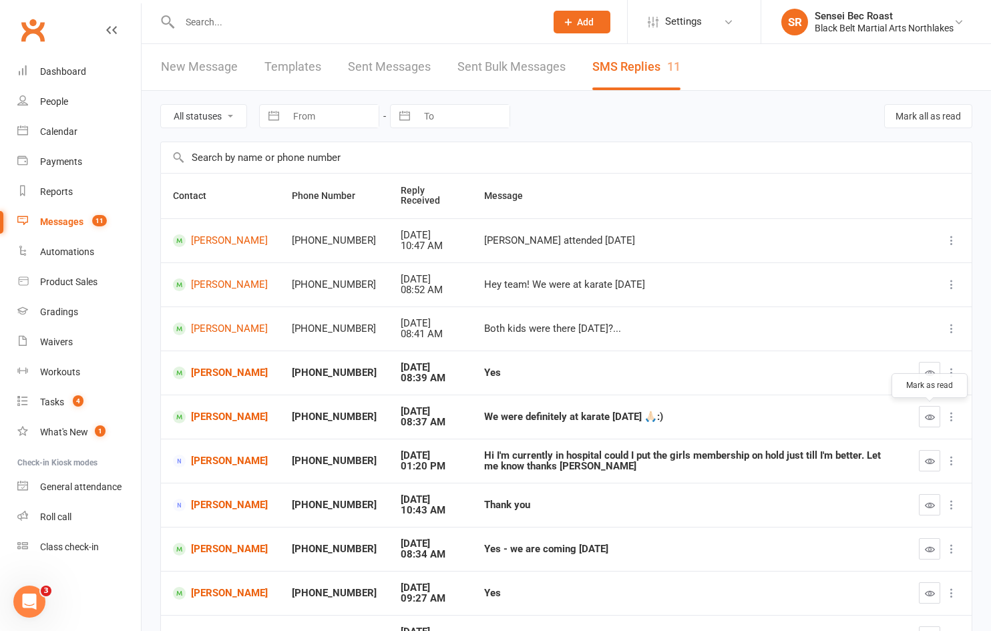
click at [936, 419] on button "button" at bounding box center [929, 416] width 21 height 21
click at [926, 549] on icon "button" at bounding box center [930, 549] width 10 height 10
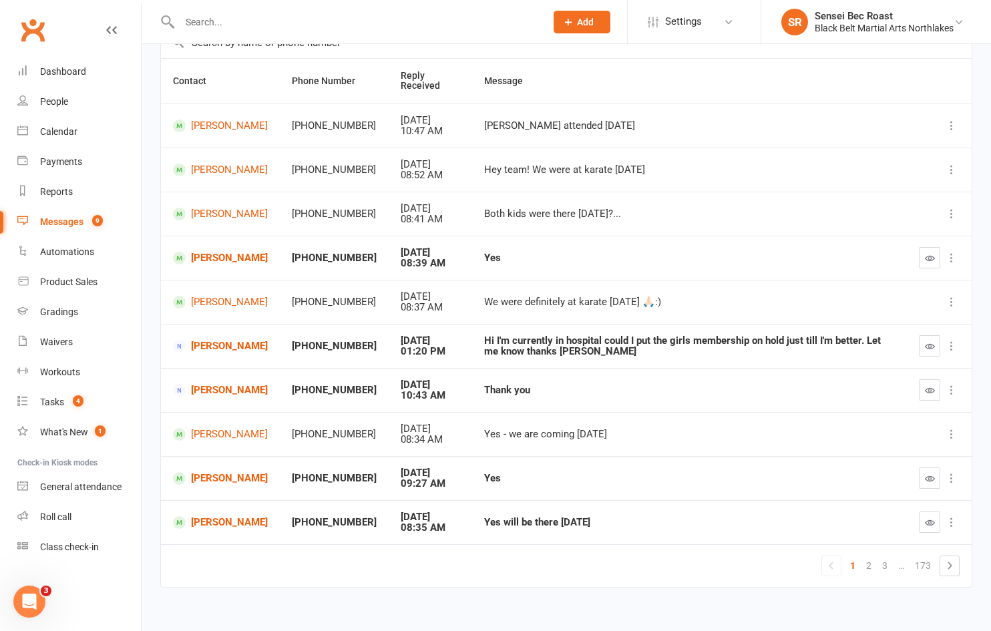
scroll to position [128, 0]
